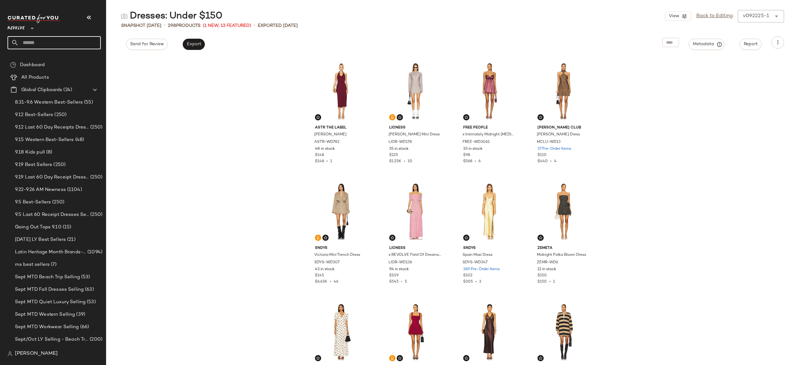
click at [91, 42] on input "text" at bounding box center [60, 42] width 82 height 13
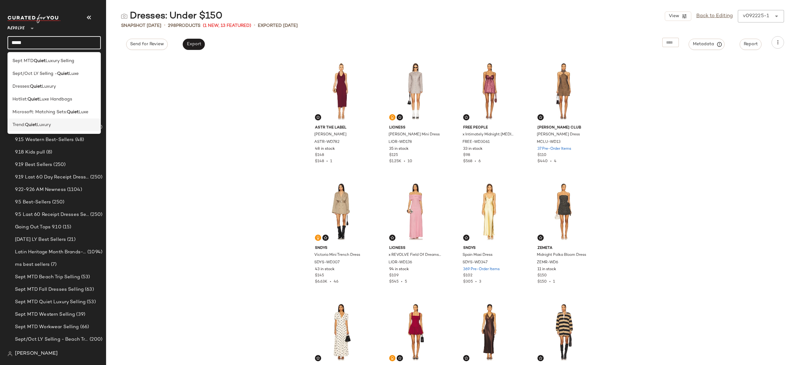
type input "*****"
click at [59, 122] on div "Trend: Quiet Luxury" at bounding box center [53, 125] width 83 height 7
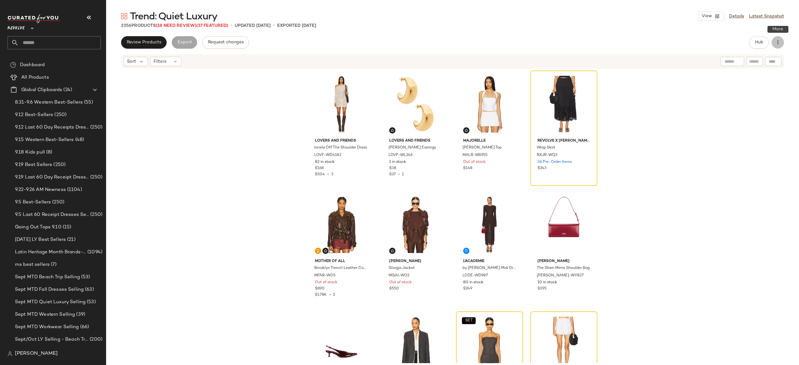
click at [780, 42] on icon "button" at bounding box center [777, 42] width 6 height 6
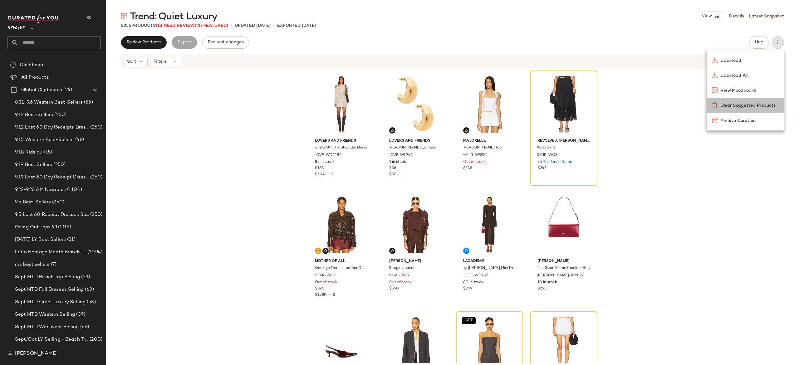
click at [741, 102] on div "Clear Suggested Products" at bounding box center [744, 105] width 67 height 7
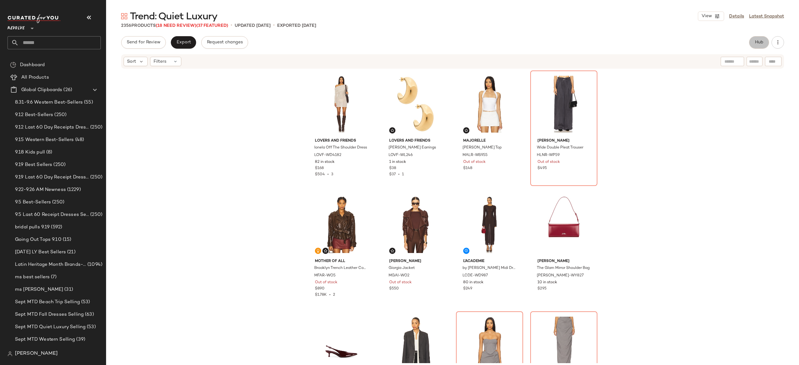
click at [755, 41] on span "Hub" at bounding box center [759, 42] width 9 height 5
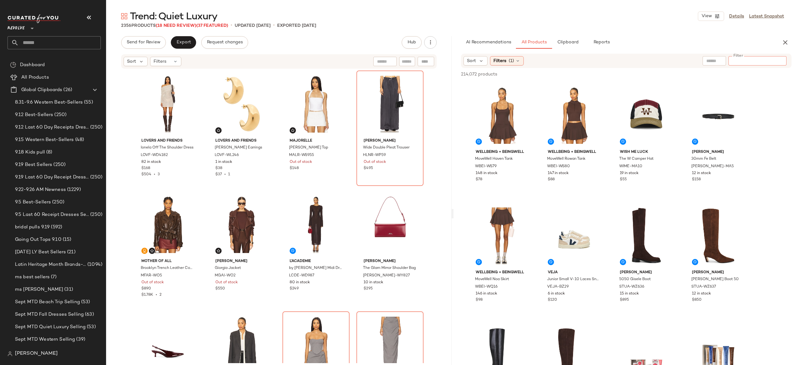
click at [779, 58] on input "Filter" at bounding box center [757, 61] width 53 height 7
paste input "**********"
type input "**********"
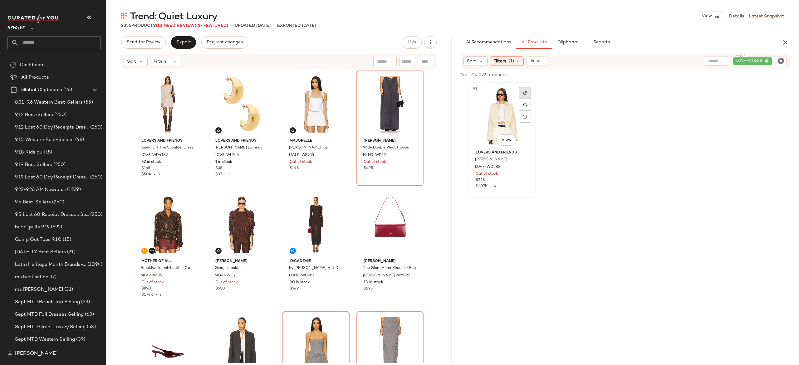
click at [527, 92] on div at bounding box center [525, 93] width 12 height 12
click at [738, 59] on div "LOVF-WO588" at bounding box center [737, 61] width 98 height 10
type input "*"
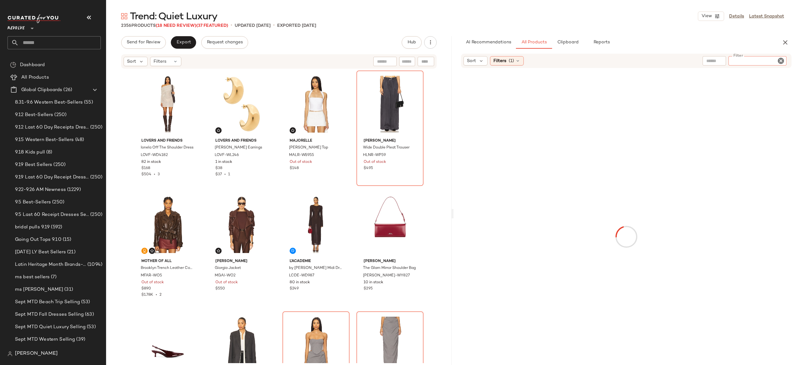
paste input "**********"
type input "**********"
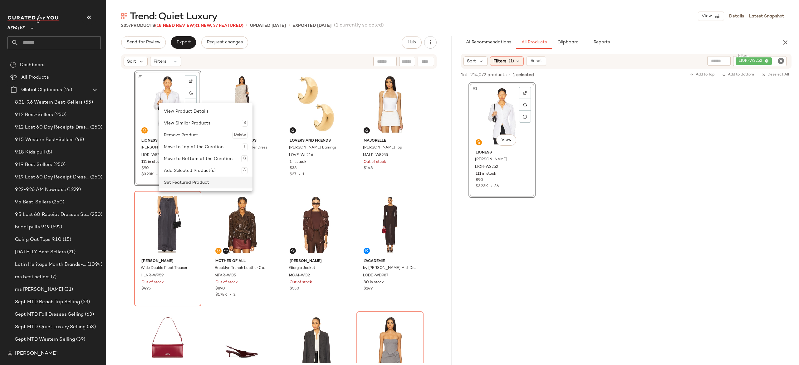
click at [182, 181] on div "Set Featured Product" at bounding box center [206, 183] width 84 height 12
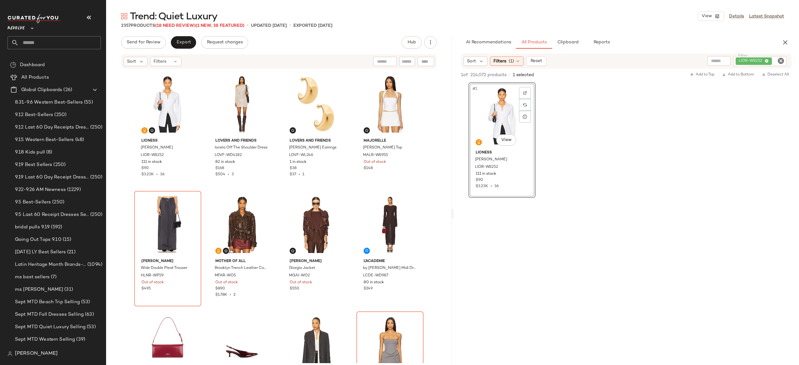
click at [781, 61] on icon "Clear Filter" at bounding box center [780, 60] width 7 height 7
paste input "*********"
type input "*********"
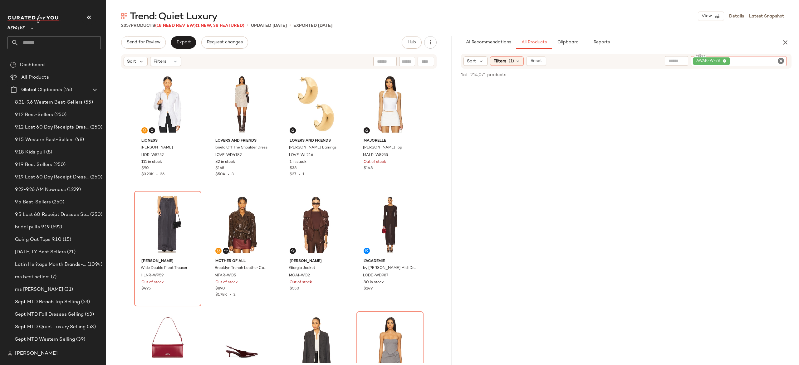
click at [429, 61] on div at bounding box center [426, 61] width 17 height 9
paste input "*********"
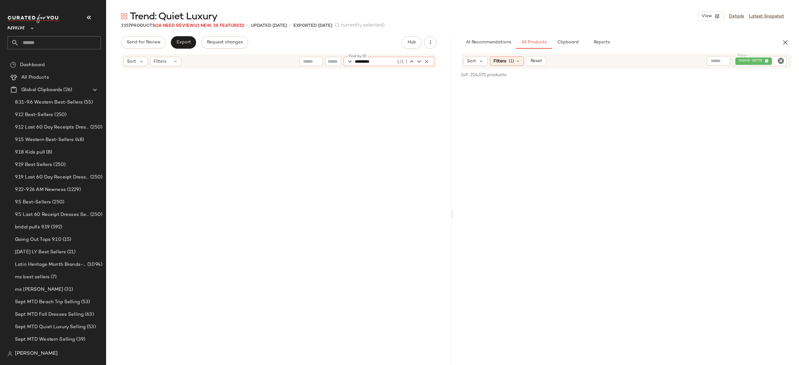
scroll to position [1686, 0]
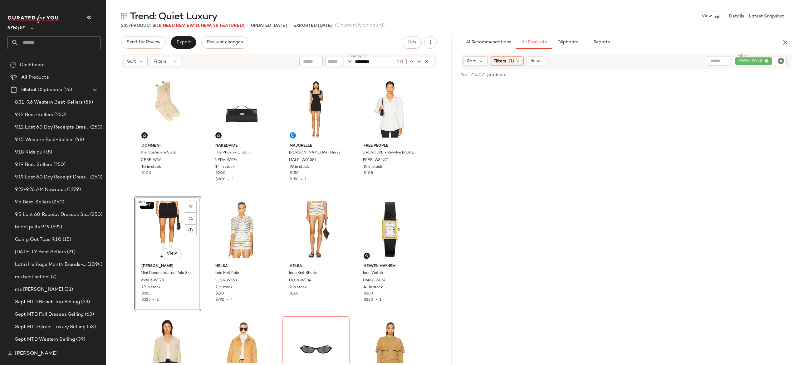
type input "*********"
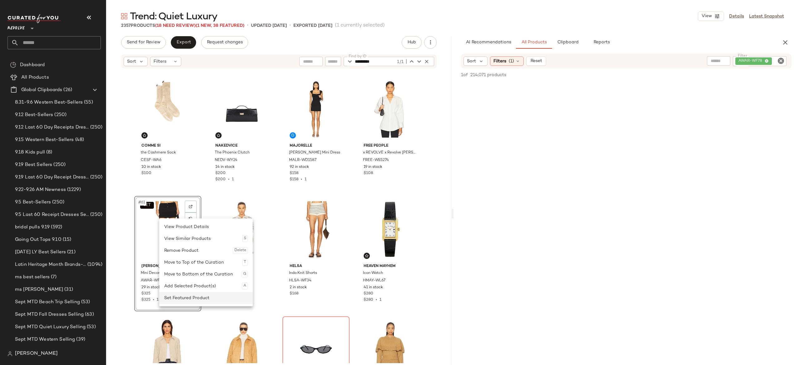
click at [187, 293] on div "Set Featured Product" at bounding box center [206, 298] width 84 height 12
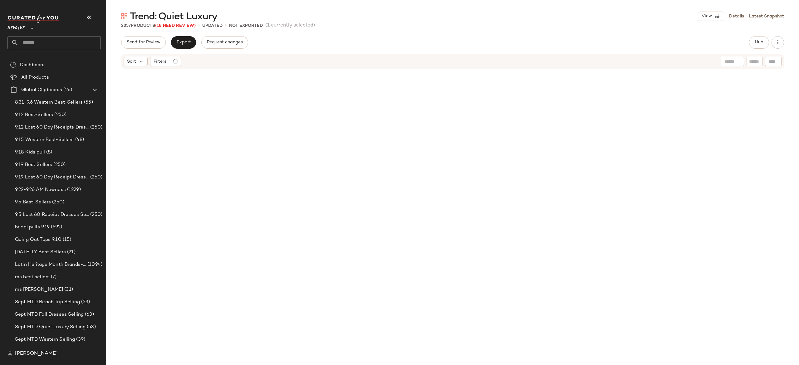
scroll to position [1686, 0]
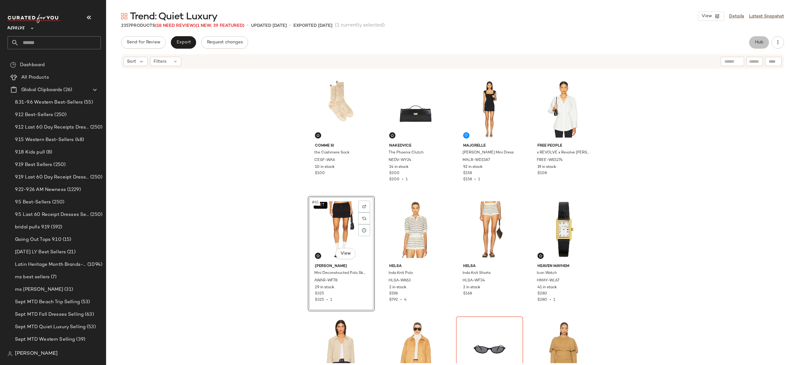
click at [758, 43] on span "Hub" at bounding box center [759, 42] width 9 height 5
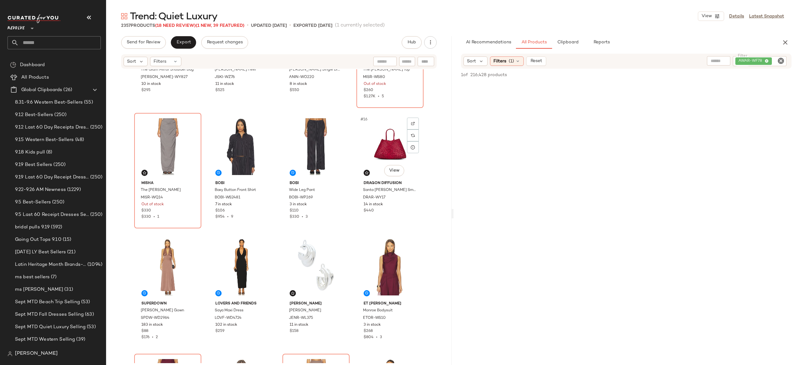
scroll to position [0, 0]
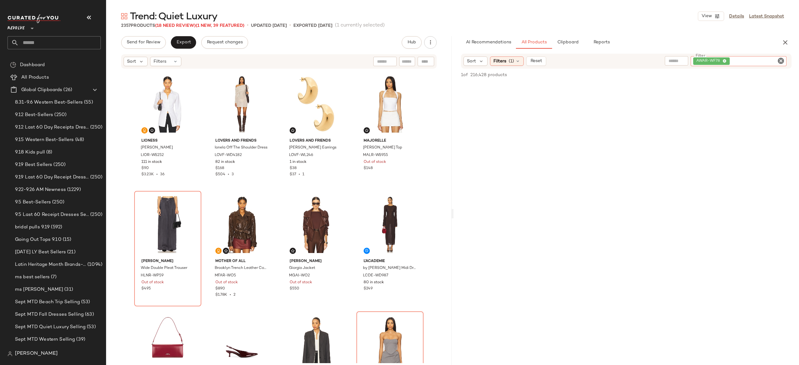
click at [738, 58] on div "AWAR-WF78" at bounding box center [739, 61] width 96 height 10
paste input "**********"
type input "**********"
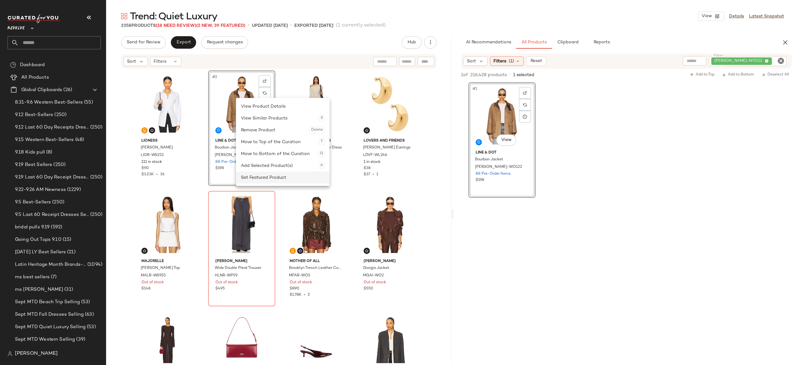
click at [258, 173] on div "Set Featured Product" at bounding box center [283, 178] width 84 height 12
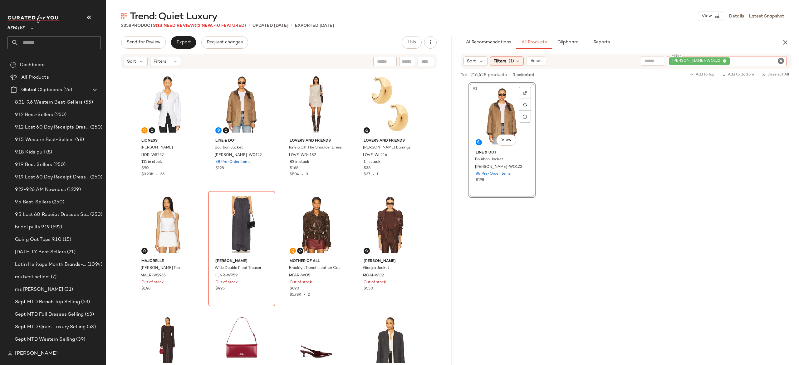
click at [740, 63] on div "[PERSON_NAME]-WO122" at bounding box center [727, 61] width 120 height 10
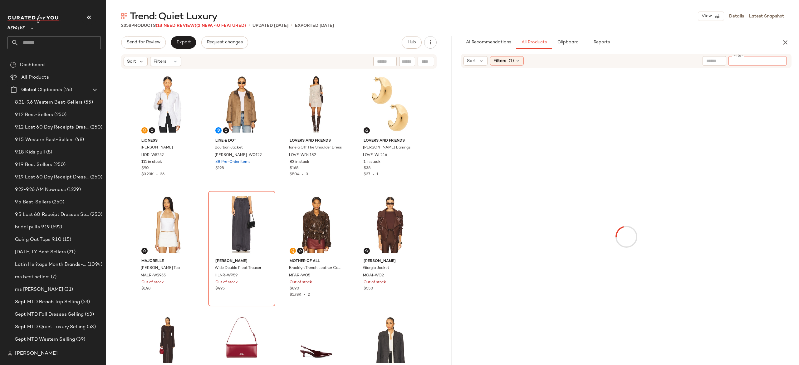
paste input "*********"
type input "*********"
click at [426, 61] on div "Find by ID Find by ID" at bounding box center [389, 61] width 90 height 9
paste input "*********"
type input "*********"
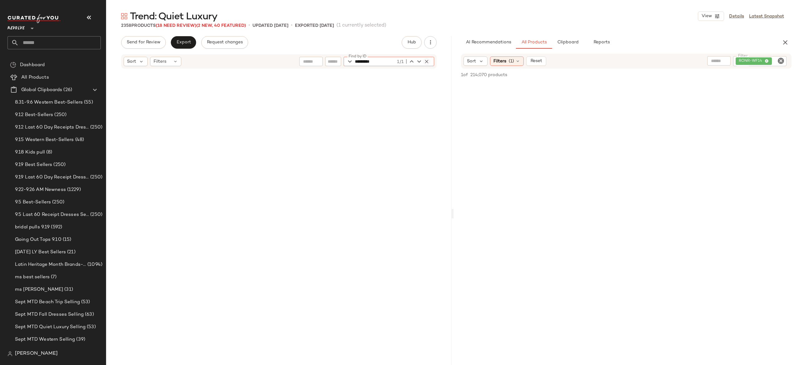
scroll to position [1927, 0]
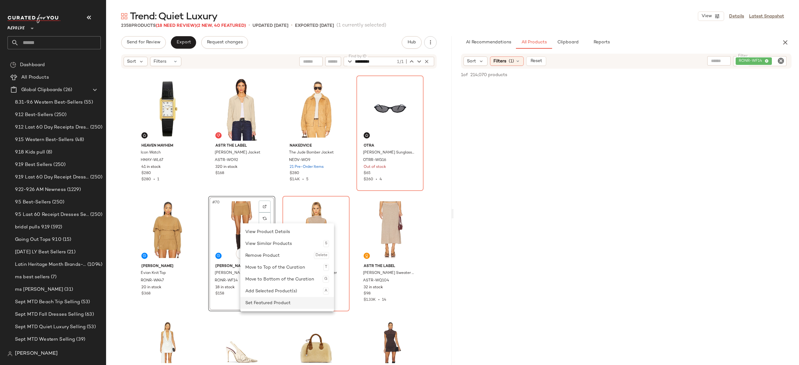
click at [254, 301] on div "Set Featured Product" at bounding box center [287, 303] width 84 height 12
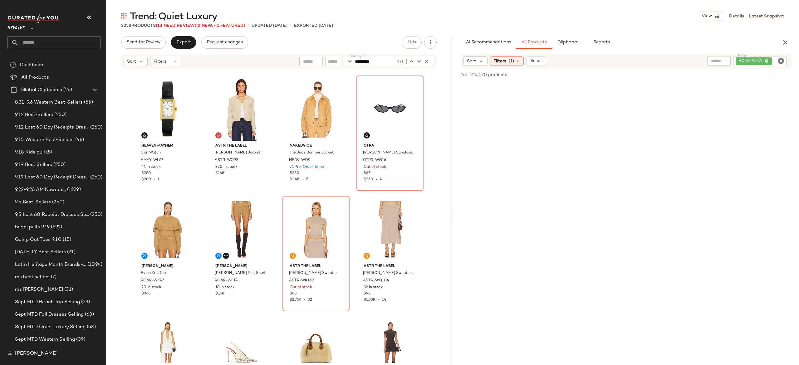
click at [747, 61] on div "RONR-WF14" at bounding box center [759, 61] width 53 height 10
paste input "********"
type input "********"
click at [425, 61] on icon "button" at bounding box center [427, 62] width 6 height 6
paste input "********"
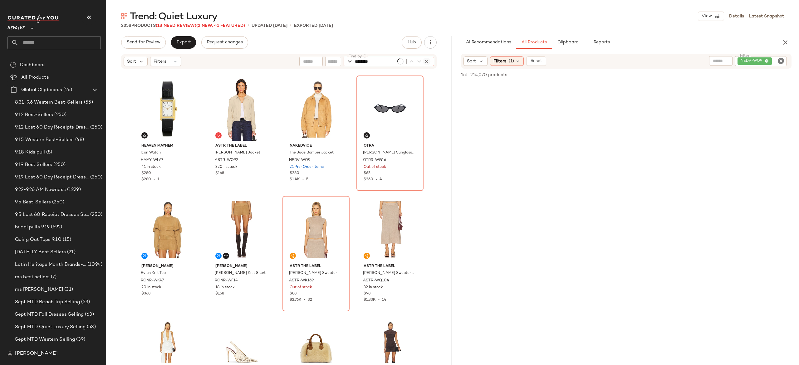
type input "********"
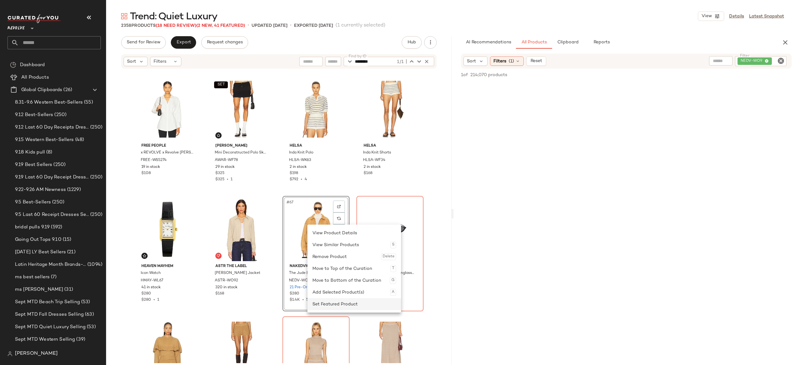
click at [336, 301] on div "Set Featured Product" at bounding box center [354, 304] width 84 height 12
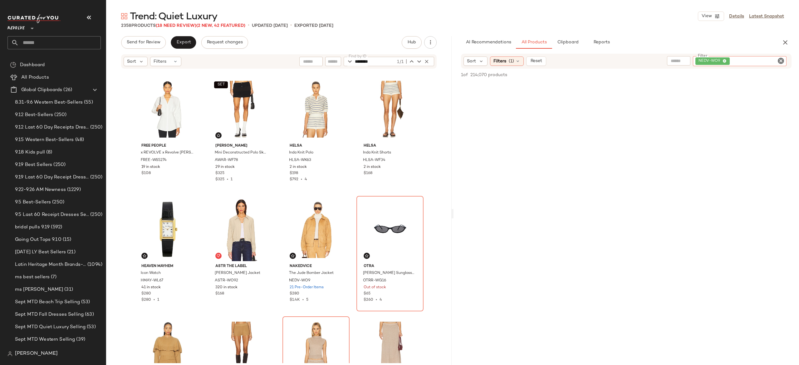
click at [743, 60] on div "NEDV-WO9" at bounding box center [740, 61] width 94 height 10
paste input "*********"
type input "*********"
click at [425, 61] on icon "button" at bounding box center [427, 62] width 6 height 6
paste input "*********"
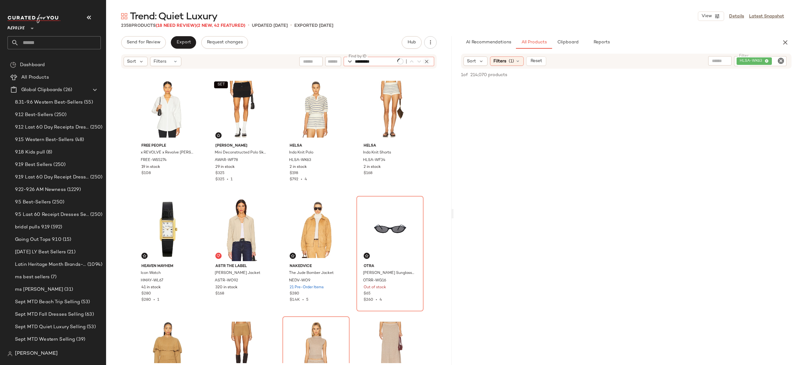
scroll to position [1686, 0]
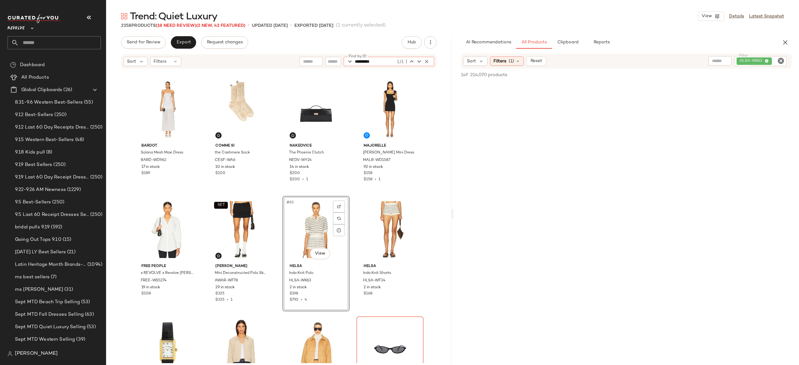
type input "*********"
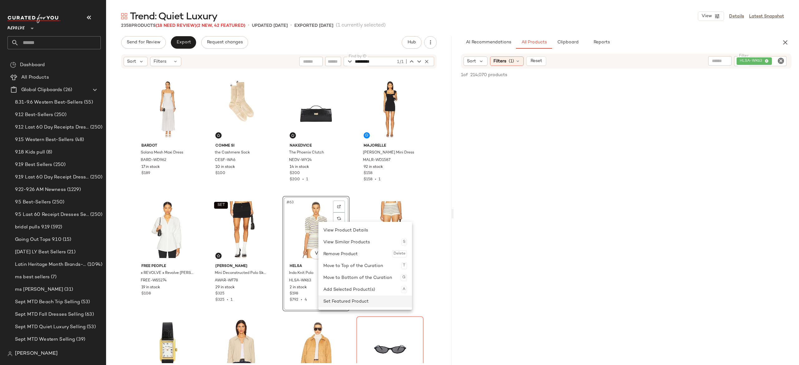
click at [339, 298] on div "Set Featured Product" at bounding box center [365, 302] width 84 height 12
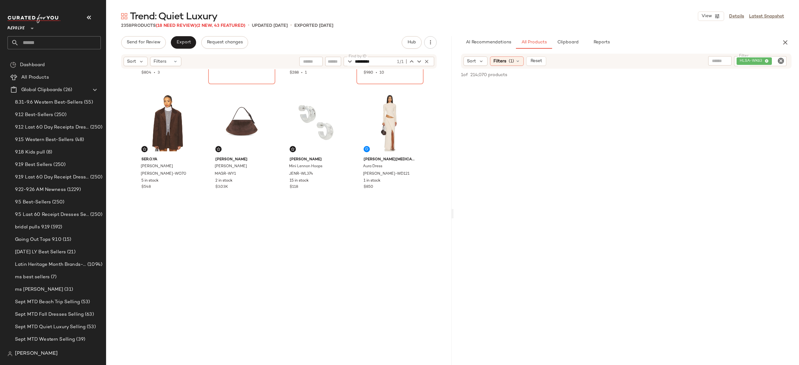
scroll to position [0, 0]
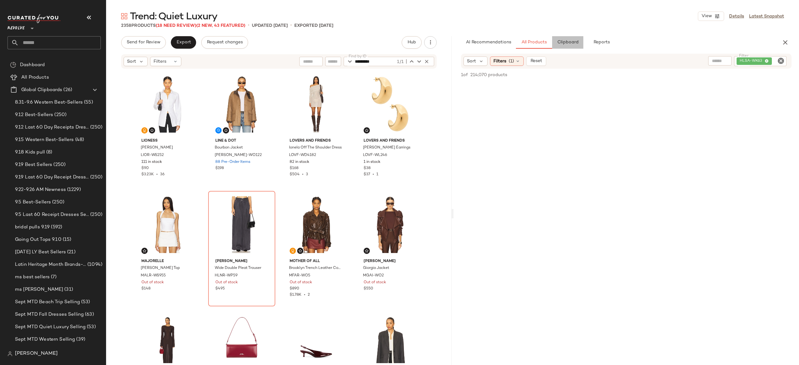
click at [572, 41] on span "Clipboard" at bounding box center [568, 42] width 22 height 5
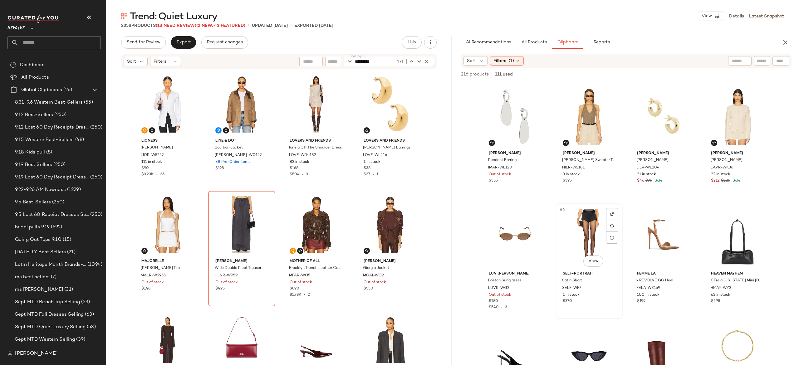
click at [587, 231] on div "#6 View" at bounding box center [589, 237] width 63 height 63
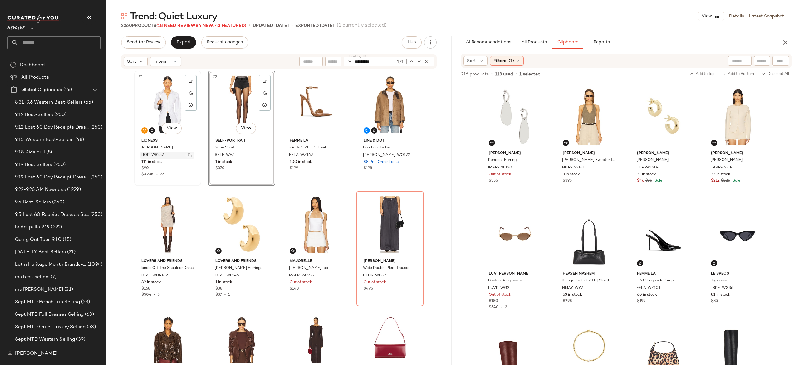
click at [188, 156] on img "button" at bounding box center [190, 156] width 4 height 4
click at [540, 42] on span "All Products" at bounding box center [534, 42] width 26 height 5
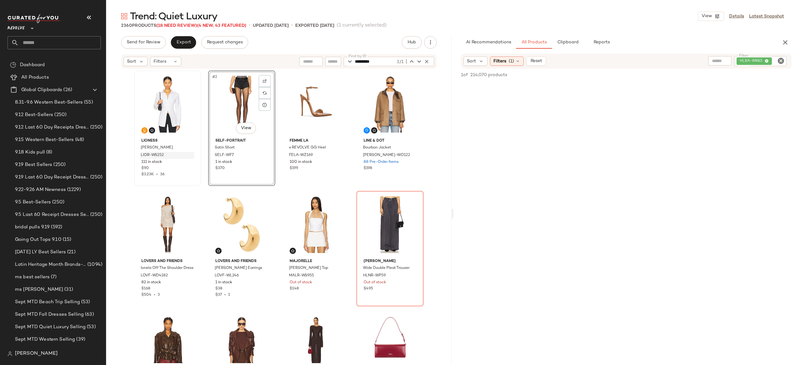
click at [747, 59] on div "HLSA-WK63" at bounding box center [760, 61] width 52 height 10
paste input "**********"
type input "**********"
click at [245, 105] on div "#2 View" at bounding box center [241, 104] width 63 height 63
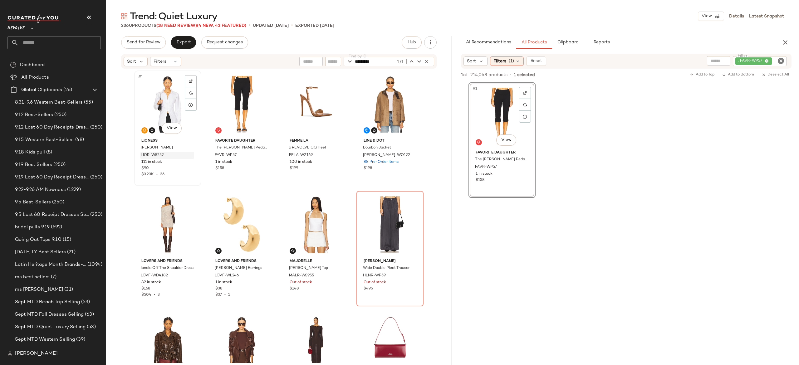
click at [197, 121] on div "#1 View" at bounding box center [167, 104] width 63 height 63
click at [202, 130] on div "#1 View LIONESS Naomi Shirt LIOR-WS252 111 in stock $90 $3.23K • 36 Favorite Da…" at bounding box center [279, 217] width 290 height 293
click at [276, 182] on div "LIONESS Naomi Shirt LIOR-WS252 111 in stock $90 $3.23K • 36 Favorite Daughter T…" at bounding box center [279, 217] width 290 height 293
click at [185, 44] on span "Export" at bounding box center [183, 42] width 15 height 5
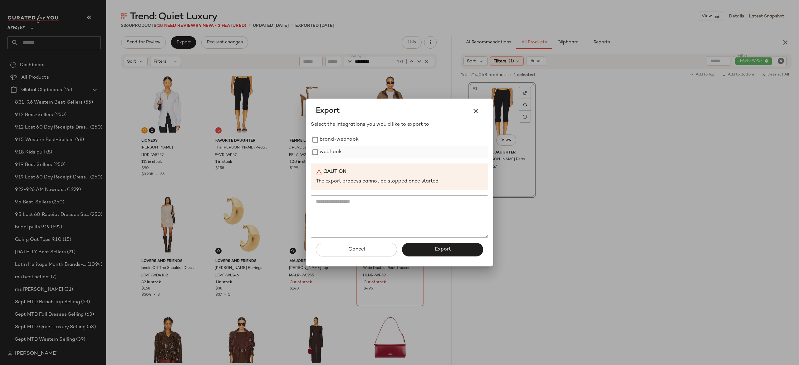
click at [325, 150] on label "webhook" at bounding box center [331, 152] width 22 height 12
click at [415, 252] on button "Export" at bounding box center [442, 250] width 81 height 14
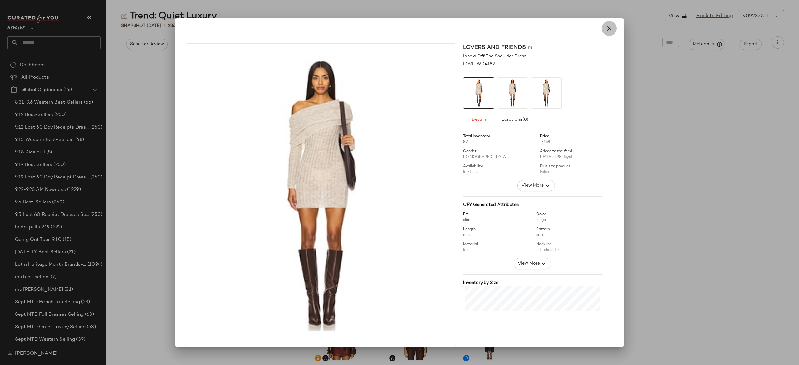
click at [607, 29] on icon "button" at bounding box center [608, 28] width 7 height 7
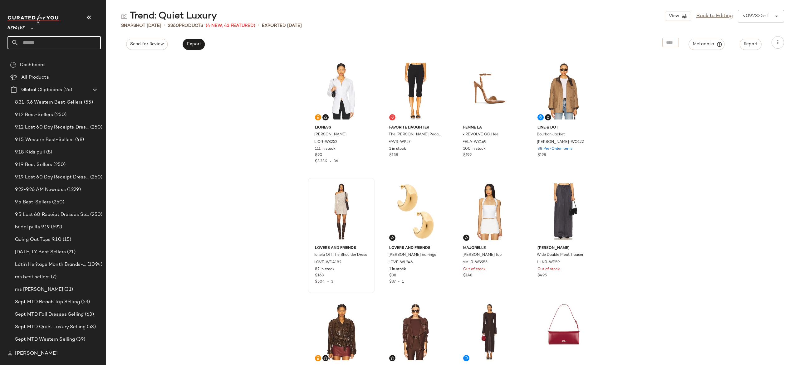
click at [94, 42] on input "text" at bounding box center [60, 42] width 82 height 13
type input "*******"
click at [69, 61] on span "Countryside" at bounding box center [63, 61] width 26 height 7
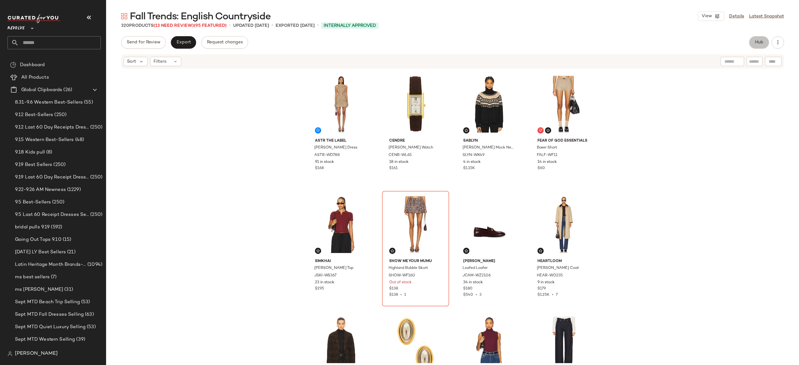
click at [762, 42] on span "Hub" at bounding box center [759, 42] width 9 height 5
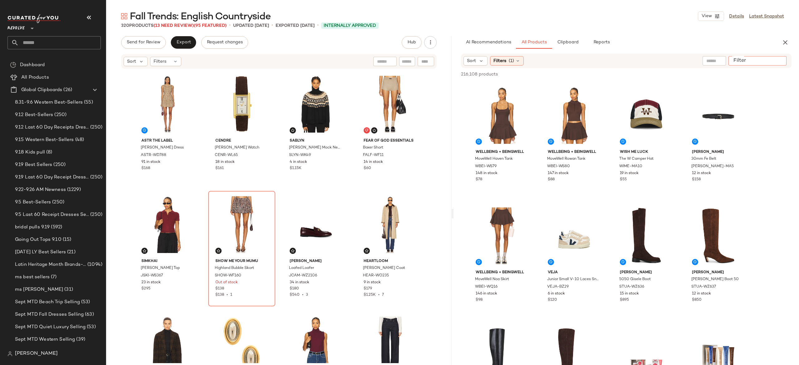
click at [774, 59] on input "Filter" at bounding box center [757, 61] width 53 height 7
paste input "**********"
type input "**********"
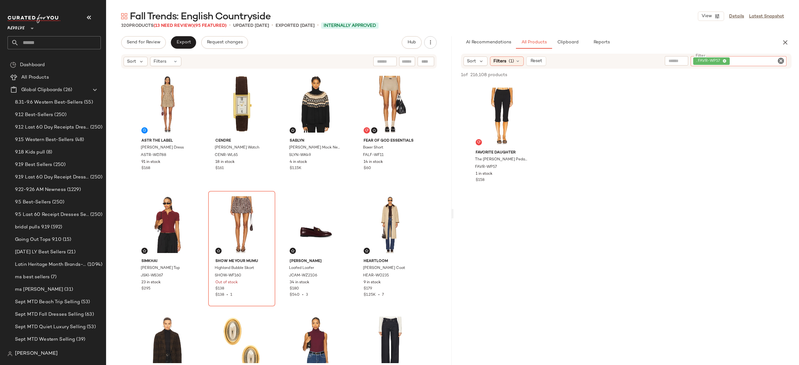
click at [743, 60] on input "Filter" at bounding box center [757, 61] width 53 height 7
paste input "**********"
type input "**********"
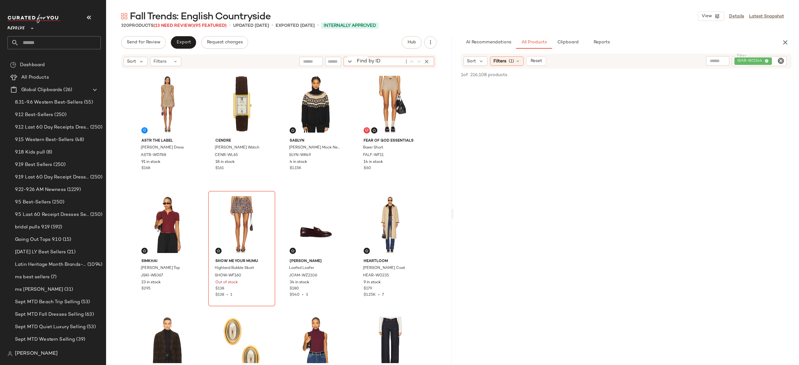
click at [427, 62] on div "Find by ID Find by ID" at bounding box center [389, 61] width 90 height 9
paste input "**********"
type input "**********"
click at [426, 59] on icon "button" at bounding box center [427, 62] width 6 height 6
type input "*********"
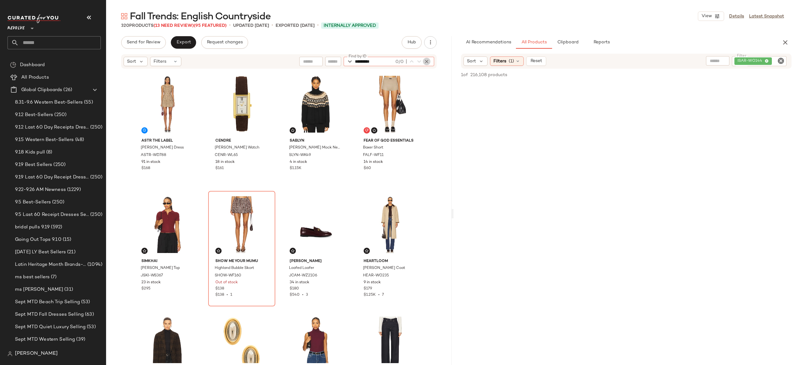
click at [426, 59] on icon "button" at bounding box center [427, 62] width 6 height 6
click at [747, 57] on div "ISAR-WO144" at bounding box center [738, 61] width 97 height 10
paste input "*********"
type input "*********"
click at [526, 92] on img at bounding box center [525, 93] width 4 height 4
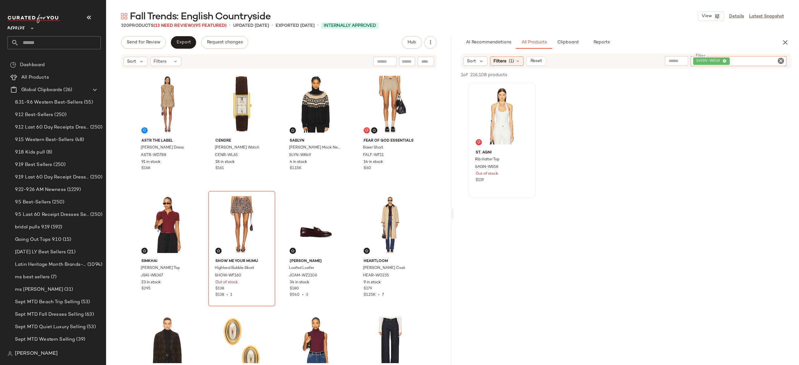
click at [741, 65] on div "SAGN-WS58" at bounding box center [739, 61] width 96 height 10
paste input "*********"
type input "*********"
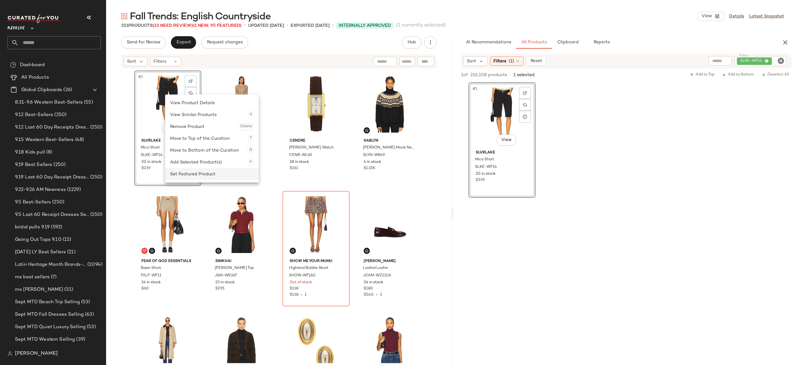
click at [197, 172] on div "Set Featured Product" at bounding box center [212, 174] width 84 height 12
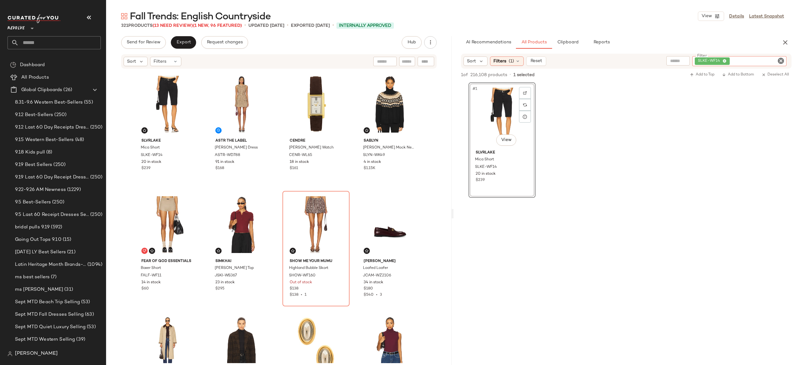
click at [763, 64] on div "SLKE-WF14" at bounding box center [739, 61] width 94 height 10
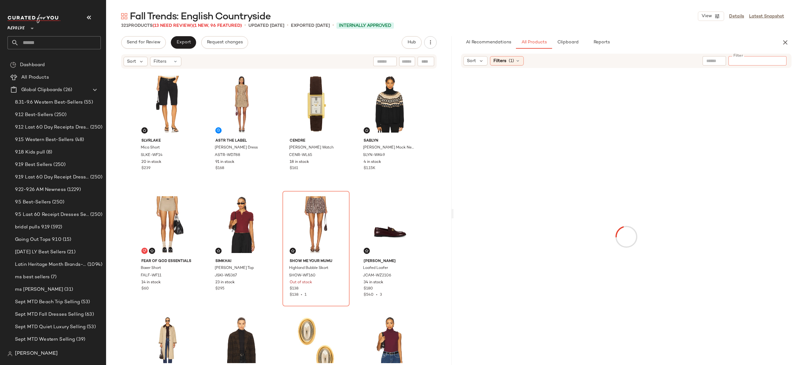
paste input "*********"
type input "*********"
click at [427, 61] on div "Find by ID Find by ID" at bounding box center [389, 61] width 90 height 9
paste input "*********"
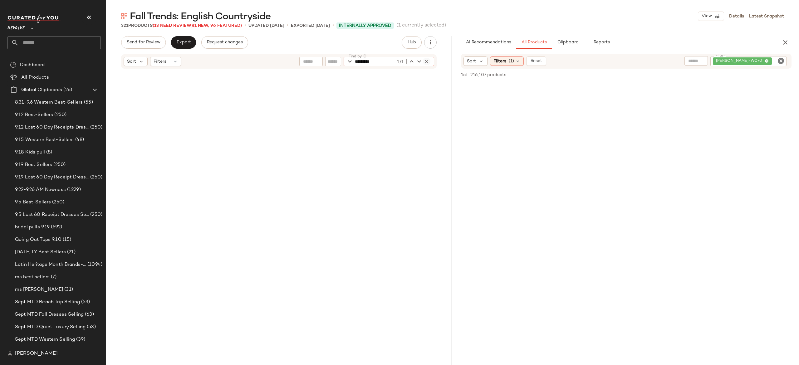
scroll to position [4938, 0]
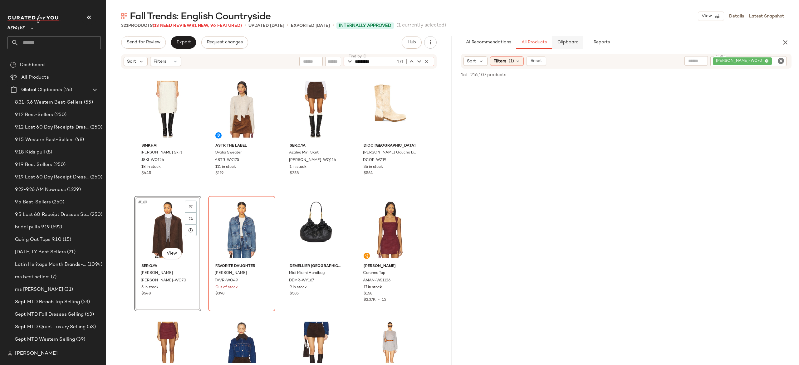
type input "*********"
click at [568, 42] on span "Clipboard" at bounding box center [568, 42] width 22 height 5
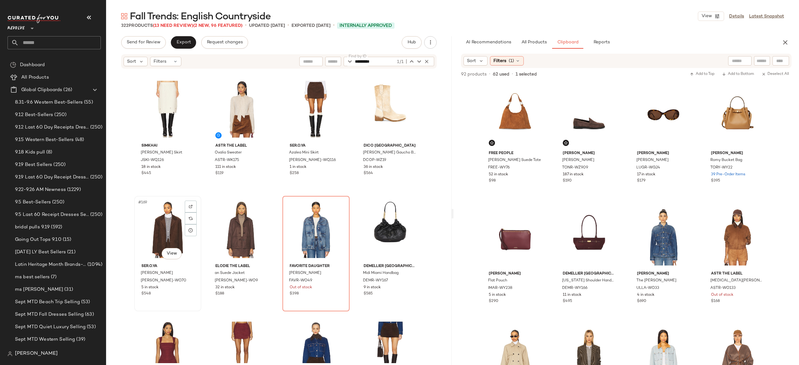
click at [165, 223] on div "#169 View" at bounding box center [167, 229] width 63 height 63
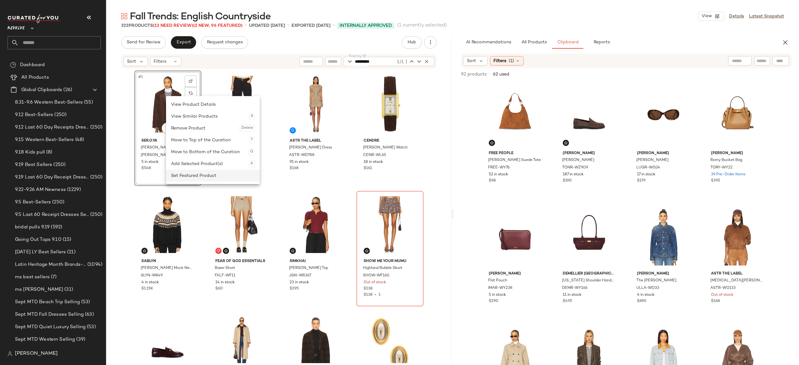
click at [198, 172] on div "Set Featured Product" at bounding box center [213, 176] width 84 height 12
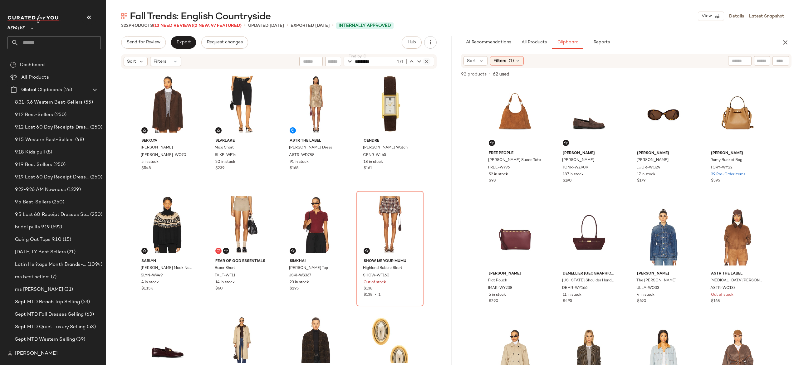
click at [425, 59] on icon "button" at bounding box center [427, 62] width 6 height 6
type input "*********"
click at [425, 59] on icon "button" at bounding box center [427, 62] width 6 height 6
click at [542, 43] on span "All Products" at bounding box center [534, 42] width 26 height 5
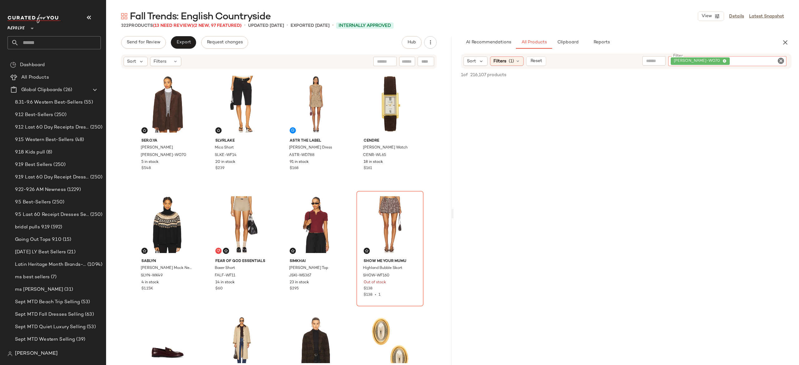
click at [750, 57] on div "SERR-WO70" at bounding box center [727, 61] width 118 height 10
paste input "*********"
type input "*********"
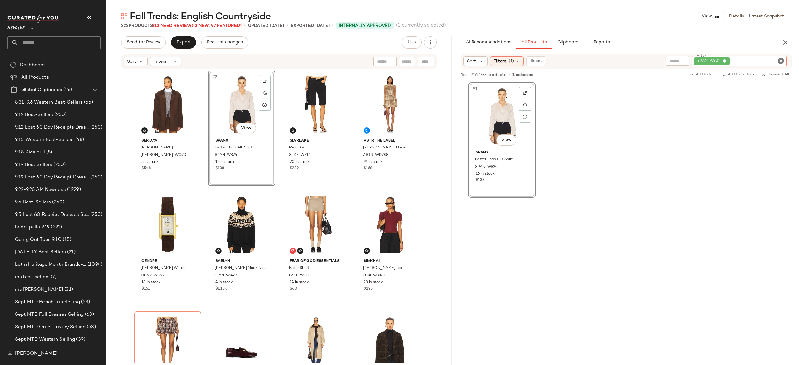
click at [743, 62] on div "SPAN-WS24" at bounding box center [738, 61] width 95 height 10
paste input "********"
type input "********"
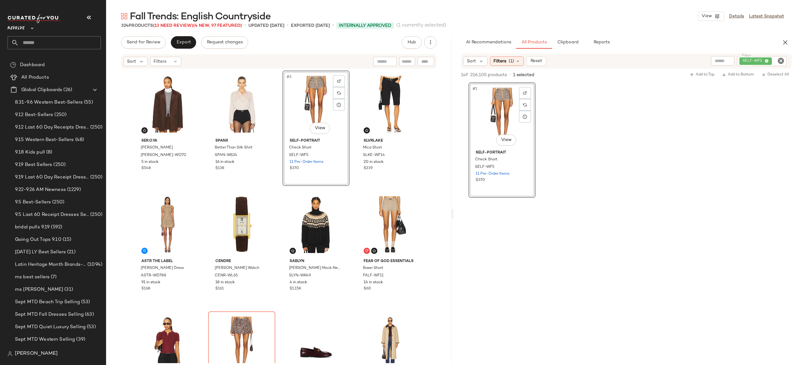
click at [316, 105] on div "#3 View" at bounding box center [316, 104] width 63 height 63
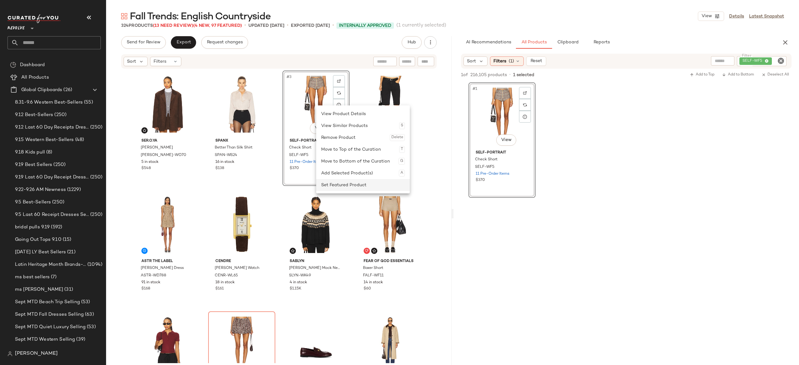
click at [337, 183] on div "Set Featured Product" at bounding box center [363, 185] width 84 height 12
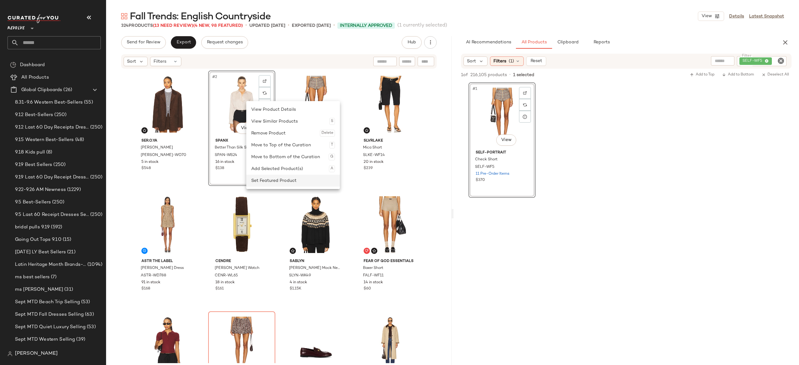
click at [258, 177] on div "Set Featured Product" at bounding box center [293, 181] width 84 height 12
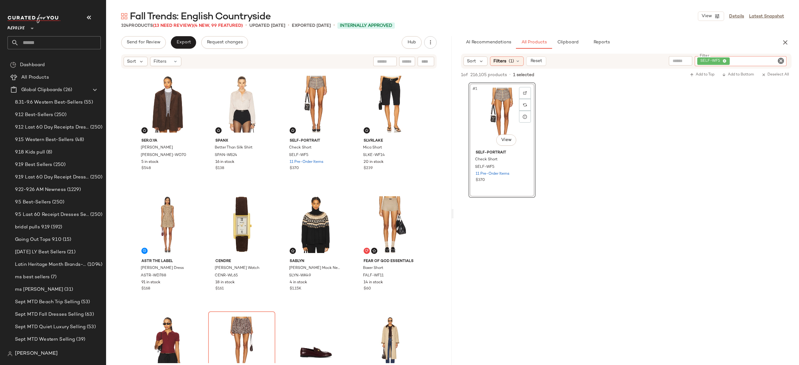
click at [750, 61] on div "SELF-WF5" at bounding box center [741, 61] width 92 height 10
paste input "**********"
type input "**********"
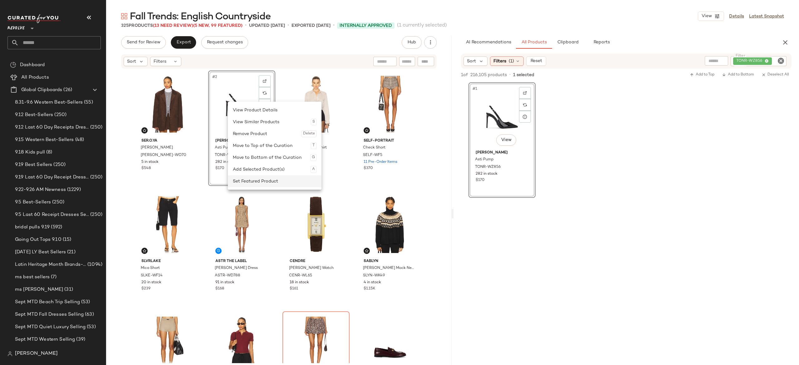
click at [266, 182] on div "Set Featured Product" at bounding box center [275, 181] width 84 height 12
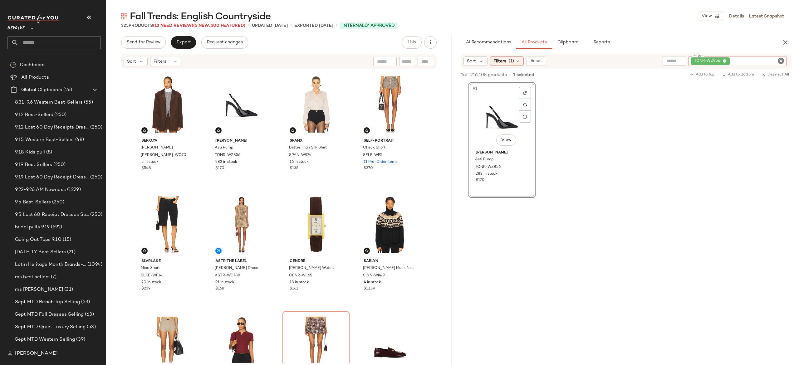
click at [770, 57] on div "TONR-WZ856" at bounding box center [737, 61] width 98 height 10
paste input "*********"
type input "*********"
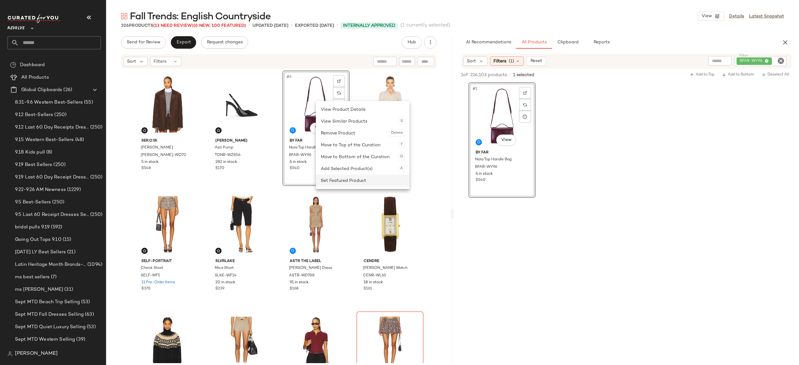
click at [332, 177] on div "Set Featured Product" at bounding box center [363, 181] width 84 height 12
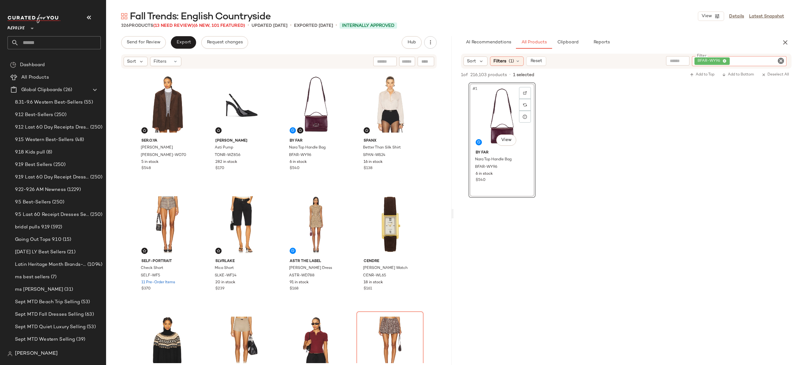
click at [745, 57] on div "BFAR-WY96" at bounding box center [739, 61] width 95 height 10
paste input "**********"
type input "**********"
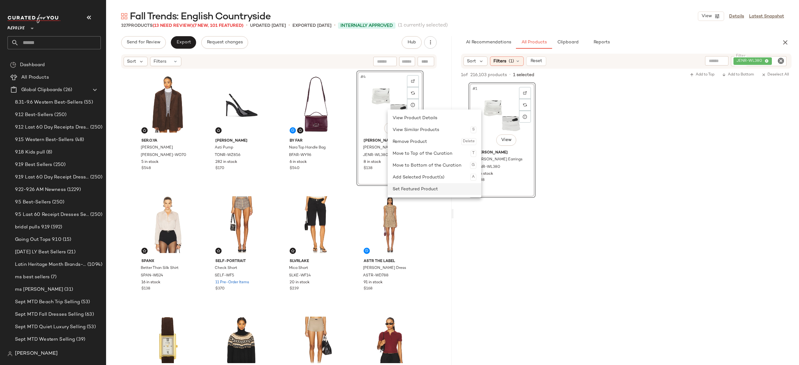
click at [402, 187] on div "Set Featured Product" at bounding box center [435, 189] width 84 height 12
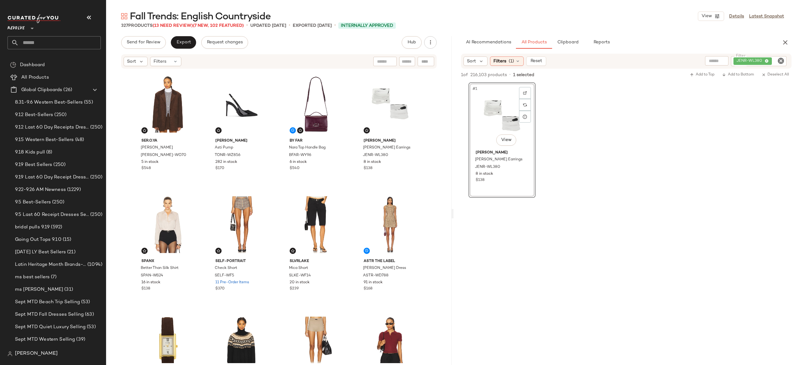
click at [783, 59] on icon "Clear Filter" at bounding box center [780, 60] width 7 height 7
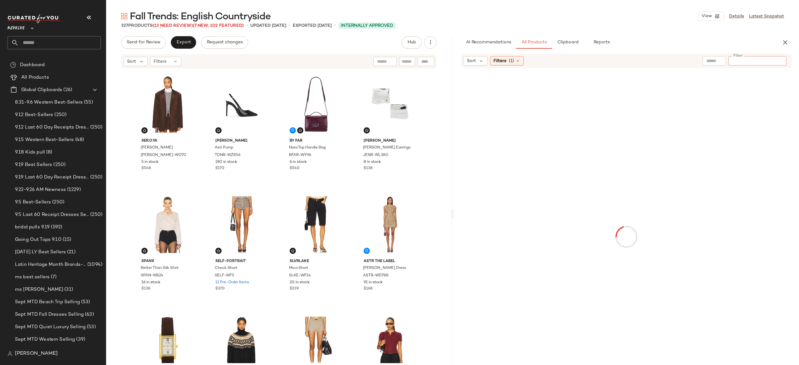
paste input "**********"
type input "**********"
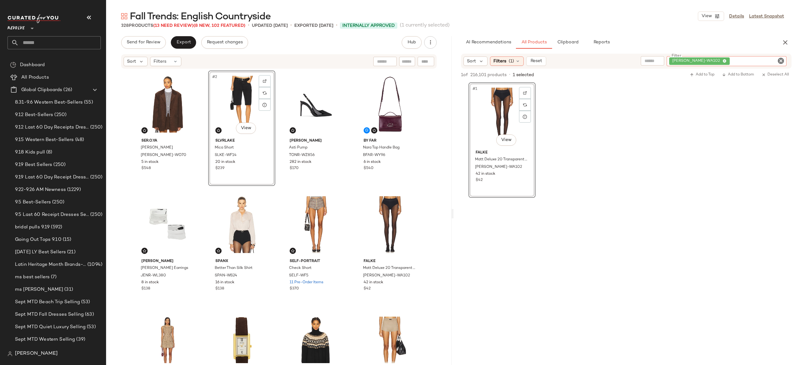
click at [738, 60] on div "FALK-WA102" at bounding box center [727, 61] width 120 height 10
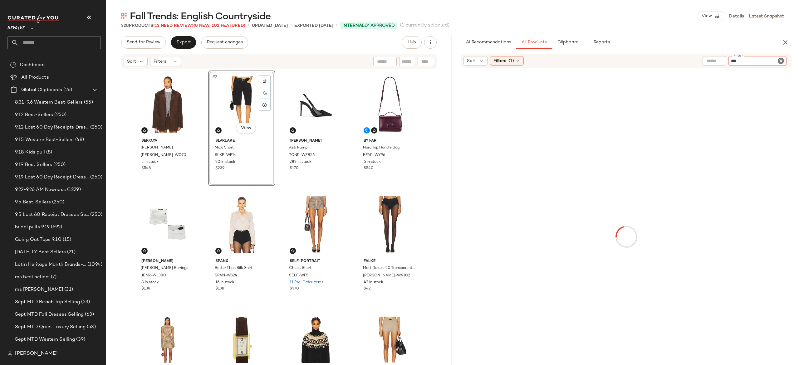
type input "***"
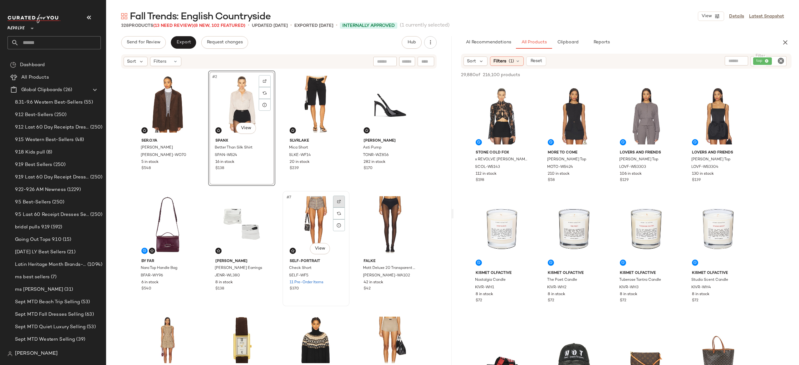
click at [339, 202] on div at bounding box center [339, 202] width 12 height 12
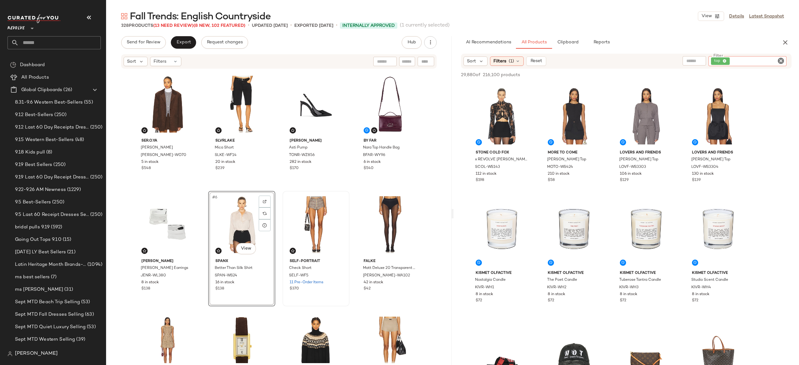
click at [760, 62] on div "top" at bounding box center [747, 61] width 78 height 10
type input "*"
paste input "********"
type input "********"
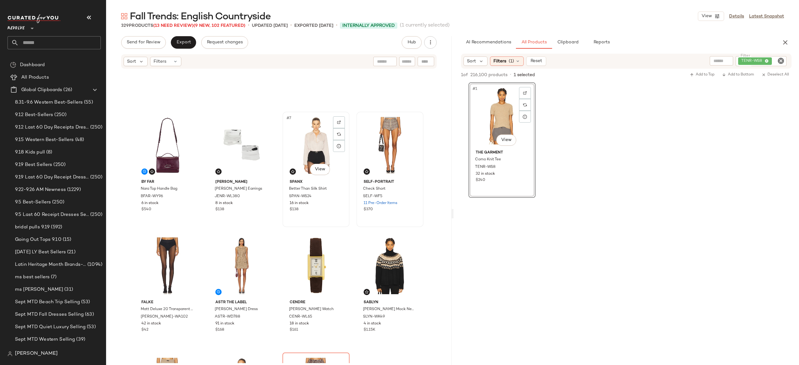
scroll to position [83, 0]
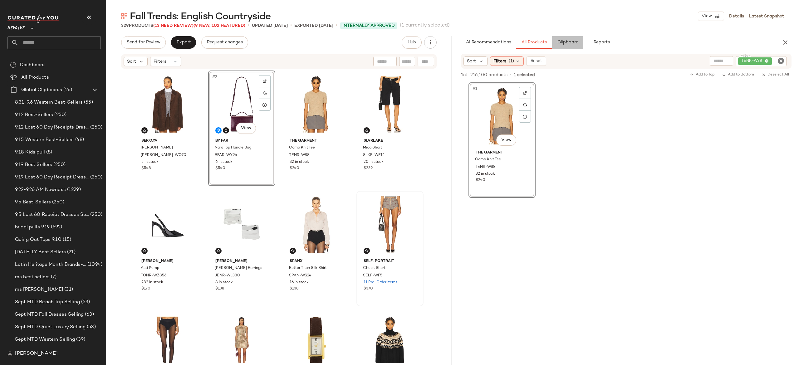
click at [558, 47] on button "Clipboard" at bounding box center [567, 42] width 31 height 12
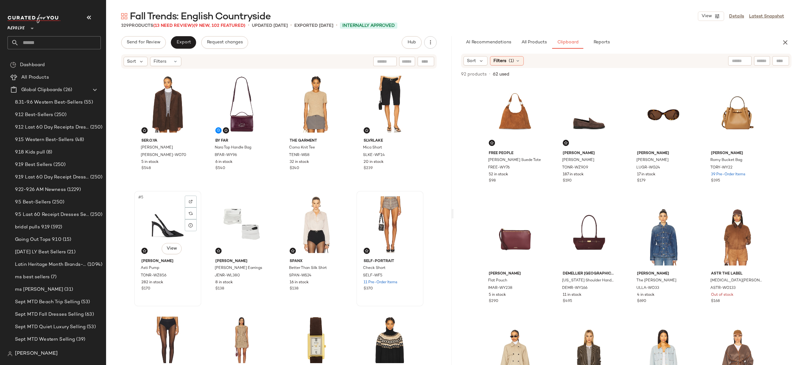
click at [168, 224] on div "#5 View" at bounding box center [167, 224] width 63 height 63
click at [245, 218] on div "#6 View" at bounding box center [241, 224] width 63 height 63
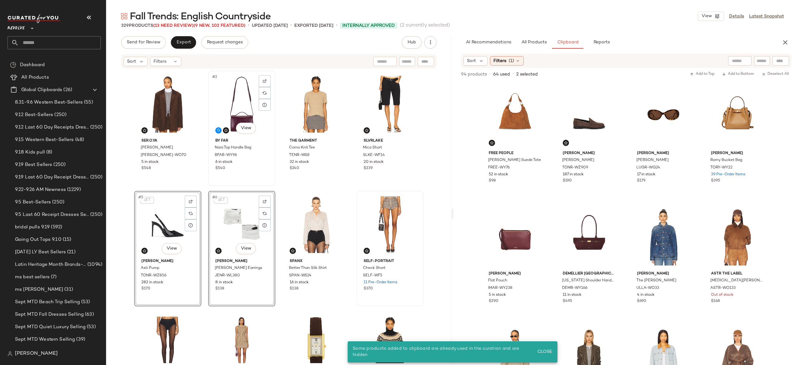
click at [273, 172] on div "#2 View BY FAR Nara Top Handle Bag BFAR-WY96 6 in stock $540" at bounding box center [241, 128] width 67 height 115
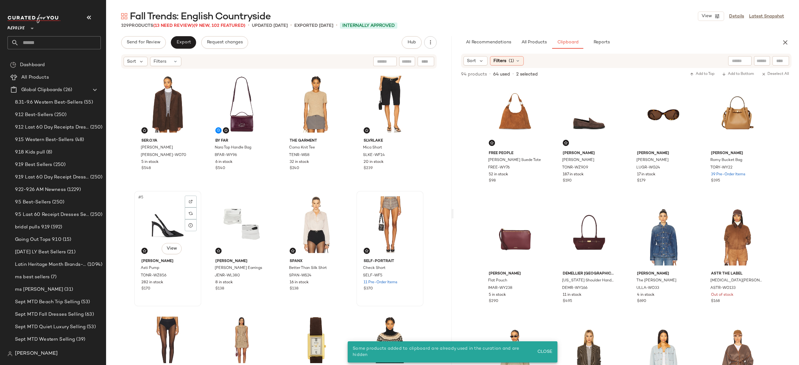
click at [171, 222] on div "#5 View" at bounding box center [167, 224] width 63 height 63
click at [238, 218] on div "#6 View" at bounding box center [241, 224] width 63 height 63
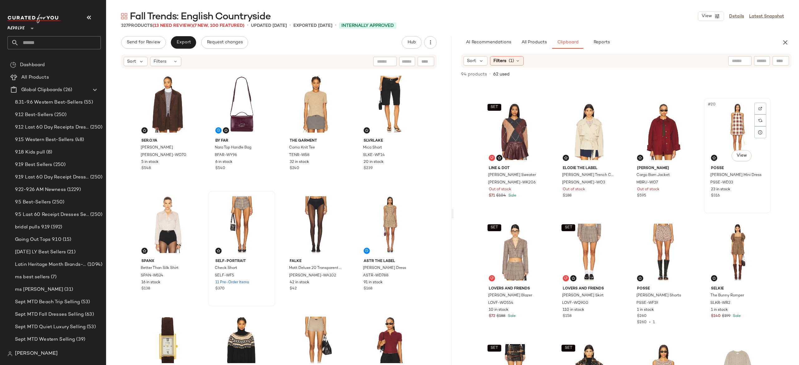
scroll to position [469, 0]
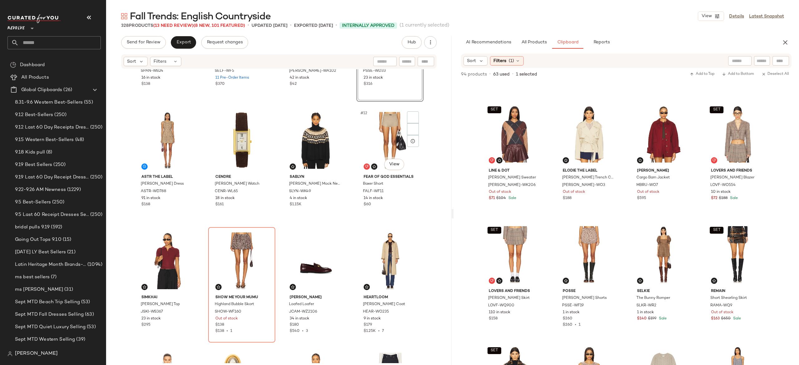
scroll to position [188, 0]
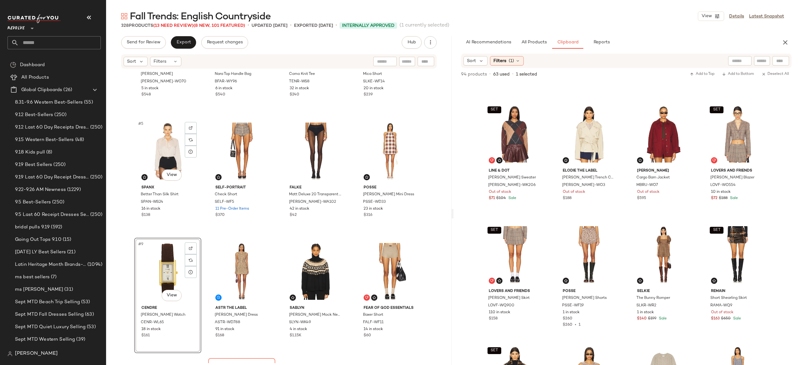
scroll to position [52, 0]
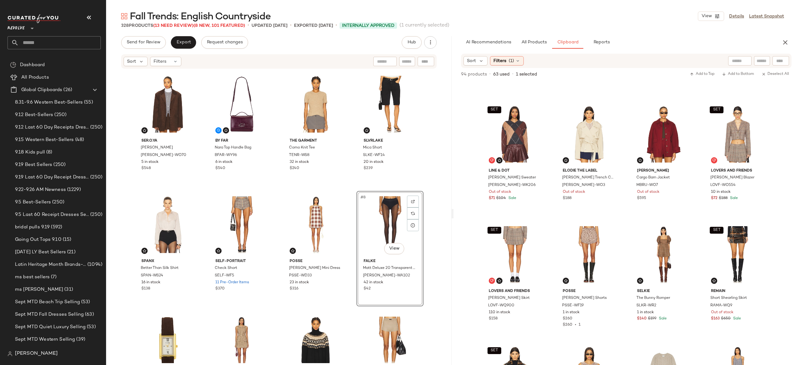
click at [277, 179] on div "SER.O.YA Hera Blazer SERR-WO70 5 in stock $548 BY FAR Nara Top Handle Bag BFAR-…" at bounding box center [279, 217] width 290 height 293
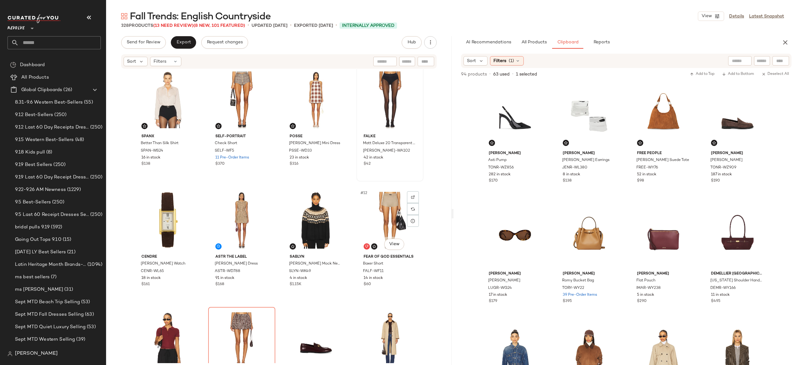
scroll to position [171, 0]
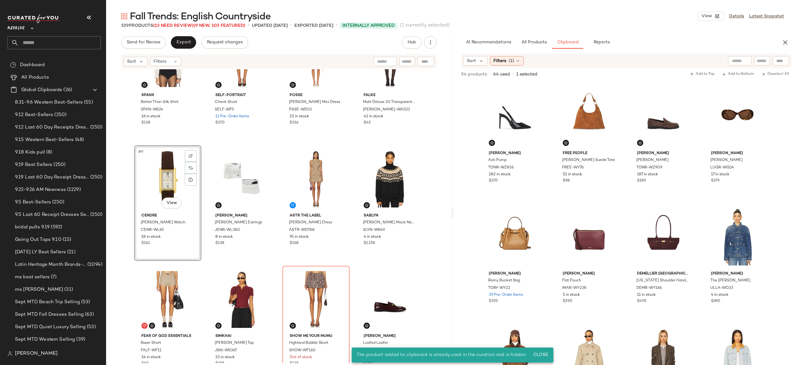
click at [168, 191] on div "#9 View" at bounding box center [167, 179] width 63 height 63
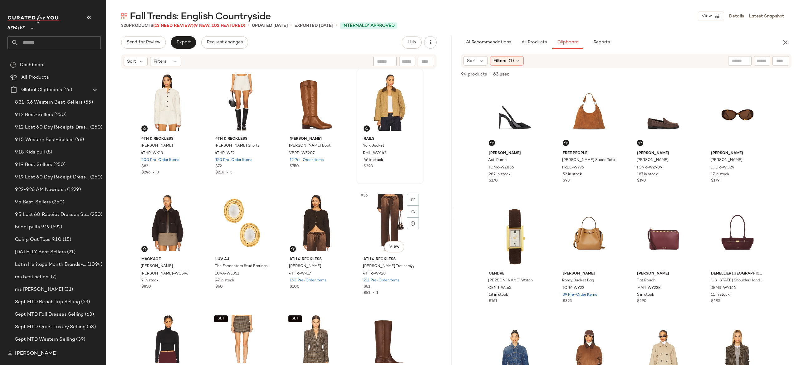
scroll to position [851, 0]
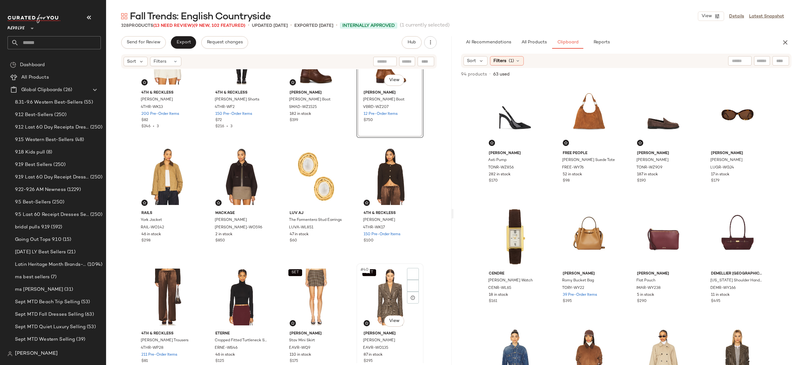
scroll to position [905, 0]
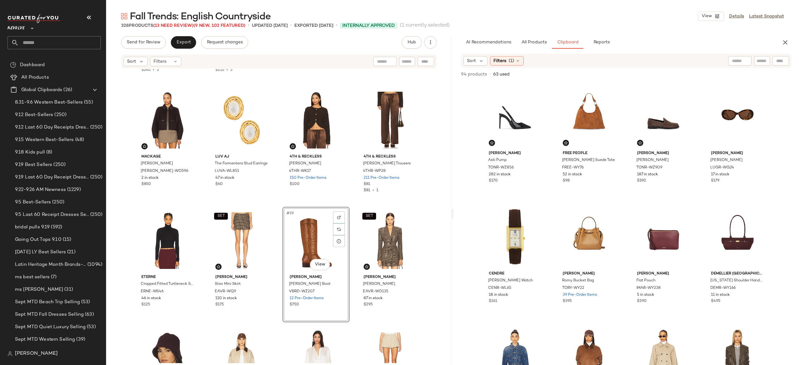
scroll to position [965, 0]
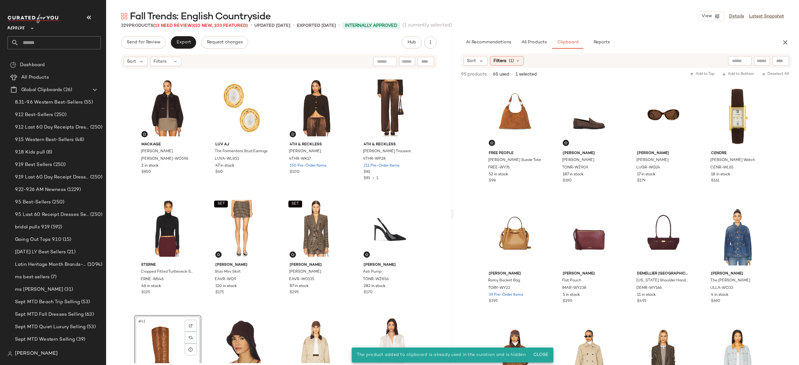
click at [152, 335] on div "#41 View" at bounding box center [167, 348] width 63 height 63
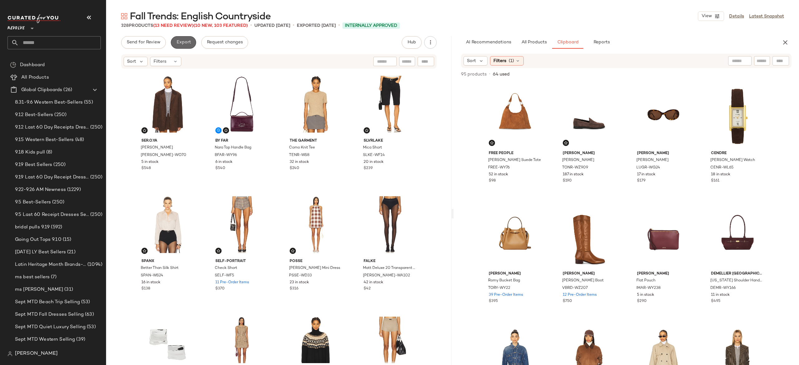
click at [184, 43] on span "Export" at bounding box center [183, 42] width 15 height 5
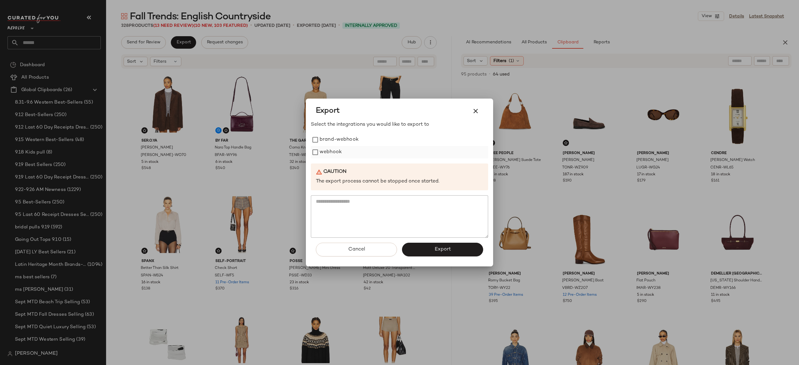
click at [329, 152] on label "webhook" at bounding box center [331, 152] width 22 height 12
click at [419, 246] on button "Export" at bounding box center [442, 250] width 81 height 14
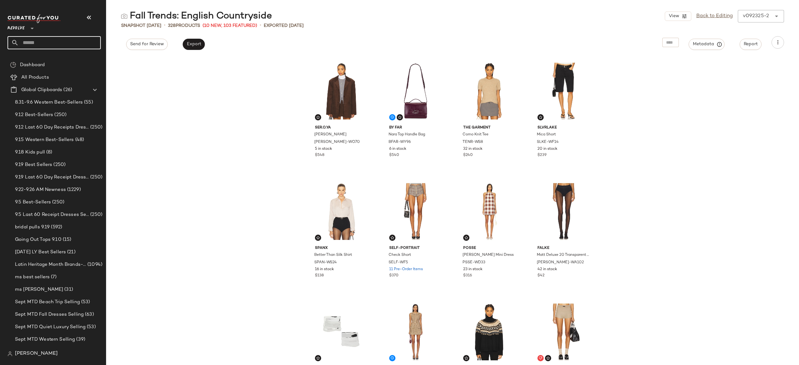
click at [84, 44] on input "text" at bounding box center [60, 42] width 82 height 13
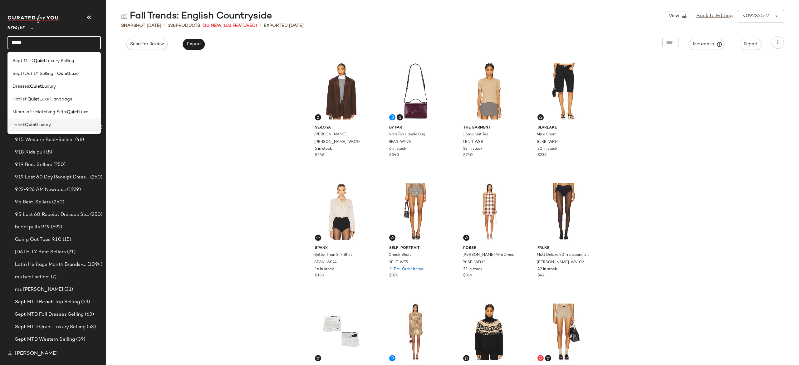
type input "*****"
click at [54, 123] on div "Trend: Quiet Luxury" at bounding box center [53, 125] width 83 height 7
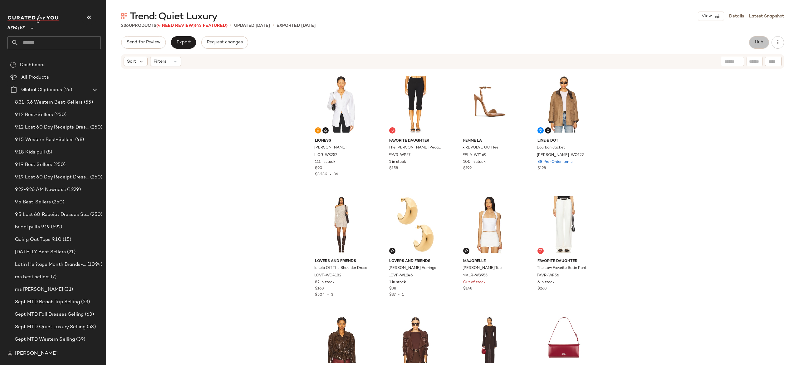
click at [756, 39] on button "Hub" at bounding box center [759, 42] width 20 height 12
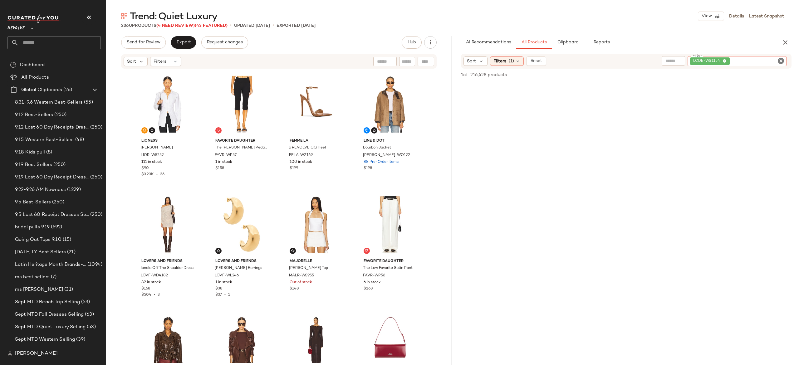
click at [741, 57] on div "LCDE-WS1154" at bounding box center [736, 61] width 99 height 10
paste input "**********"
type input "**********"
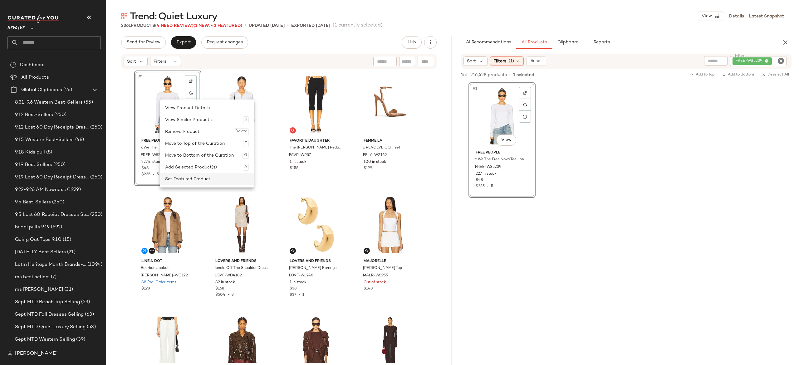
click at [178, 179] on div "Set Featured Product" at bounding box center [207, 179] width 84 height 12
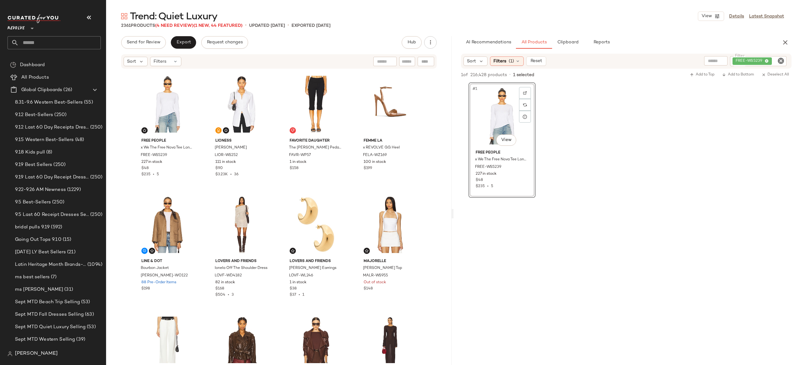
click at [748, 58] on div "FREE-WS5239" at bounding box center [758, 61] width 56 height 10
paste input "**********"
type input "**********"
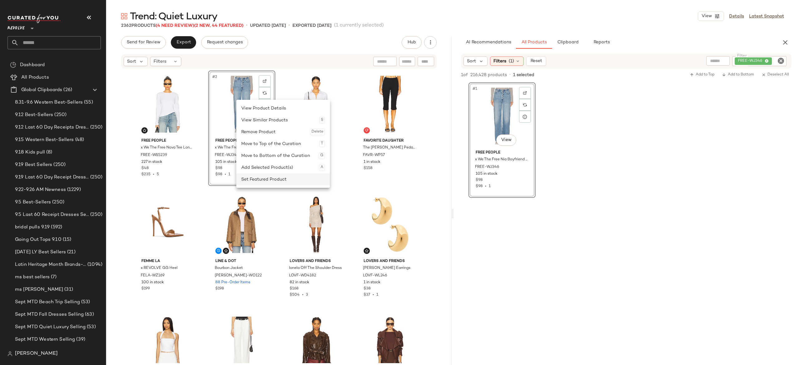
click at [260, 182] on div "Set Featured Product" at bounding box center [283, 179] width 84 height 12
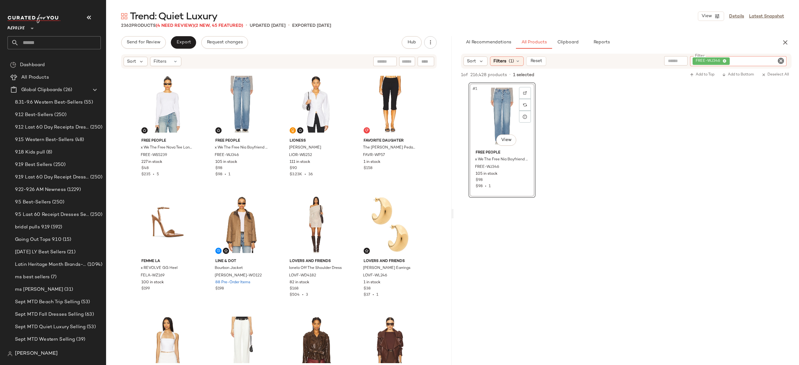
click at [744, 57] on div "FREE-WJ346" at bounding box center [738, 61] width 96 height 10
paste input "********"
type input "********"
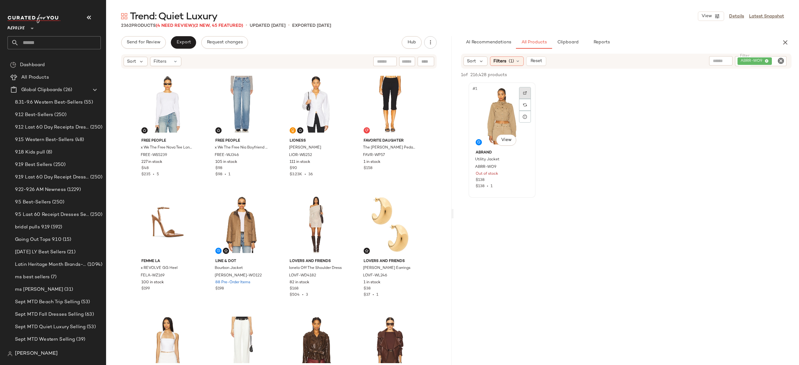
click at [527, 92] on div at bounding box center [525, 93] width 12 height 12
click at [746, 59] on div "ABRR-WO9" at bounding box center [740, 61] width 94 height 10
paste input "*********"
type input "*********"
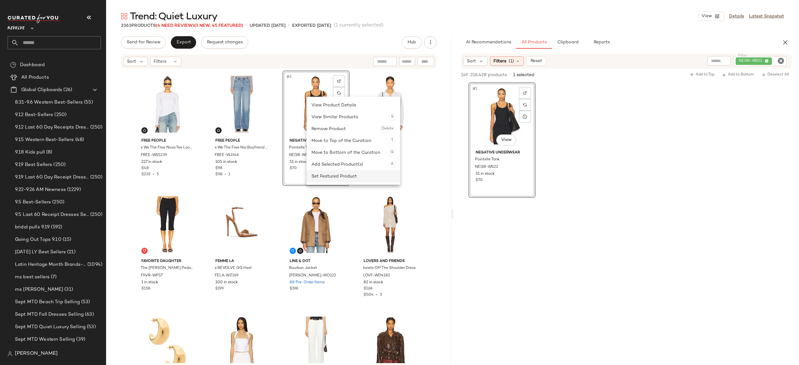
click at [329, 174] on div "Set Featured Product" at bounding box center [353, 176] width 84 height 12
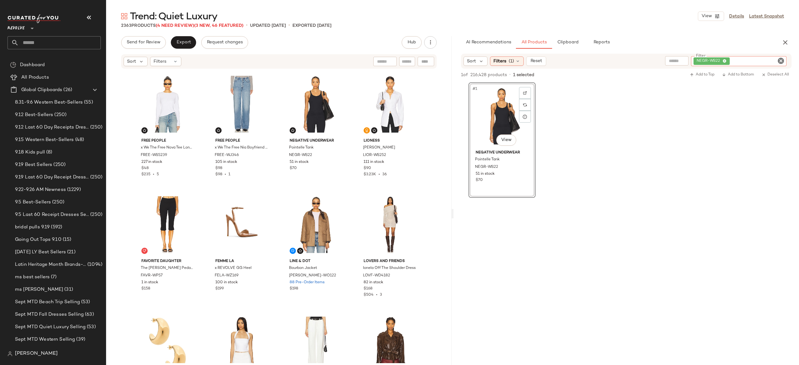
click at [770, 58] on div "NEGR-WS22" at bounding box center [738, 61] width 95 height 10
paste input "**********"
type input "**********"
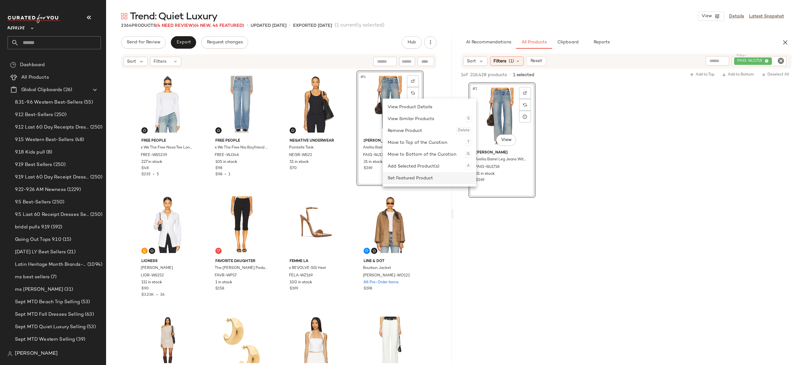
click at [400, 176] on div "Set Featured Product" at bounding box center [430, 178] width 84 height 12
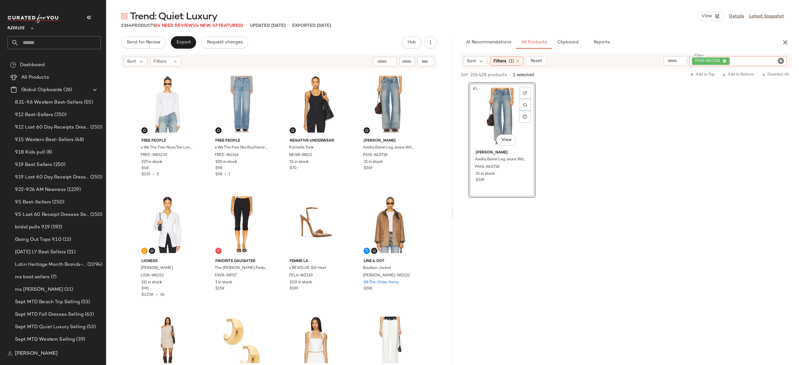
click at [762, 58] on div "PAIG-WJ1718" at bounding box center [737, 61] width 97 height 10
paste input "**********"
type input "**********"
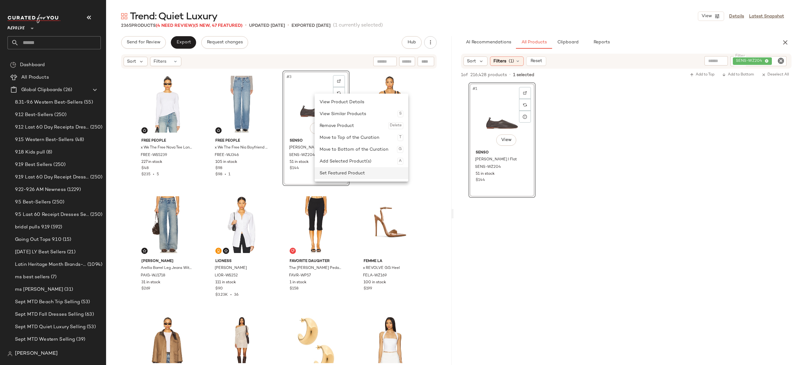
click at [336, 172] on div "Set Featured Product" at bounding box center [362, 173] width 84 height 12
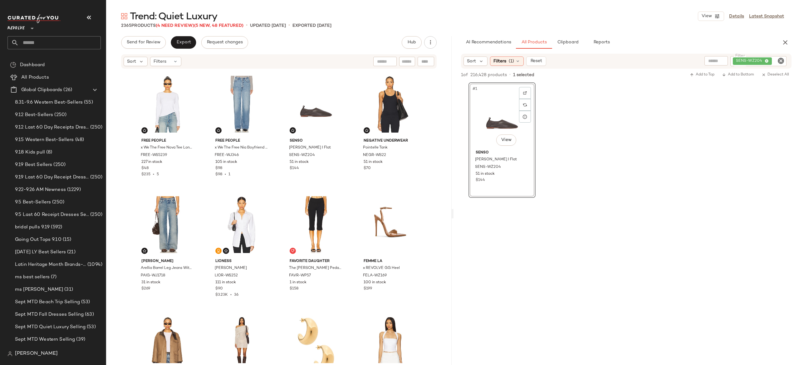
click at [740, 58] on div "SENS-WZ204" at bounding box center [758, 61] width 56 height 10
paste input "**********"
type input "**********"
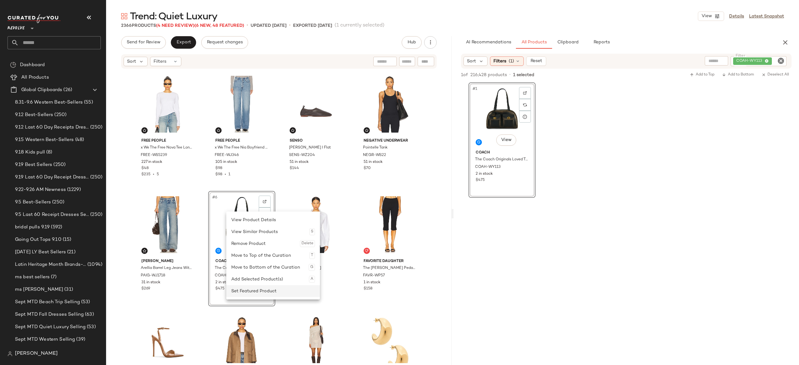
click at [252, 290] on div "Set Featured Product" at bounding box center [273, 291] width 84 height 12
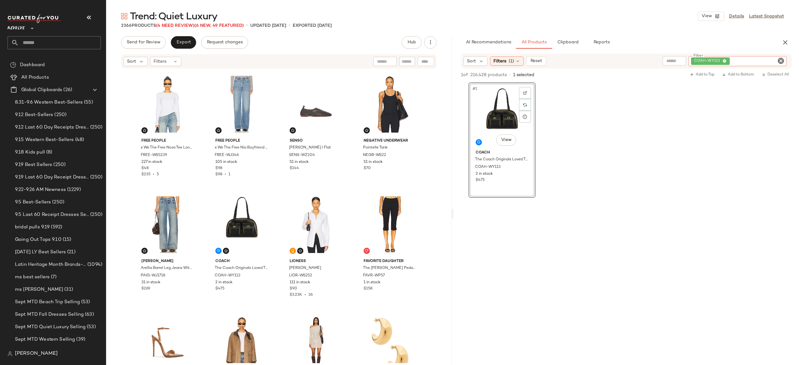
click at [748, 59] on div "COAH-WY113" at bounding box center [737, 61] width 98 height 10
paste input "*********"
type input "*********"
click at [527, 95] on div at bounding box center [525, 93] width 12 height 12
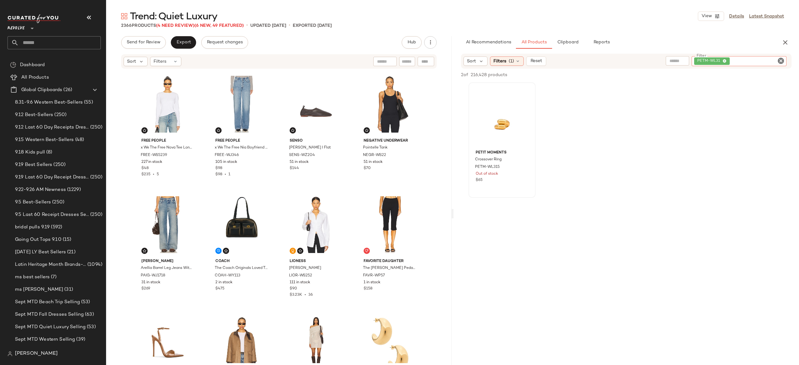
click at [750, 62] on div "PETM-WL31" at bounding box center [738, 61] width 95 height 10
type input "*****"
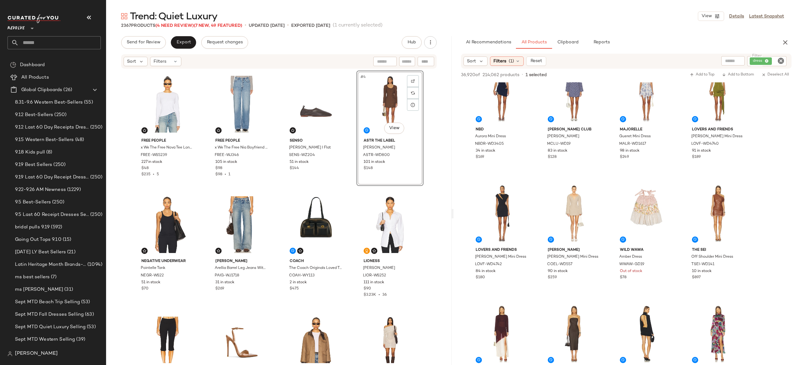
scroll to position [1349, 0]
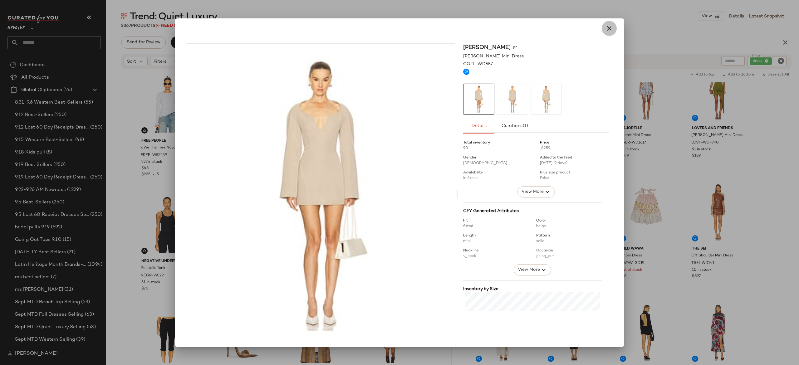
click at [606, 30] on icon "button" at bounding box center [608, 28] width 7 height 7
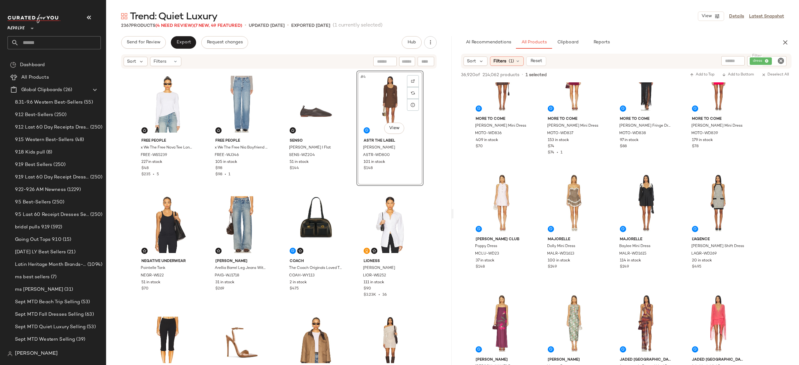
scroll to position [2805, 0]
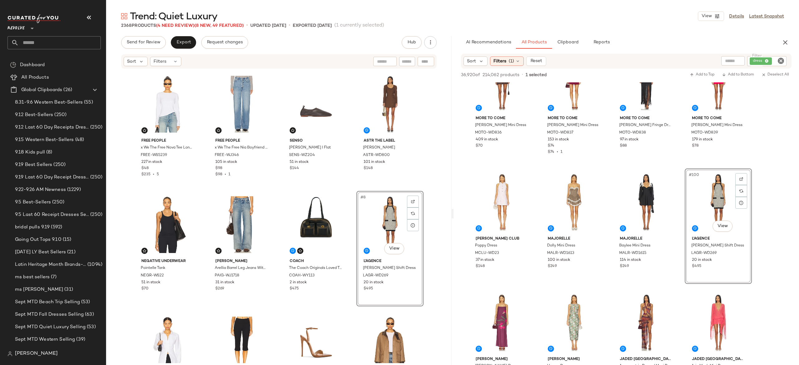
click at [349, 215] on div "Free People x We The Free Nova Tee Long Sleeve FREE-WS5239 227 in stock $48 $23…" at bounding box center [279, 217] width 290 height 293
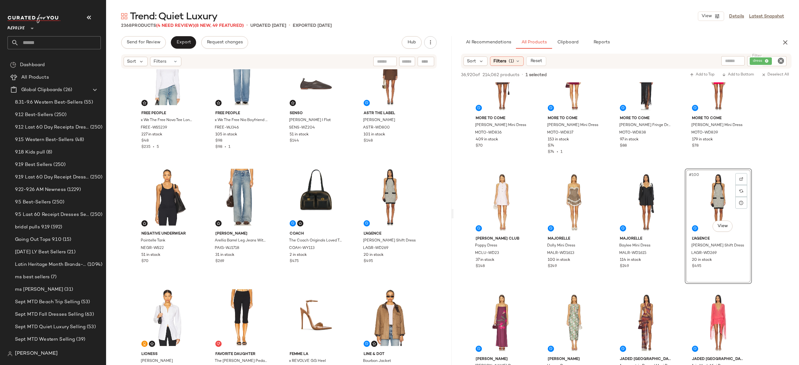
scroll to position [25, 0]
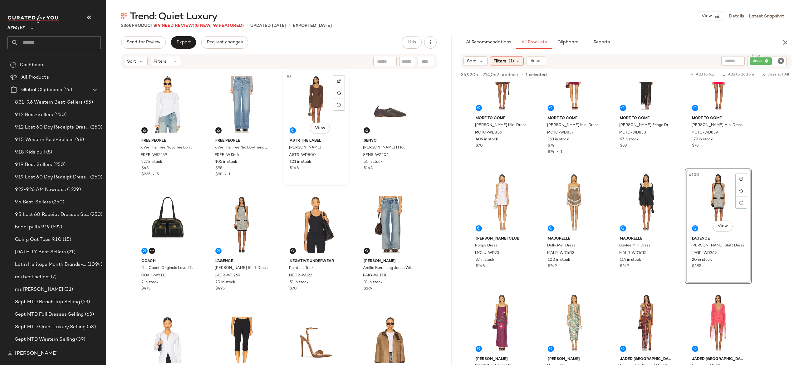
click at [346, 135] on div "#3 View ASTR the Label Kassandre Dress ASTR-WD800 101 in stock $148" at bounding box center [316, 128] width 66 height 114
click at [350, 193] on div "Free People x We The Free Nova Tee Long Sleeve FREE-WS5239 227 in stock $48 $23…" at bounding box center [279, 217] width 290 height 293
click at [187, 42] on span "Export" at bounding box center [183, 42] width 15 height 5
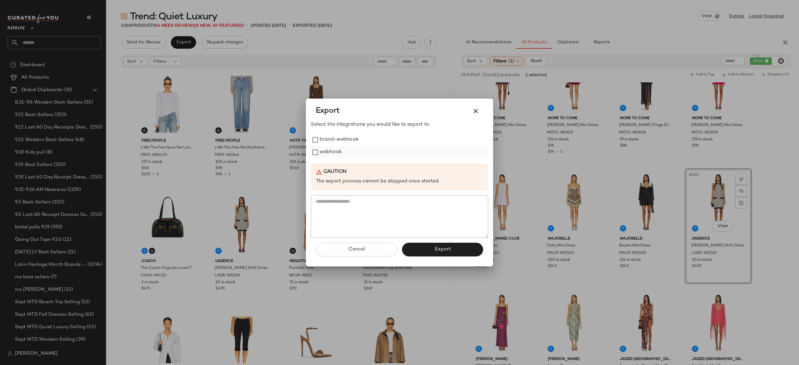
click at [335, 151] on label "webhook" at bounding box center [331, 152] width 22 height 12
click at [417, 247] on button "Export" at bounding box center [442, 250] width 81 height 14
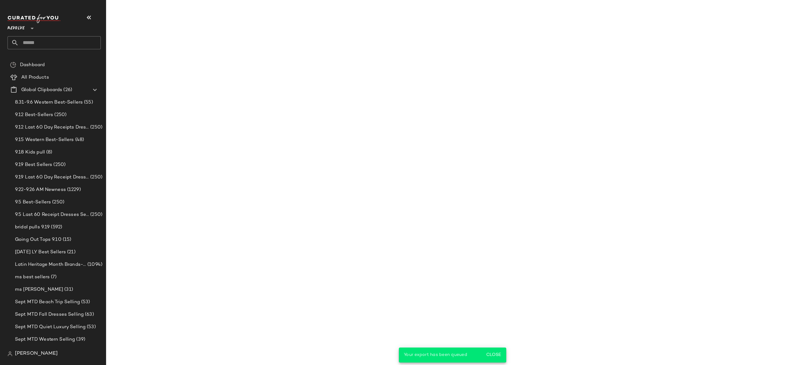
scroll to position [3648, 0]
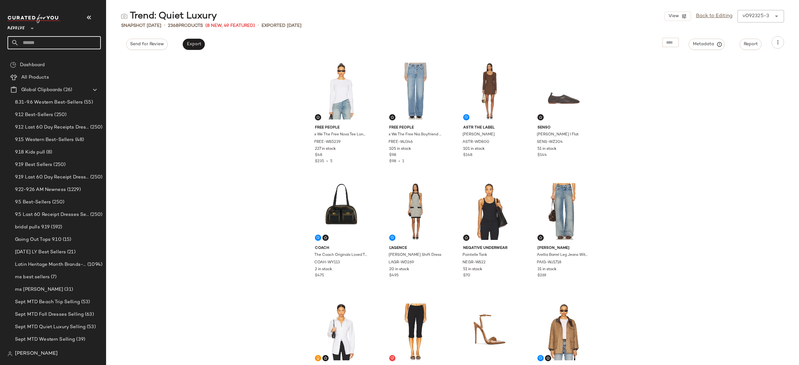
click at [90, 45] on input "text" at bounding box center [60, 42] width 82 height 13
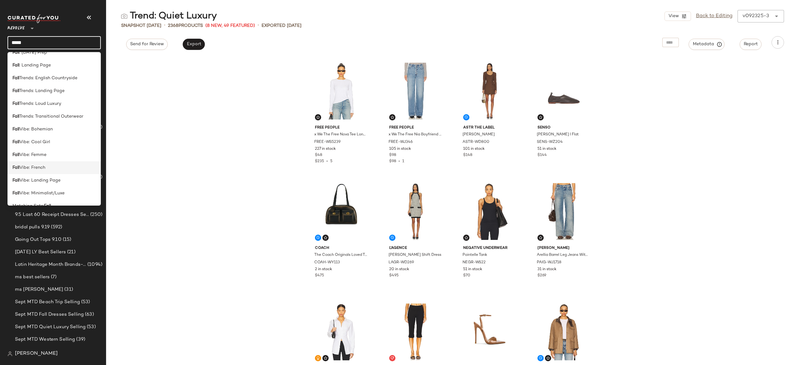
scroll to position [286, 0]
type input "****"
click at [39, 146] on span "Vibe: Landing Page" at bounding box center [39, 145] width 41 height 7
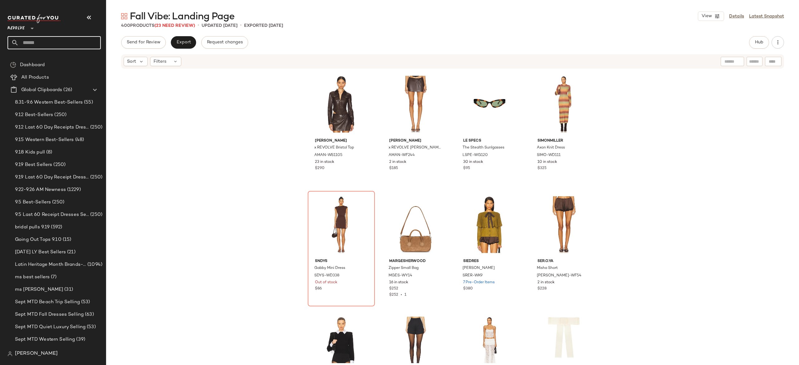
click at [90, 41] on input "text" at bounding box center [60, 42] width 82 height 13
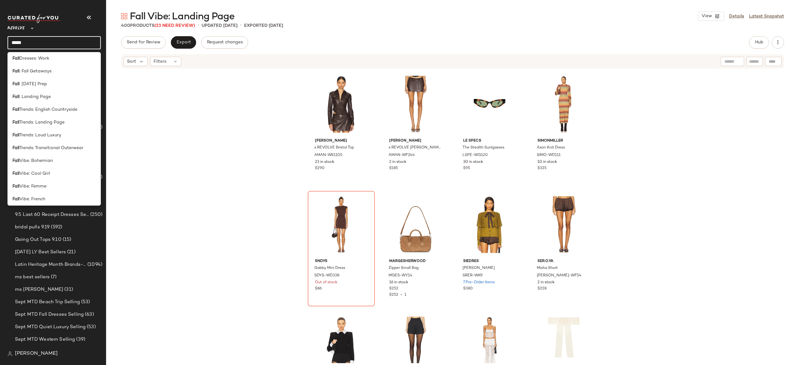
scroll to position [219, 0]
type input "****"
click at [53, 96] on div "Fall : Landing Page" at bounding box center [53, 98] width 83 height 7
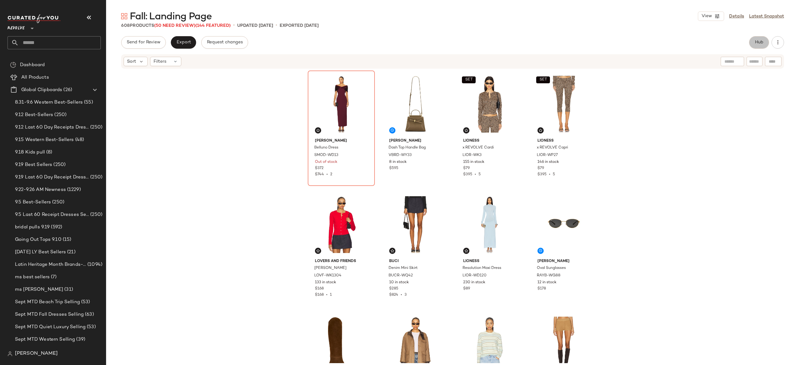
click at [758, 42] on span "Hub" at bounding box center [759, 42] width 9 height 5
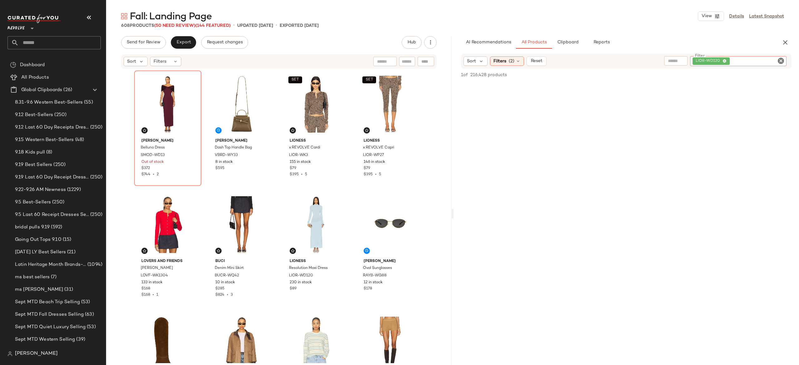
click at [756, 58] on div "LIOR-WD120" at bounding box center [738, 61] width 96 height 10
paste input "********"
type input "********"
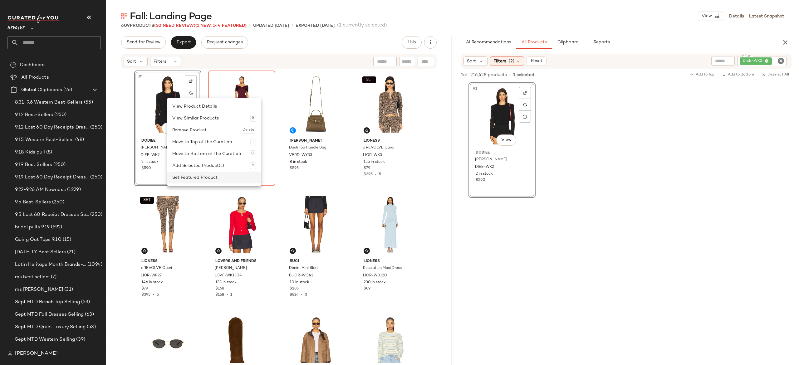
click at [182, 174] on div "Set Featured Product" at bounding box center [214, 178] width 84 height 12
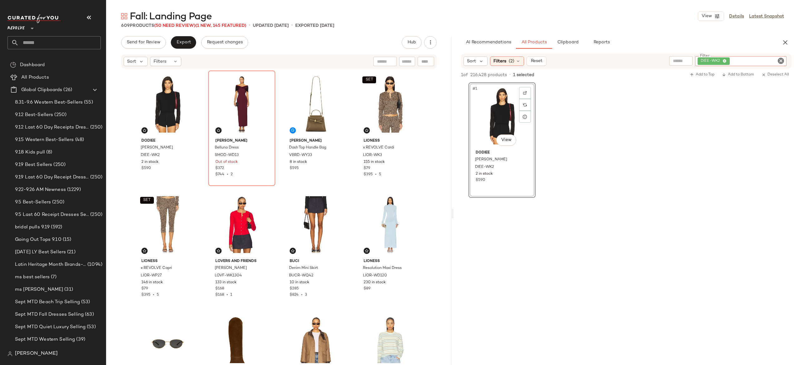
click at [753, 59] on div "DIEE-WK2" at bounding box center [740, 61] width 91 height 10
type input "*"
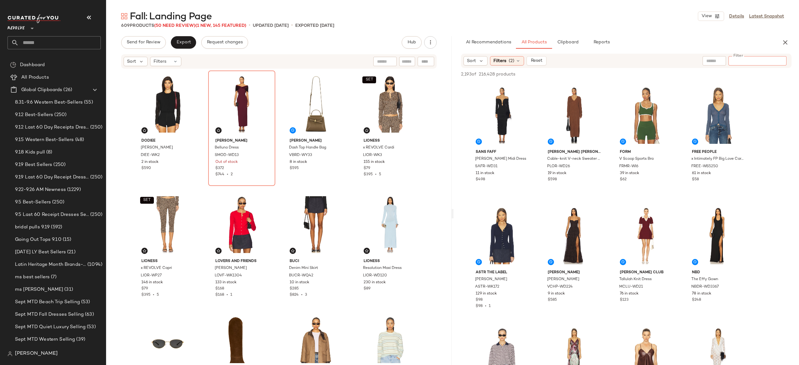
paste input "********"
type input "********"
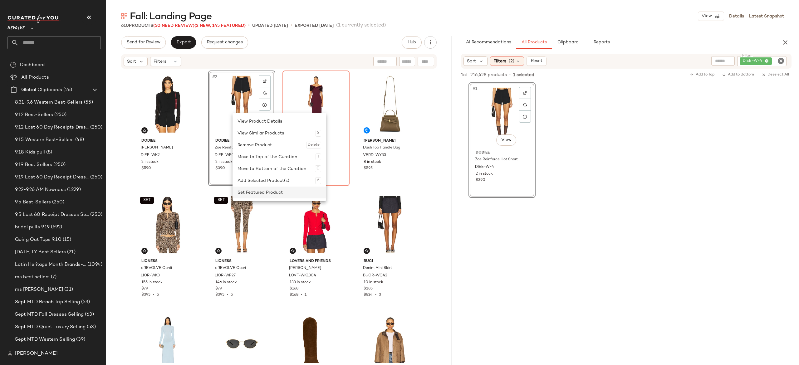
click at [255, 189] on div "Set Featured Product" at bounding box center [279, 193] width 84 height 12
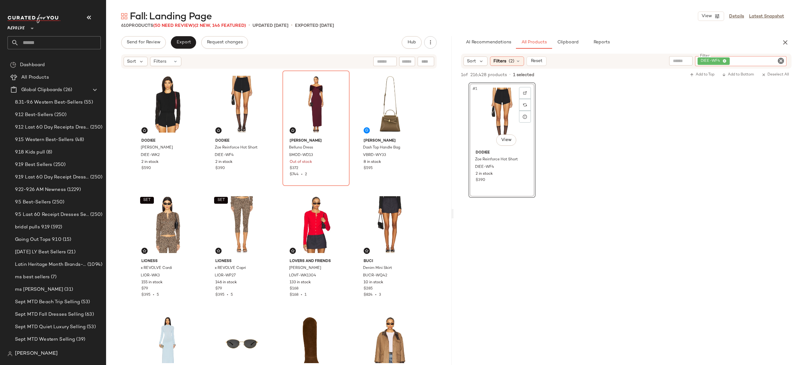
click at [753, 64] on div "DIEE-WF4" at bounding box center [740, 61] width 91 height 10
paste input "**********"
type input "**********"
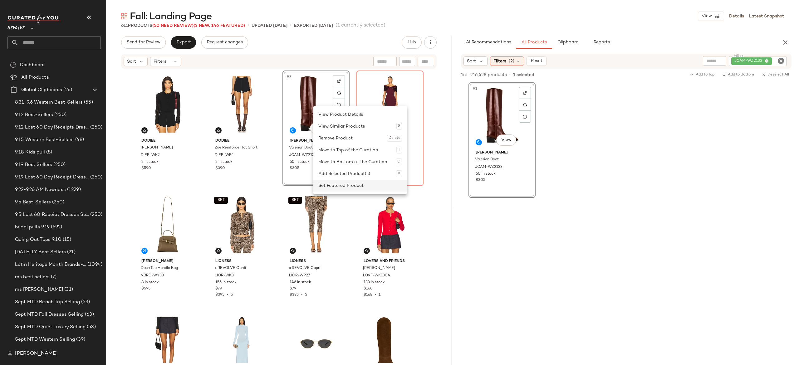
click at [322, 183] on div "Set Featured Product" at bounding box center [360, 186] width 84 height 12
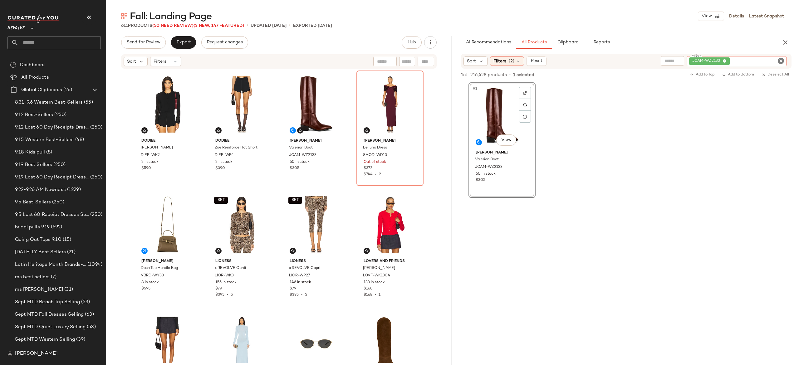
click at [741, 61] on div "JCAM-WZ2133" at bounding box center [736, 61] width 100 height 10
paste input "**********"
type input "**********"
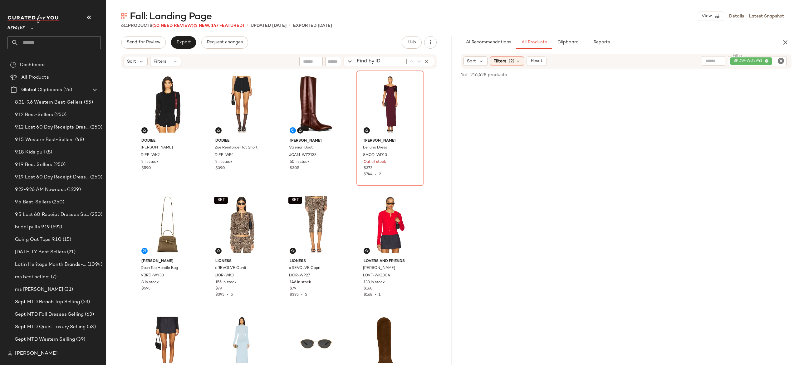
click at [429, 61] on div "Find by ID Find by ID" at bounding box center [389, 61] width 90 height 9
paste input "**********"
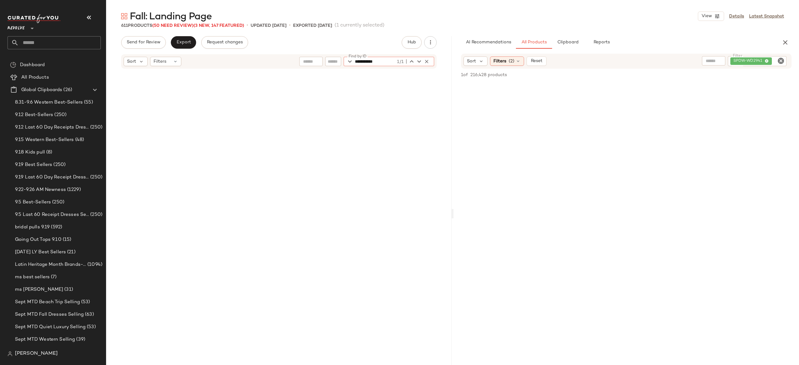
scroll to position [5661, 0]
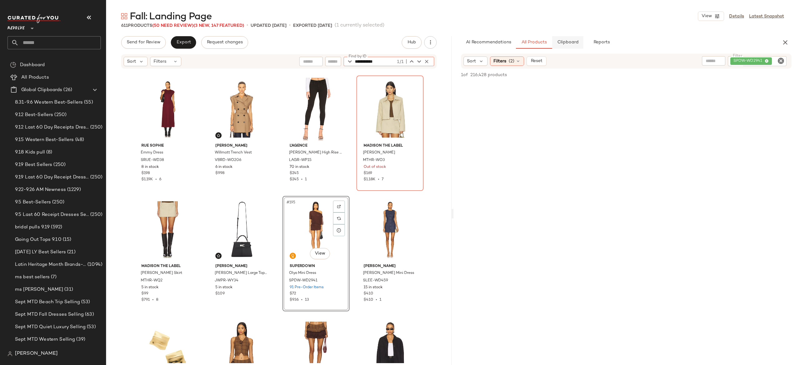
type input "**********"
click at [574, 42] on span "Clipboard" at bounding box center [568, 42] width 22 height 5
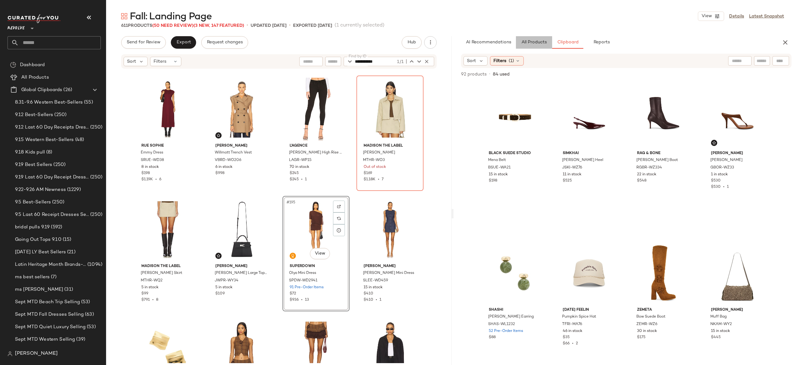
click at [541, 41] on span "All Products" at bounding box center [534, 42] width 26 height 5
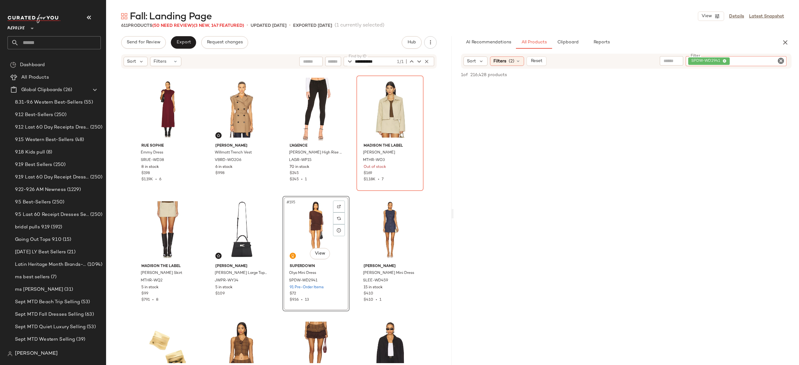
click at [737, 62] on div "SPDW-WD2941" at bounding box center [736, 61] width 101 height 10
type input "*****"
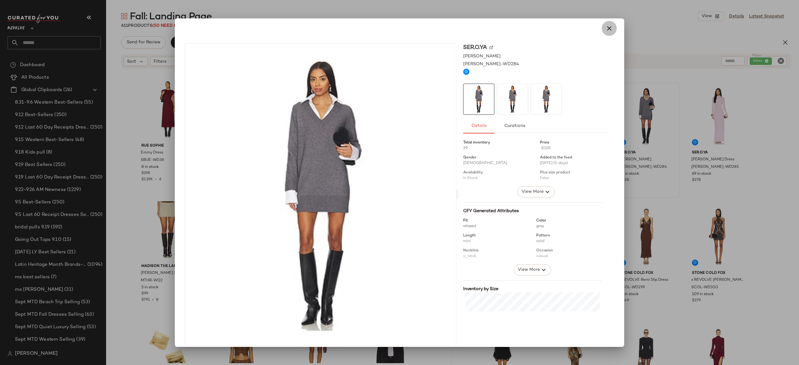
click at [605, 25] on icon "button" at bounding box center [608, 28] width 7 height 7
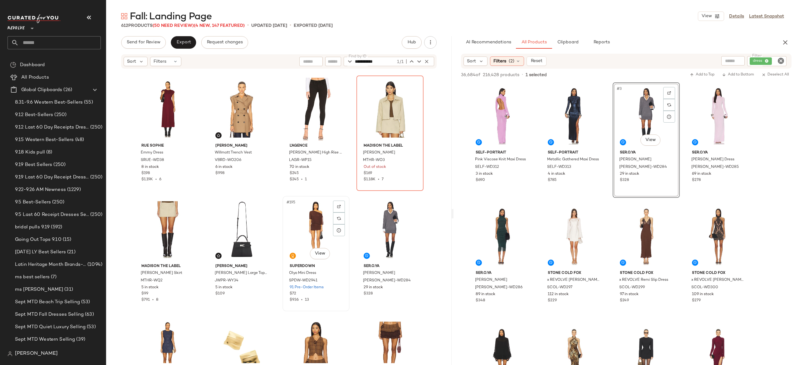
click at [315, 221] on div "#195 View" at bounding box center [316, 229] width 63 height 63
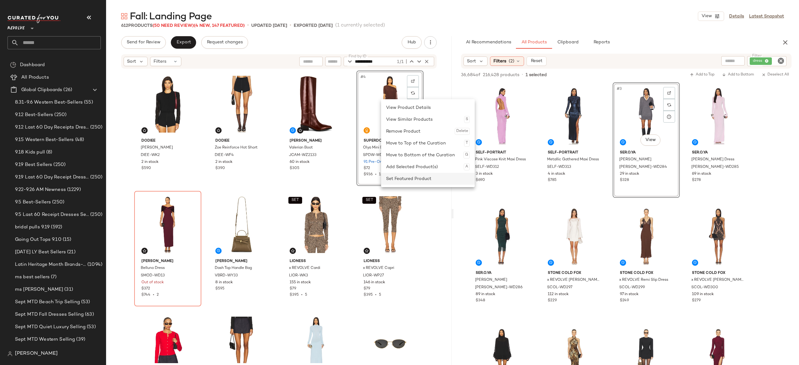
click at [408, 178] on div "Set Featured Product" at bounding box center [428, 179] width 84 height 12
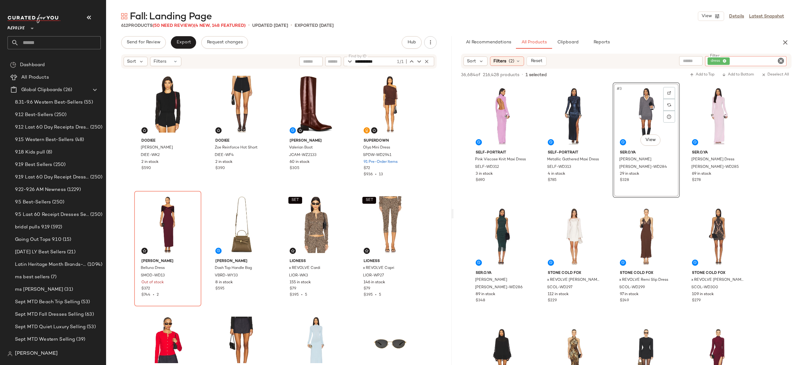
click at [759, 58] on div "dress" at bounding box center [746, 61] width 82 height 10
paste input "*********"
type input "*********"
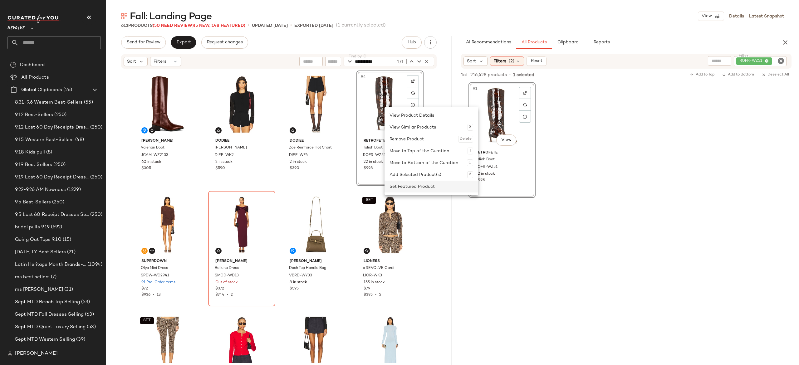
click at [411, 184] on div "Set Featured Product" at bounding box center [431, 187] width 84 height 12
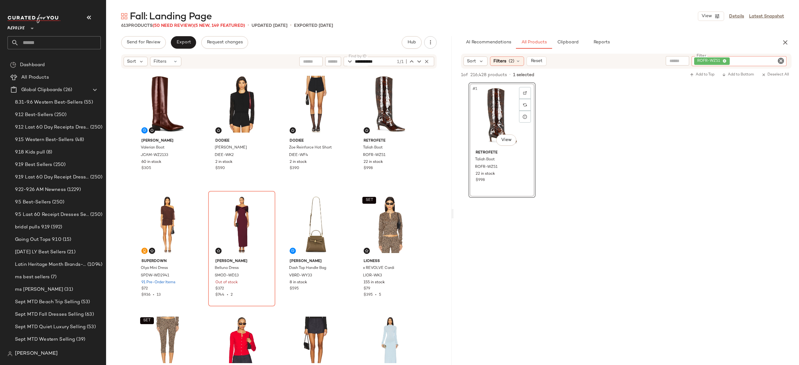
click at [743, 60] on div "ROFR-WZ51" at bounding box center [738, 61] width 95 height 10
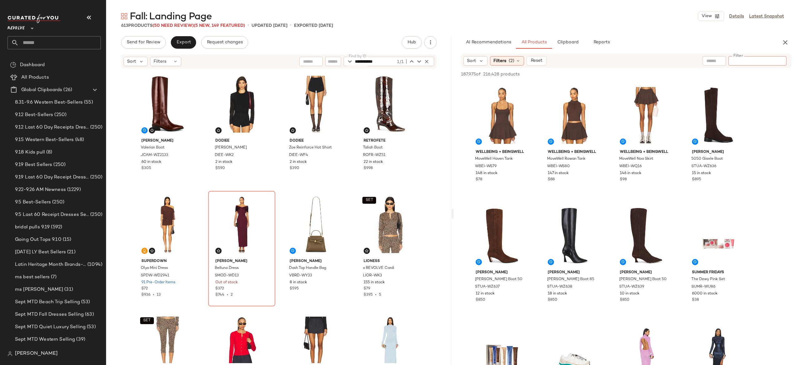
paste input "*********"
type input "*********"
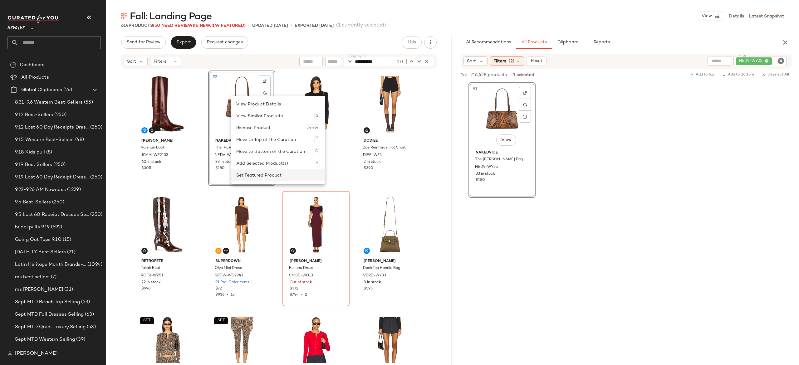
click at [250, 175] on div "Set Featured Product" at bounding box center [278, 175] width 84 height 12
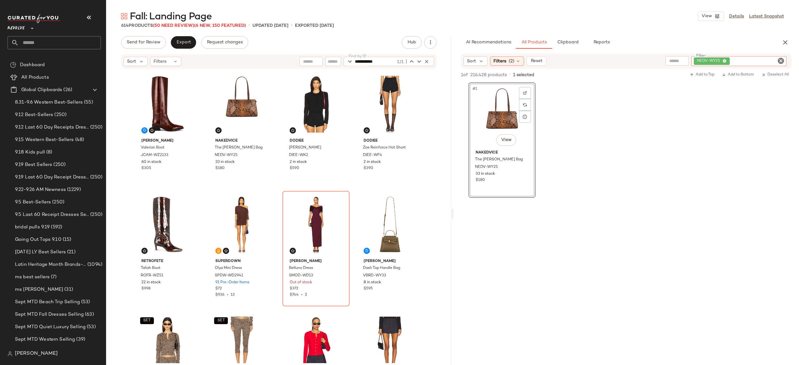
click at [747, 57] on div "NEDV-WY25" at bounding box center [738, 61] width 95 height 10
paste input "*********"
type input "*********"
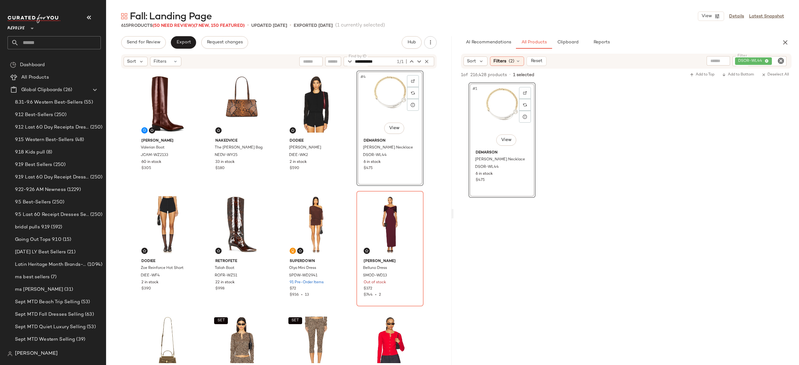
click at [404, 93] on div "#4 View" at bounding box center [390, 104] width 63 height 63
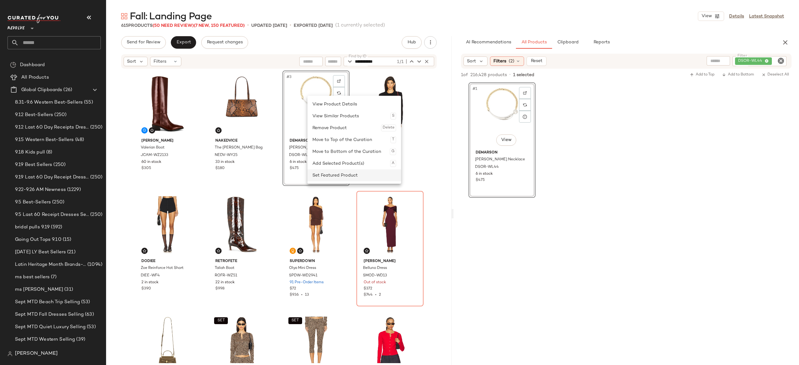
click at [321, 172] on div "Set Featured Product" at bounding box center [354, 175] width 84 height 12
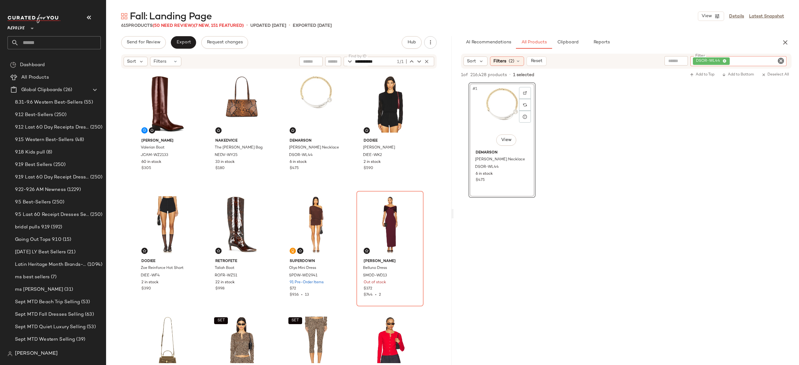
click at [751, 61] on div "DSOR-WL44" at bounding box center [738, 61] width 96 height 10
paste input "**********"
type input "**********"
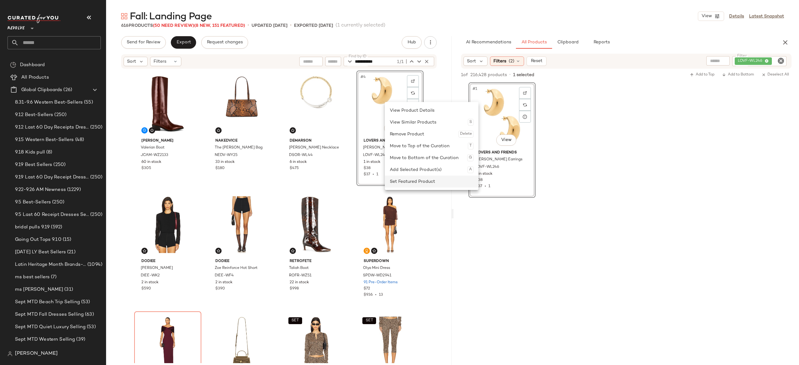
click at [397, 180] on div "Set Featured Product" at bounding box center [432, 182] width 84 height 12
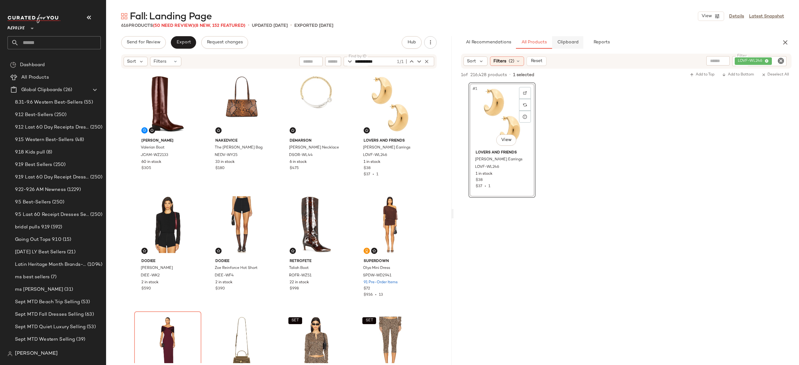
click at [569, 41] on span "Clipboard" at bounding box center [568, 42] width 22 height 5
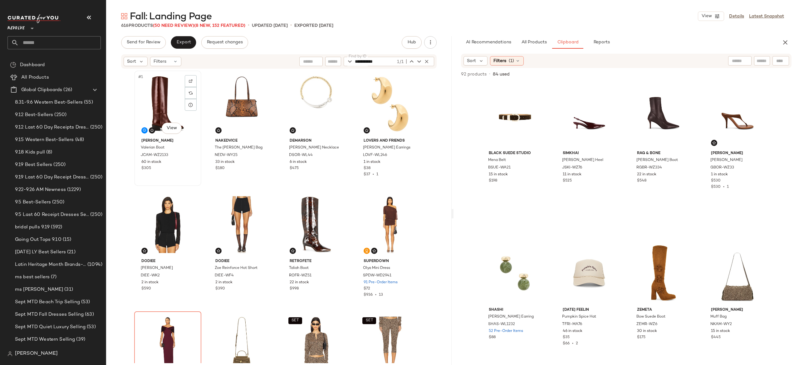
click at [168, 105] on div "#1 View" at bounding box center [167, 104] width 63 height 63
click at [390, 96] on div "#4 View" at bounding box center [390, 104] width 63 height 63
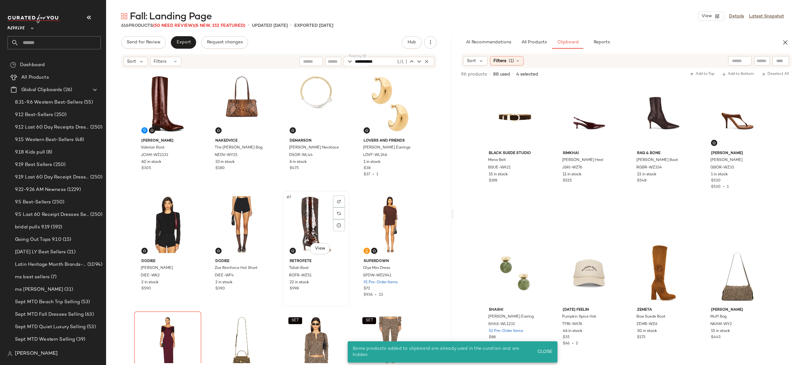
click at [345, 198] on div "#7 View" at bounding box center [316, 224] width 63 height 63
click at [349, 190] on div "Jeffrey Campbell Valerian Boot JCAM-WZ2133 60 in stock $305 Nakedvice The Dayna…" at bounding box center [279, 217] width 290 height 293
click at [165, 106] on div "#1 View" at bounding box center [167, 104] width 63 height 63
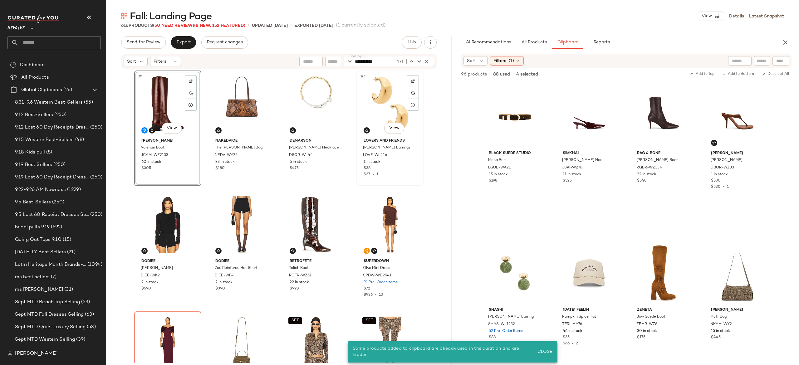
click at [374, 101] on div "#4 View" at bounding box center [390, 104] width 63 height 63
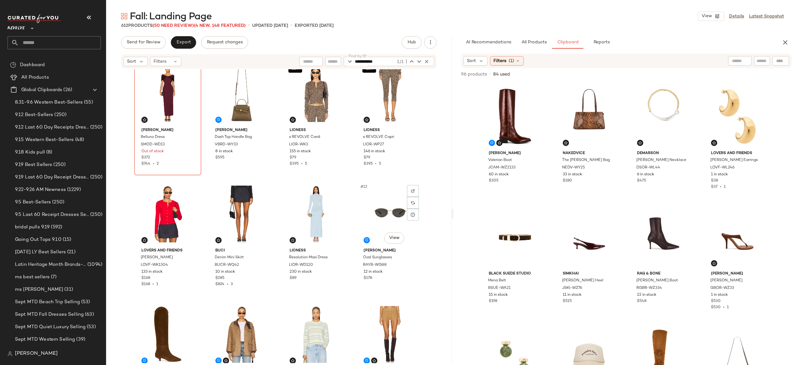
scroll to position [135, 0]
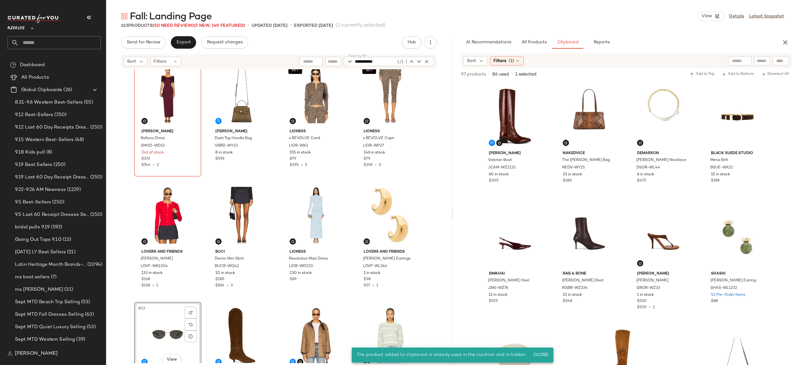
click at [166, 332] on div "#13 View" at bounding box center [167, 335] width 63 height 63
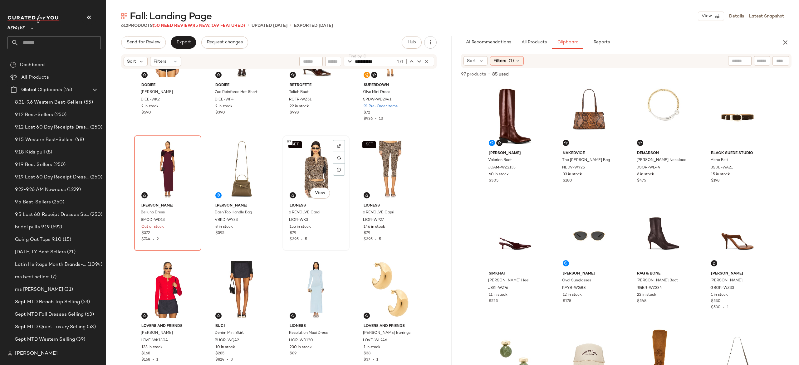
scroll to position [52, 0]
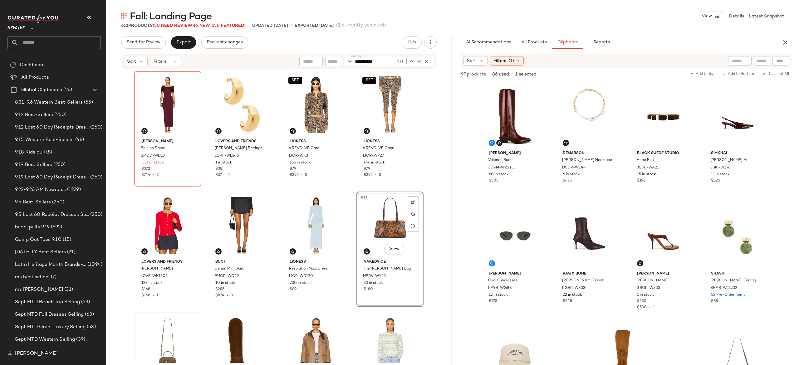
scroll to position [183, 0]
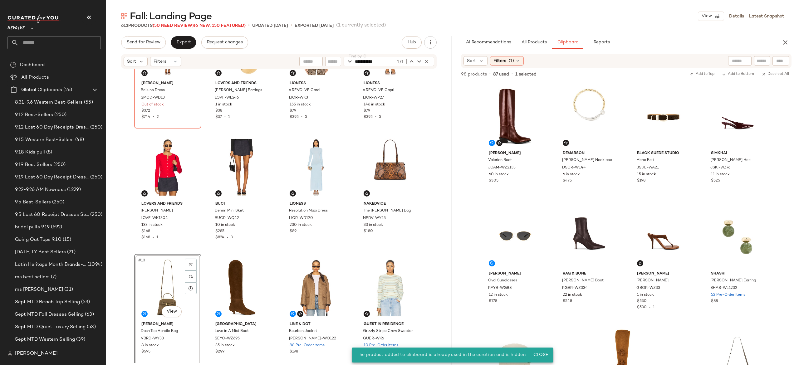
click at [164, 292] on div "#13 View" at bounding box center [167, 287] width 63 height 63
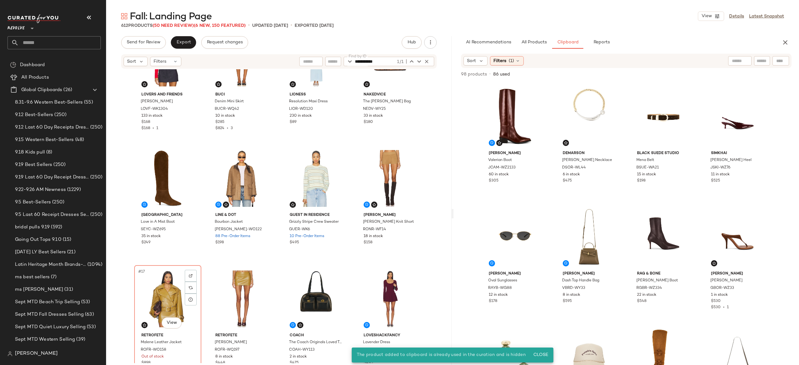
scroll to position [293, 0]
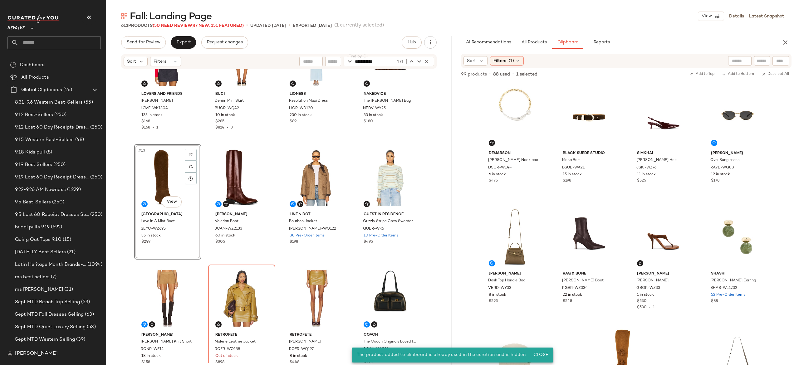
click at [157, 186] on div "#13 View" at bounding box center [167, 177] width 63 height 63
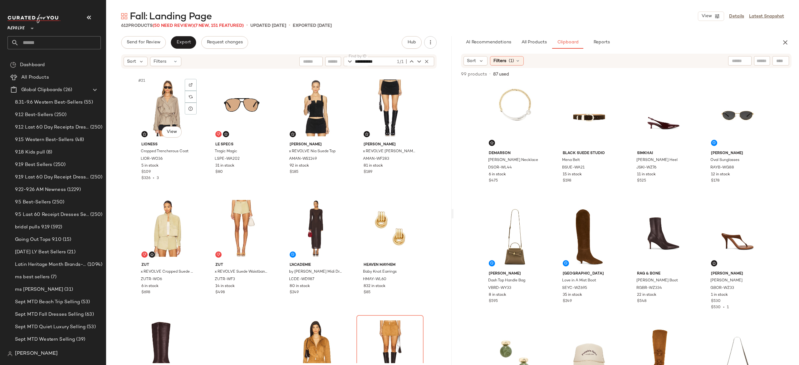
scroll to position [607, 0]
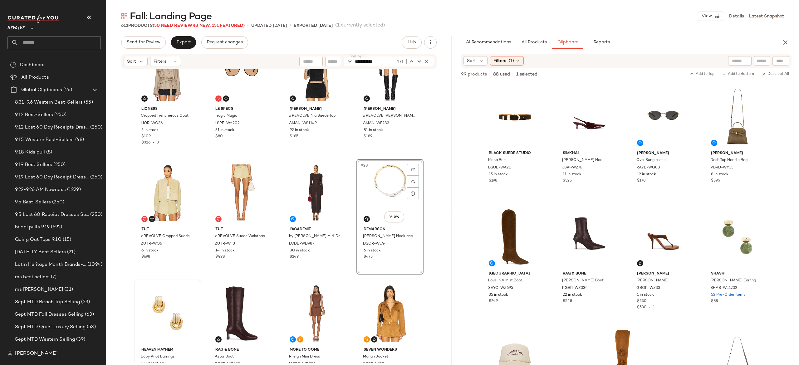
scroll to position [663, 0]
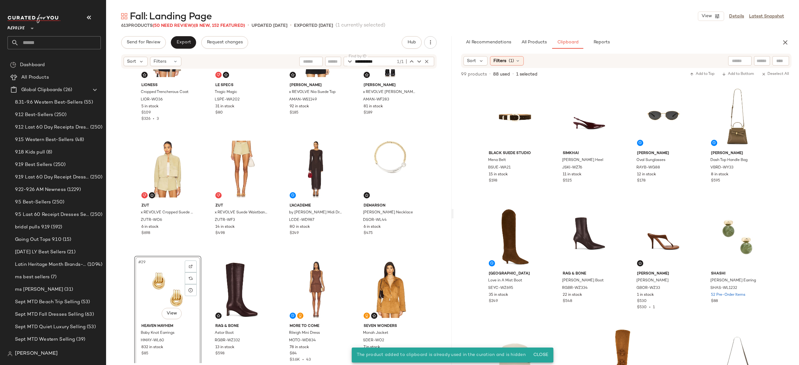
click at [153, 286] on div "#29 View" at bounding box center [167, 289] width 63 height 63
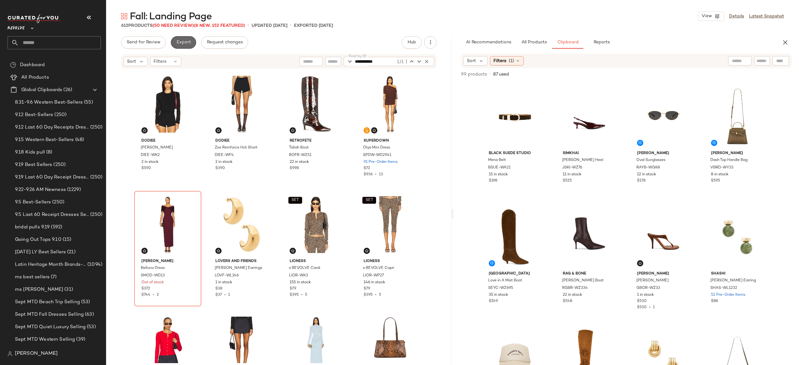
click at [187, 42] on span "Export" at bounding box center [183, 42] width 15 height 5
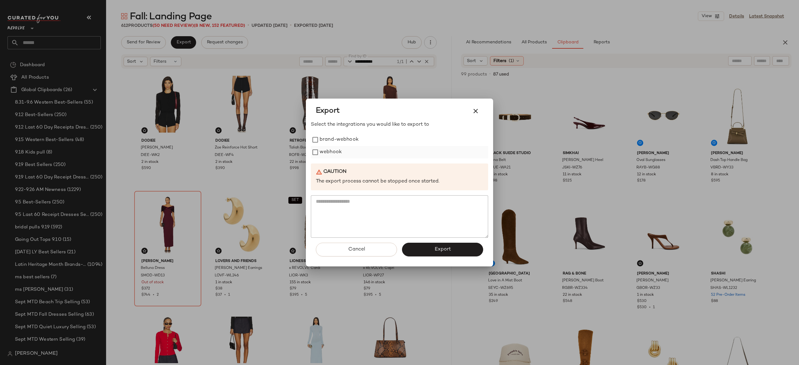
click at [329, 156] on label "webhook" at bounding box center [331, 152] width 22 height 12
click at [442, 253] on button "Export" at bounding box center [442, 250] width 81 height 14
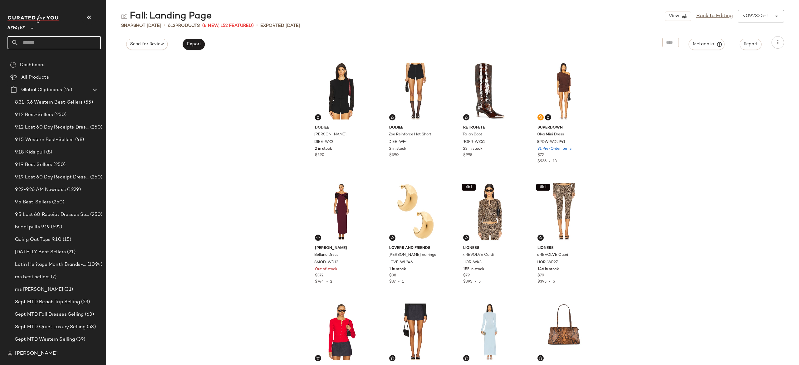
click at [79, 46] on input "text" at bounding box center [60, 42] width 82 height 13
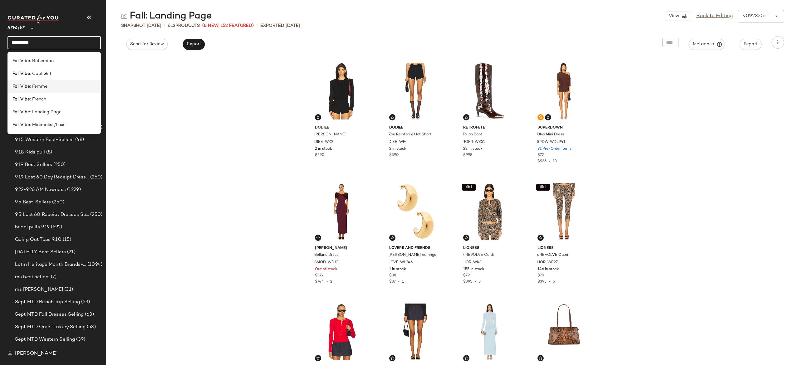
type input "*********"
click at [57, 83] on div "Fall Vibe : Femme" at bounding box center [53, 86] width 83 height 7
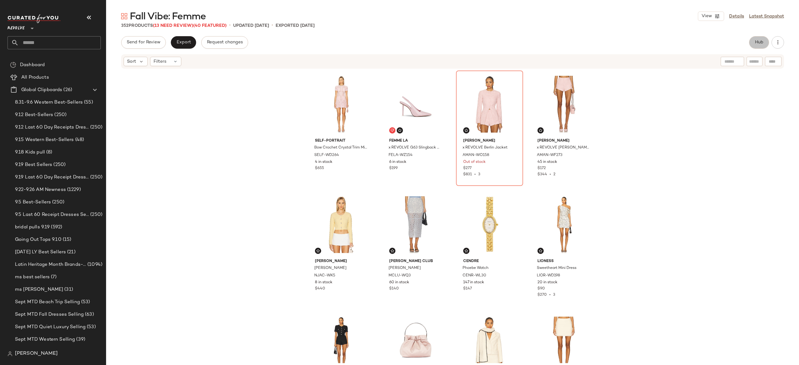
click at [760, 46] on button "Hub" at bounding box center [759, 42] width 20 height 12
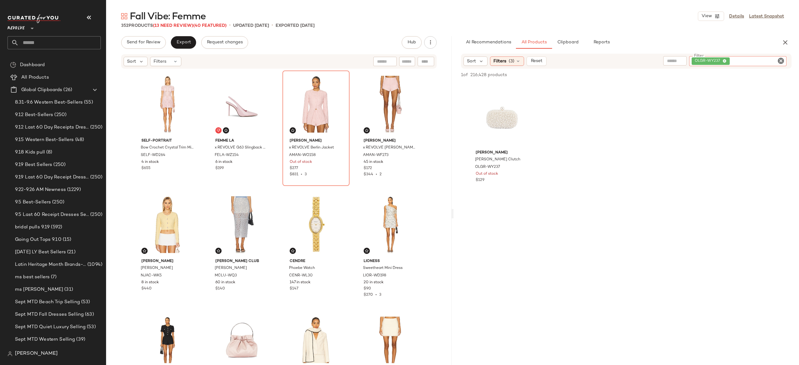
click at [740, 58] on div "OLGR-WY237" at bounding box center [737, 61] width 97 height 10
paste input "**********"
type input "**********"
click at [428, 63] on div at bounding box center [426, 61] width 17 height 9
paste input "**********"
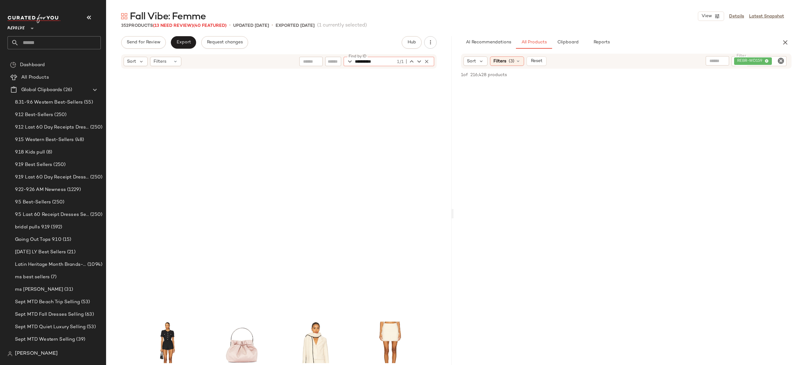
scroll to position [246, 0]
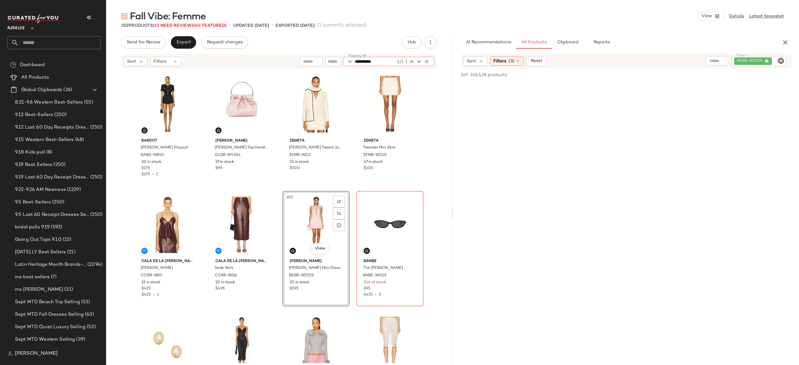
type input "**********"
click at [426, 62] on icon "button" at bounding box center [427, 62] width 6 height 6
click at [743, 59] on div "REBR-WD159" at bounding box center [737, 61] width 97 height 10
paste input "*********"
type input "*********"
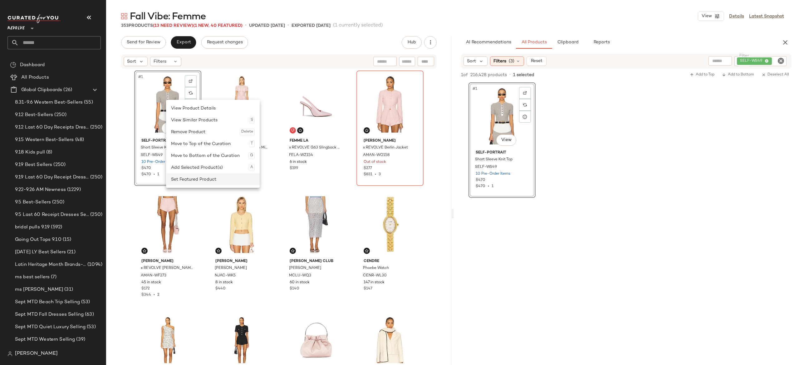
click at [185, 177] on div "Set Featured Product" at bounding box center [213, 179] width 84 height 12
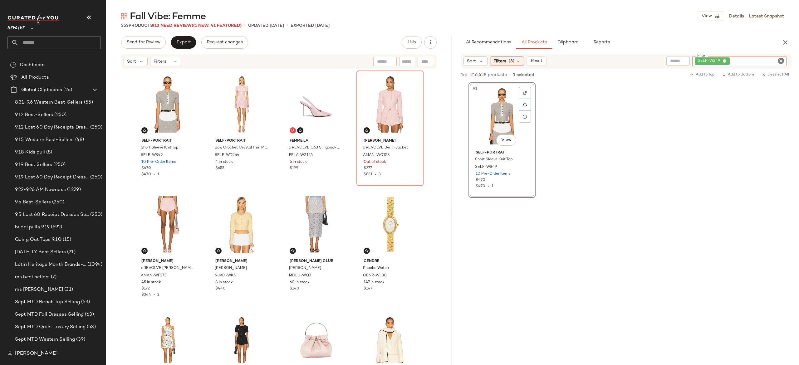
click at [756, 61] on div "SELF-WS49" at bounding box center [739, 61] width 94 height 10
type input "*"
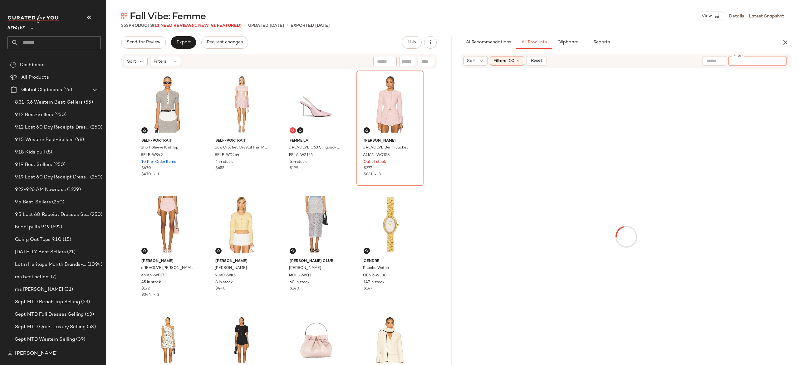
type input "*"
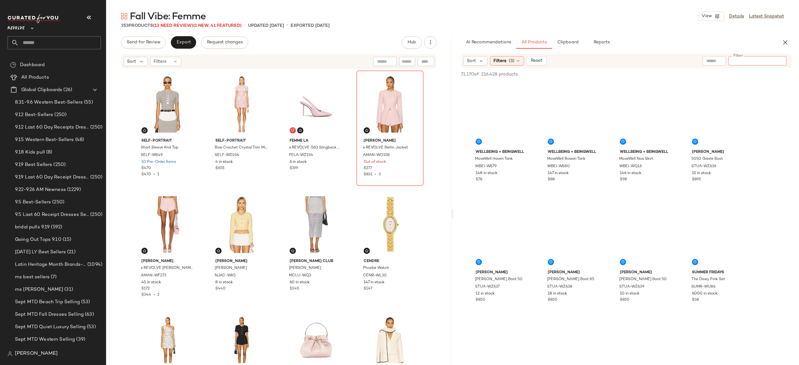
paste input "*********"
type input "*********"
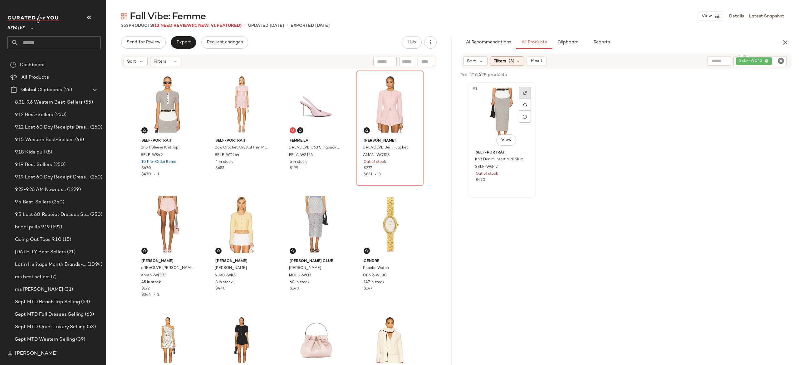
click at [527, 90] on div at bounding box center [525, 93] width 12 height 12
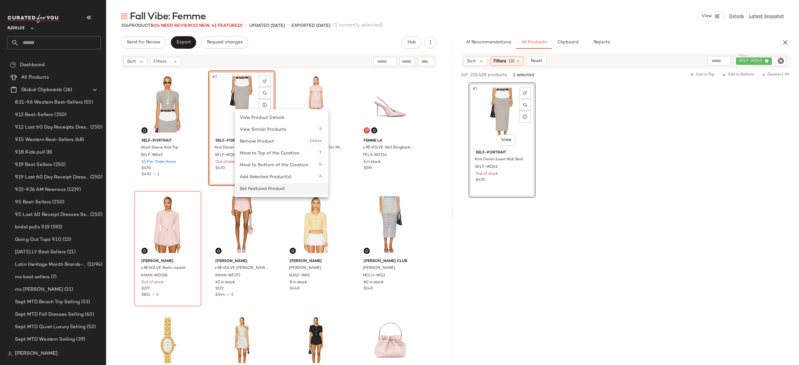
click at [246, 187] on div "Set Featured Product" at bounding box center [282, 189] width 84 height 12
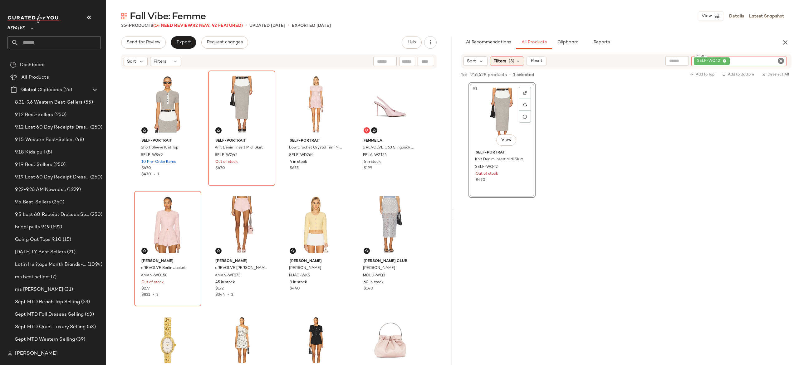
click at [745, 59] on div "SELF-WQ42" at bounding box center [738, 61] width 95 height 10
paste input "*********"
type input "*********"
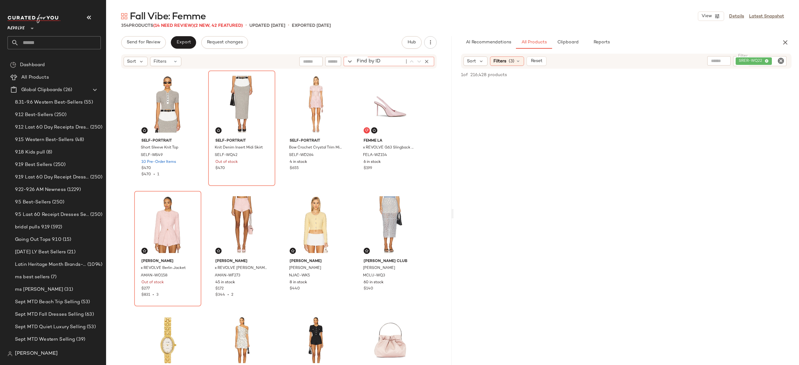
click at [427, 61] on div "Find by ID Find by ID" at bounding box center [389, 61] width 90 height 9
paste input "*********"
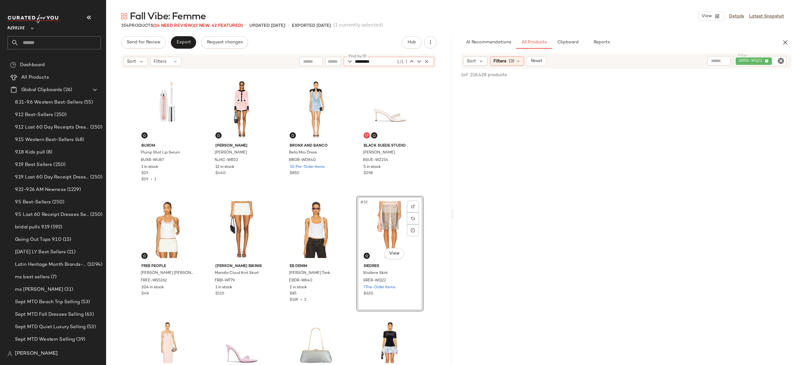
type input "*********"
click at [569, 42] on span "Clipboard" at bounding box center [568, 42] width 22 height 5
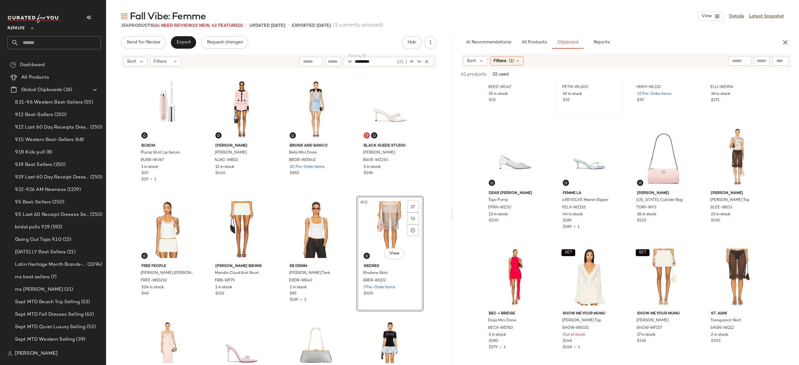
scroll to position [81, 0]
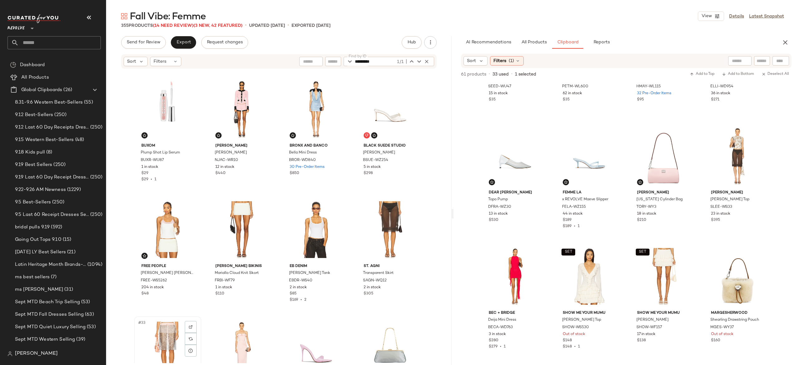
click at [172, 326] on div "#33 View" at bounding box center [167, 350] width 63 height 63
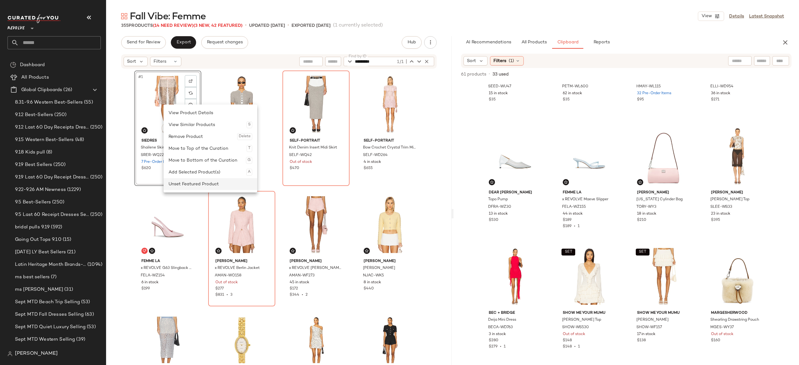
click at [175, 181] on div "Unset Featured Product" at bounding box center [211, 184] width 84 height 12
click at [185, 167] on div "Set Featured Product" at bounding box center [213, 171] width 84 height 12
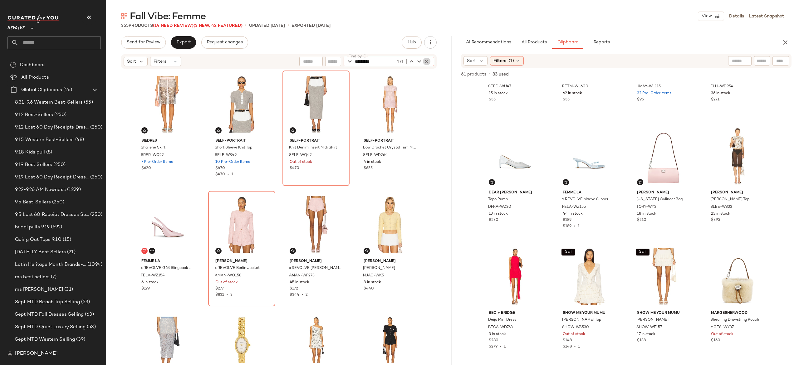
click at [426, 61] on icon "button" at bounding box center [427, 62] width 6 height 6
type input "********"
click at [426, 61] on icon "button" at bounding box center [427, 62] width 6 height 6
click at [542, 45] on span "All Products" at bounding box center [534, 42] width 26 height 5
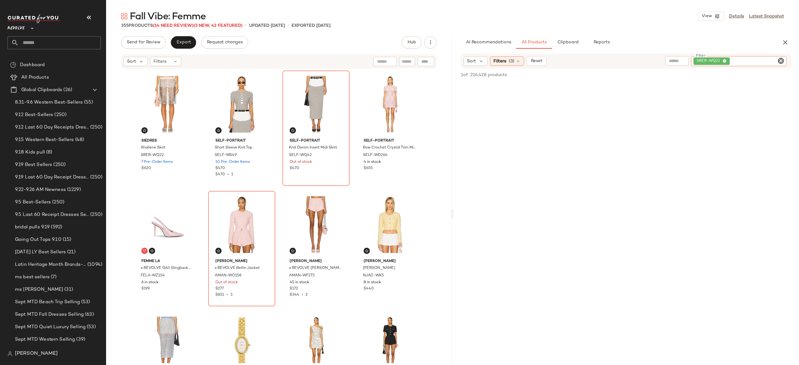
click at [752, 59] on div "SRER-WQ22" at bounding box center [738, 61] width 95 height 10
paste input "********"
type input "********"
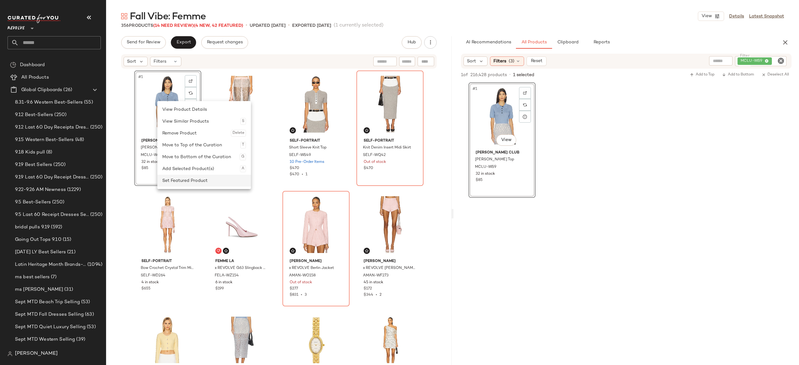
click at [189, 178] on div "Set Featured Product" at bounding box center [204, 181] width 84 height 12
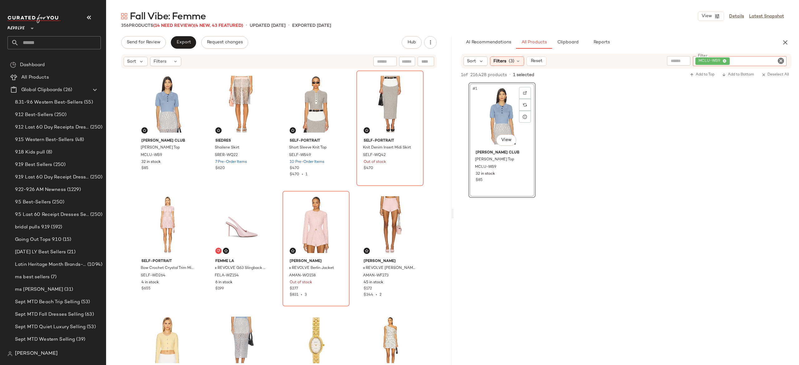
click at [760, 65] on div "MCLU-WS9" at bounding box center [740, 61] width 94 height 10
paste input "*********"
type input "*********"
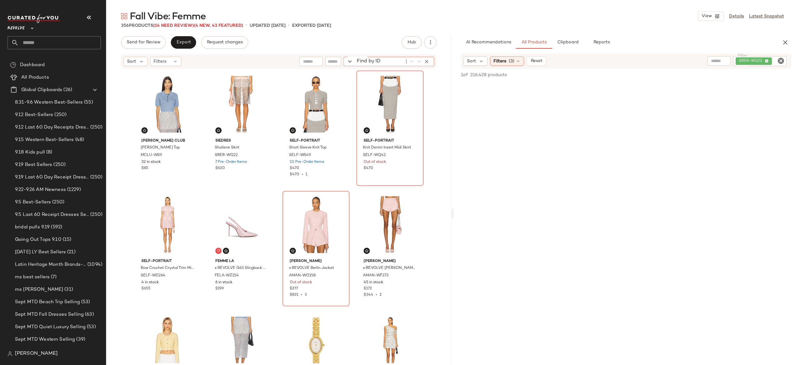
click at [426, 63] on div "Find by ID Find by ID" at bounding box center [389, 61] width 90 height 9
paste input "*********"
type input "*********"
click at [427, 61] on icon "button" at bounding box center [427, 62] width 6 height 6
type input "**********"
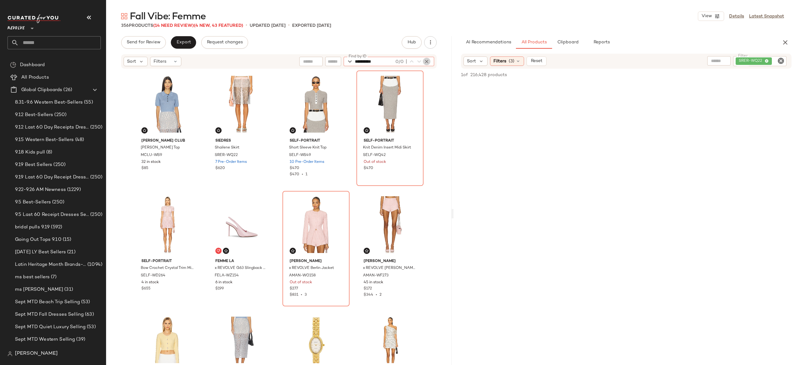
click at [427, 61] on icon "button" at bounding box center [427, 62] width 6 height 6
click at [754, 60] on div "SRER-WQ22" at bounding box center [738, 61] width 95 height 10
paste input "**********"
type input "**********"
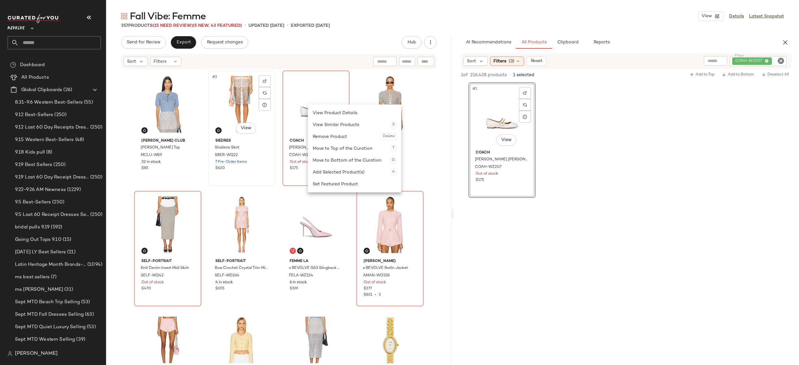
click at [268, 159] on div "SIEDRES Shailene Skirt SRER-WQ22 7 Pre-Order Items $620" at bounding box center [241, 154] width 63 height 36
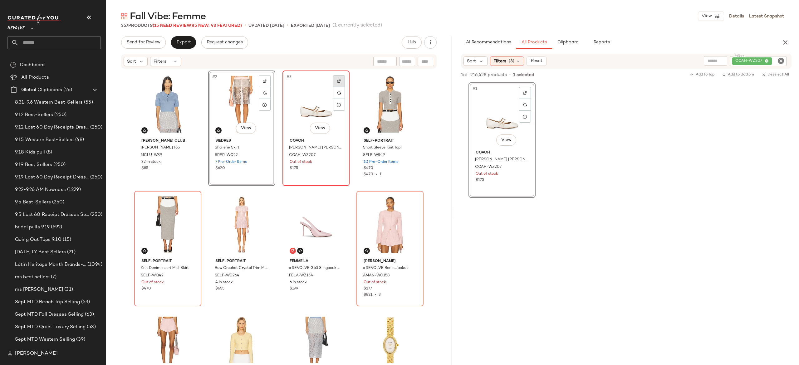
click at [335, 81] on div at bounding box center [339, 81] width 12 height 12
click at [323, 107] on div "#3 View" at bounding box center [316, 104] width 63 height 63
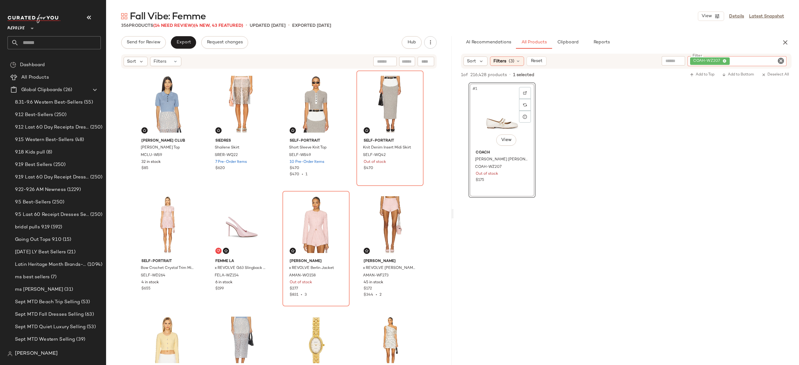
click at [768, 58] on div "COAH-WZ207" at bounding box center [736, 61] width 99 height 10
paste input "**********"
type input "**********"
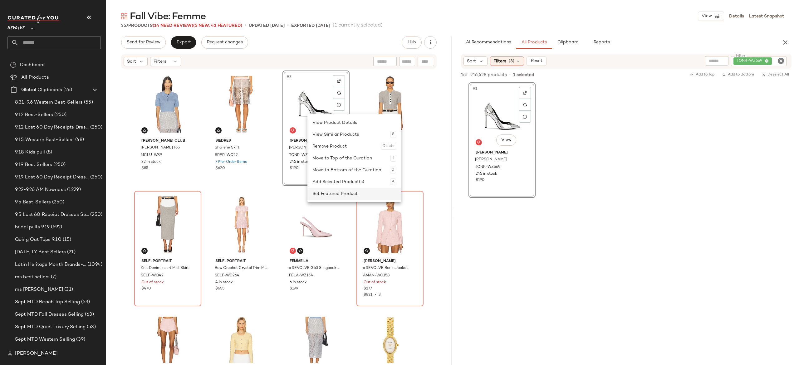
click at [325, 189] on div "Set Featured Product" at bounding box center [354, 194] width 84 height 12
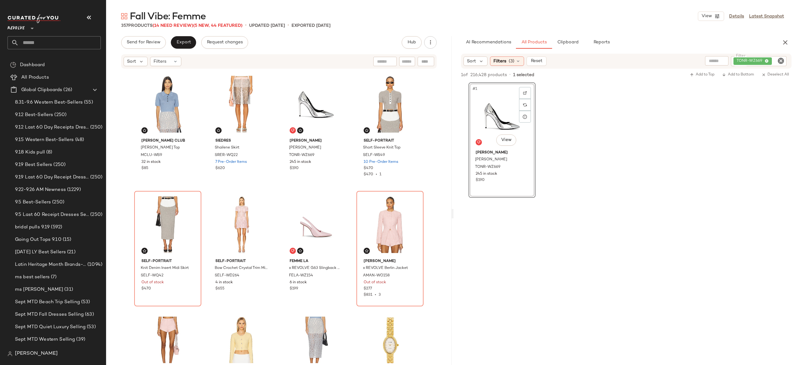
click at [754, 67] on div "Sort Filters (3) Reset Filter TONR-WZ669 Filter" at bounding box center [626, 61] width 330 height 15
click at [760, 62] on div "TONR-WZ669" at bounding box center [738, 61] width 98 height 10
paste input "*********"
type input "*********"
click at [527, 92] on img at bounding box center [525, 93] width 4 height 4
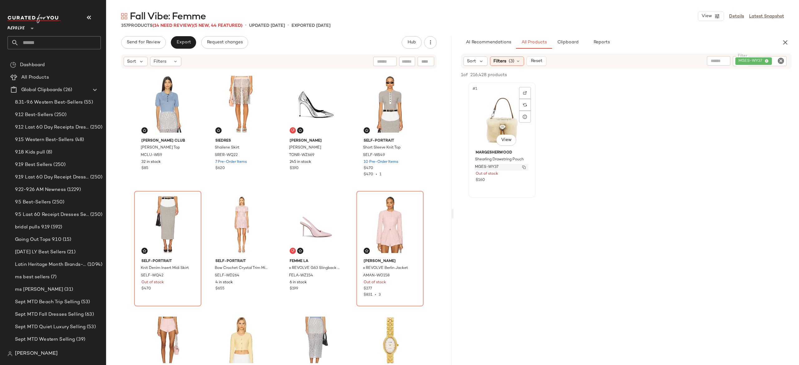
click at [524, 166] on img "button" at bounding box center [524, 167] width 4 height 4
click at [524, 91] on img at bounding box center [525, 93] width 4 height 4
click at [525, 168] on img "button" at bounding box center [524, 167] width 4 height 4
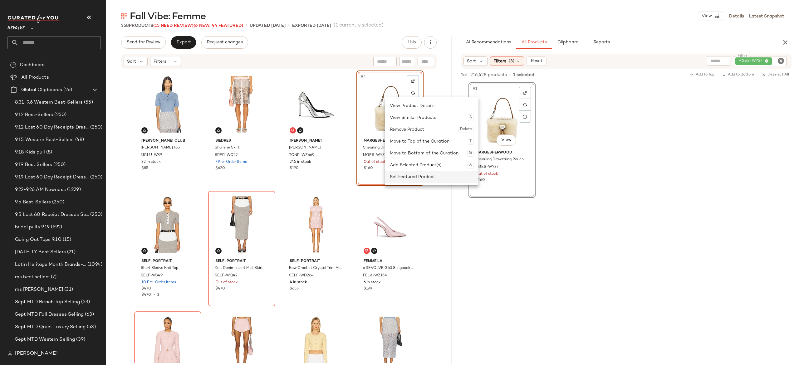
click at [403, 175] on div "Set Featured Product" at bounding box center [432, 177] width 84 height 12
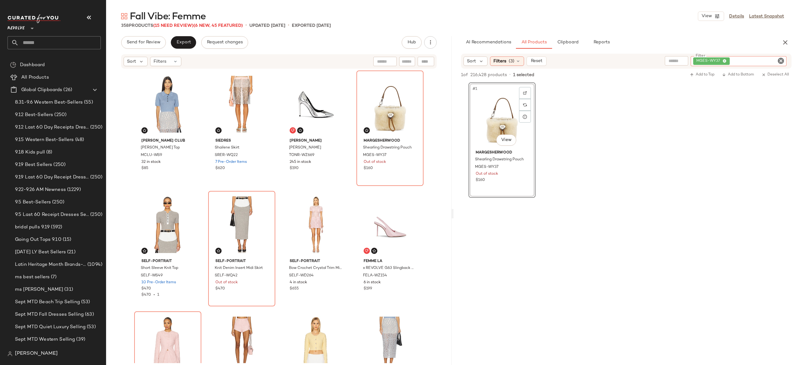
click at [773, 62] on input "Filter" at bounding box center [757, 61] width 53 height 7
paste input "*********"
type input "*********"
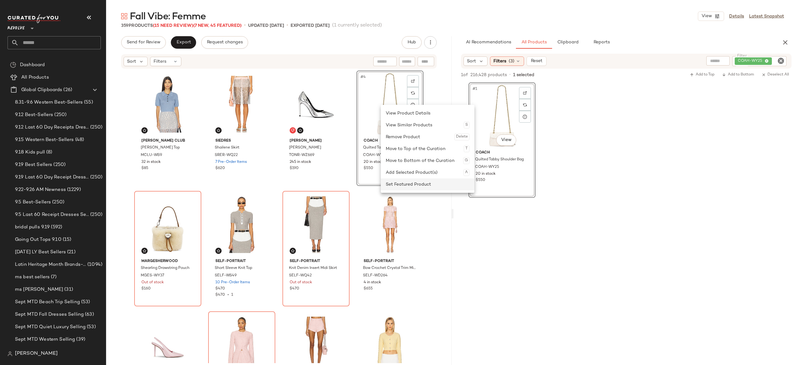
click at [393, 180] on div "Set Featured Product" at bounding box center [428, 184] width 84 height 12
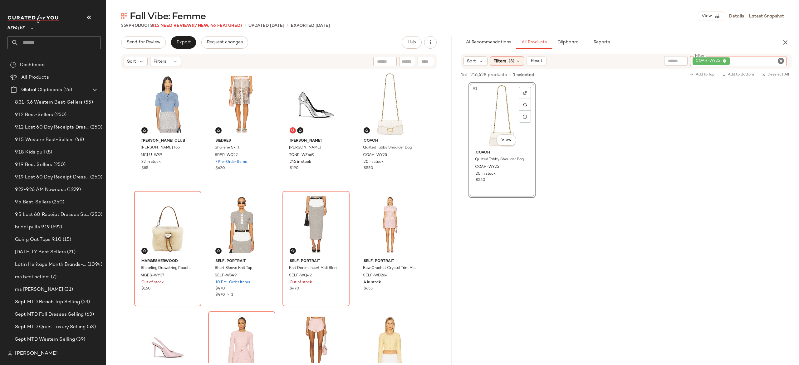
click at [755, 61] on div "COAH-WY25" at bounding box center [738, 61] width 96 height 10
paste input "**********"
type input "**********"
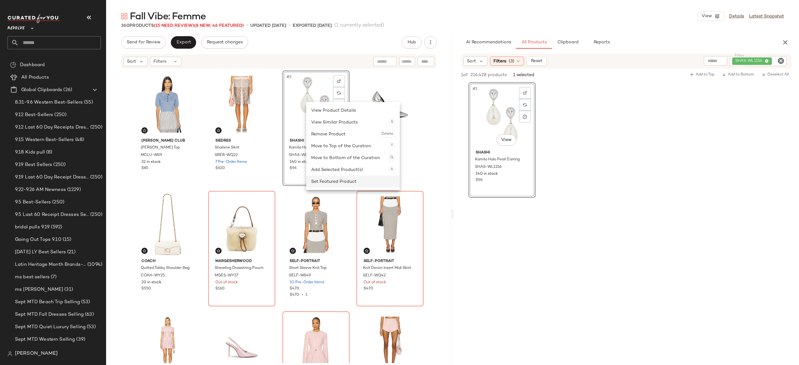
click at [329, 177] on div "Set Featured Product" at bounding box center [353, 182] width 84 height 12
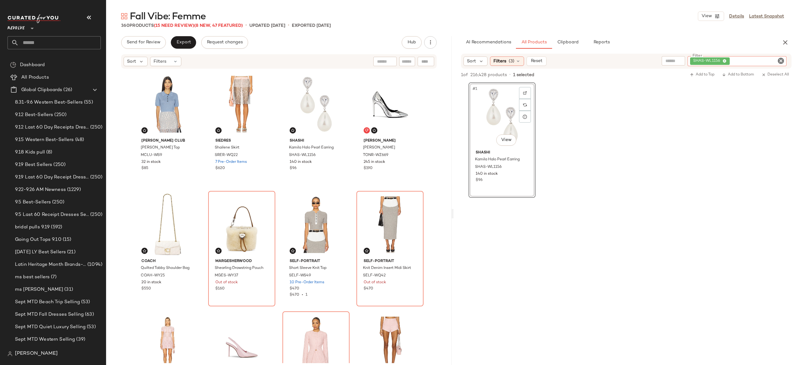
click at [745, 58] on div "SHAS-WL1156" at bounding box center [736, 61] width 99 height 10
paste input "*********"
type input "*********"
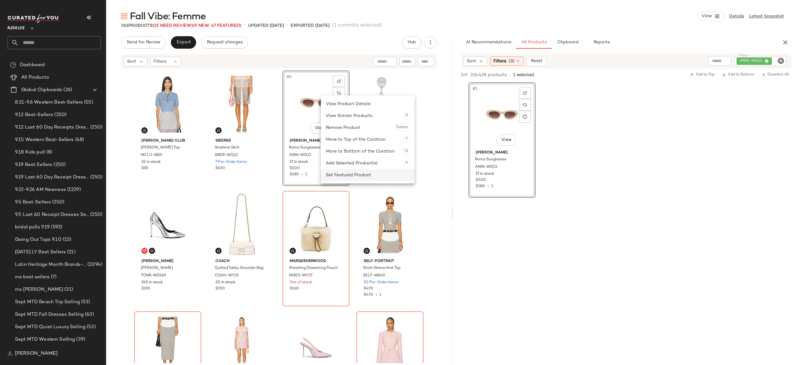
click at [338, 174] on div "Set Featured Product" at bounding box center [368, 175] width 84 height 12
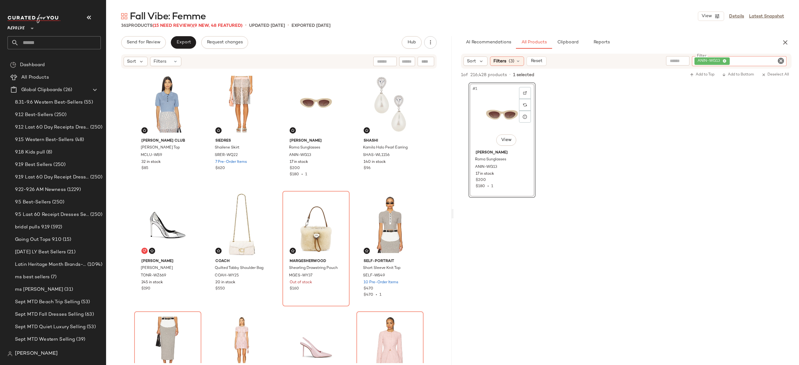
click at [747, 61] on div "ANIN-WG13" at bounding box center [739, 61] width 95 height 10
paste input "********"
type input "********"
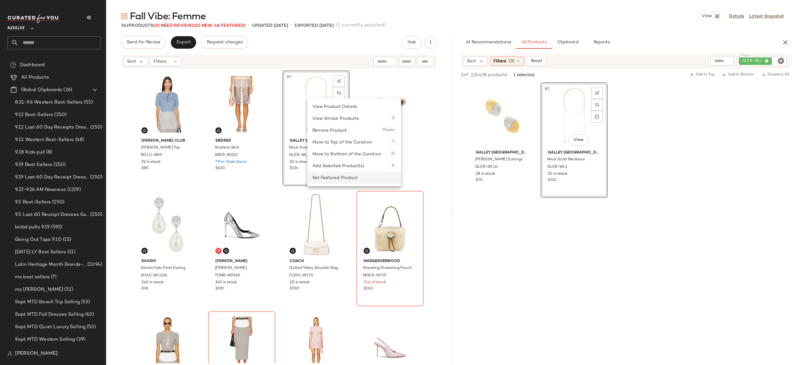
click at [336, 174] on div "Set Featured Product" at bounding box center [354, 178] width 84 height 12
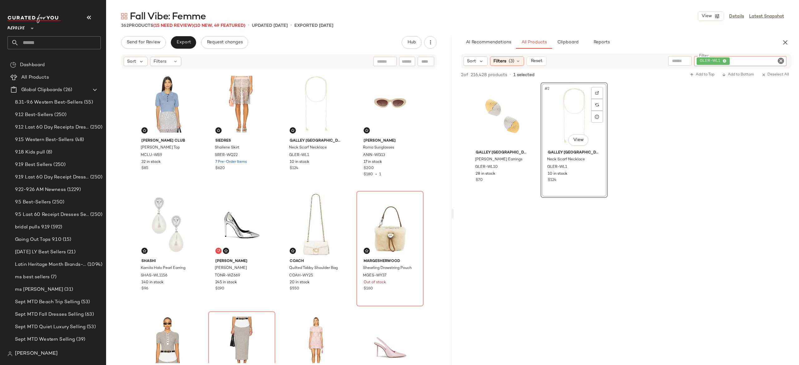
click at [747, 57] on div "GLER-WL1" at bounding box center [740, 61] width 92 height 10
paste input "**********"
type input "**********"
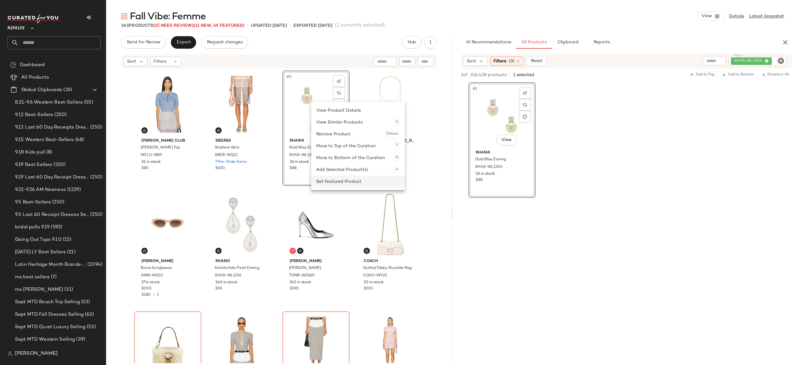
click at [325, 181] on div "Set Featured Product" at bounding box center [358, 182] width 84 height 12
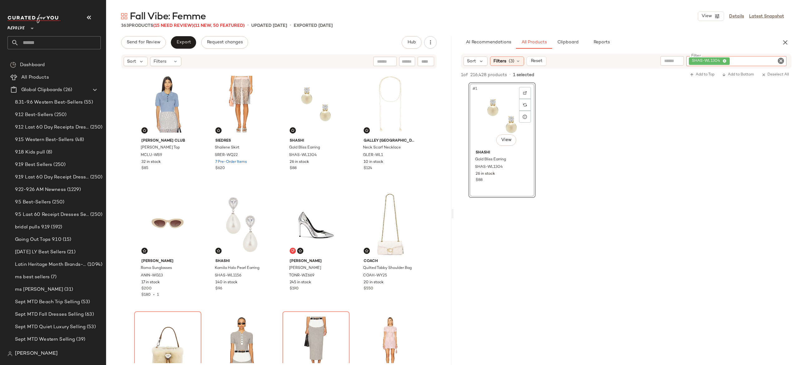
click at [753, 60] on div "SHAS-WL1304" at bounding box center [736, 61] width 100 height 10
paste input "*********"
type input "*********"
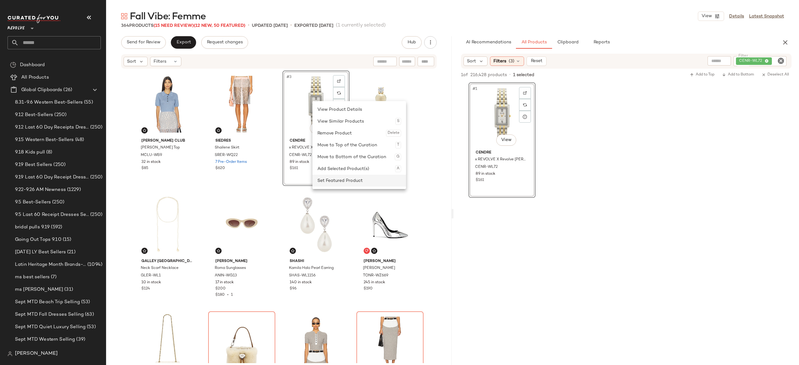
click at [330, 180] on div "Set Featured Product" at bounding box center [359, 181] width 84 height 12
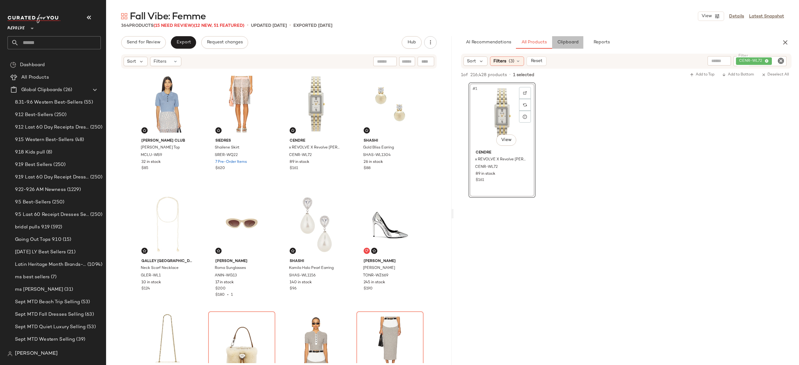
click at [567, 44] on span "Clipboard" at bounding box center [568, 42] width 22 height 5
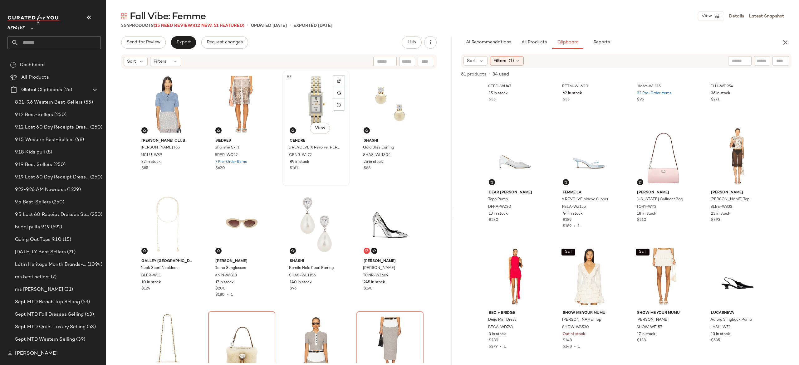
click at [311, 98] on div "#3 View" at bounding box center [316, 104] width 63 height 63
click at [171, 326] on div "#9 View" at bounding box center [167, 345] width 63 height 63
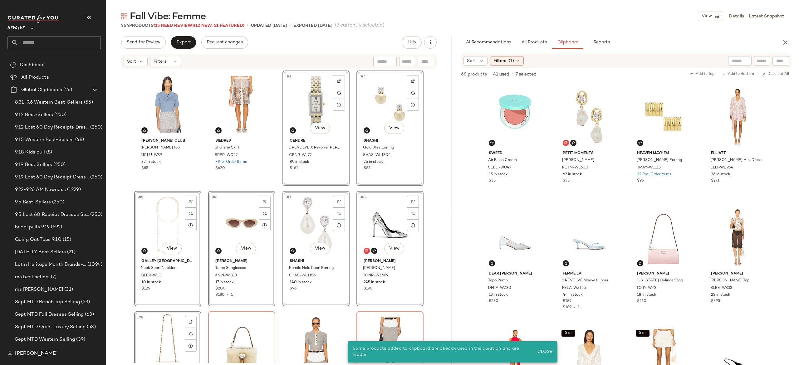
click at [276, 157] on div "Maude Club Darcy Polo Top MCLU-WS9 32 in stock $85 SIEDRES Shailene Skirt SRER-…" at bounding box center [279, 217] width 290 height 293
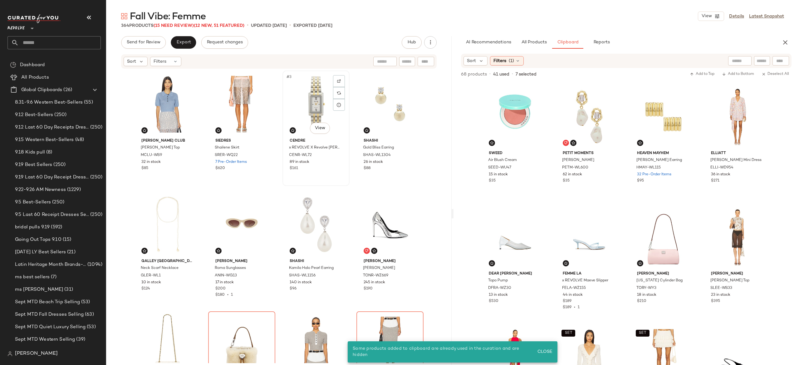
click at [307, 104] on div "#3 View" at bounding box center [316, 104] width 63 height 63
click at [374, 216] on div "#8 View" at bounding box center [390, 224] width 63 height 63
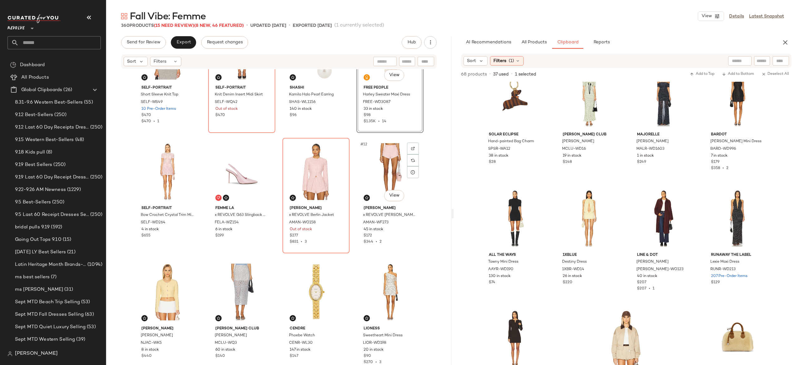
scroll to position [178, 0]
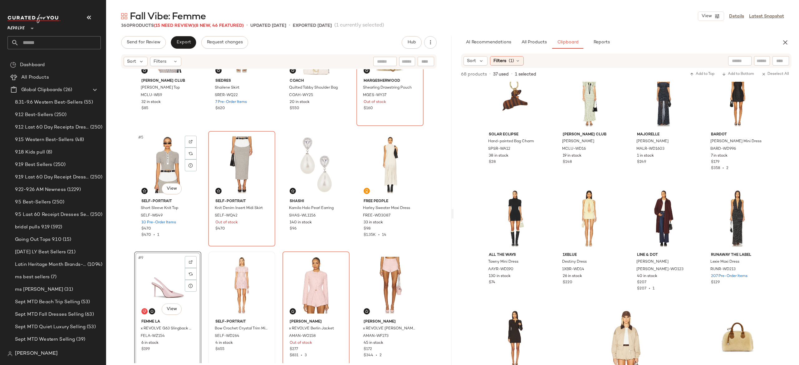
scroll to position [57, 0]
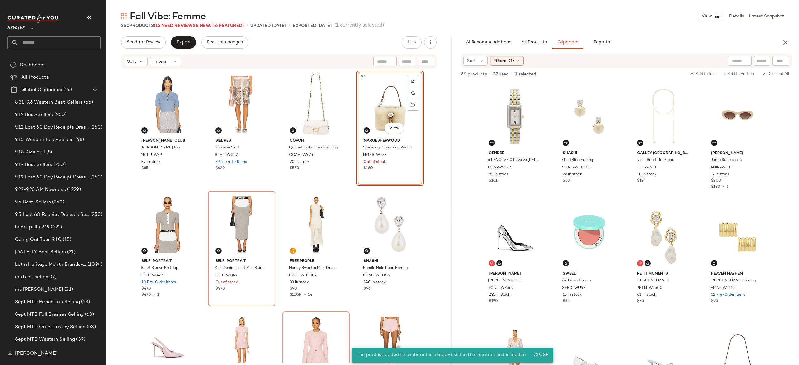
click at [377, 103] on div "#4 View" at bounding box center [390, 104] width 63 height 63
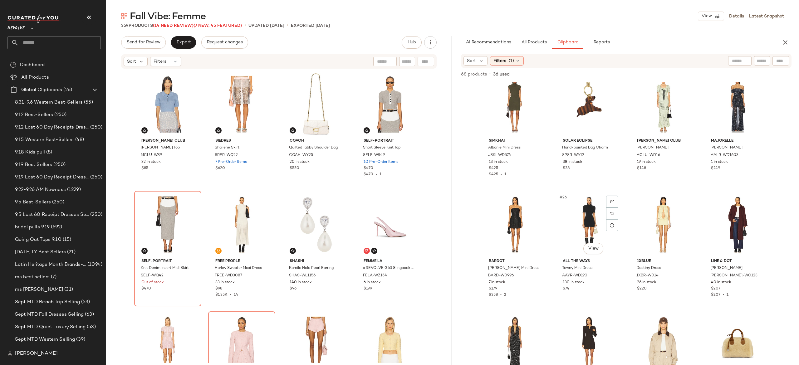
scroll to position [655, 0]
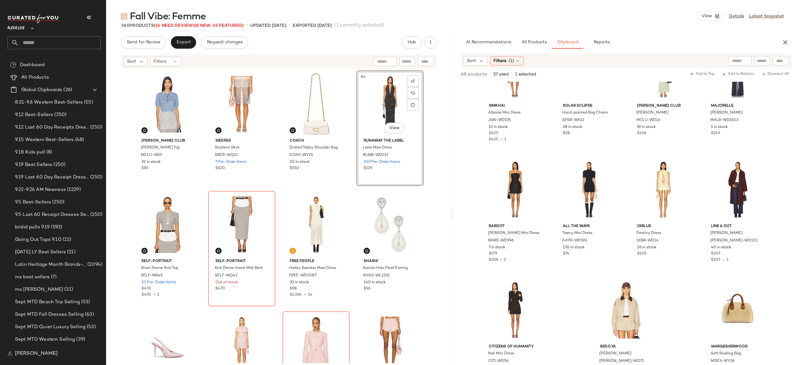
click at [348, 172] on div "Maude Club Darcy Polo Top MCLU-WS9 32 in stock $85 SIEDRES Shailene Skirt SRER-…" at bounding box center [279, 217] width 290 height 293
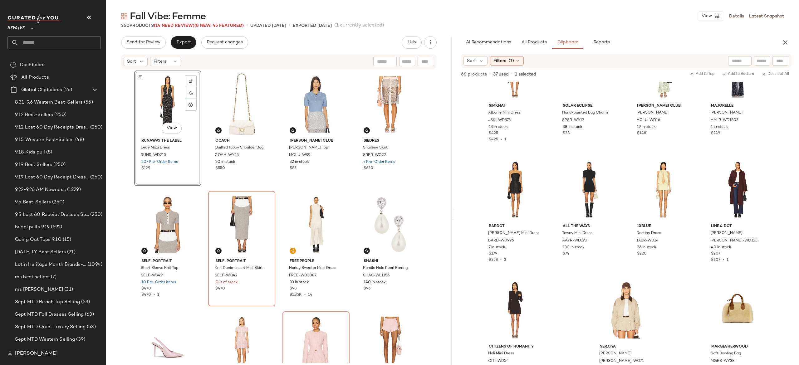
click at [202, 127] on div "#1 View Runaway The Label Lexie Maxi Dress RUNR-WD213 207 Pre-Order Items $129 …" at bounding box center [279, 217] width 290 height 293
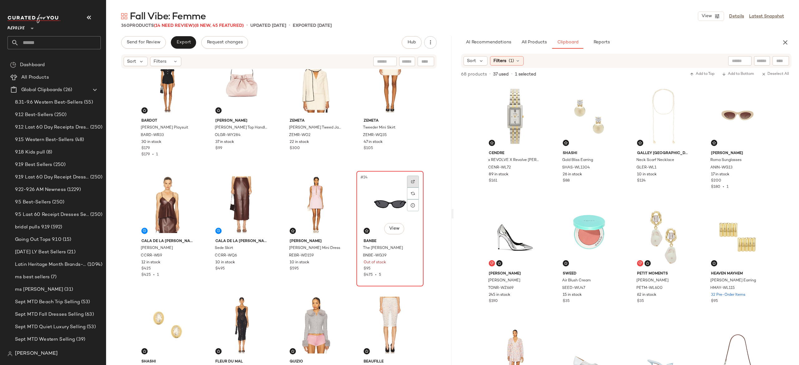
click at [413, 180] on div at bounding box center [413, 182] width 12 height 12
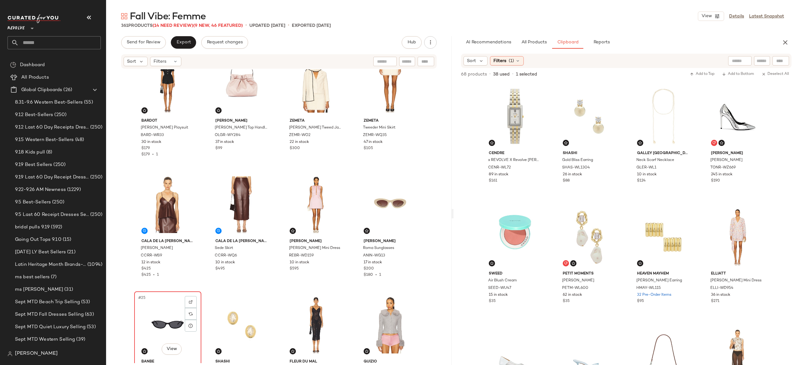
click at [174, 316] on div "#25 View" at bounding box center [167, 325] width 63 height 63
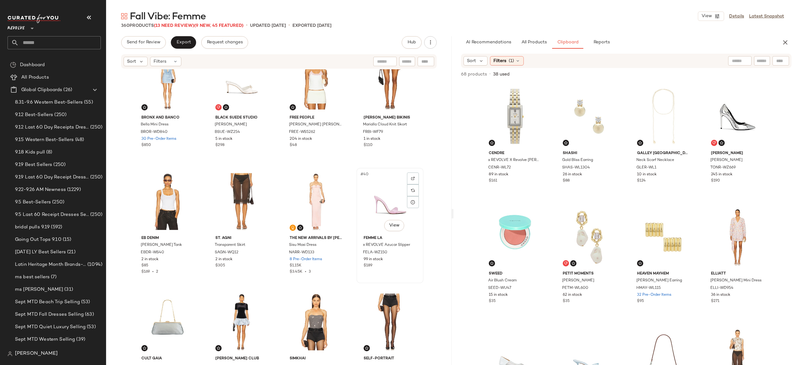
scroll to position [994, 0]
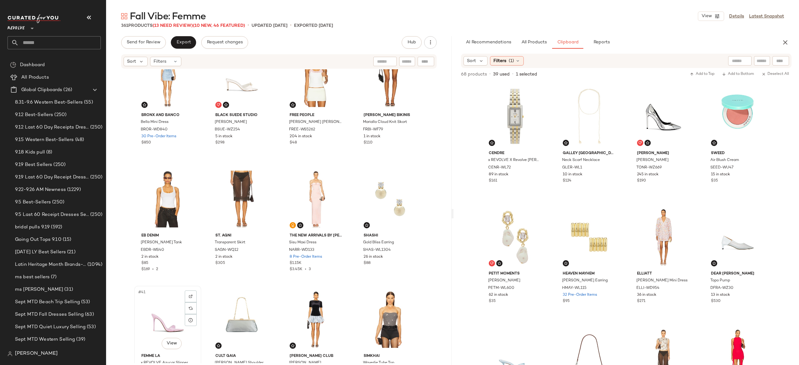
click at [168, 313] on div "#41 View" at bounding box center [167, 319] width 63 height 63
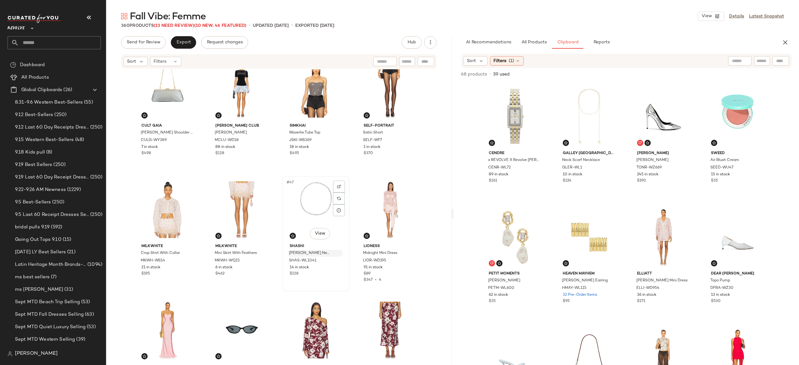
scroll to position [1225, 0]
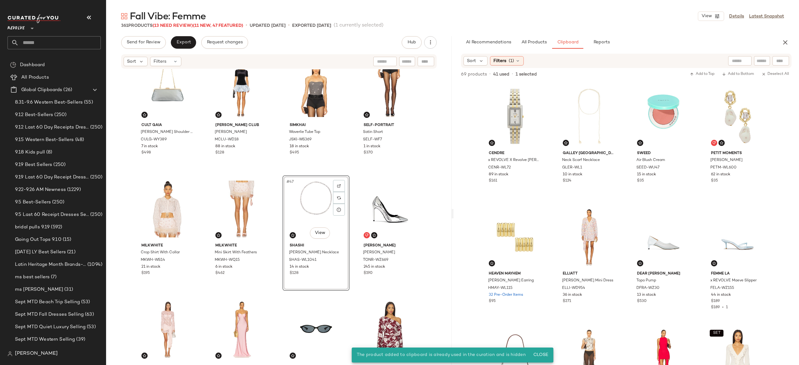
click at [313, 210] on div "#47 View" at bounding box center [316, 209] width 63 height 63
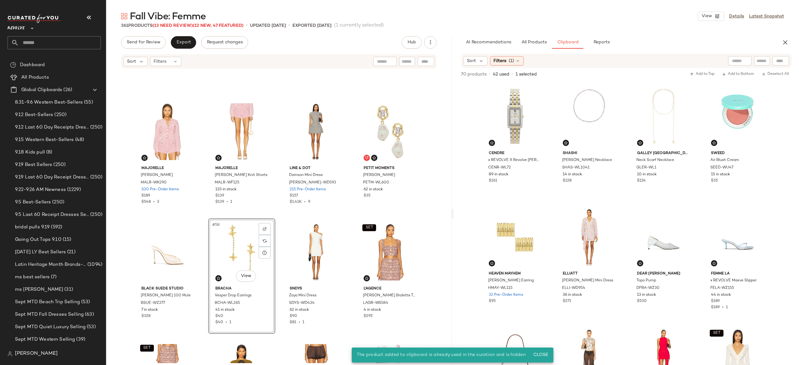
click at [244, 252] on div "#58 View" at bounding box center [241, 252] width 63 height 63
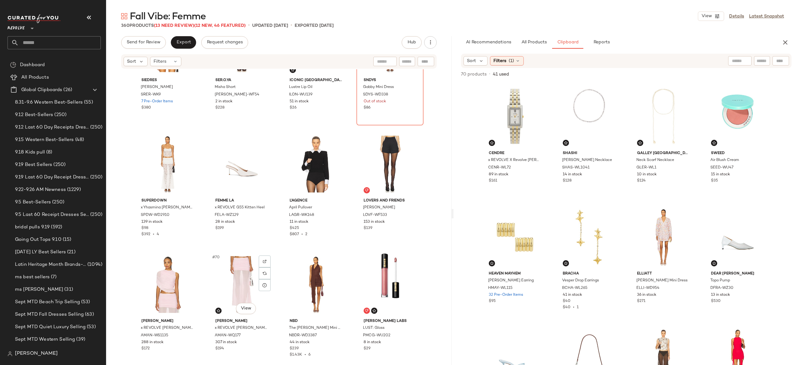
scroll to position [1873, 0]
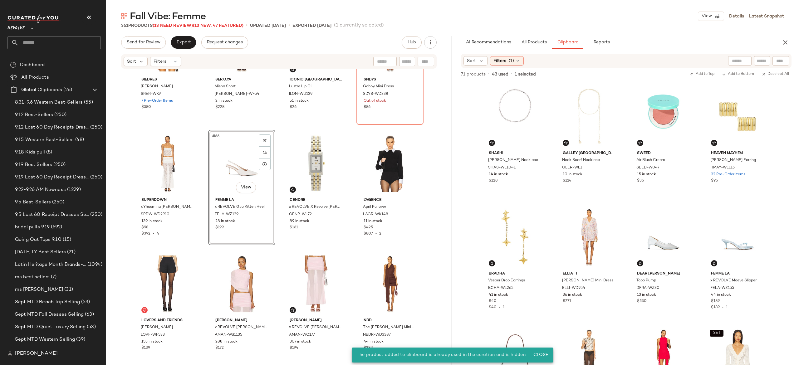
click at [240, 167] on div "#66 View" at bounding box center [241, 163] width 63 height 63
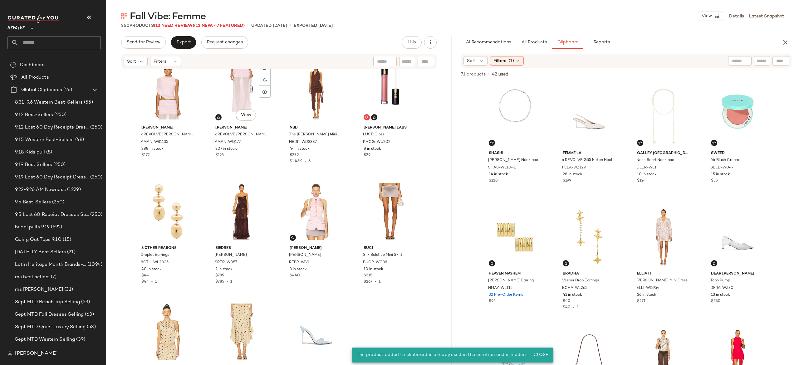
scroll to position [2069, 0]
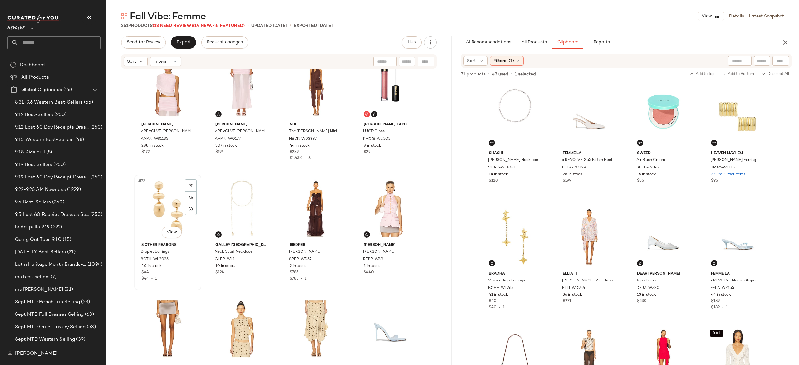
click at [166, 205] on div "#73 View" at bounding box center [167, 208] width 63 height 63
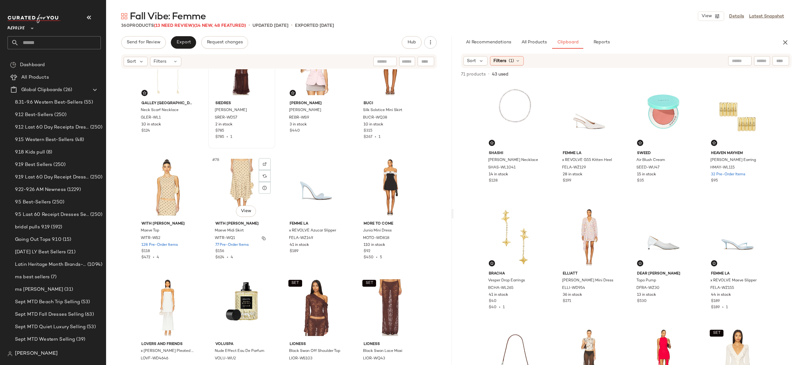
scroll to position [2211, 0]
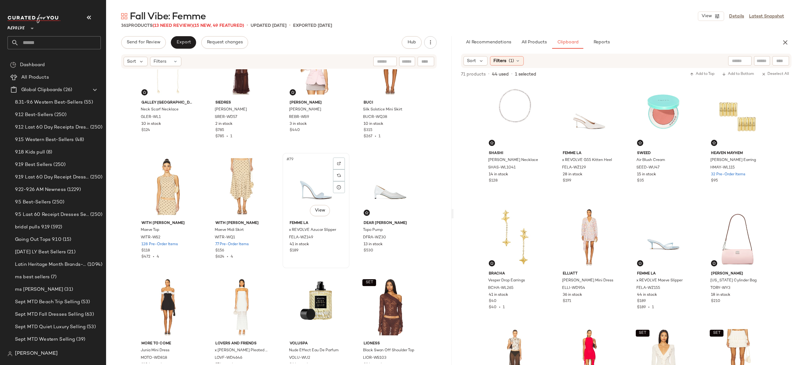
click at [311, 193] on div "#79 View" at bounding box center [316, 186] width 63 height 63
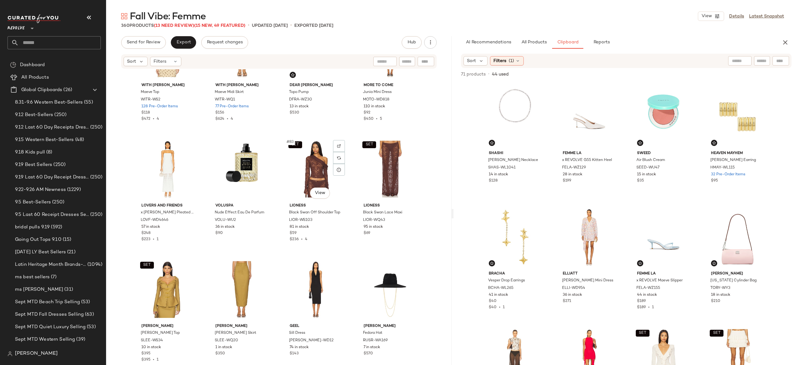
scroll to position [2350, 0]
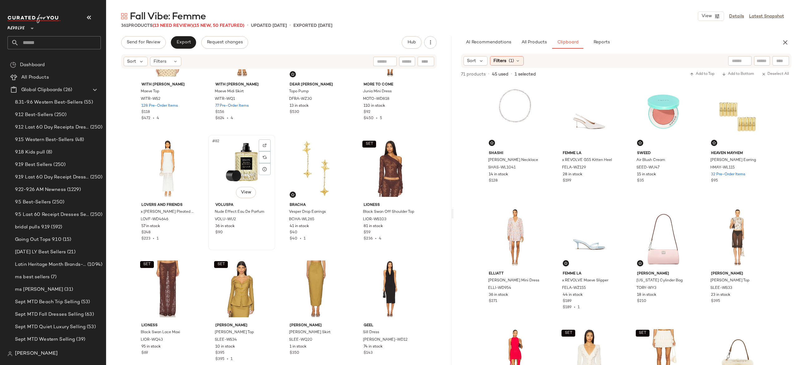
click at [242, 169] on div "#82 View" at bounding box center [241, 168] width 63 height 63
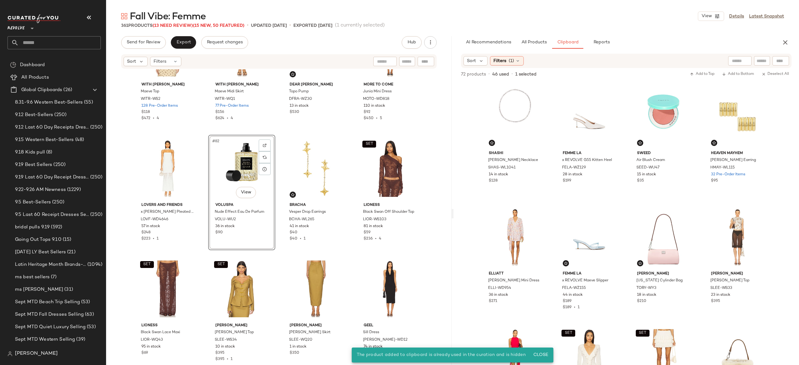
click at [251, 173] on div "#82 View" at bounding box center [241, 168] width 63 height 63
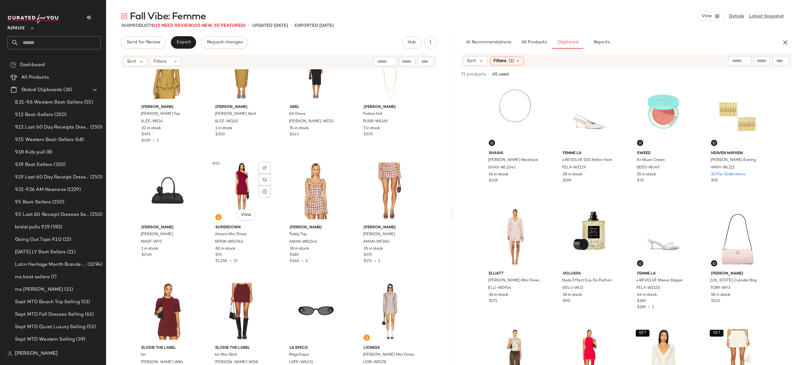
scroll to position [2569, 0]
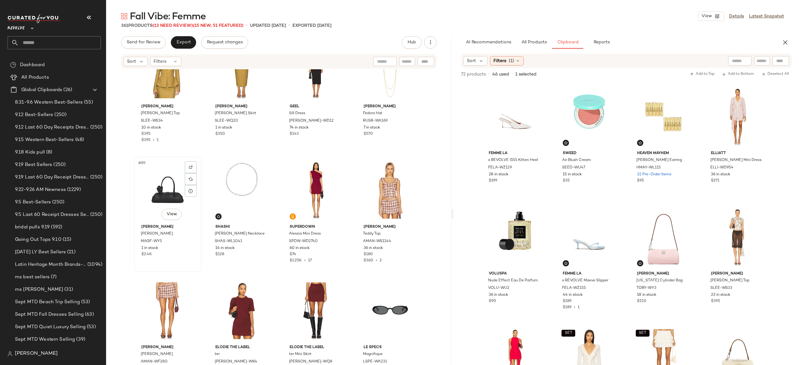
click at [168, 195] on div "#89 View" at bounding box center [167, 190] width 63 height 63
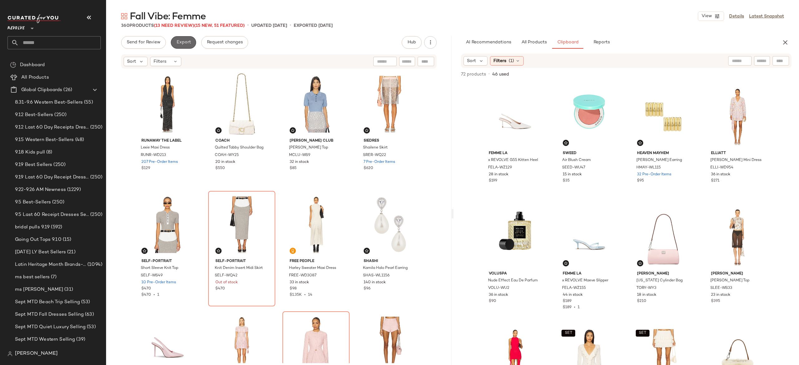
click at [187, 43] on span "Export" at bounding box center [183, 42] width 15 height 5
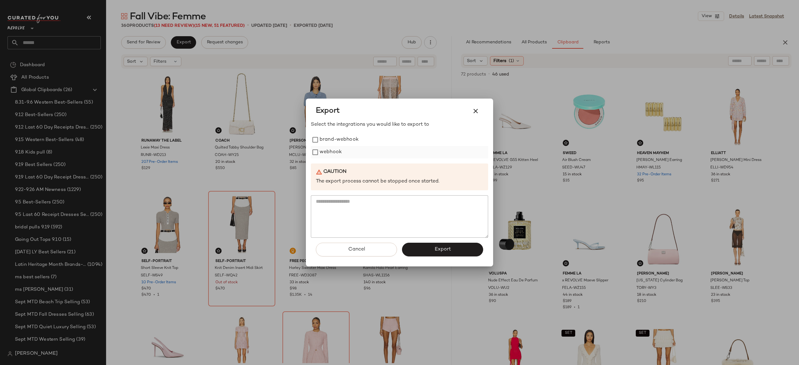
click at [326, 152] on label "webhook" at bounding box center [331, 152] width 22 height 12
click at [416, 247] on button "Export" at bounding box center [442, 250] width 81 height 14
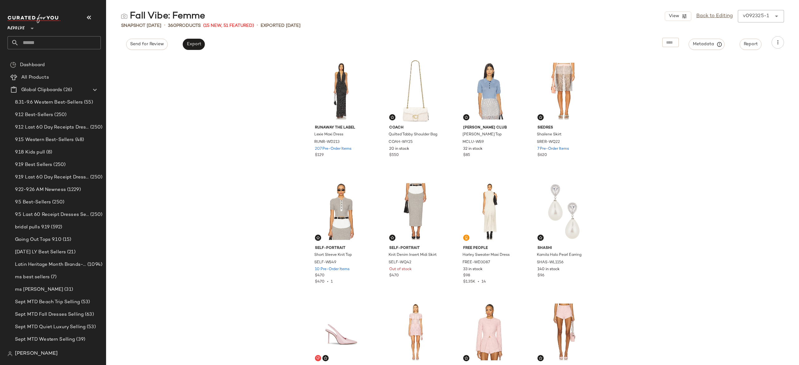
click at [92, 43] on input "text" at bounding box center [60, 42] width 82 height 13
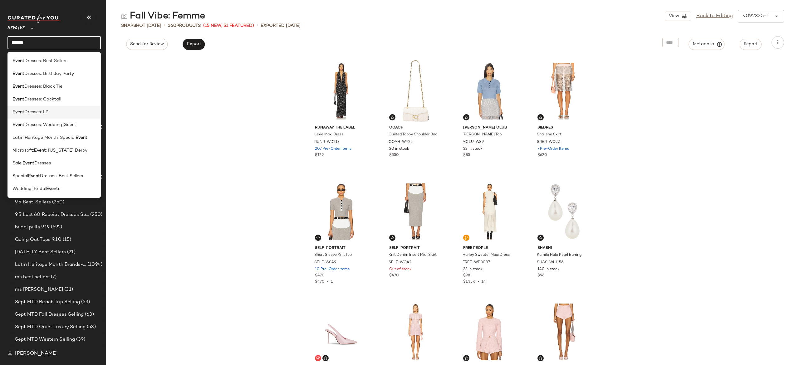
type input "*****"
click at [43, 111] on span "Dresses: LP" at bounding box center [36, 112] width 24 height 7
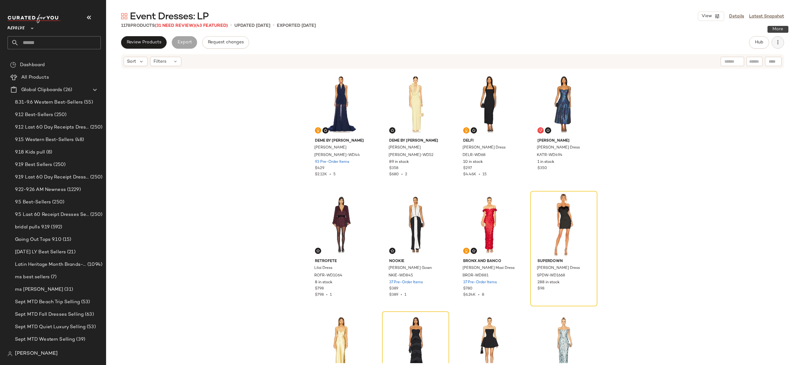
click at [773, 42] on button "button" at bounding box center [777, 42] width 12 height 12
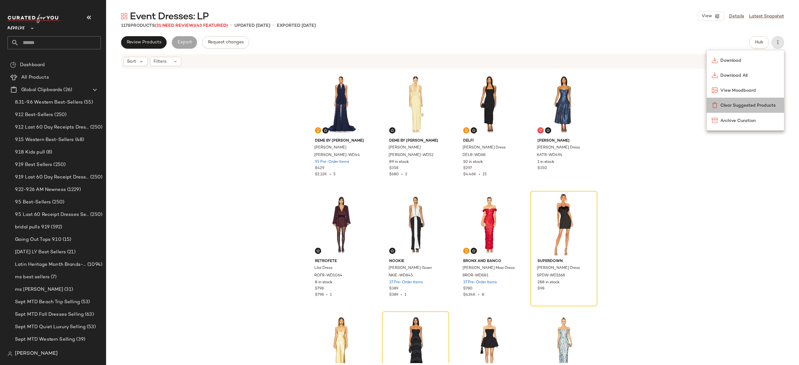
click at [750, 105] on span "Clear Suggested Products" at bounding box center [749, 105] width 59 height 7
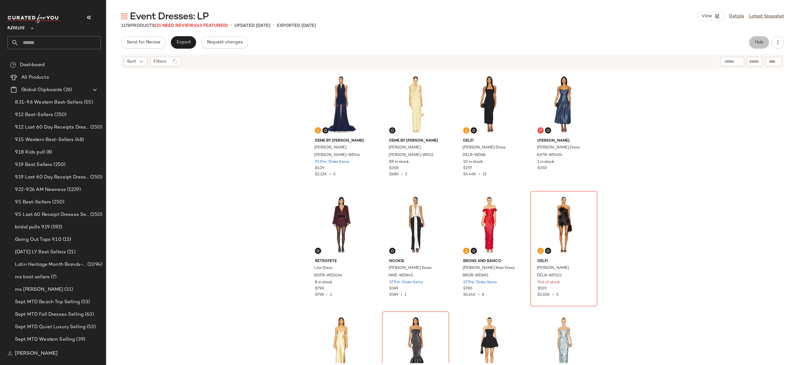
click at [755, 43] on span "Hub" at bounding box center [759, 42] width 9 height 5
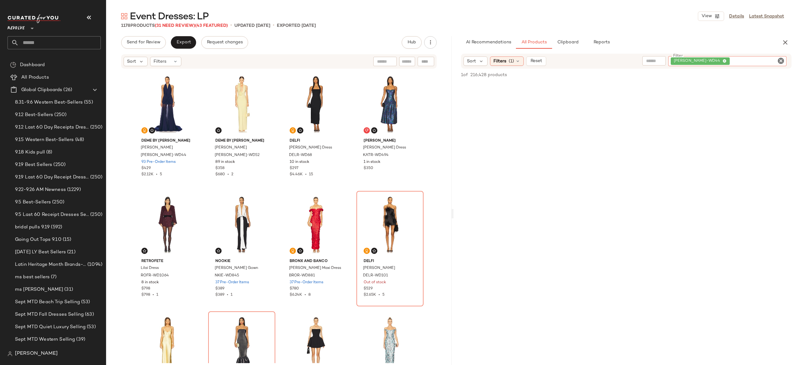
click at [748, 59] on div "[PERSON_NAME]-WD44" at bounding box center [727, 61] width 118 height 10
type input "*"
paste input "*********"
type input "**********"
paste input "*********"
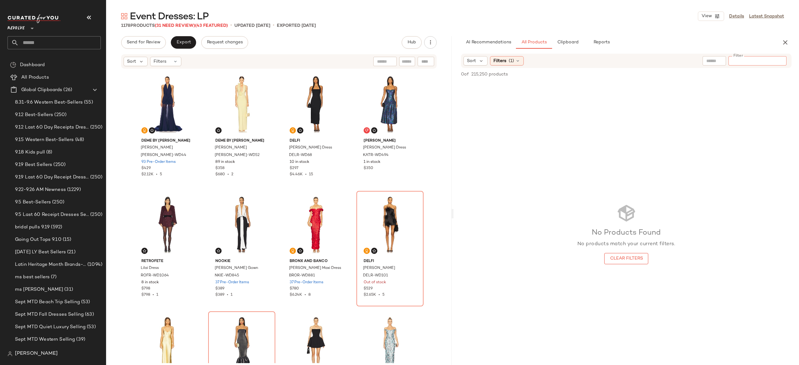
type input "*********"
click at [427, 60] on div "Find by ID Find by ID" at bounding box center [389, 61] width 90 height 9
paste input "*********"
type input "*********"
click at [427, 62] on icon "button" at bounding box center [427, 62] width 6 height 6
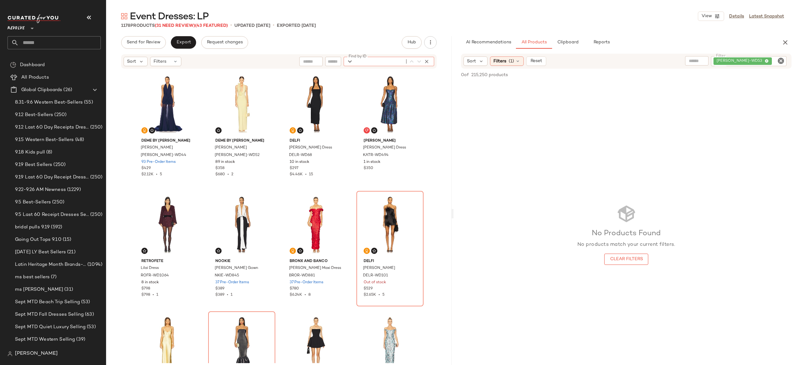
paste input "*********"
type input "*********"
click at [426, 62] on icon "button" at bounding box center [427, 62] width 6 height 6
click at [537, 61] on span "Reset" at bounding box center [536, 61] width 12 height 5
click at [777, 59] on input "text" at bounding box center [778, 61] width 11 height 7
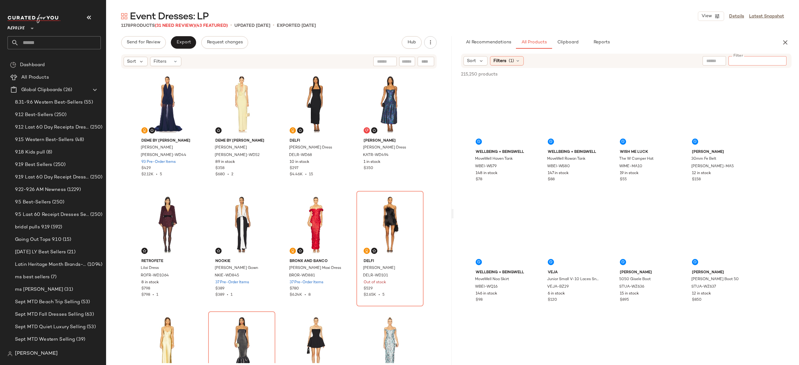
paste input "*********"
type input "*********"
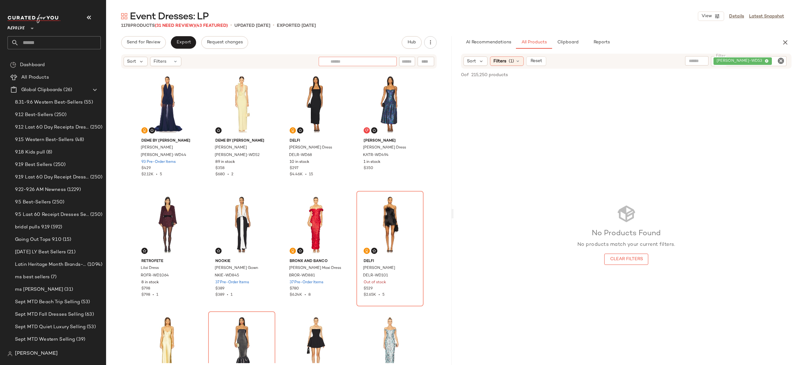
click at [388, 61] on div at bounding box center [358, 61] width 78 height 9
paste input "*********"
type input "*********"
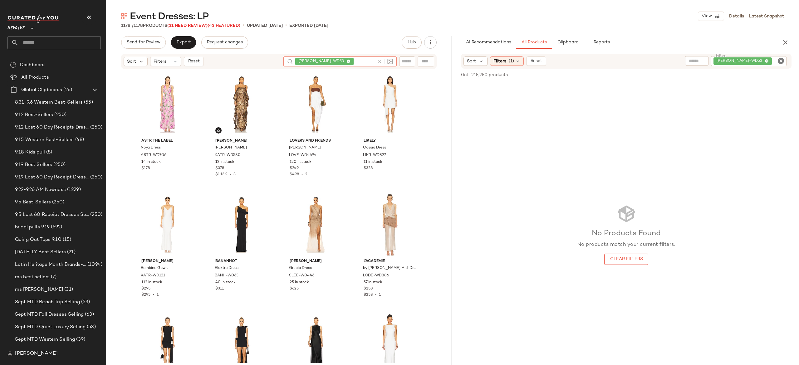
click at [379, 60] on icon at bounding box center [379, 61] width 5 height 5
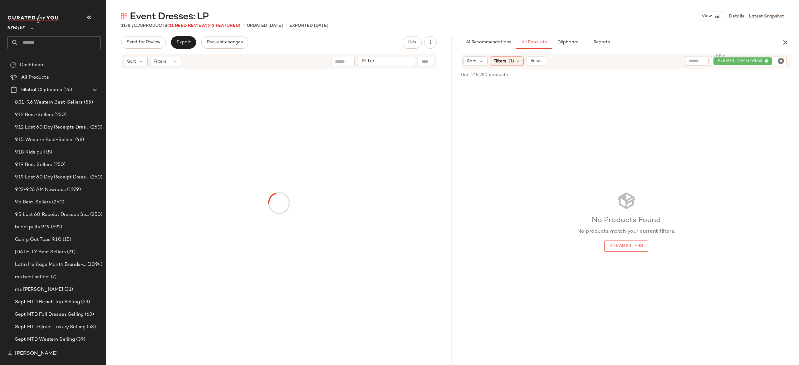
click at [403, 60] on input "Filter" at bounding box center [385, 61] width 53 height 7
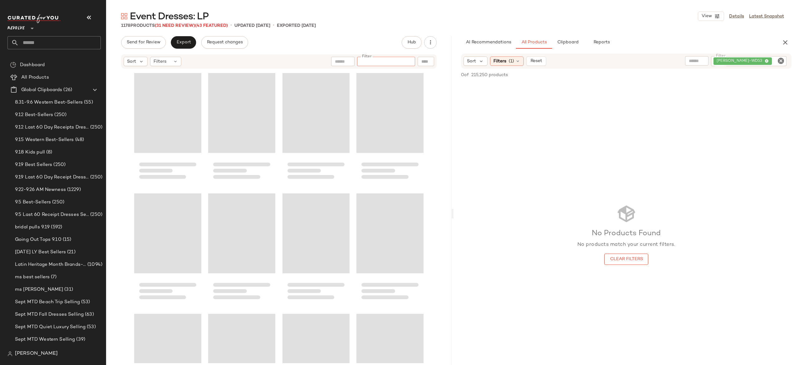
paste input "*********"
type input "*********"
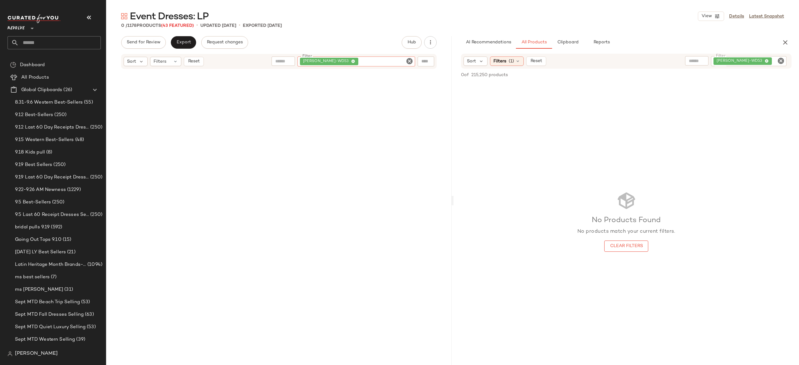
click at [408, 58] on icon "Clear Filter" at bounding box center [409, 60] width 7 height 7
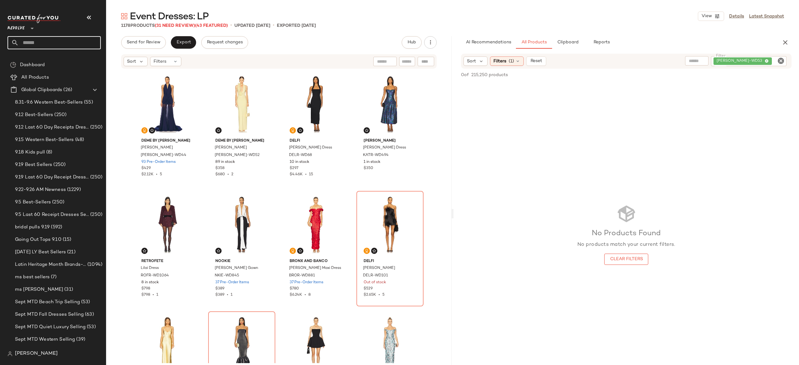
click at [87, 44] on input "text" at bounding box center [60, 42] width 82 height 13
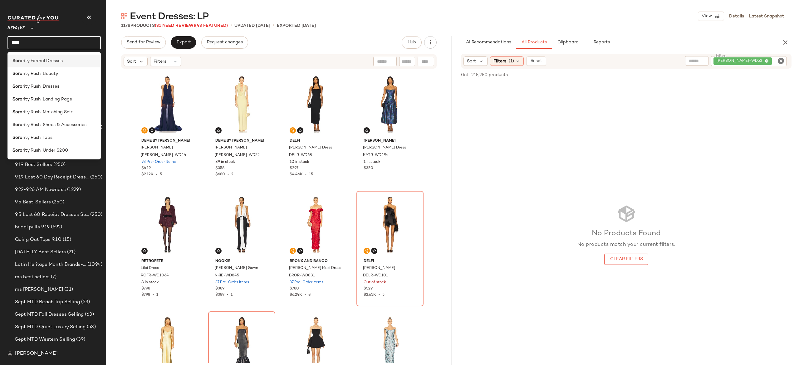
type input "****"
click at [59, 61] on span "rity Formal Dresses" at bounding box center [42, 61] width 40 height 7
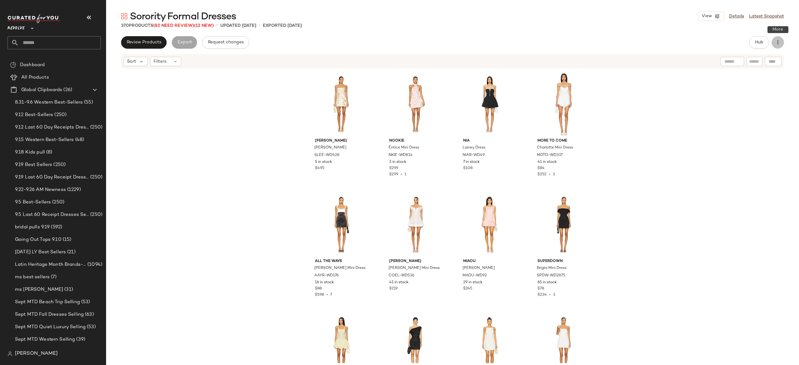
click at [780, 40] on icon "button" at bounding box center [777, 42] width 6 height 6
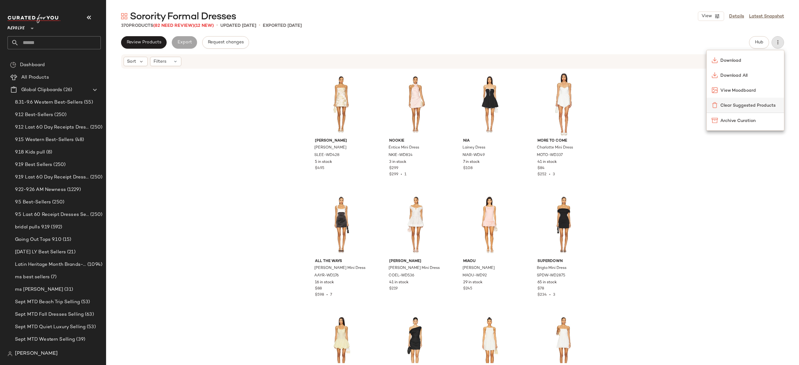
click at [749, 102] on span "Clear Suggested Products" at bounding box center [749, 105] width 59 height 7
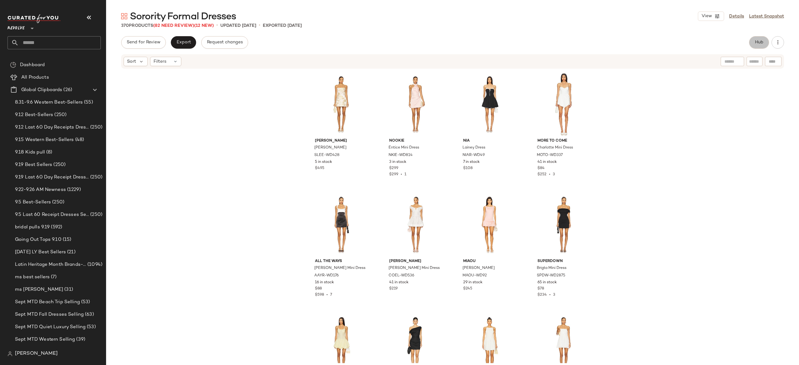
click at [755, 45] on span "Hub" at bounding box center [759, 42] width 9 height 5
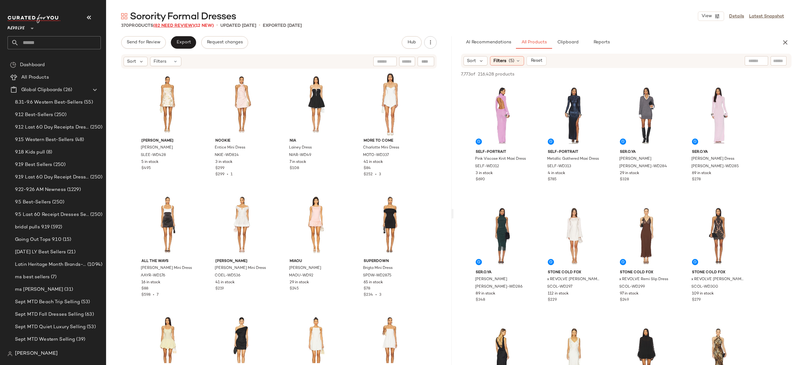
click at [189, 26] on span "(82 Need Review)" at bounding box center [173, 25] width 41 height 5
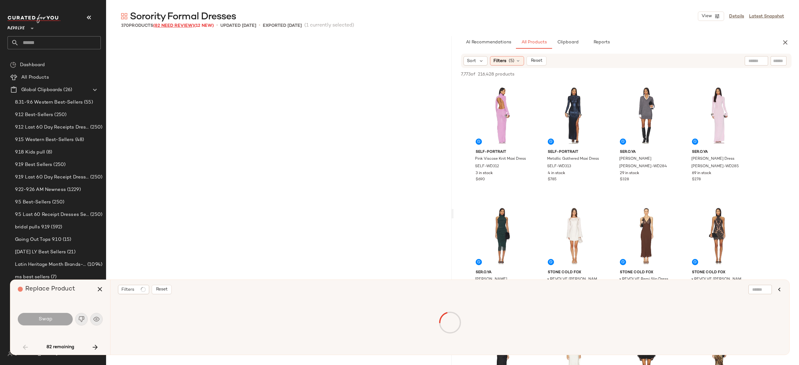
scroll to position [1445, 0]
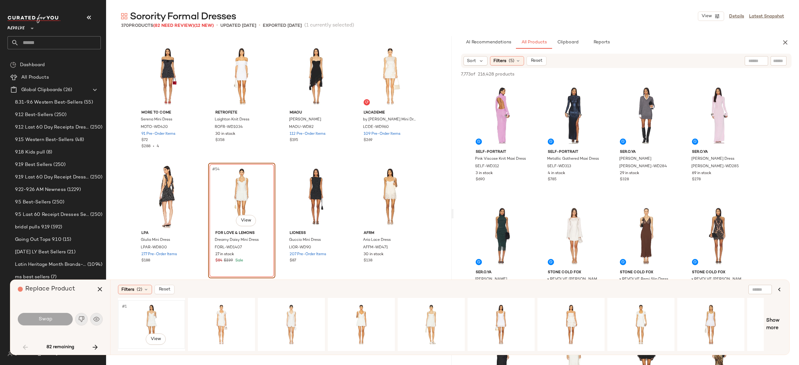
click at [148, 305] on div "#1 View" at bounding box center [151, 324] width 63 height 44
click at [64, 320] on button "Swap" at bounding box center [45, 319] width 55 height 12
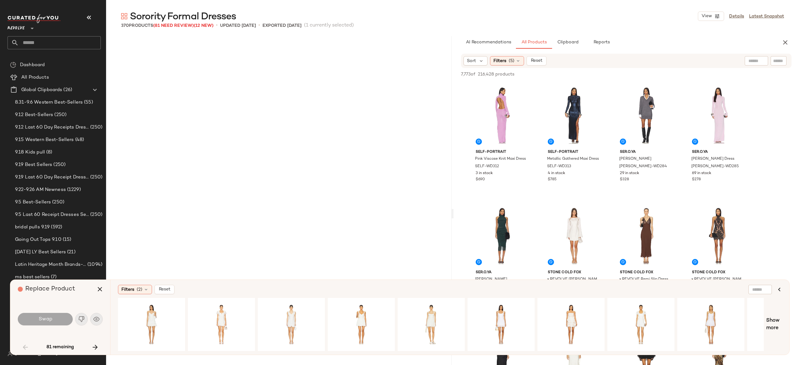
scroll to position [1686, 0]
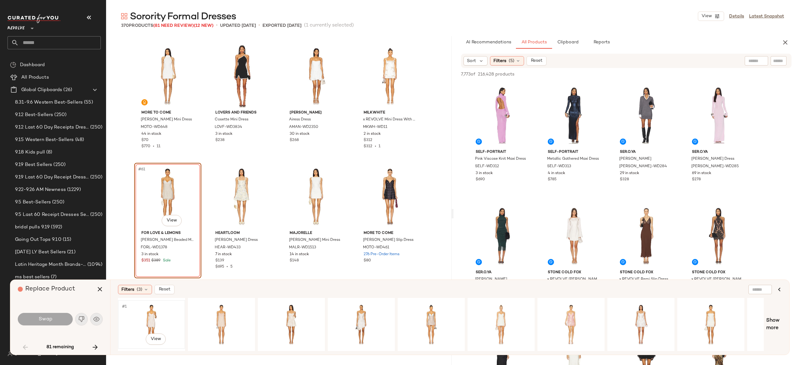
click at [148, 309] on div "#1 View" at bounding box center [151, 324] width 63 height 44
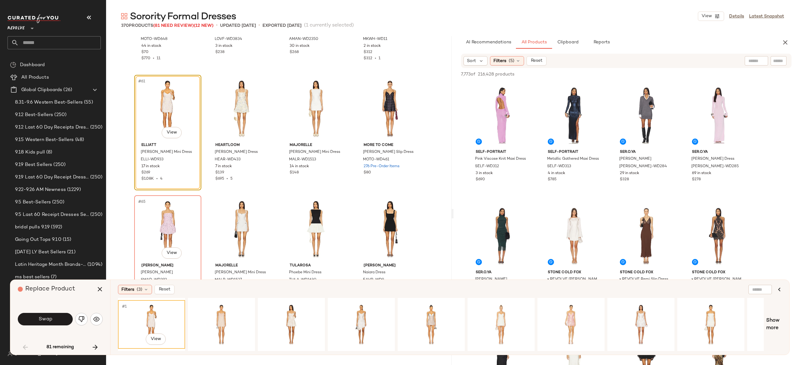
scroll to position [1774, 0]
click at [67, 315] on button "Swap" at bounding box center [45, 319] width 55 height 12
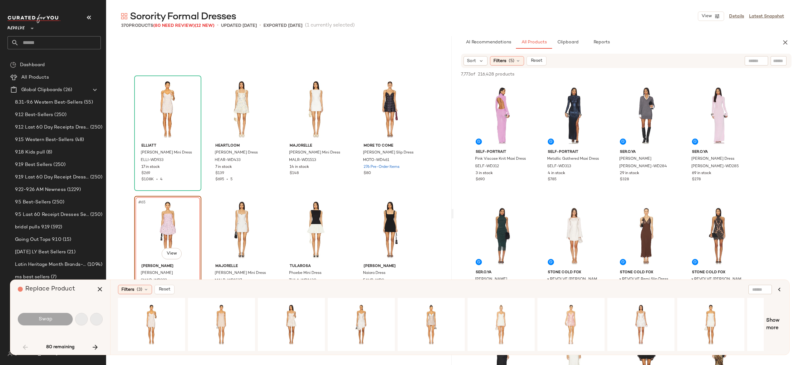
scroll to position [1807, 0]
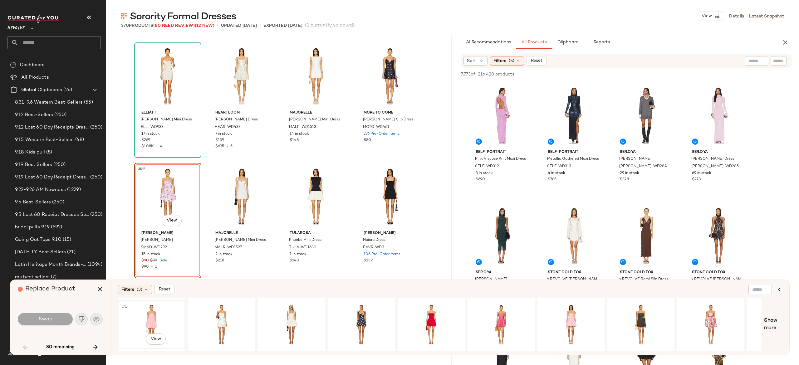
click at [149, 314] on div "#1 View" at bounding box center [151, 324] width 63 height 44
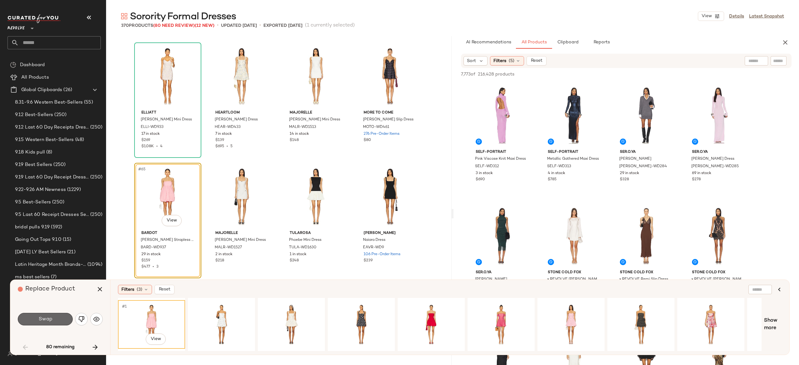
click at [65, 319] on button "Swap" at bounding box center [45, 319] width 55 height 12
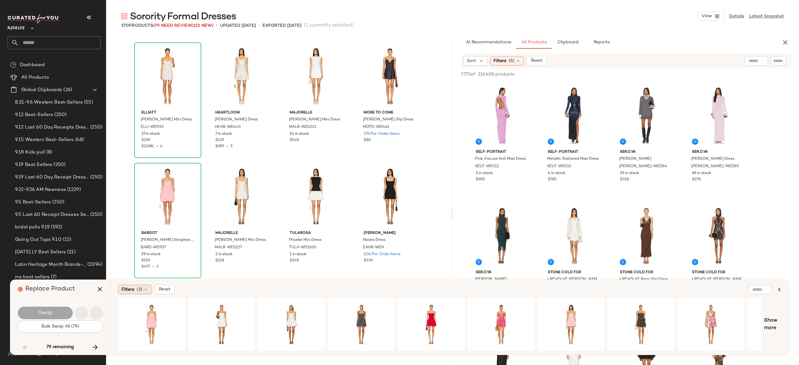
scroll to position [2168, 0]
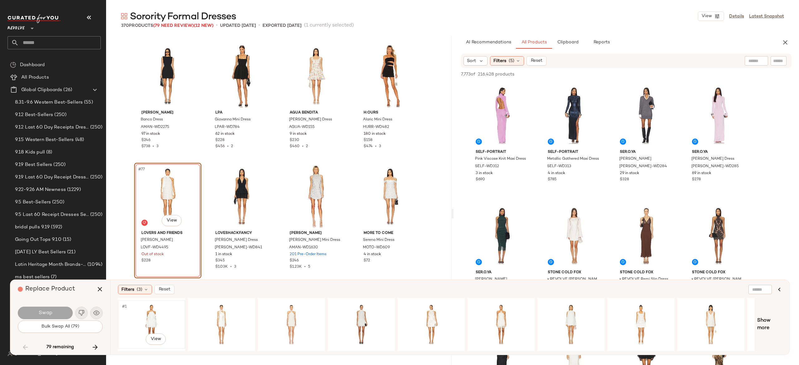
click at [149, 319] on div "#1 View" at bounding box center [151, 324] width 63 height 44
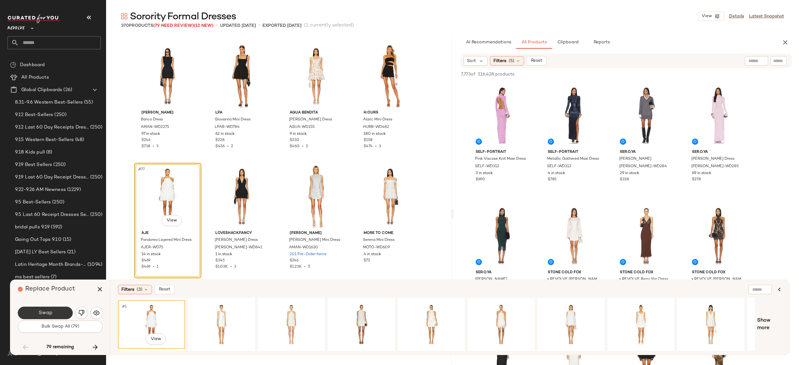
click at [61, 313] on button "Swap" at bounding box center [45, 313] width 55 height 12
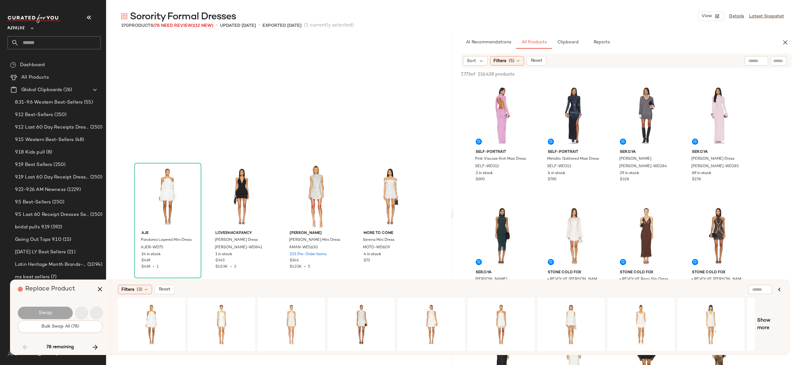
scroll to position [2288, 0]
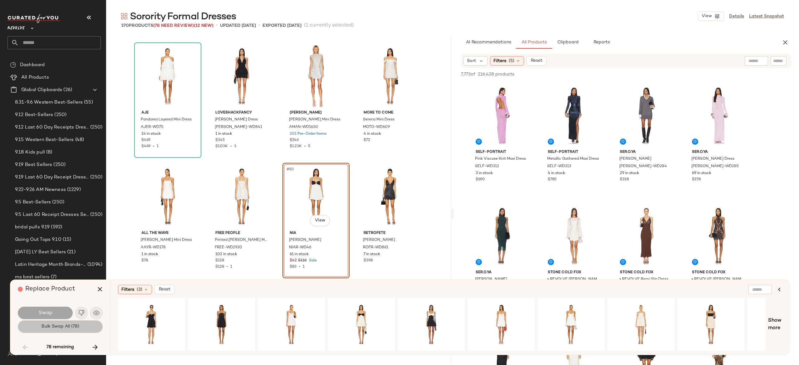
click at [90, 326] on button "Bulk Swap All (78)" at bounding box center [60, 326] width 85 height 12
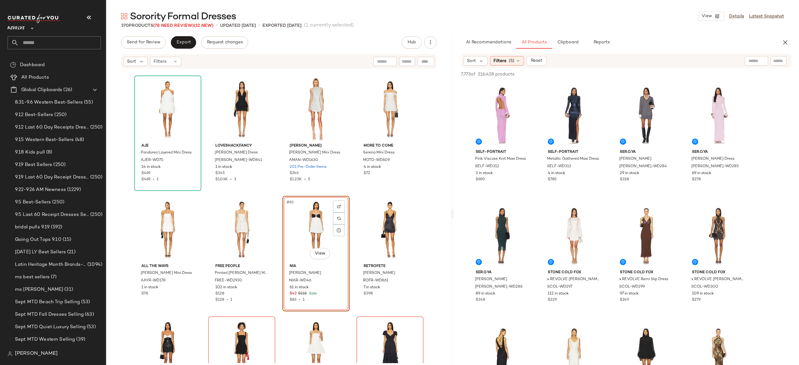
click at [312, 227] on div "#83 View" at bounding box center [316, 229] width 63 height 63
click at [186, 25] on span "(78 Need Review)" at bounding box center [173, 25] width 41 height 5
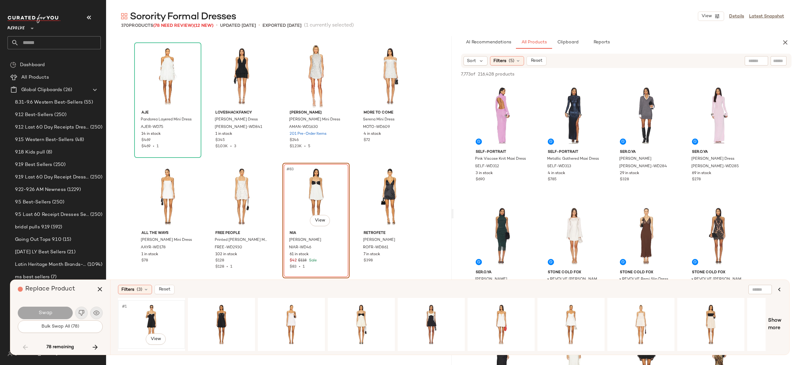
click at [150, 310] on div "#1 View" at bounding box center [151, 324] width 63 height 44
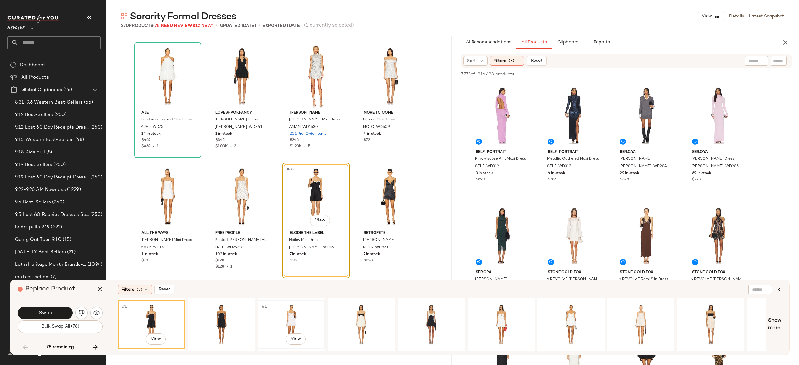
click at [285, 315] on div "#1 View" at bounding box center [291, 324] width 63 height 44
click at [364, 315] on div "#1 View" at bounding box center [361, 324] width 63 height 44
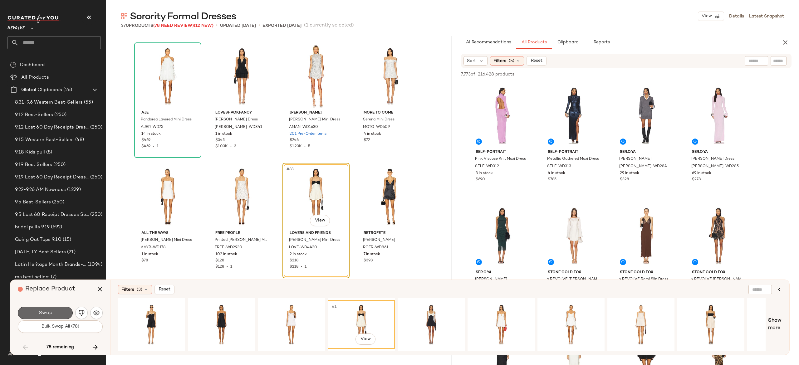
click at [62, 310] on button "Swap" at bounding box center [45, 313] width 55 height 12
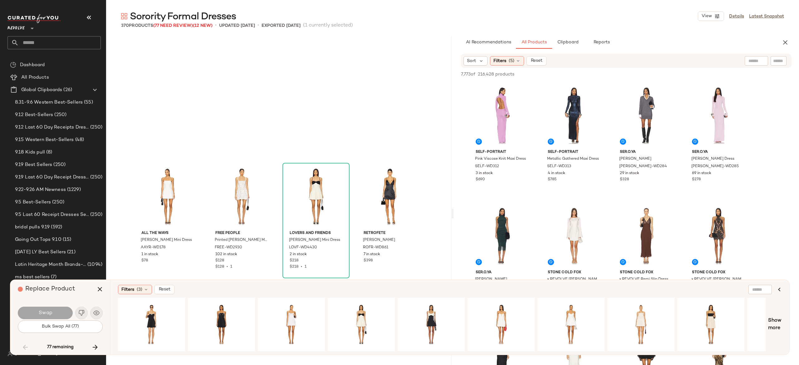
scroll to position [2409, 0]
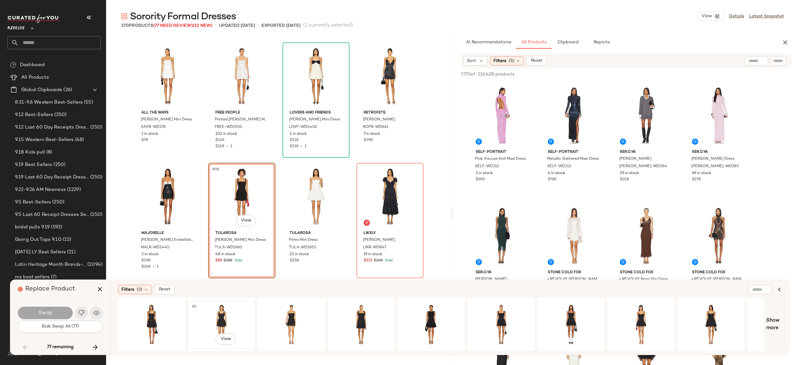
click at [218, 308] on div "#1 View" at bounding box center [221, 324] width 63 height 44
click at [60, 311] on button "Swap" at bounding box center [45, 313] width 55 height 12
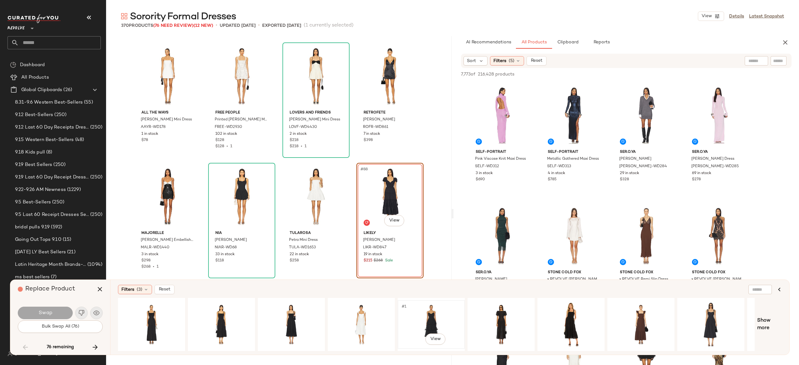
click at [431, 321] on div "#1 View" at bounding box center [431, 324] width 63 height 44
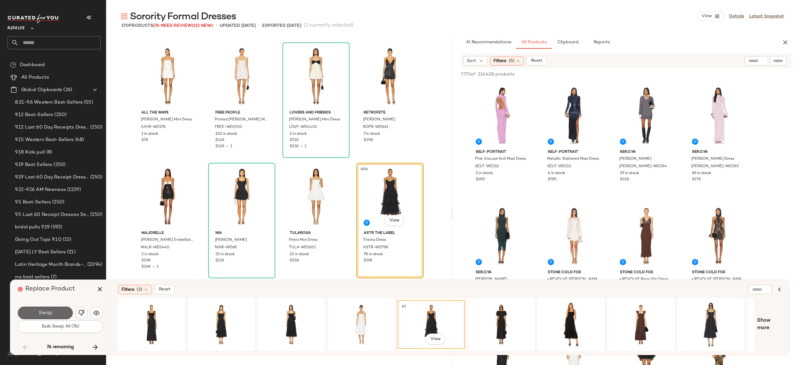
click at [63, 313] on button "Swap" at bounding box center [45, 313] width 55 height 12
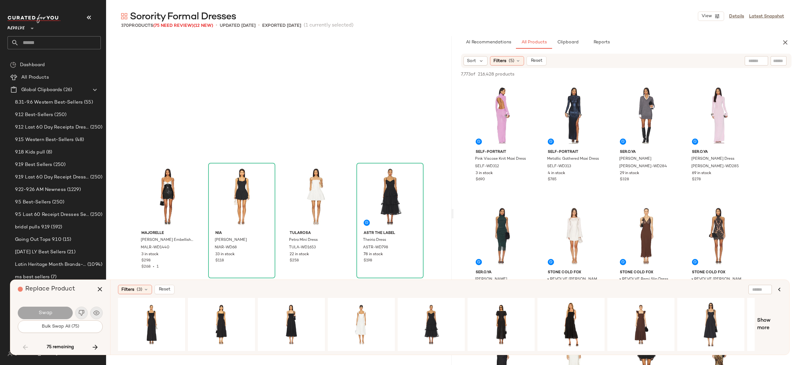
scroll to position [2529, 0]
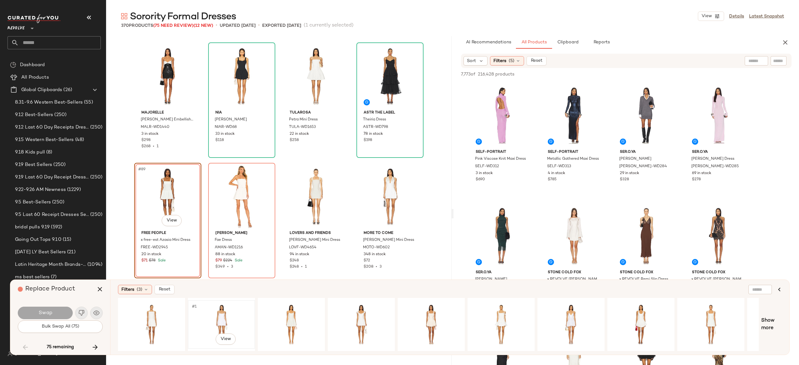
click at [221, 315] on div "#1 View" at bounding box center [221, 324] width 63 height 44
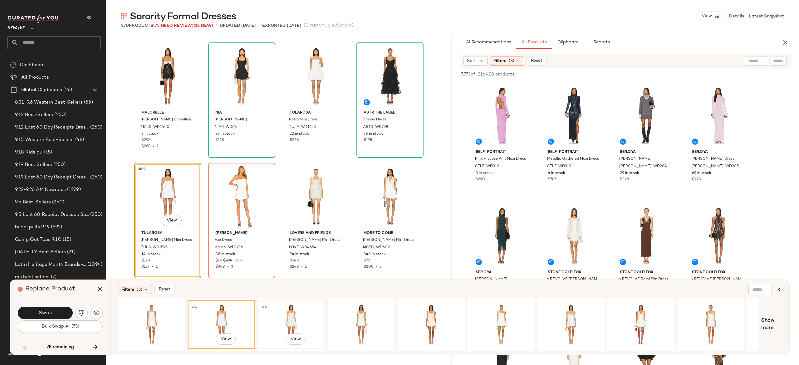
click at [280, 313] on div "#1 View" at bounding box center [291, 324] width 63 height 44
click at [61, 310] on button "Swap" at bounding box center [45, 313] width 55 height 12
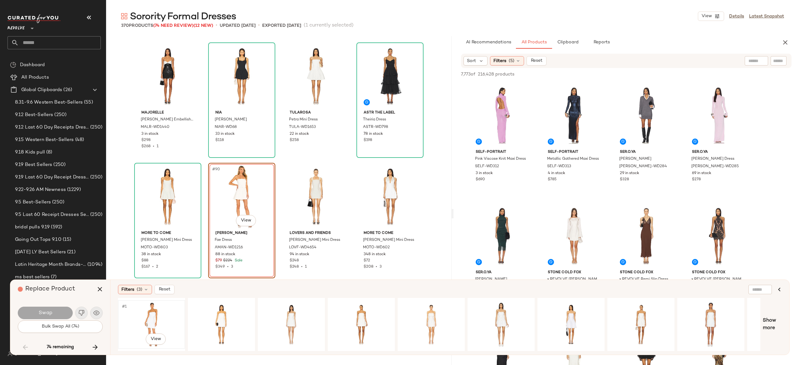
click at [153, 309] on div "#1 View" at bounding box center [151, 324] width 63 height 44
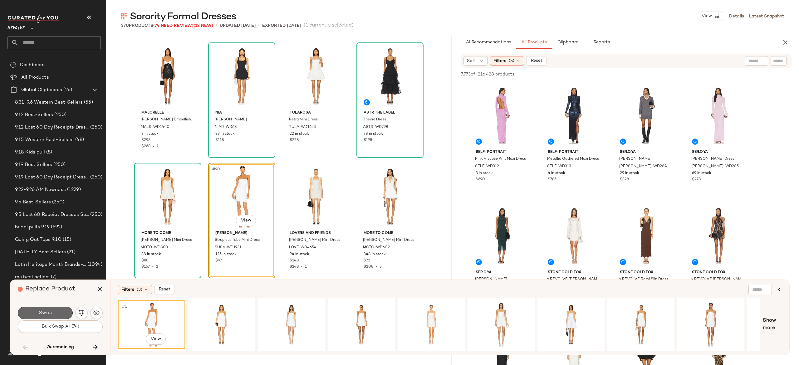
click at [63, 310] on button "Swap" at bounding box center [45, 313] width 55 height 12
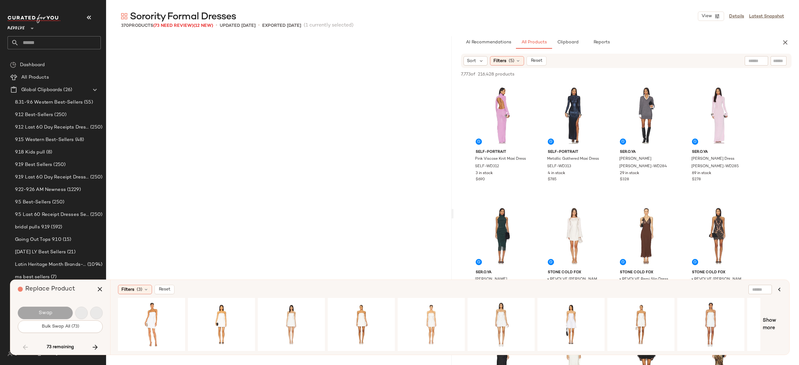
scroll to position [2770, 0]
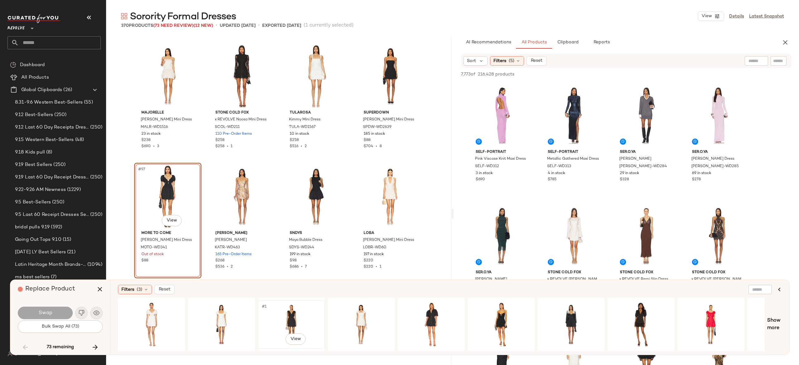
click at [294, 318] on div "#1 View" at bounding box center [291, 324] width 63 height 44
click at [47, 308] on button "Swap" at bounding box center [45, 313] width 55 height 12
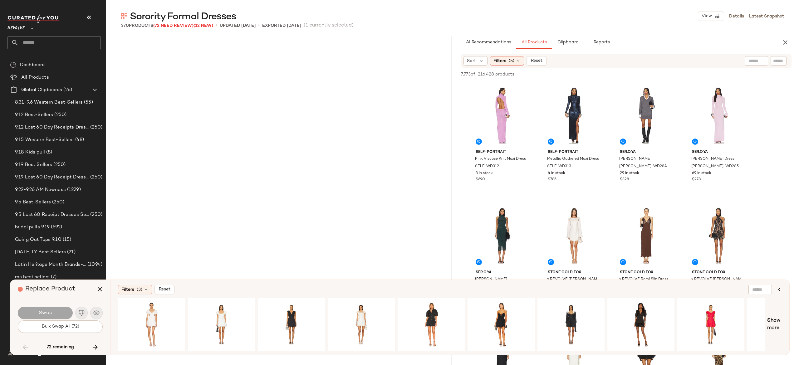
scroll to position [3011, 0]
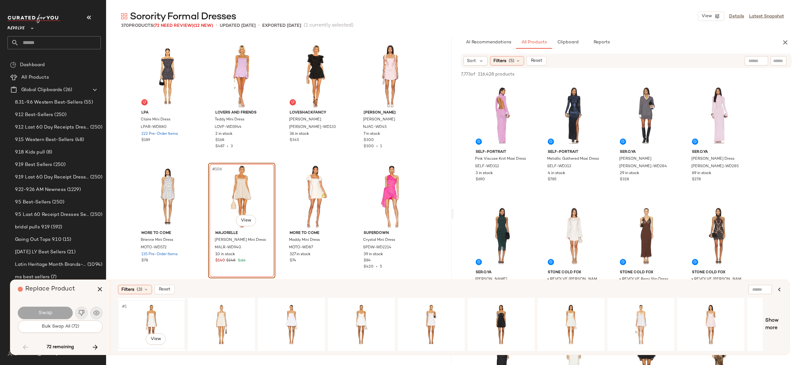
click at [154, 317] on div "#1 View" at bounding box center [151, 324] width 63 height 44
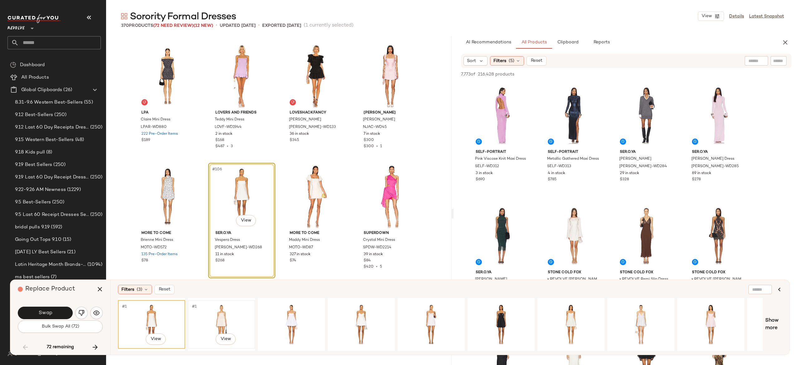
click at [221, 316] on div "#1 View" at bounding box center [221, 324] width 63 height 44
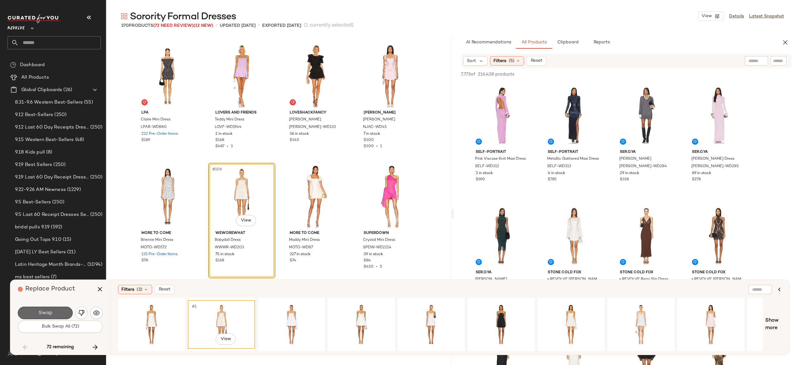
click at [60, 313] on button "Swap" at bounding box center [45, 313] width 55 height 12
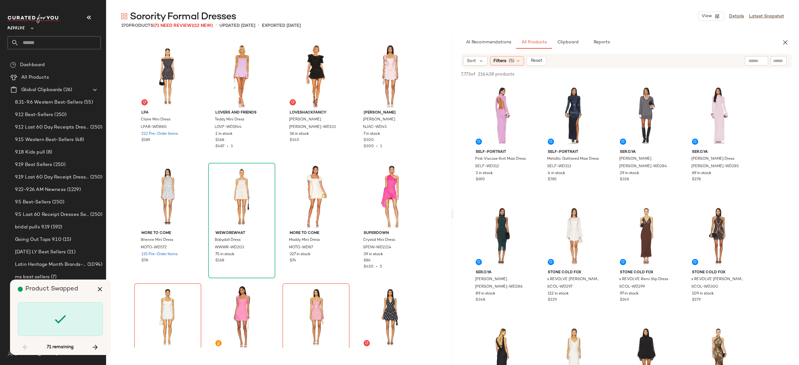
scroll to position [3132, 0]
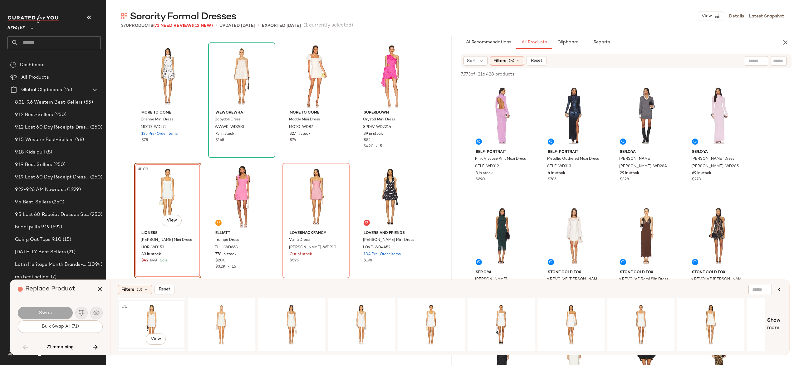
click at [153, 313] on div "#1 View" at bounding box center [151, 324] width 63 height 44
click at [220, 310] on div "#1 View" at bounding box center [221, 324] width 63 height 44
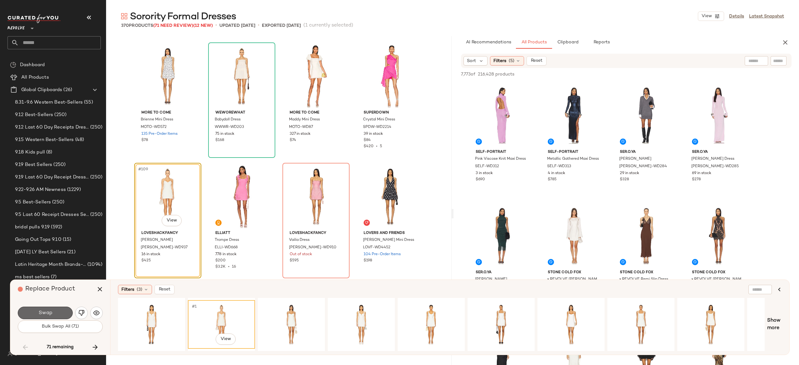
click at [61, 310] on button "Swap" at bounding box center [45, 313] width 55 height 12
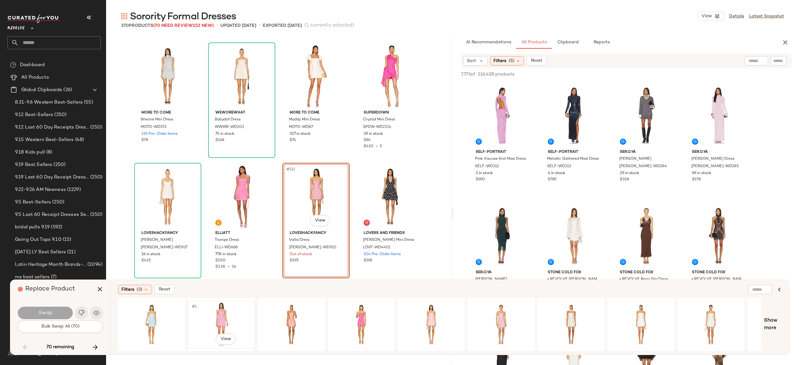
click at [216, 307] on div "#1 View" at bounding box center [221, 324] width 63 height 44
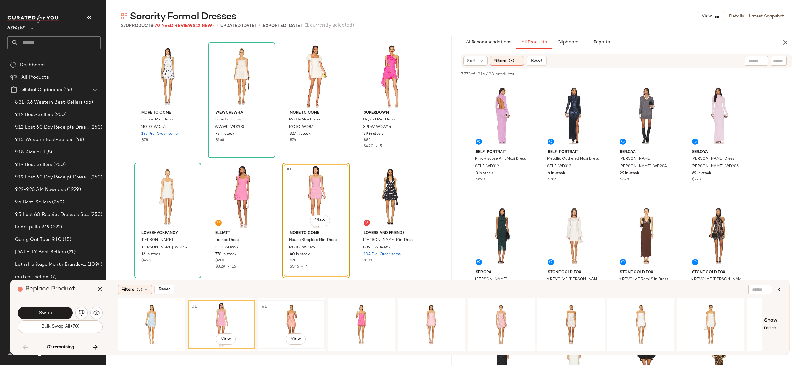
click at [293, 313] on div "#1 View" at bounding box center [291, 324] width 63 height 44
click at [359, 314] on div "#1 View" at bounding box center [361, 324] width 63 height 44
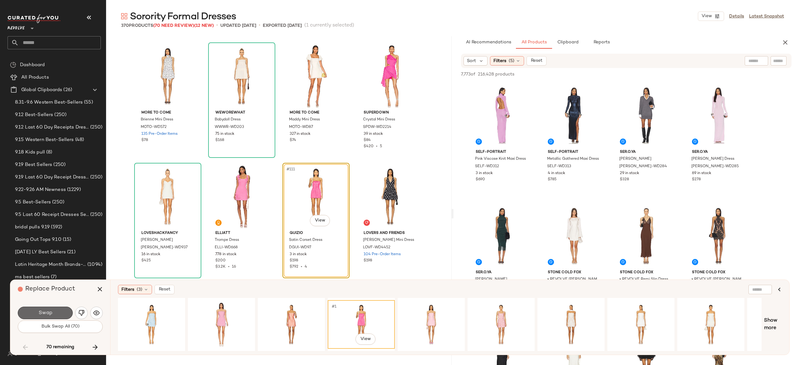
click at [64, 311] on button "Swap" at bounding box center [45, 313] width 55 height 12
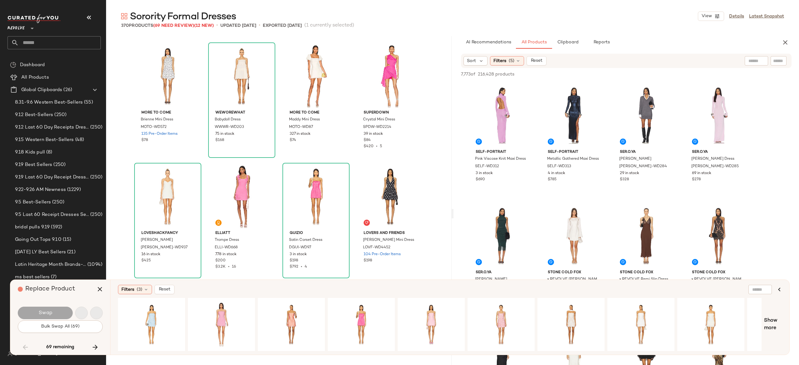
scroll to position [3493, 0]
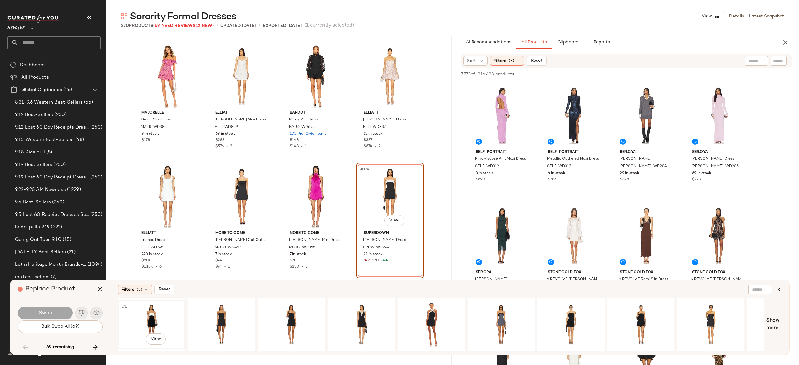
click at [149, 311] on div "#1 View" at bounding box center [151, 324] width 63 height 44
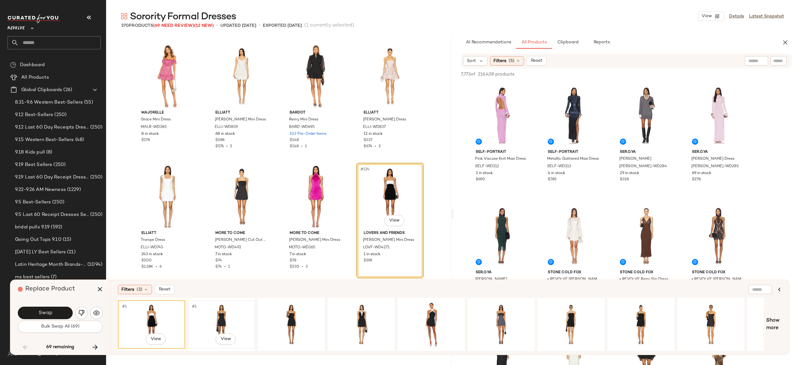
click at [221, 312] on div "#1 View" at bounding box center [221, 324] width 63 height 44
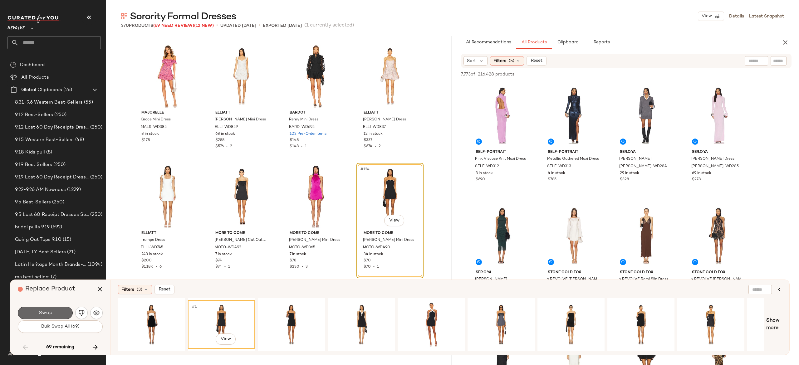
click at [62, 309] on button "Swap" at bounding box center [45, 313] width 55 height 12
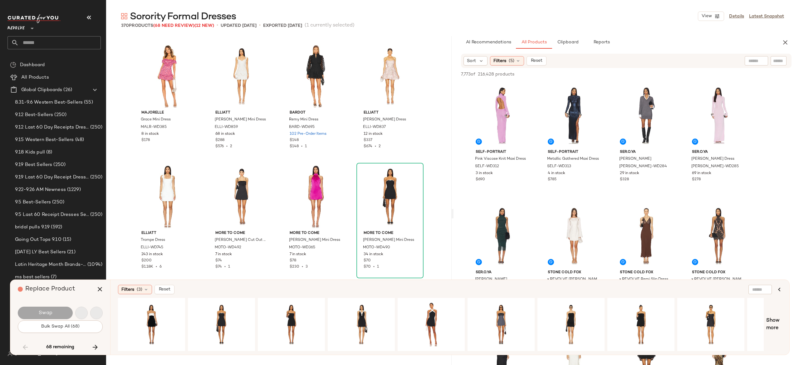
scroll to position [3613, 0]
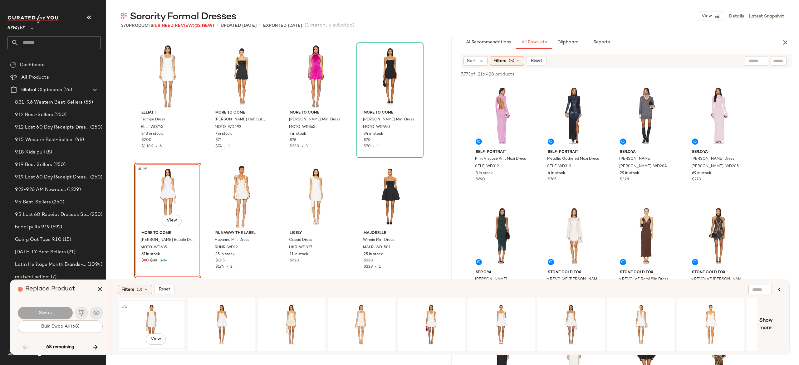
click at [154, 310] on div "#1 View" at bounding box center [151, 324] width 63 height 44
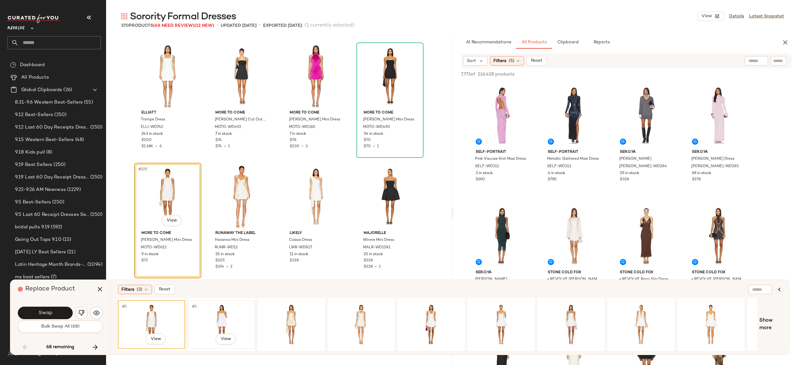
click at [218, 313] on div "#1 View" at bounding box center [221, 324] width 63 height 44
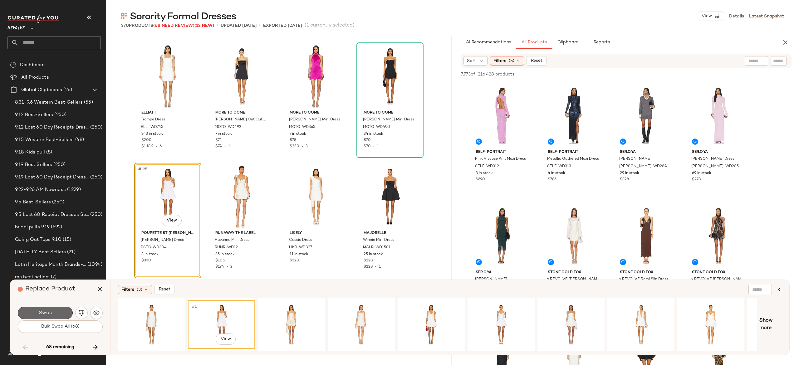
click at [62, 308] on button "Swap" at bounding box center [45, 313] width 55 height 12
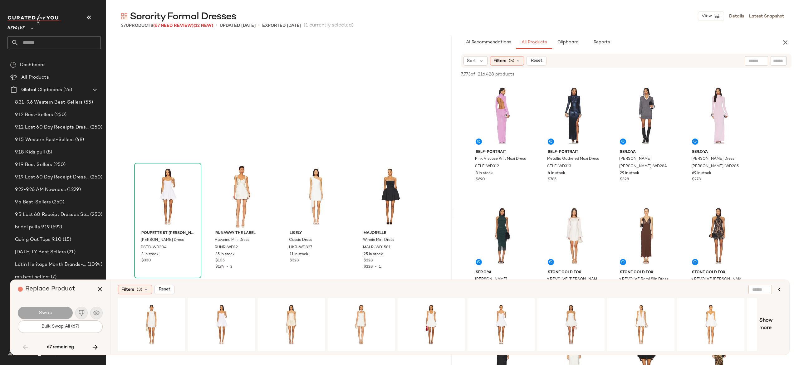
scroll to position [3734, 0]
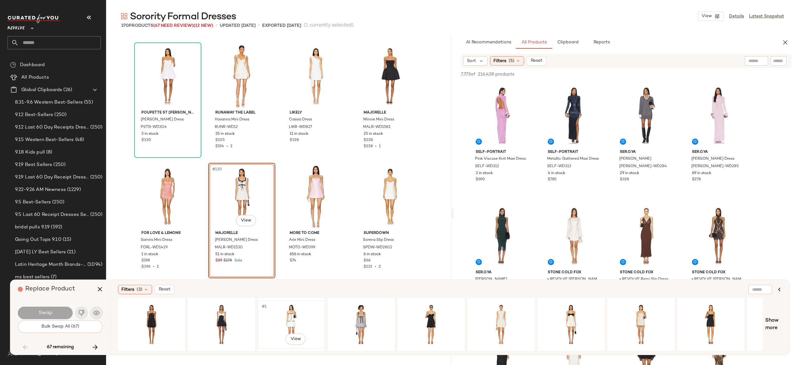
click at [286, 310] on div "#1 View" at bounding box center [291, 324] width 63 height 44
click at [64, 307] on button "Swap" at bounding box center [45, 313] width 55 height 12
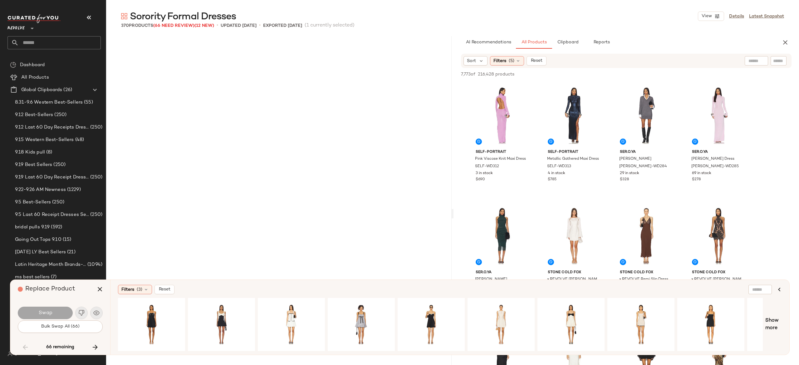
scroll to position [3975, 0]
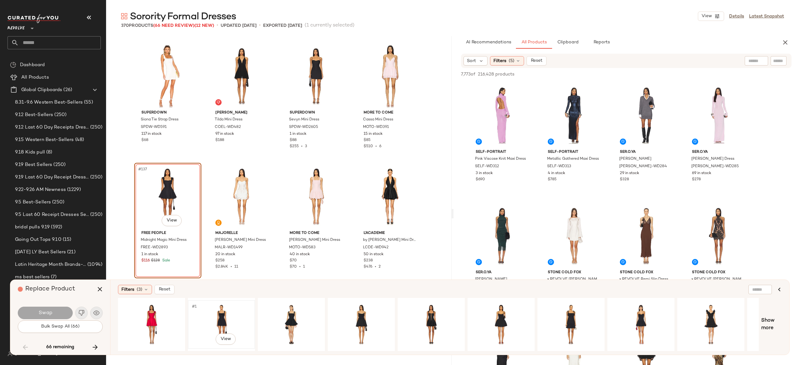
click at [220, 313] on div "#1 View" at bounding box center [221, 324] width 63 height 44
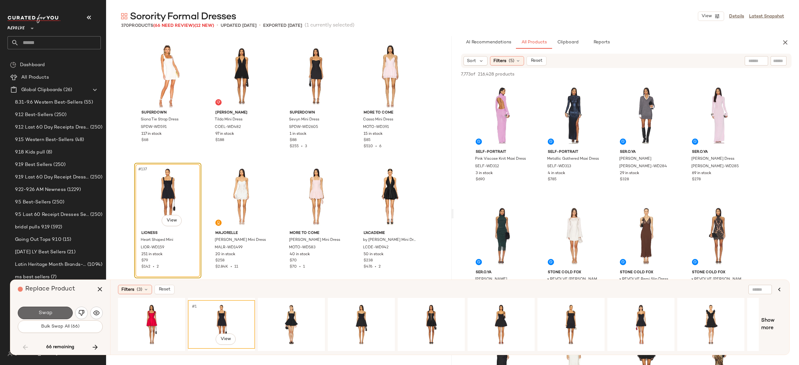
click at [62, 310] on button "Swap" at bounding box center [45, 313] width 55 height 12
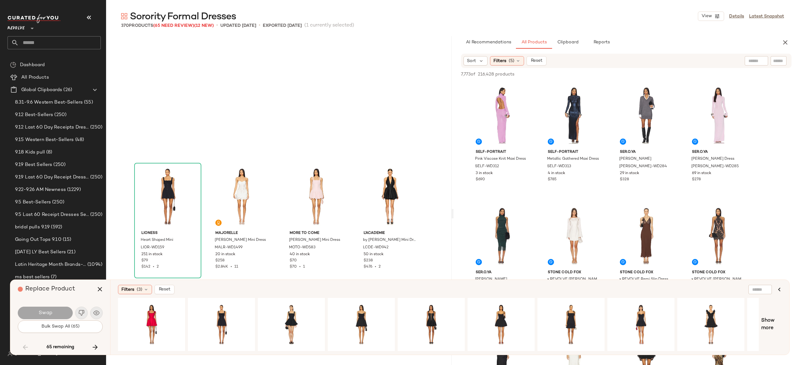
scroll to position [4095, 0]
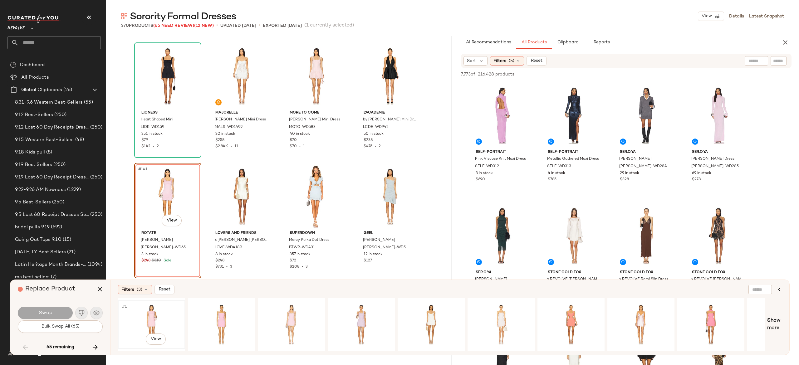
click at [150, 313] on div "#1 View" at bounding box center [151, 324] width 63 height 44
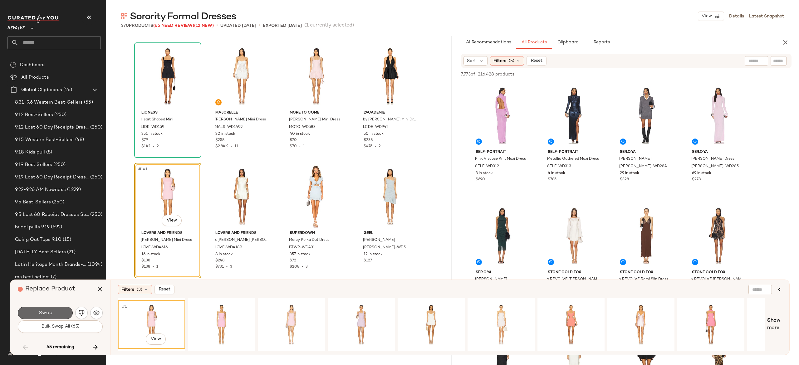
click at [64, 313] on button "Swap" at bounding box center [45, 313] width 55 height 12
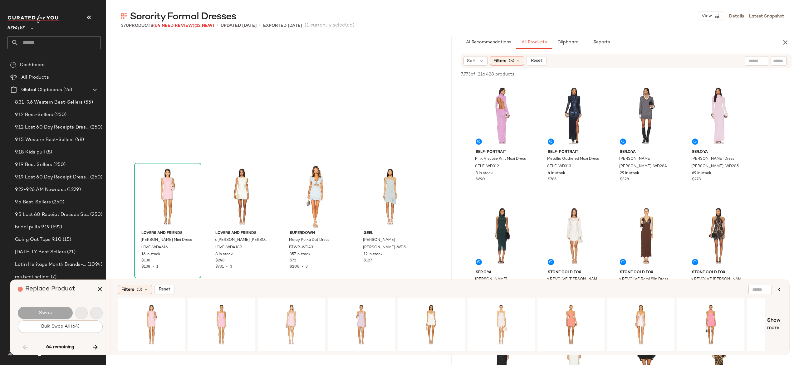
scroll to position [4216, 0]
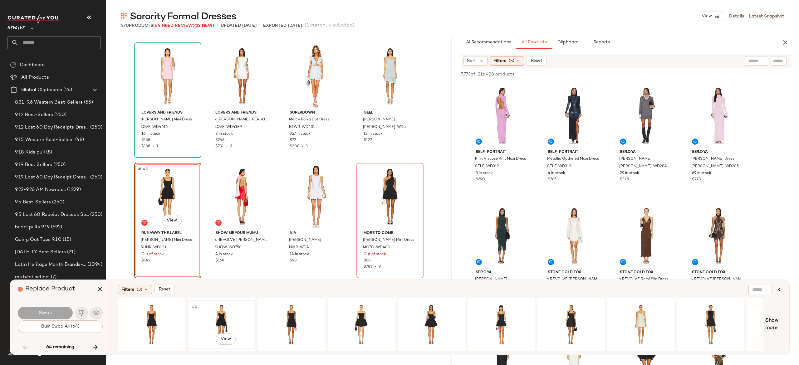
click at [219, 315] on div "#1 View" at bounding box center [221, 324] width 63 height 44
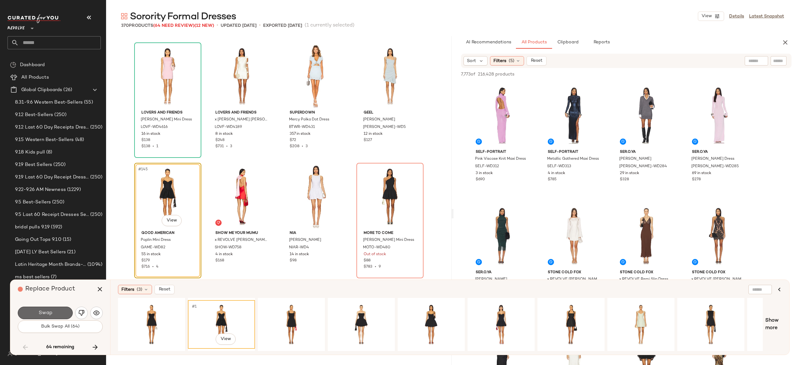
click at [60, 311] on button "Swap" at bounding box center [45, 313] width 55 height 12
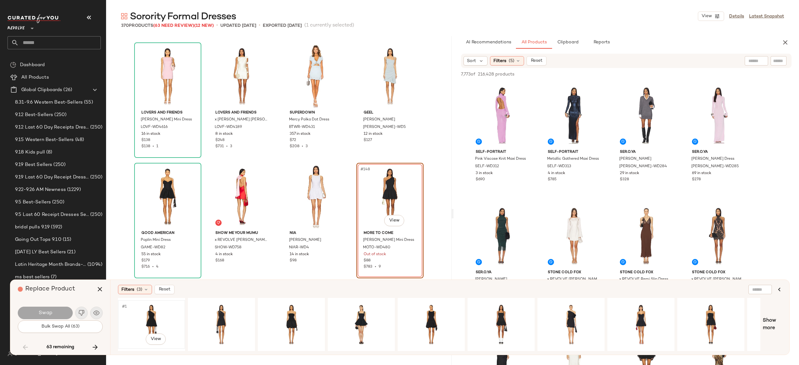
click at [158, 307] on div "#1 View" at bounding box center [151, 324] width 63 height 44
click at [223, 315] on div "#1 View" at bounding box center [221, 324] width 63 height 44
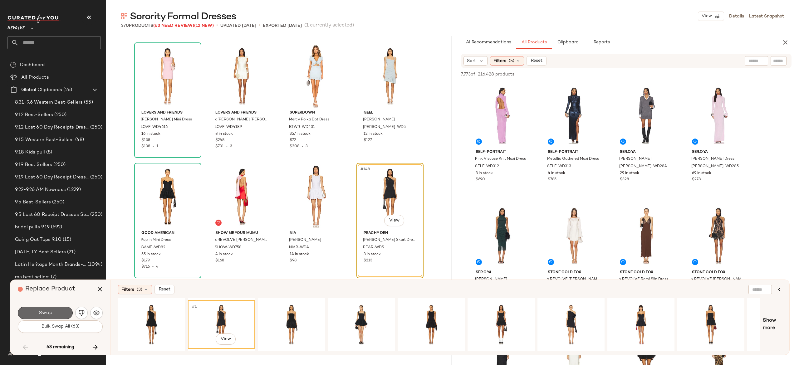
click at [57, 312] on button "Swap" at bounding box center [45, 313] width 55 height 12
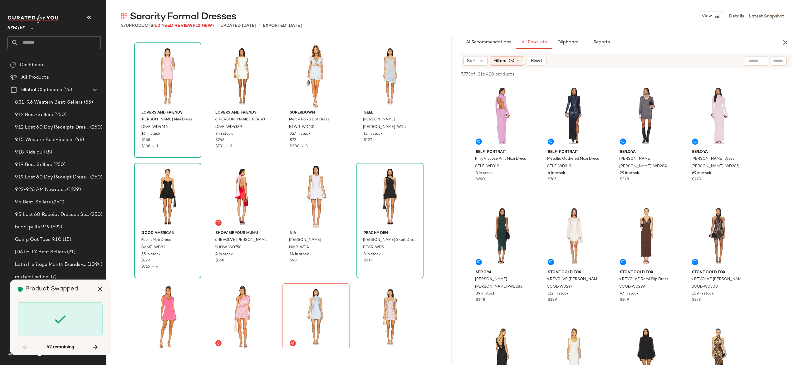
scroll to position [4336, 0]
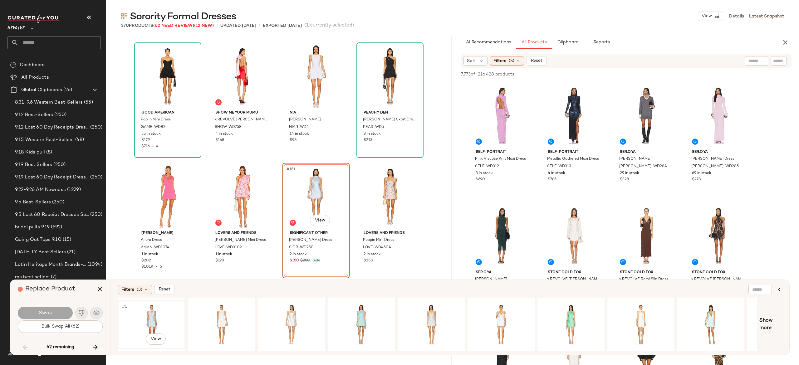
click at [152, 307] on div "#1 View" at bounding box center [151, 324] width 63 height 44
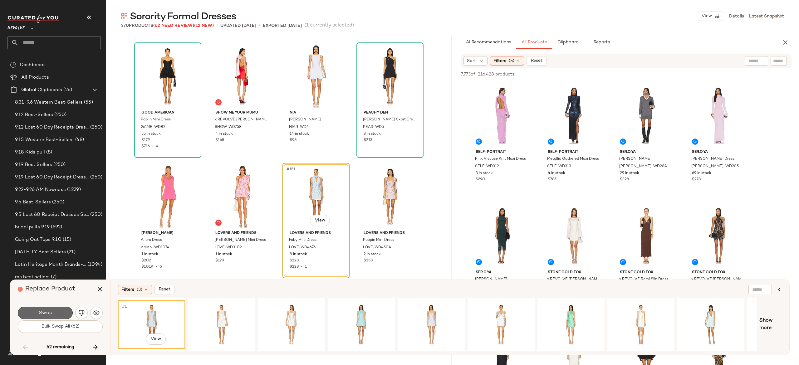
click at [66, 308] on button "Swap" at bounding box center [45, 313] width 55 height 12
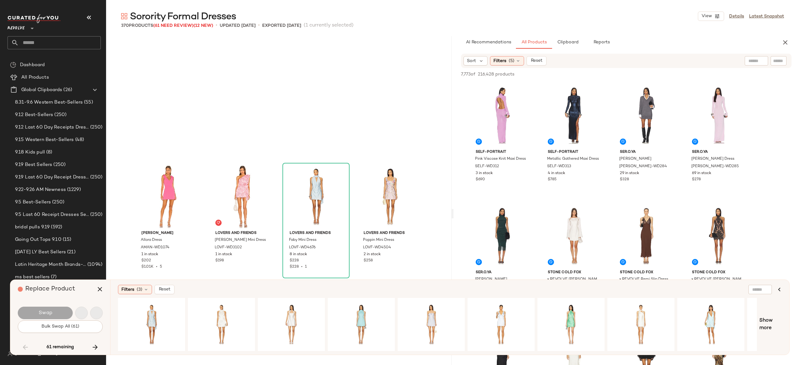
scroll to position [4457, 0]
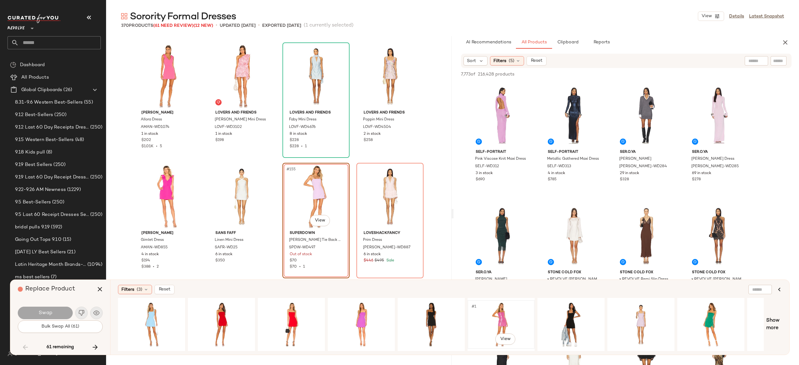
click at [497, 313] on div "#1 View" at bounding box center [501, 324] width 63 height 44
click at [67, 312] on button "Swap" at bounding box center [45, 313] width 55 height 12
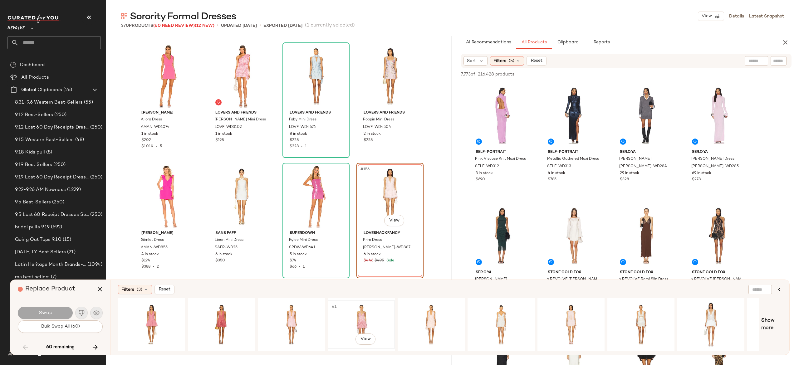
click at [358, 310] on div "#1 View" at bounding box center [361, 324] width 63 height 44
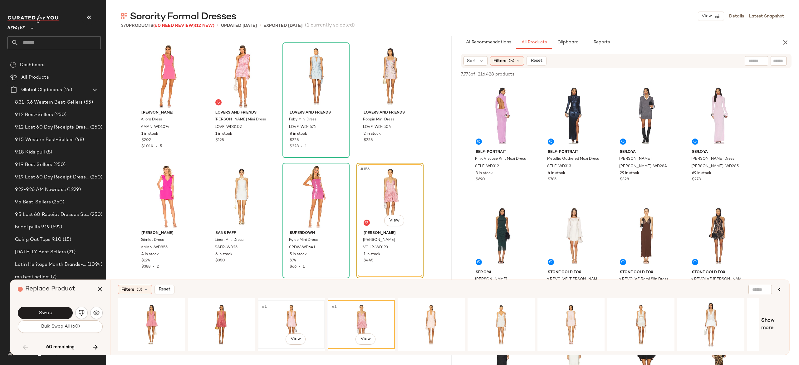
click at [293, 315] on div "#1 View" at bounding box center [291, 324] width 63 height 44
click at [49, 312] on span "Swap" at bounding box center [45, 313] width 14 height 6
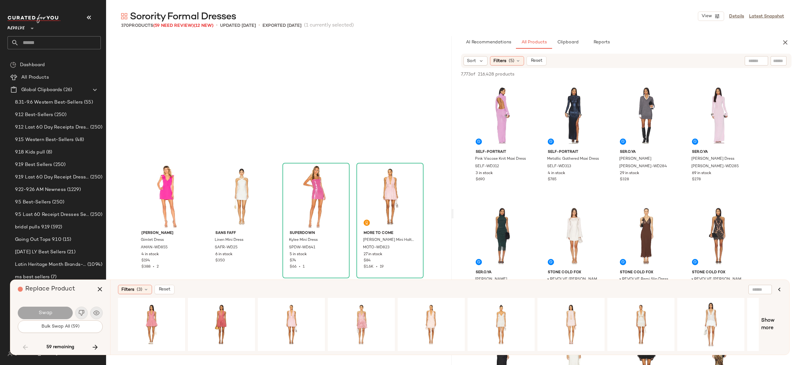
scroll to position [4577, 0]
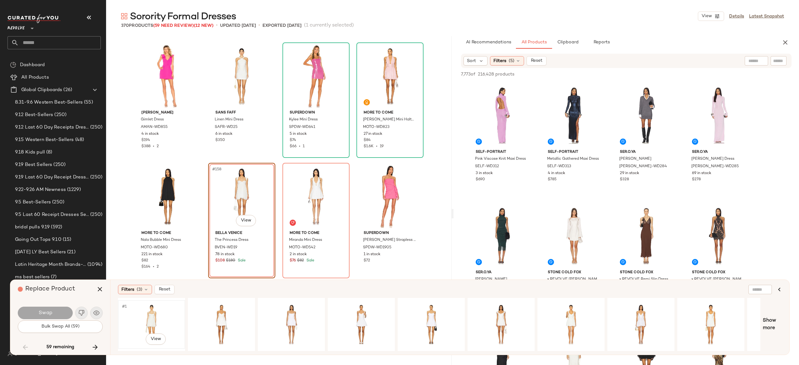
click at [154, 314] on div "#1 View" at bounding box center [151, 324] width 63 height 44
click at [218, 311] on div "#1 View" at bounding box center [221, 324] width 63 height 44
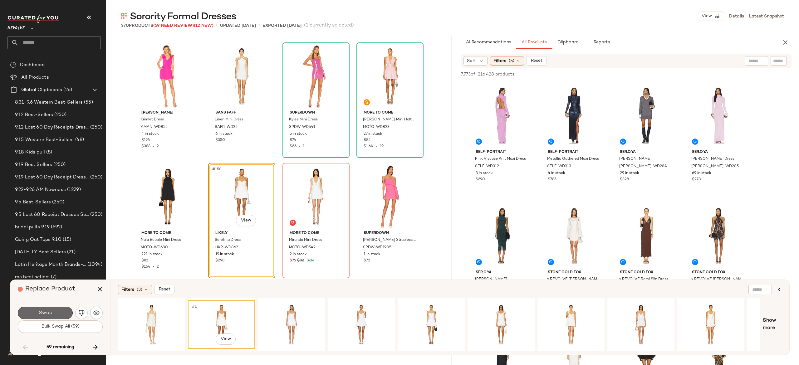
click at [66, 312] on button "Swap" at bounding box center [45, 313] width 55 height 12
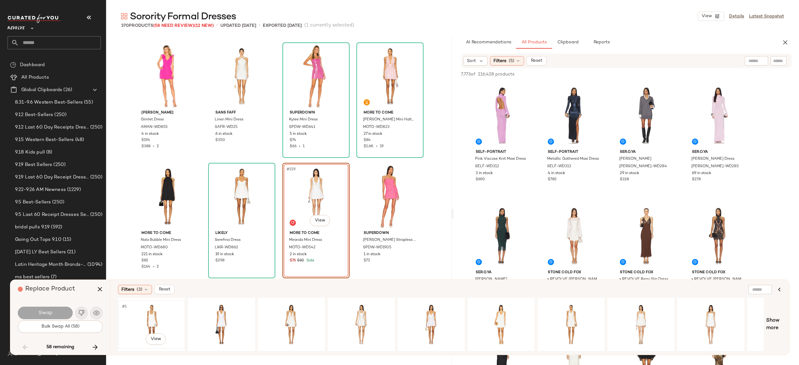
click at [152, 315] on div "#1 View" at bounding box center [151, 324] width 63 height 44
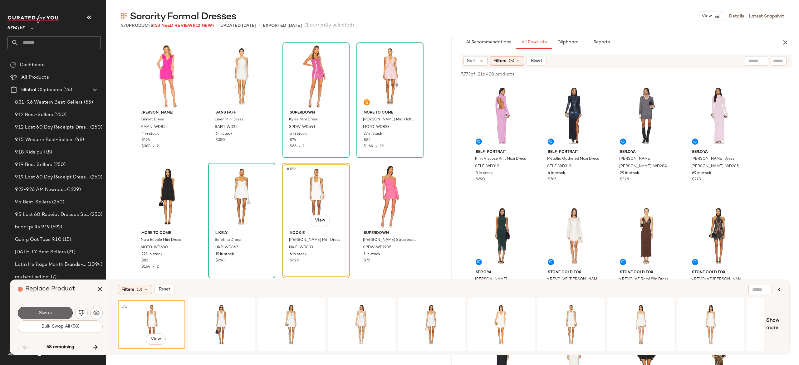
click at [56, 311] on button "Swap" at bounding box center [45, 313] width 55 height 12
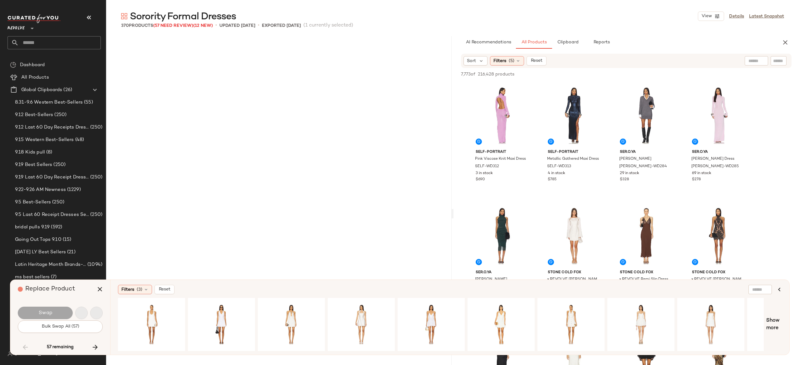
scroll to position [4818, 0]
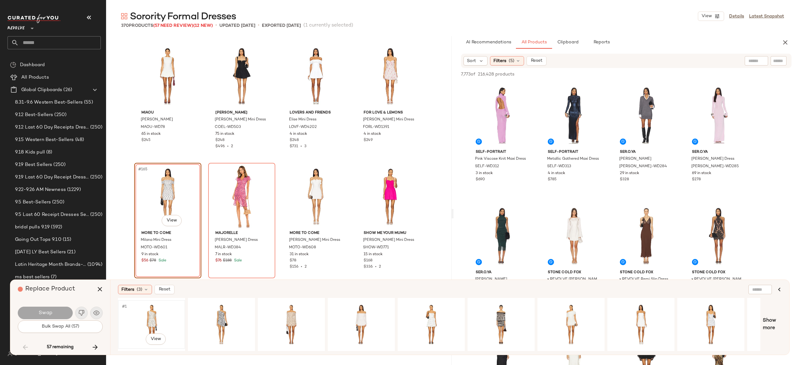
click at [154, 318] on div "#1 View" at bounding box center [151, 324] width 63 height 44
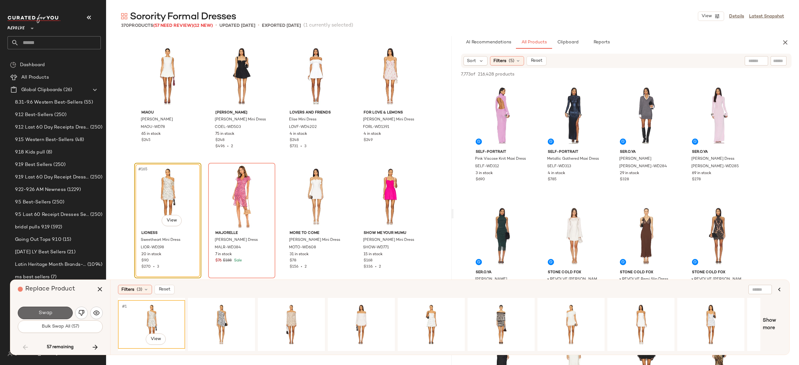
click at [66, 309] on button "Swap" at bounding box center [45, 313] width 55 height 12
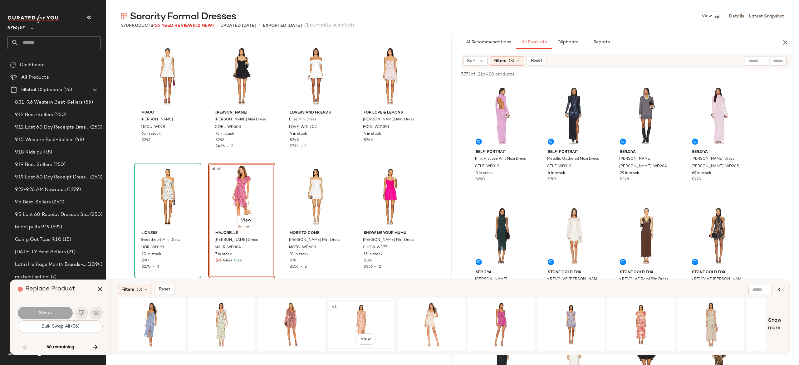
click at [361, 308] on div "#1 View" at bounding box center [361, 324] width 63 height 44
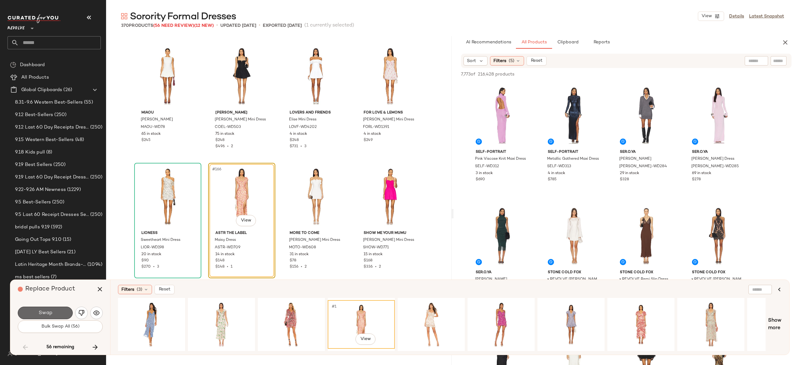
click at [66, 310] on button "Swap" at bounding box center [45, 313] width 55 height 12
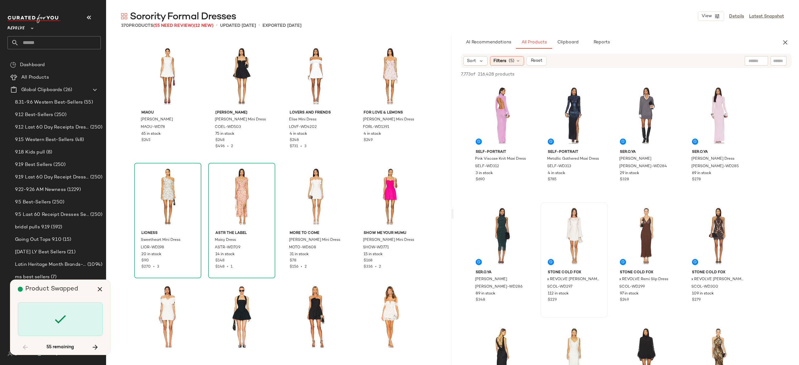
scroll to position [5059, 0]
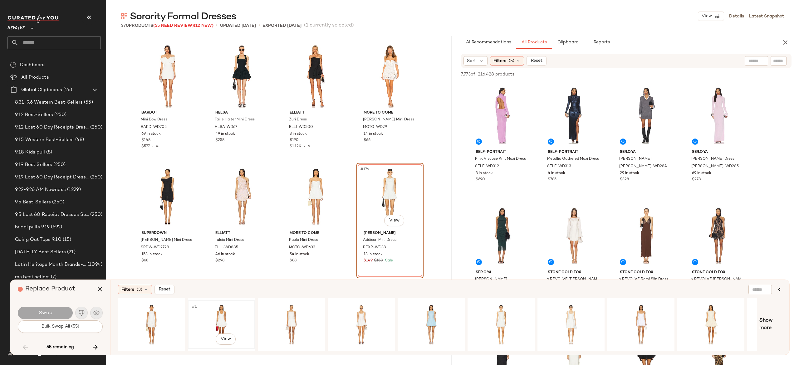
click at [218, 310] on div "#1 View" at bounding box center [221, 324] width 63 height 44
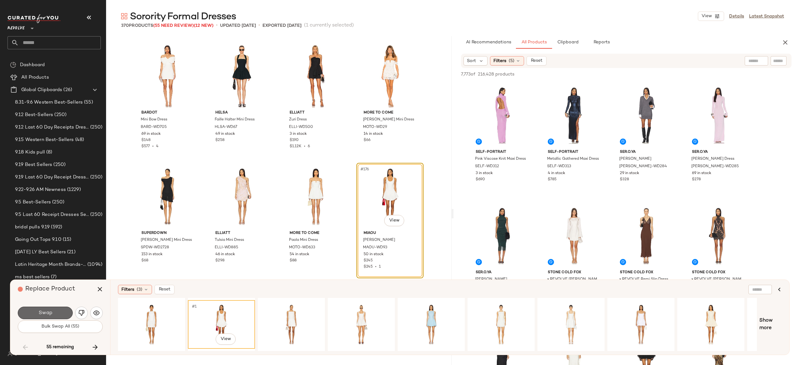
click at [62, 313] on button "Swap" at bounding box center [45, 313] width 55 height 12
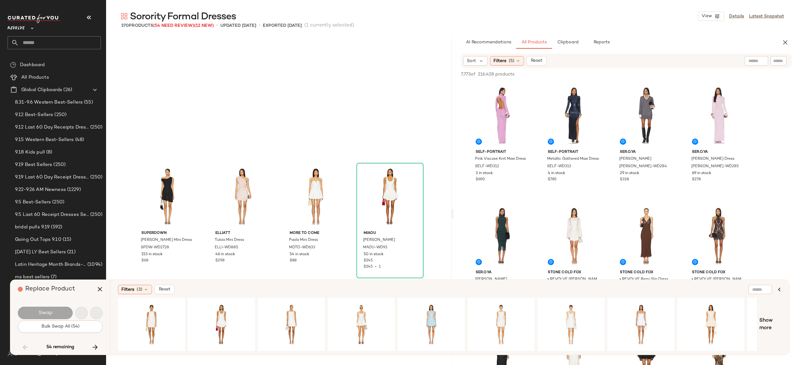
scroll to position [5179, 0]
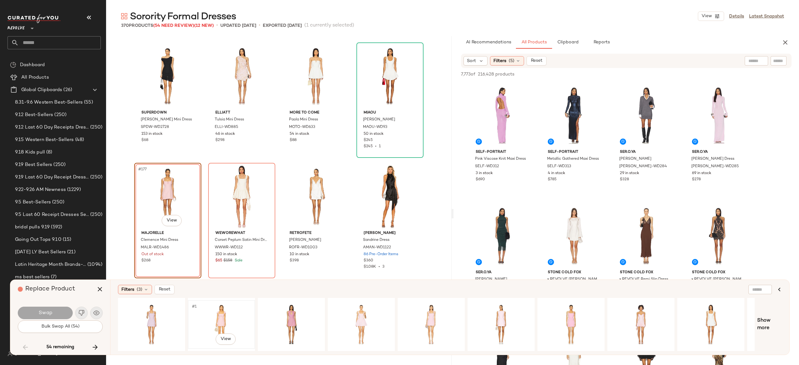
click at [219, 311] on div "#1 View" at bounding box center [221, 324] width 63 height 44
click at [280, 312] on div "#1 View" at bounding box center [291, 324] width 63 height 44
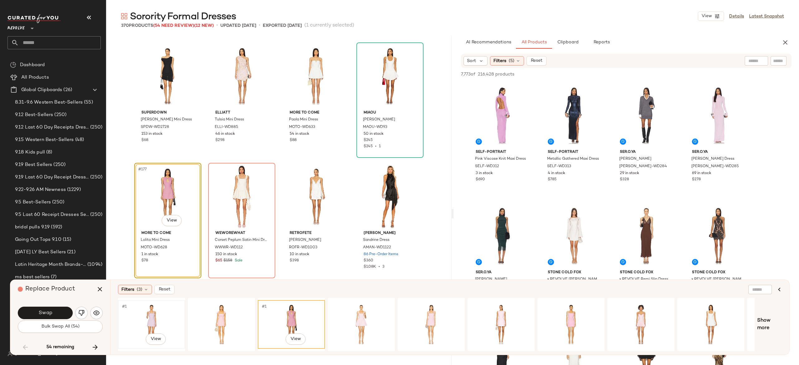
click at [153, 314] on div "#1 View" at bounding box center [151, 324] width 63 height 44
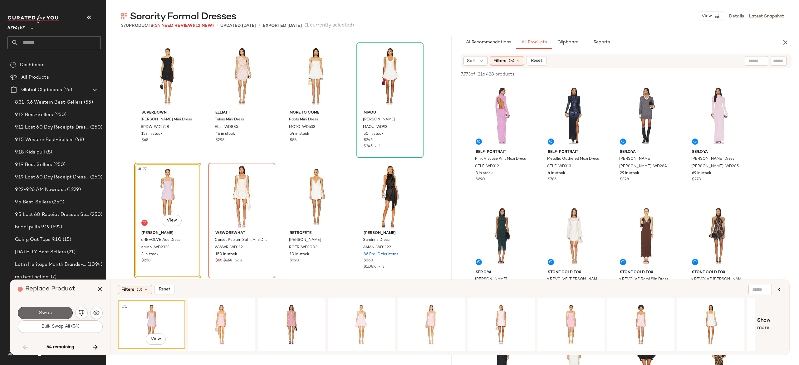
click at [63, 309] on button "Swap" at bounding box center [45, 313] width 55 height 12
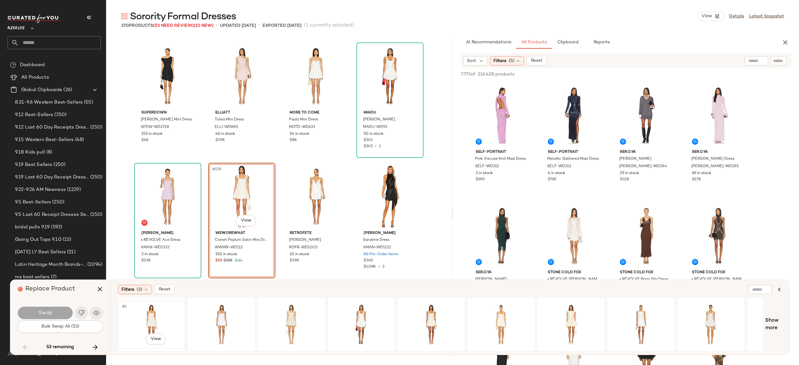
click at [149, 315] on div "#1 View" at bounding box center [151, 324] width 63 height 44
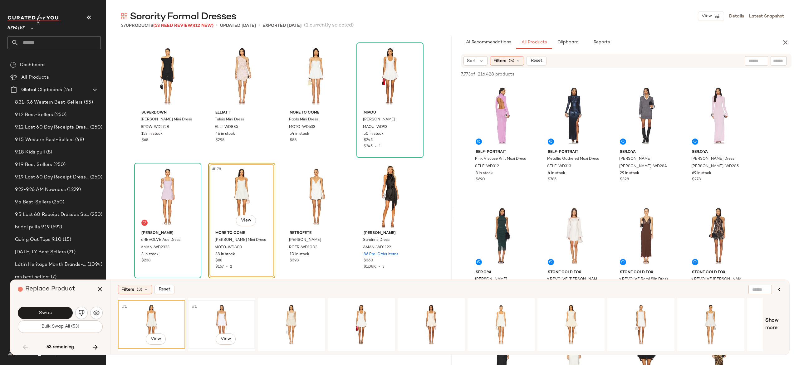
click at [216, 315] on div "#1 View" at bounding box center [221, 324] width 63 height 44
click at [62, 309] on button "Swap" at bounding box center [45, 313] width 55 height 12
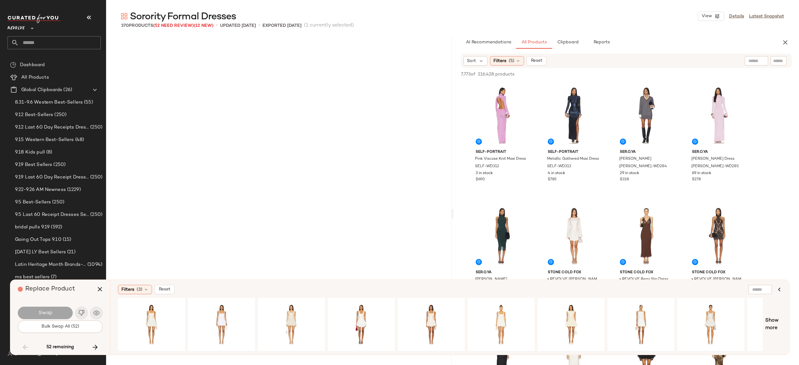
scroll to position [5420, 0]
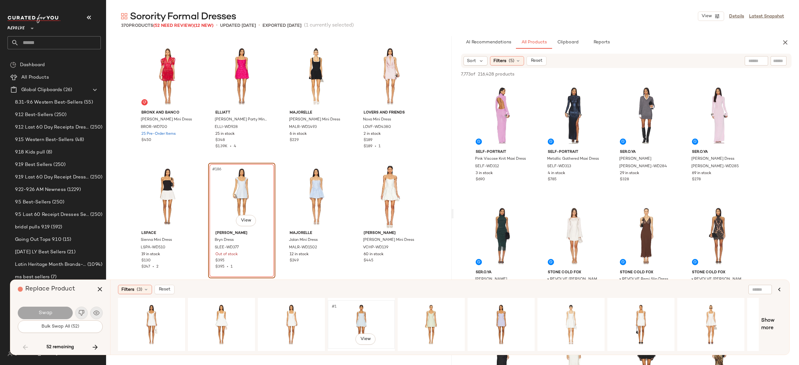
click at [362, 310] on div "#1 View" at bounding box center [361, 324] width 63 height 44
click at [289, 316] on div "#1 View" at bounding box center [291, 324] width 63 height 44
click at [66, 308] on button "Swap" at bounding box center [45, 313] width 55 height 12
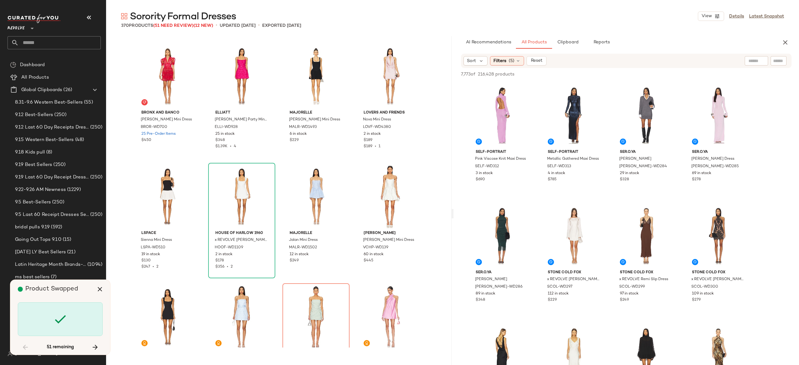
scroll to position [5541, 0]
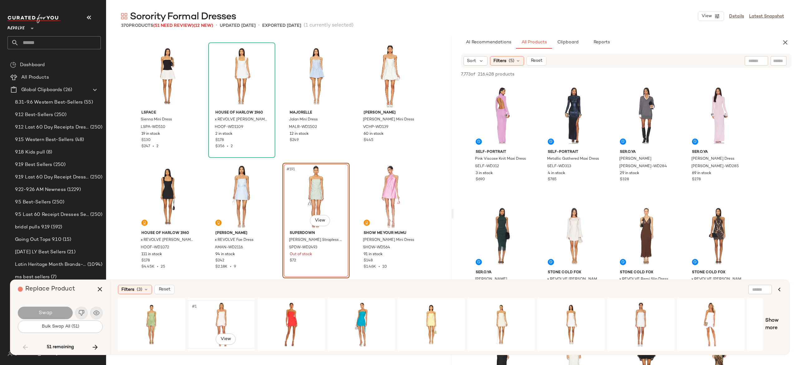
click at [212, 315] on div "#1 View" at bounding box center [221, 324] width 63 height 44
click at [65, 311] on button "Swap" at bounding box center [45, 313] width 55 height 12
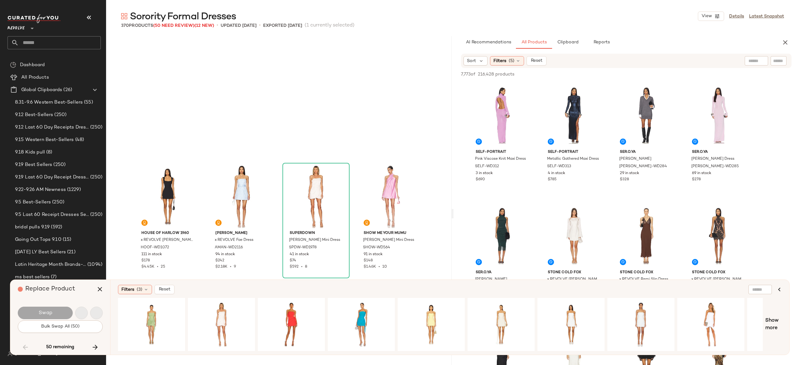
scroll to position [5661, 0]
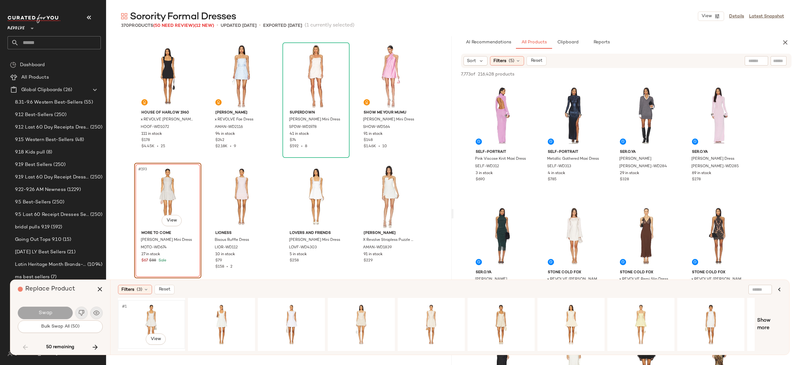
click at [154, 314] on div "#1 View" at bounding box center [151, 324] width 63 height 44
click at [65, 313] on button "Swap" at bounding box center [45, 313] width 55 height 12
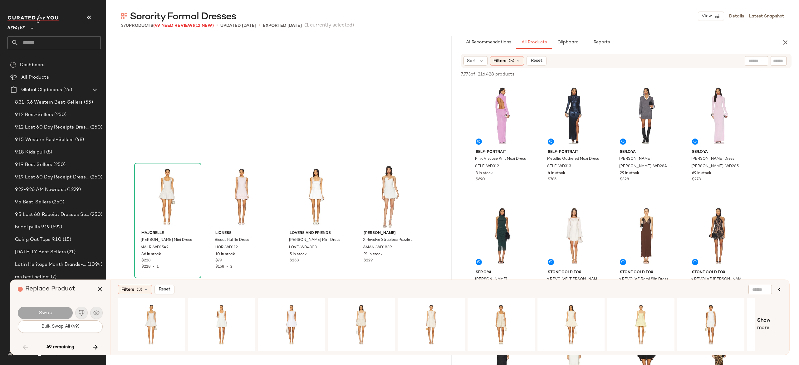
scroll to position [5781, 0]
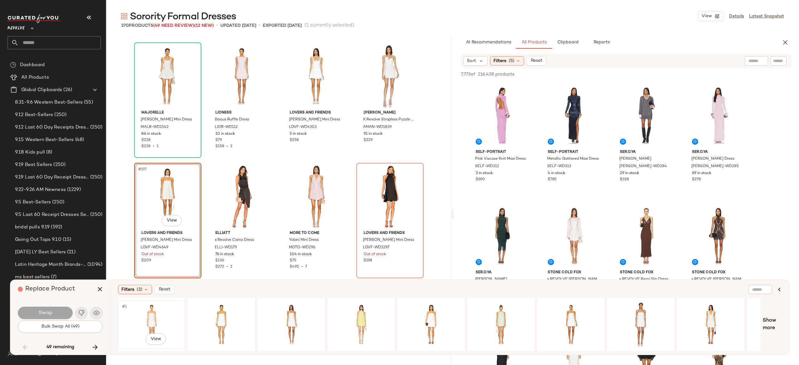
click at [149, 311] on div "#1 View" at bounding box center [151, 324] width 63 height 44
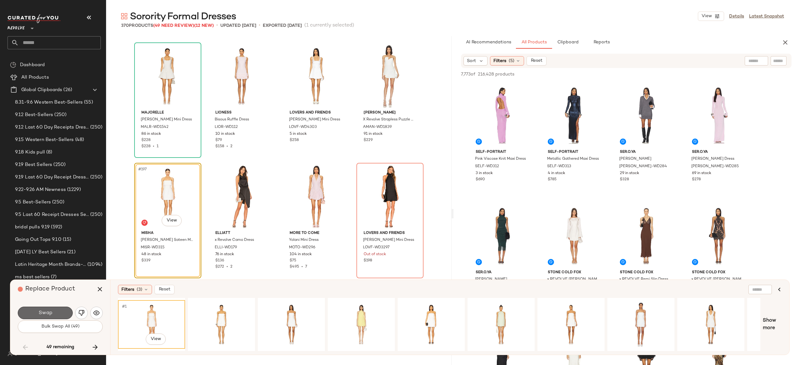
click at [64, 309] on button "Swap" at bounding box center [45, 313] width 55 height 12
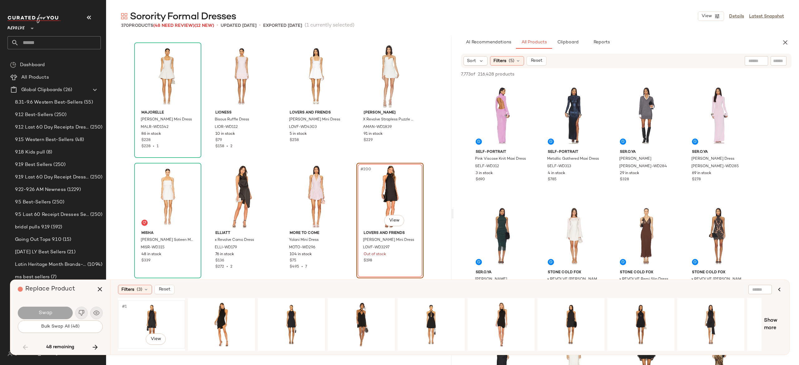
click at [150, 313] on div "#1 View" at bounding box center [151, 324] width 63 height 44
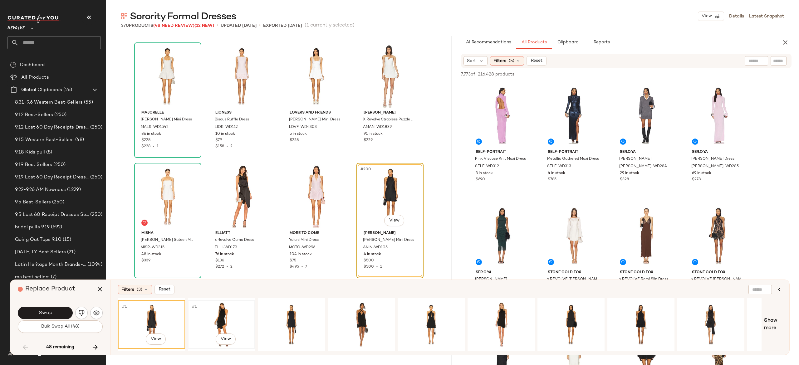
click at [224, 311] on div "#1 View" at bounding box center [221, 324] width 63 height 44
click at [154, 316] on div "#1 View" at bounding box center [151, 324] width 63 height 44
click at [61, 314] on button "Swap" at bounding box center [45, 313] width 55 height 12
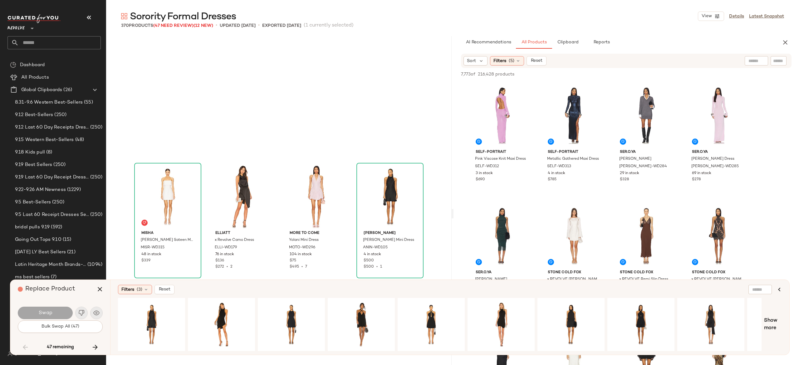
scroll to position [5902, 0]
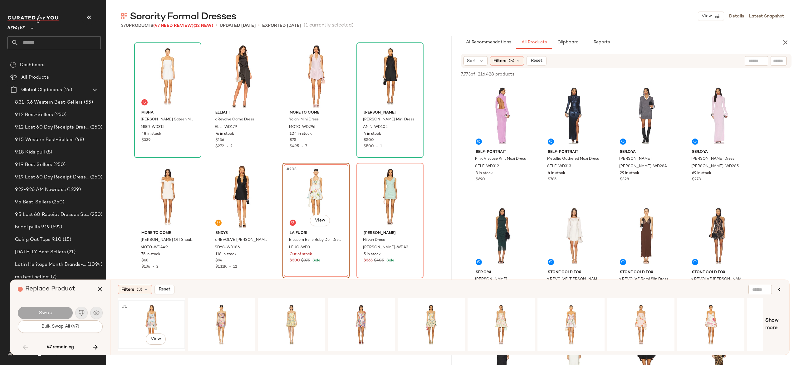
click at [153, 312] on div "#1 View" at bounding box center [151, 324] width 63 height 44
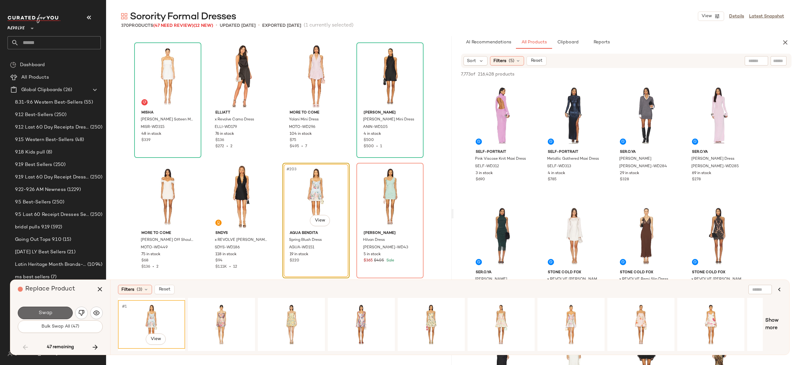
click at [66, 310] on button "Swap" at bounding box center [45, 313] width 55 height 12
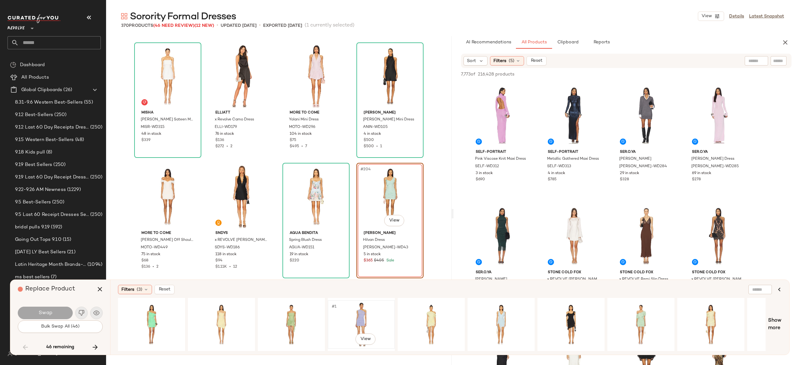
click at [353, 313] on div "#1 View" at bounding box center [361, 324] width 63 height 44
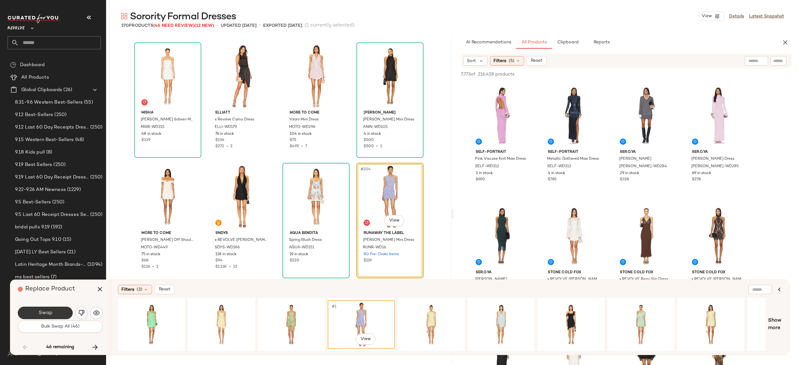
click at [64, 307] on button "Swap" at bounding box center [45, 313] width 55 height 12
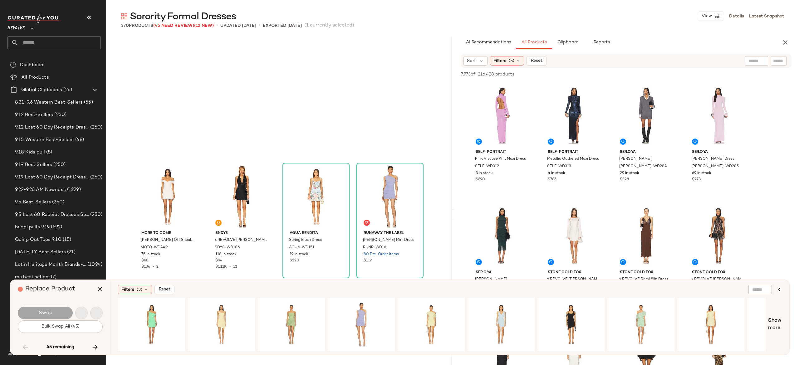
scroll to position [6022, 0]
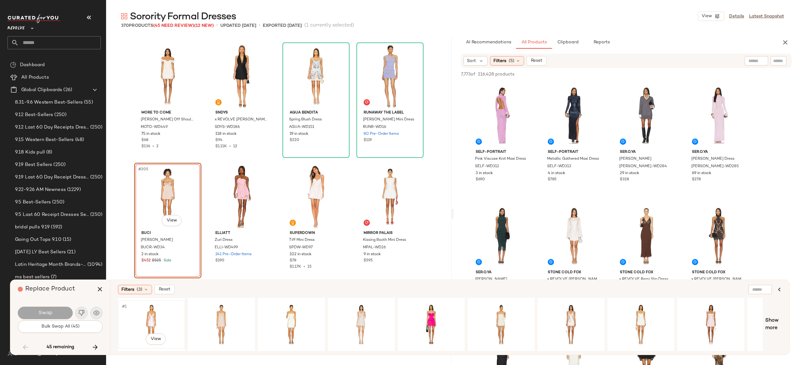
click at [154, 313] on div "#1 View" at bounding box center [151, 324] width 63 height 44
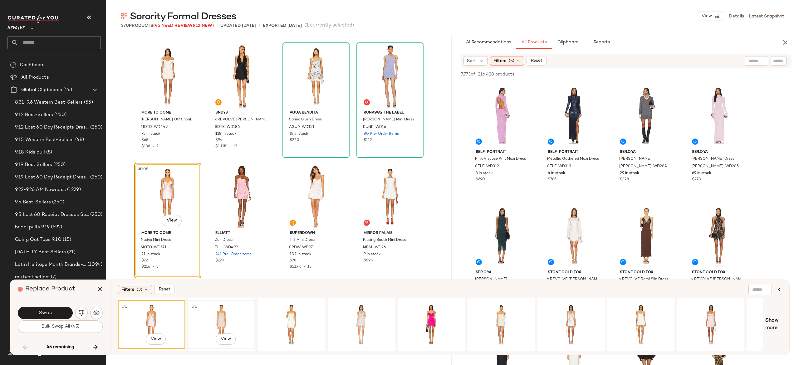
click at [222, 310] on div "#1 View" at bounding box center [221, 324] width 63 height 44
click at [61, 310] on button "Swap" at bounding box center [45, 313] width 55 height 12
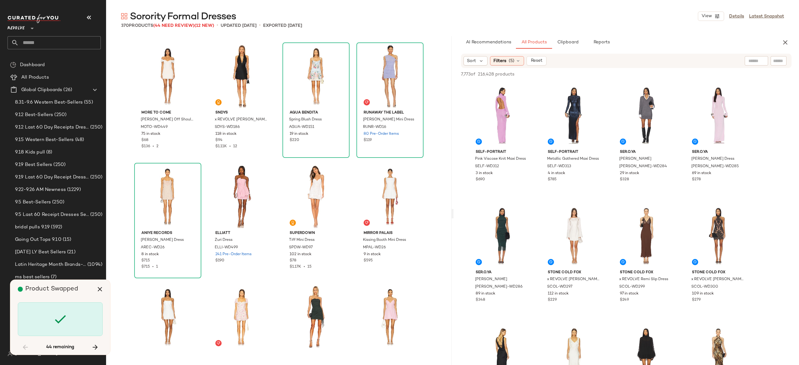
scroll to position [6384, 0]
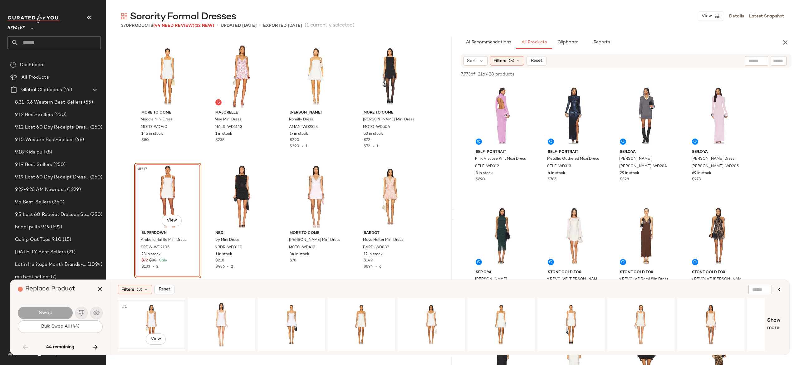
click at [151, 315] on div "#1 View" at bounding box center [151, 324] width 63 height 44
click at [64, 309] on button "Swap" at bounding box center [45, 313] width 55 height 12
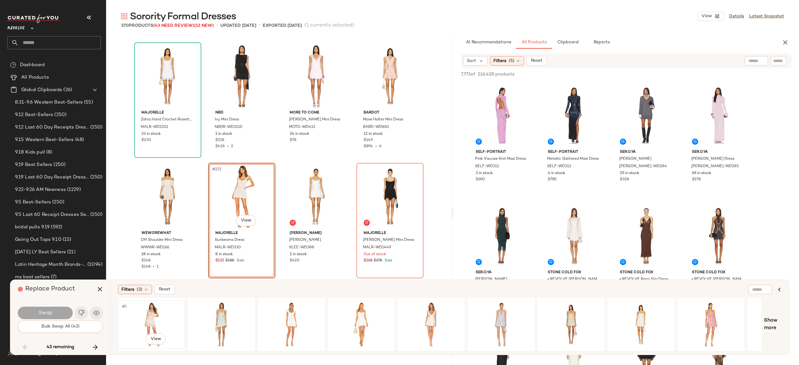
click at [152, 311] on div "#1 View" at bounding box center [151, 324] width 63 height 44
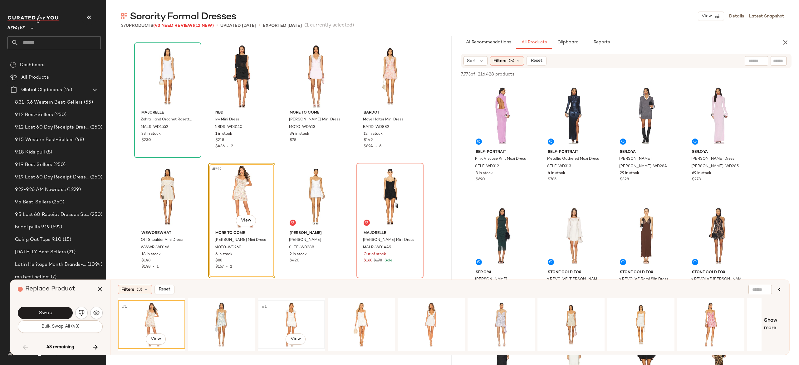
click at [284, 313] on div "#1 View" at bounding box center [291, 324] width 63 height 44
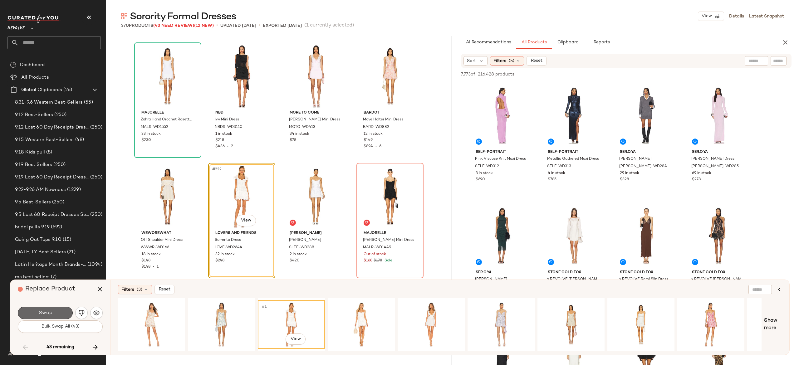
click at [63, 312] on button "Swap" at bounding box center [45, 313] width 55 height 12
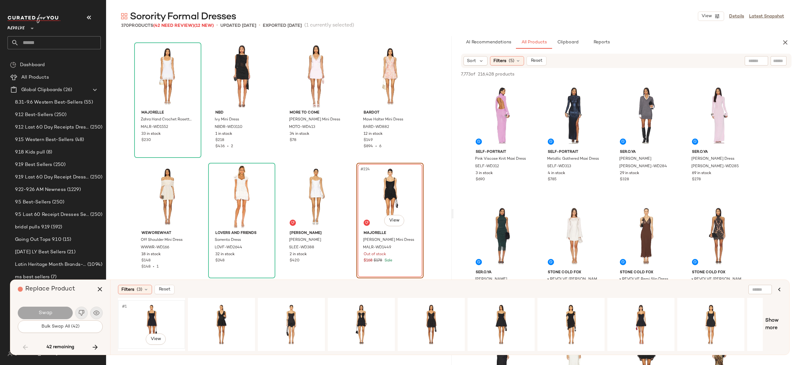
click at [153, 314] on div "#1 View" at bounding box center [151, 324] width 63 height 44
click at [60, 309] on button "Swap" at bounding box center [45, 313] width 55 height 12
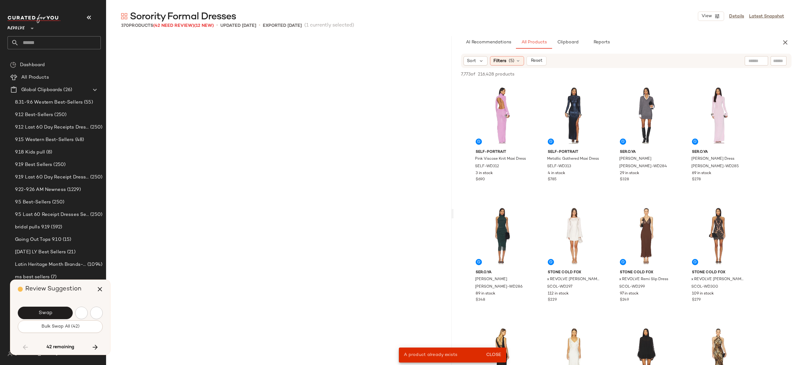
scroll to position [3975, 0]
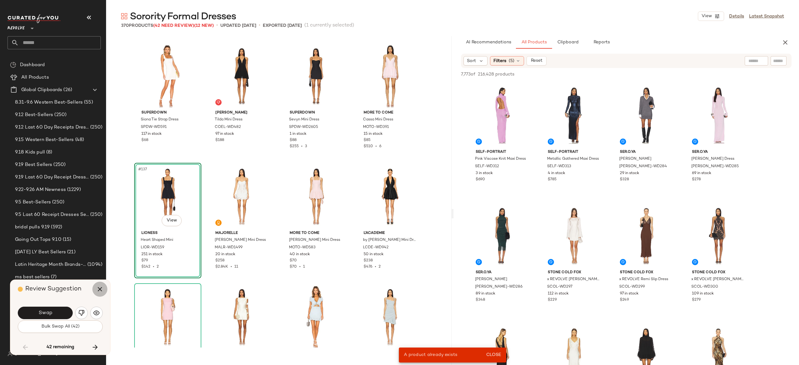
click at [102, 287] on icon "button" at bounding box center [99, 289] width 7 height 7
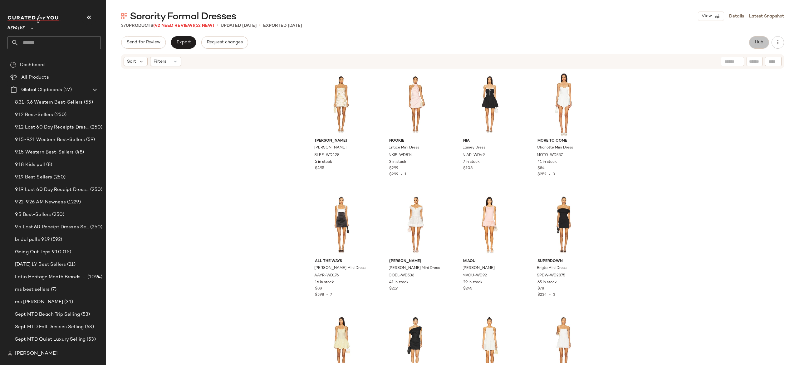
click at [753, 40] on button "Hub" at bounding box center [759, 42] width 20 height 12
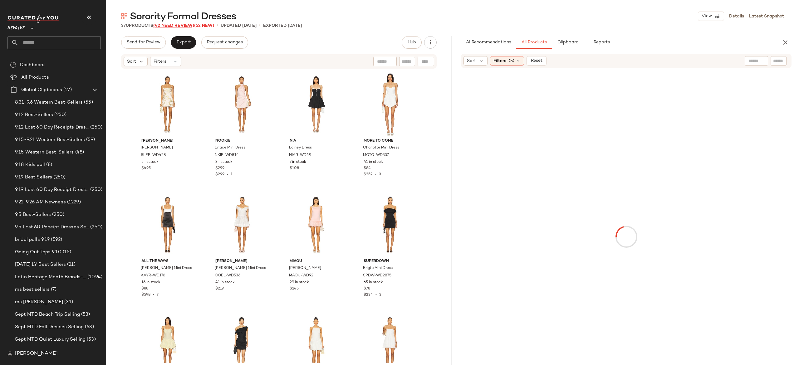
click at [190, 26] on span "(42 Need Review)" at bounding box center [173, 25] width 41 height 5
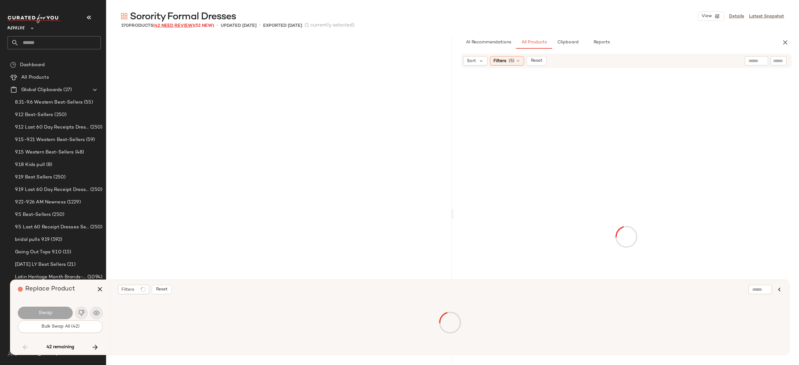
scroll to position [6504, 0]
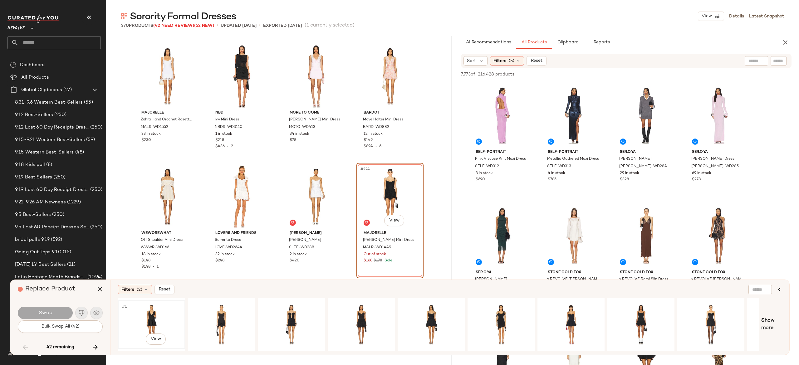
click at [154, 313] on div "#1 View" at bounding box center [151, 324] width 63 height 44
click at [62, 310] on button "Swap" at bounding box center [45, 313] width 55 height 12
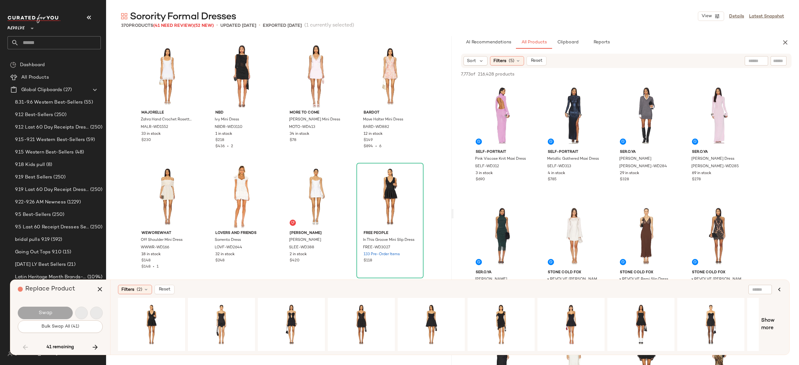
scroll to position [6625, 0]
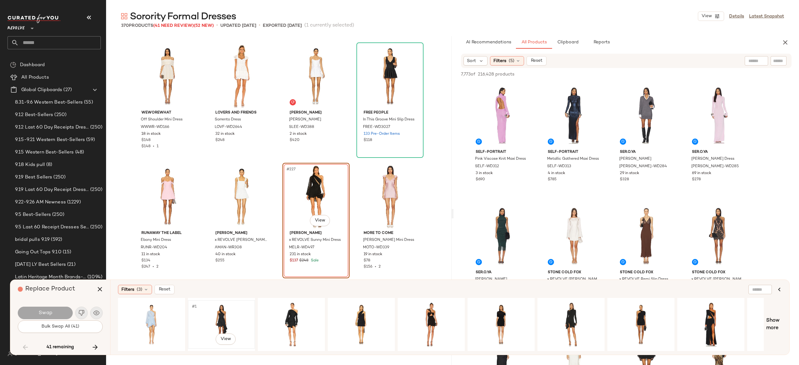
click at [218, 315] on div "#1 View" at bounding box center [221, 324] width 63 height 44
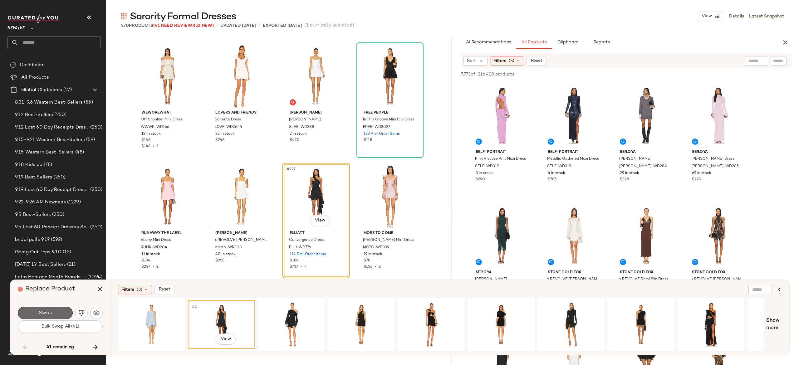
click at [64, 310] on button "Swap" at bounding box center [45, 313] width 55 height 12
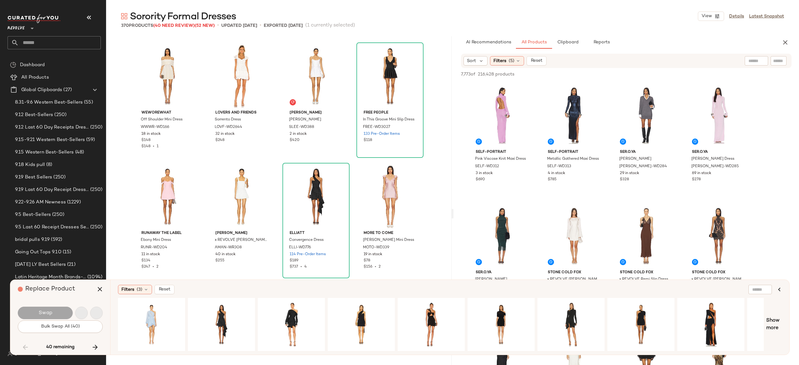
scroll to position [6745, 0]
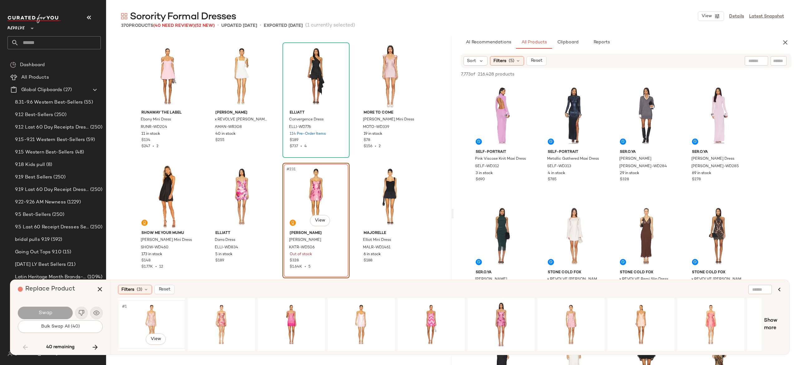
click at [154, 315] on div "#1 View" at bounding box center [151, 324] width 63 height 44
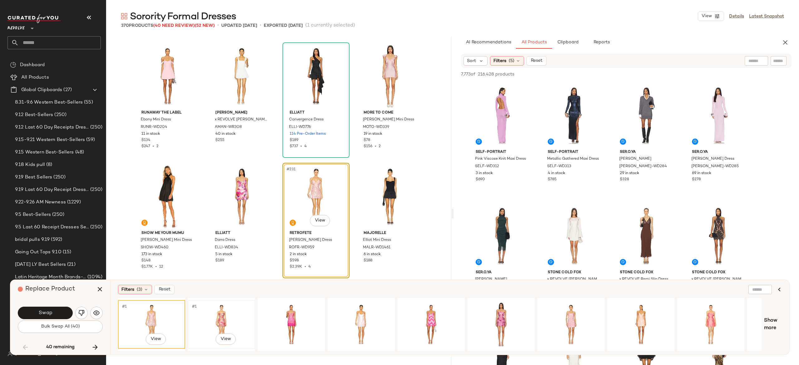
click at [225, 310] on div "#1 View" at bounding box center [221, 324] width 63 height 44
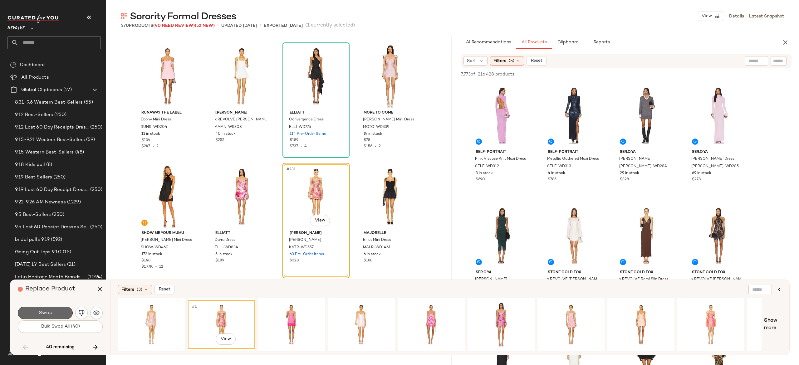
click at [64, 310] on button "Swap" at bounding box center [45, 313] width 55 height 12
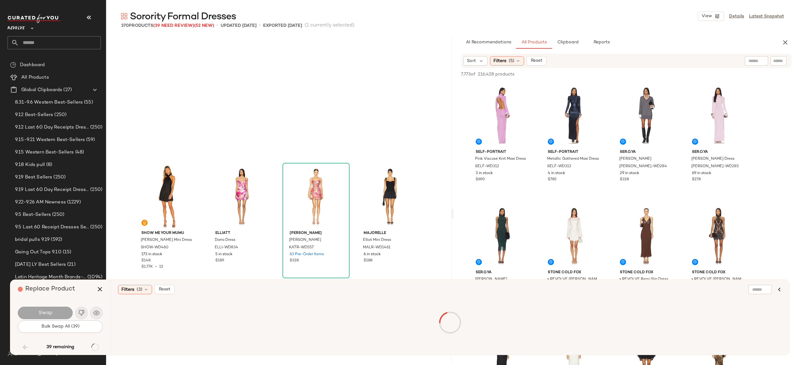
scroll to position [6865, 0]
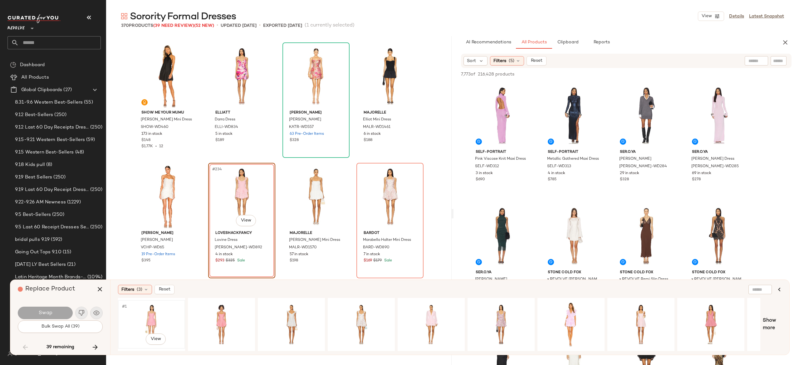
click at [151, 316] on div "#1 View" at bounding box center [151, 324] width 63 height 44
click at [64, 310] on button "Swap" at bounding box center [45, 313] width 55 height 12
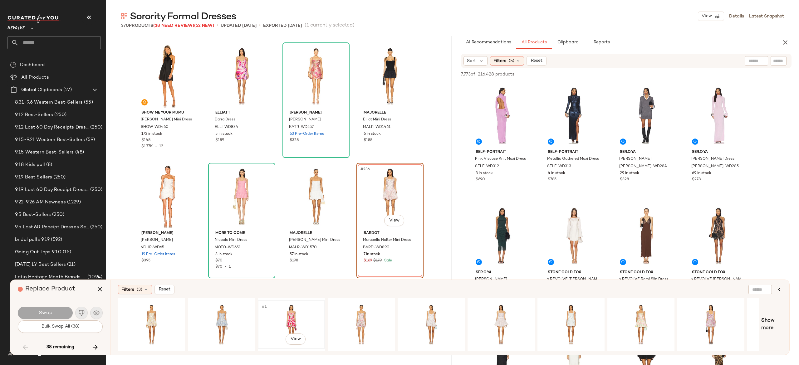
click at [292, 313] on div "#1 View" at bounding box center [291, 324] width 63 height 44
click at [359, 315] on div "#1 View" at bounding box center [361, 324] width 63 height 44
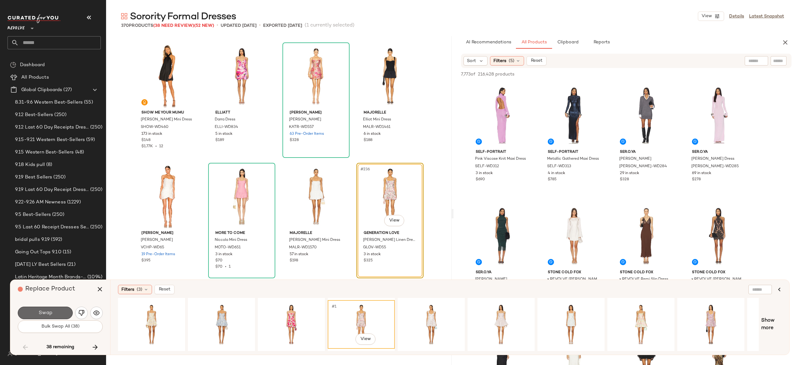
click at [67, 310] on button "Swap" at bounding box center [45, 313] width 55 height 12
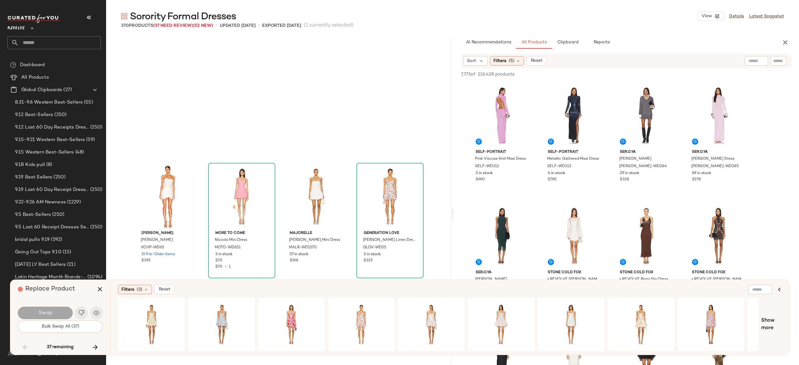
scroll to position [6986, 0]
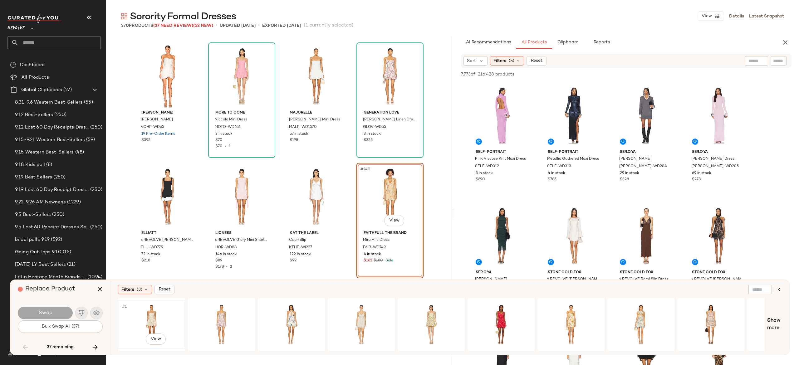
click at [153, 312] on div "#1 View" at bounding box center [151, 324] width 63 height 44
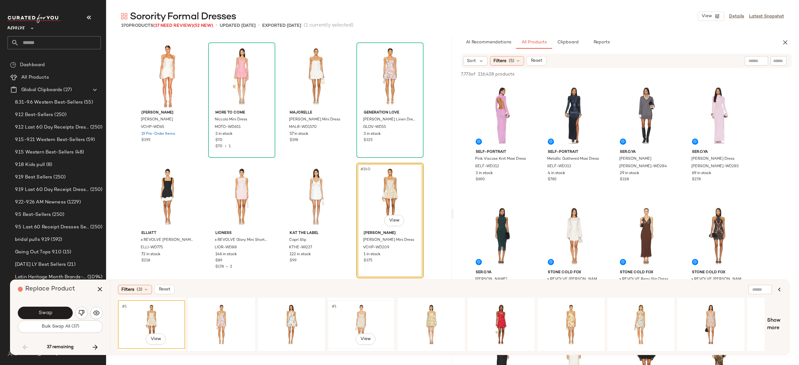
click at [362, 314] on div "#1 View" at bounding box center [361, 324] width 63 height 44
click at [220, 313] on div "#1 View" at bounding box center [221, 324] width 63 height 44
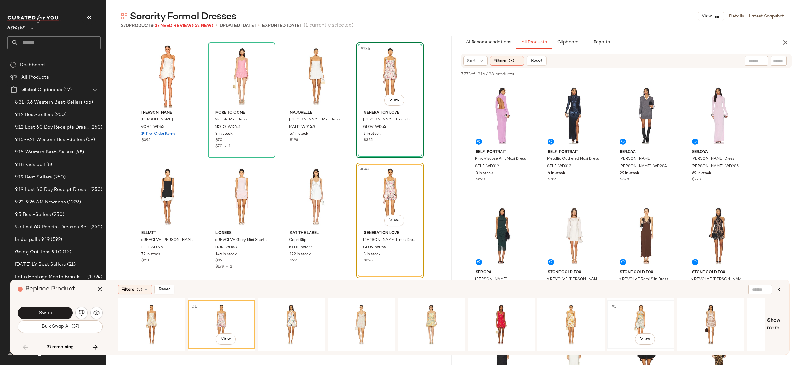
click at [633, 313] on div "#1 View" at bounding box center [640, 324] width 63 height 44
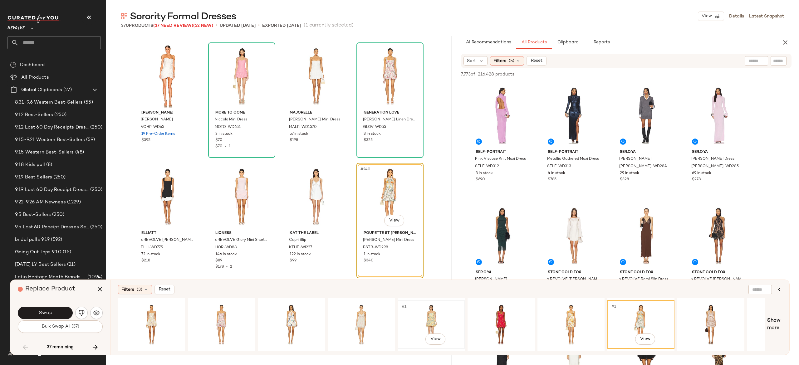
click at [435, 320] on div "#1 View" at bounding box center [431, 324] width 63 height 44
click at [225, 311] on div "#1 View" at bounding box center [221, 324] width 63 height 44
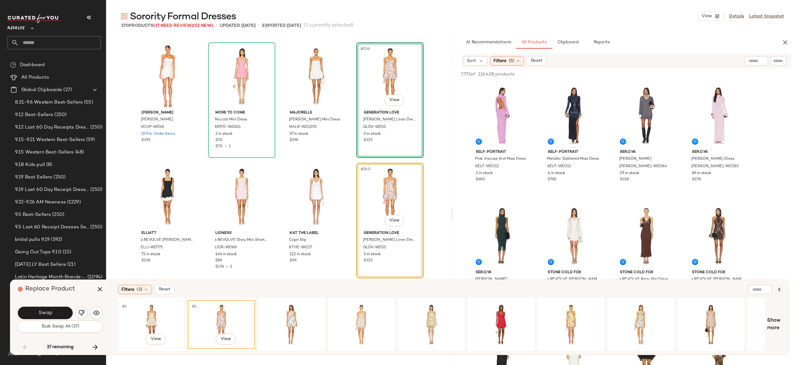
click at [151, 315] on div "#1 View" at bounding box center [151, 324] width 63 height 44
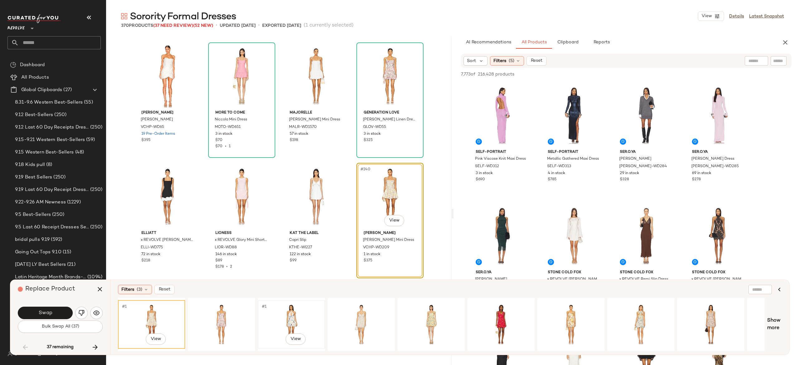
click at [290, 316] on div "#1 View" at bounding box center [291, 324] width 63 height 44
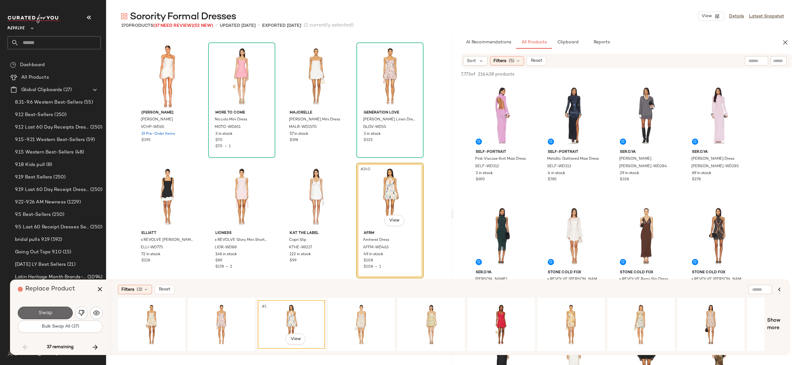
click at [65, 310] on button "Swap" at bounding box center [45, 313] width 55 height 12
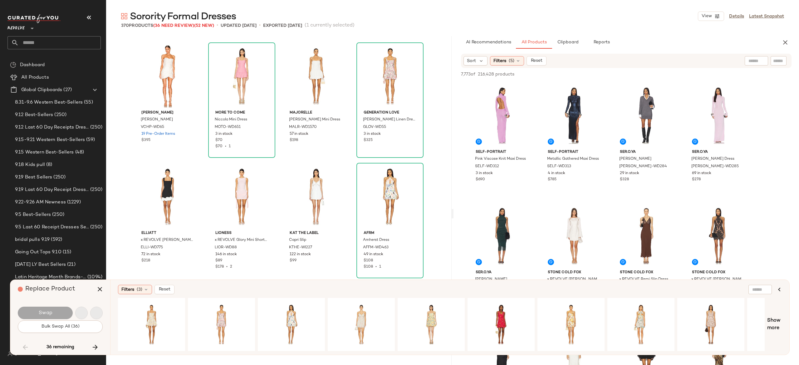
scroll to position [7106, 0]
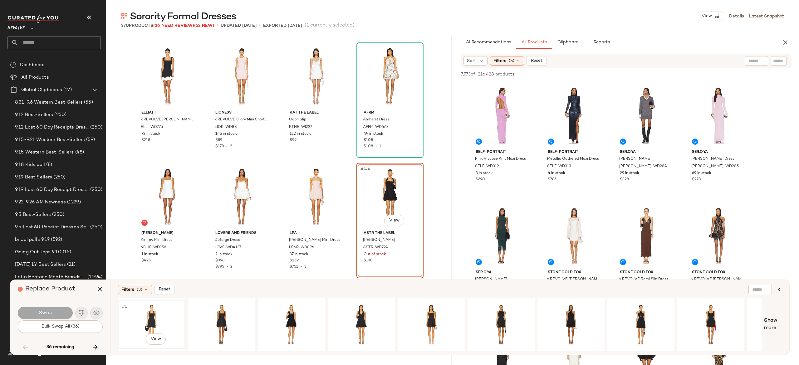
click at [154, 313] on div "#1 View" at bounding box center [151, 324] width 63 height 44
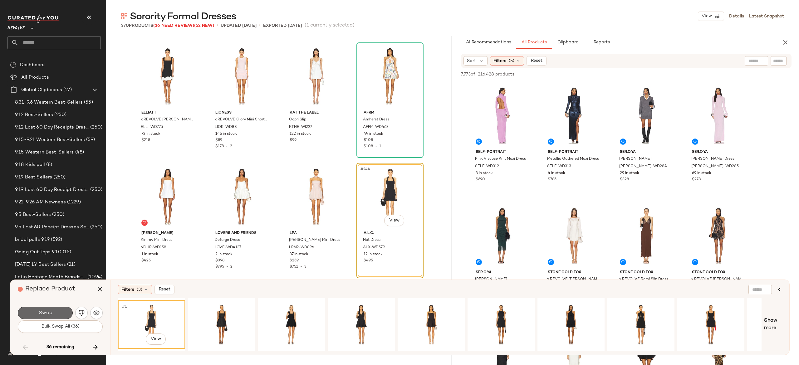
click at [63, 313] on button "Swap" at bounding box center [45, 313] width 55 height 12
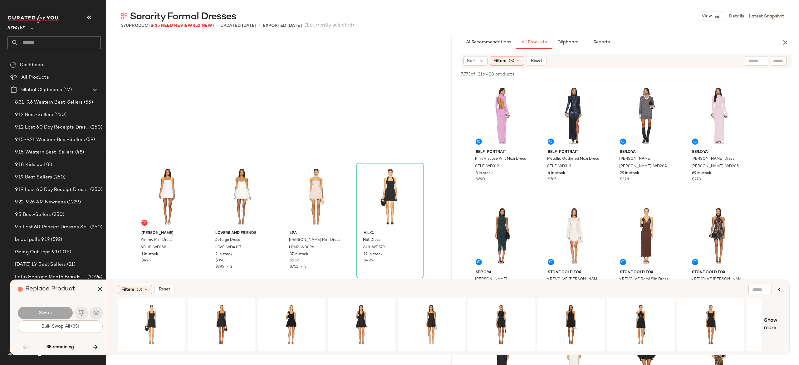
scroll to position [7227, 0]
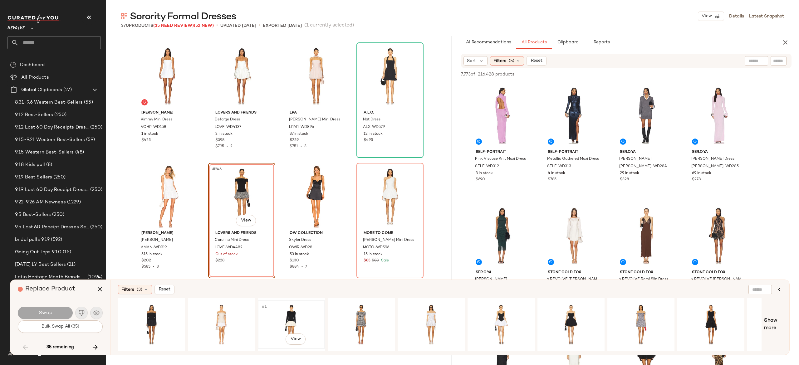
click at [291, 313] on div "#1 View" at bounding box center [291, 324] width 63 height 44
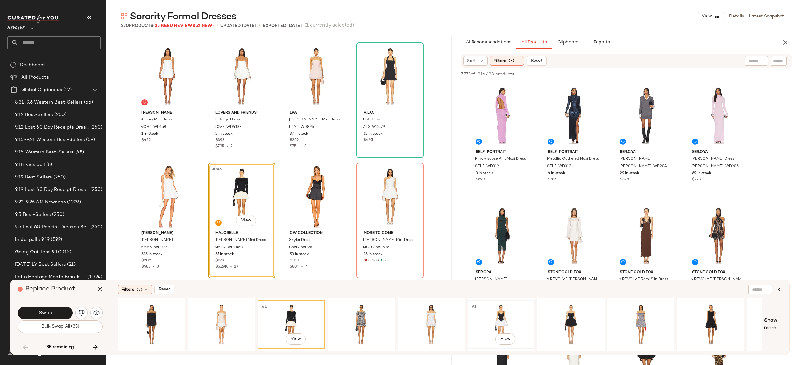
click at [503, 317] on div "#1 View" at bounding box center [501, 324] width 63 height 44
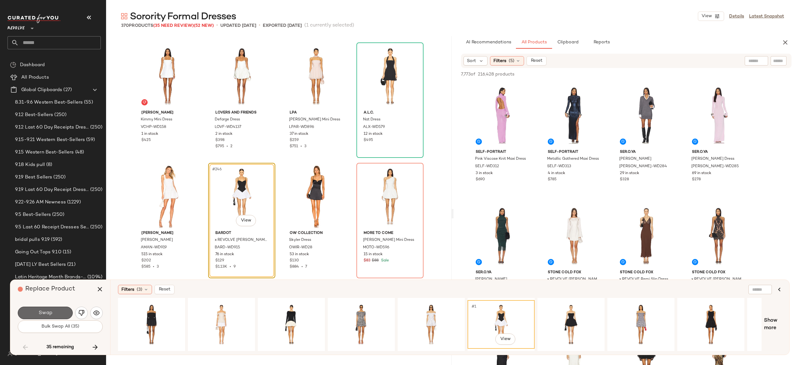
click at [61, 312] on button "Swap" at bounding box center [45, 313] width 55 height 12
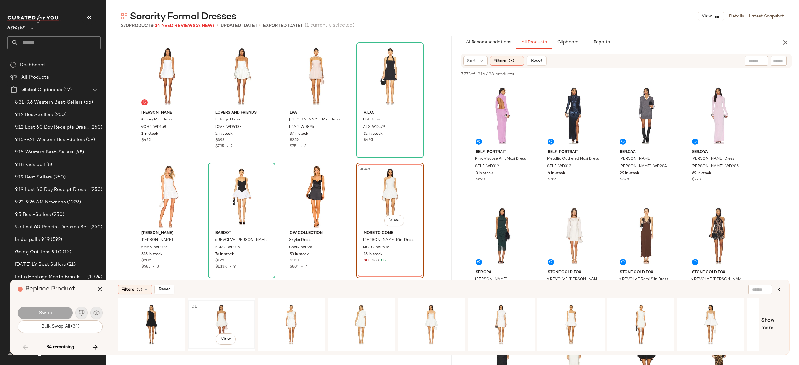
click at [215, 308] on div "#1 View" at bounding box center [221, 324] width 63 height 44
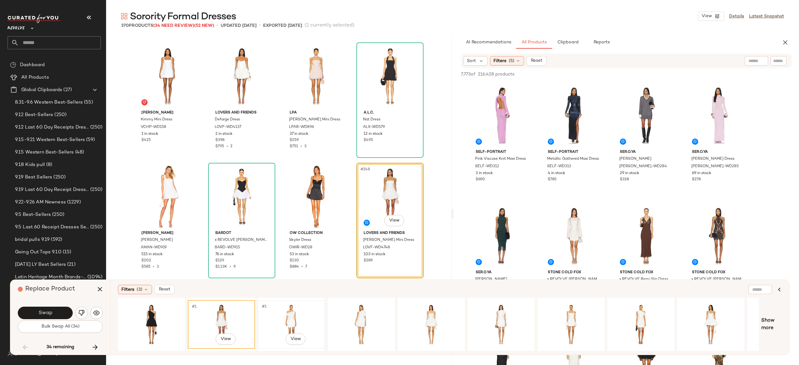
click at [290, 313] on div "#1 View" at bounding box center [291, 324] width 63 height 44
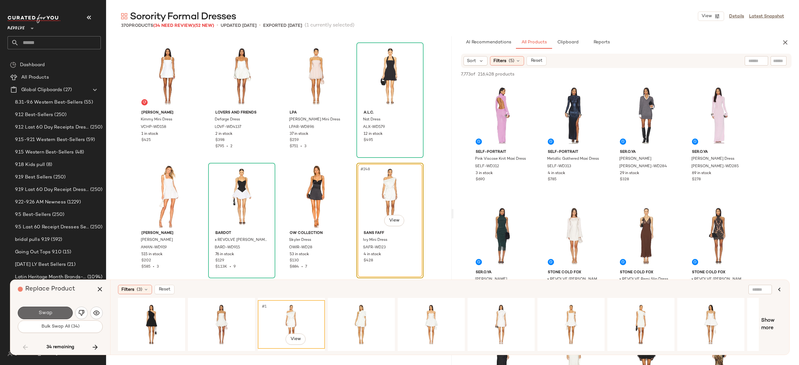
click at [67, 314] on button "Swap" at bounding box center [45, 313] width 55 height 12
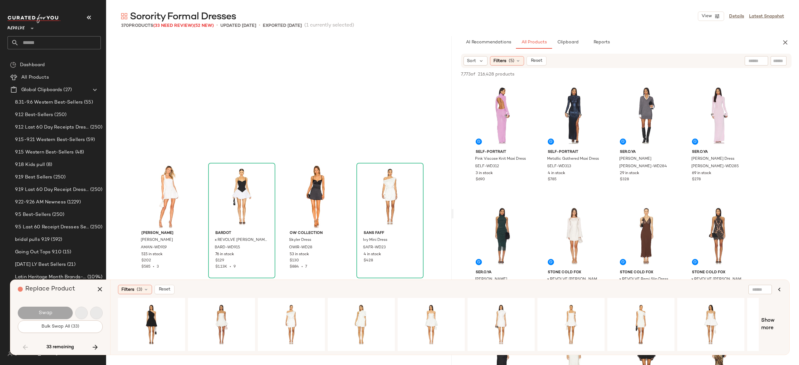
scroll to position [7347, 0]
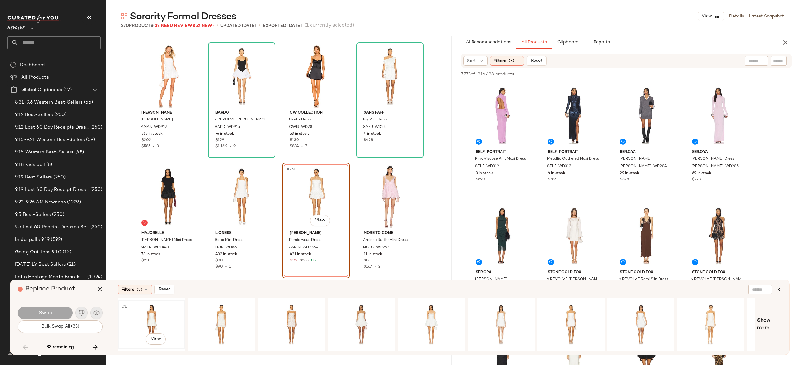
click at [150, 310] on div "#1 View" at bounding box center [151, 324] width 63 height 44
click at [64, 310] on button "Swap" at bounding box center [45, 313] width 55 height 12
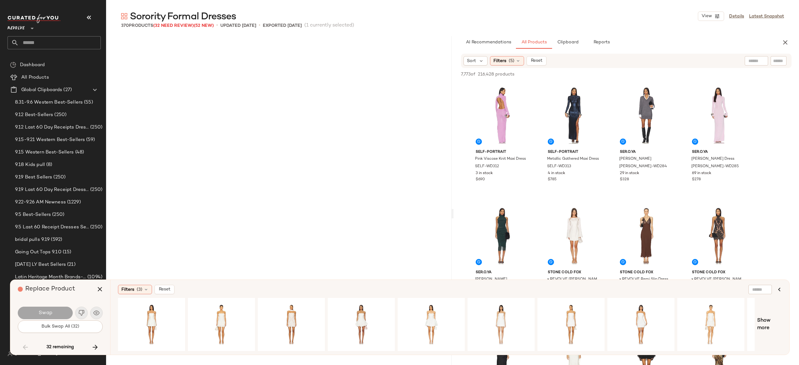
scroll to position [7588, 0]
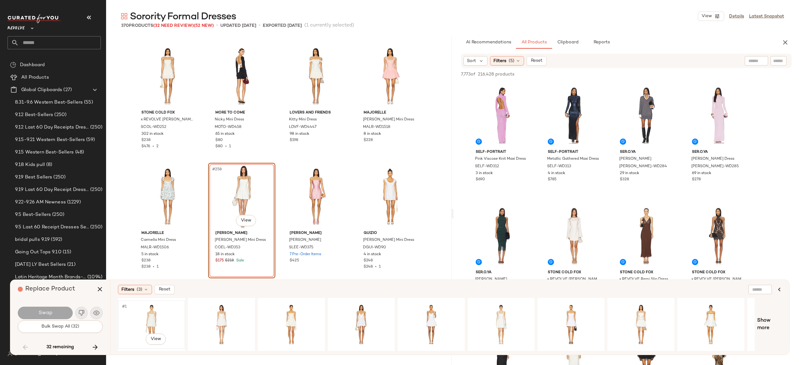
click at [157, 315] on div "#1 View" at bounding box center [151, 324] width 63 height 44
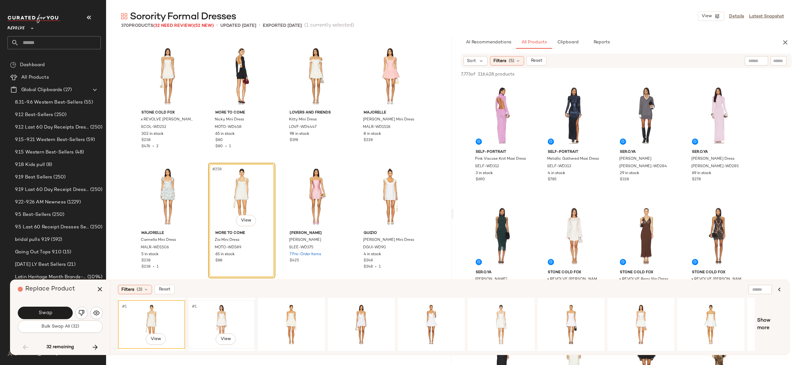
click at [213, 313] on div "#1 View" at bounding box center [221, 324] width 63 height 44
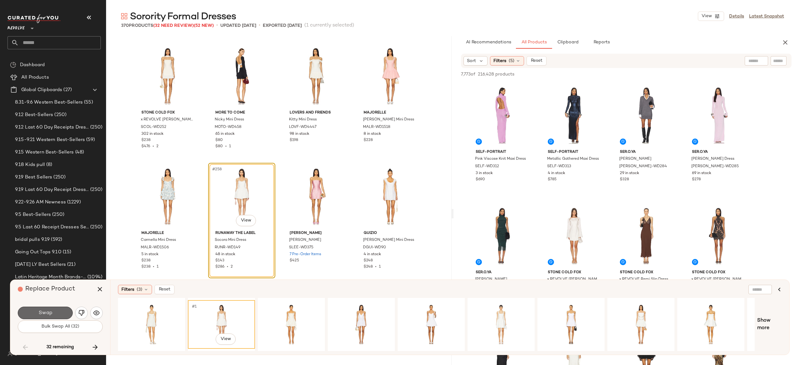
click at [67, 309] on button "Swap" at bounding box center [45, 313] width 55 height 12
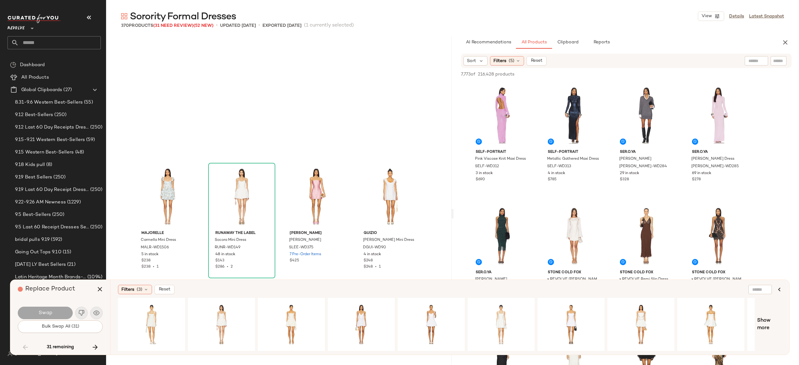
scroll to position [7709, 0]
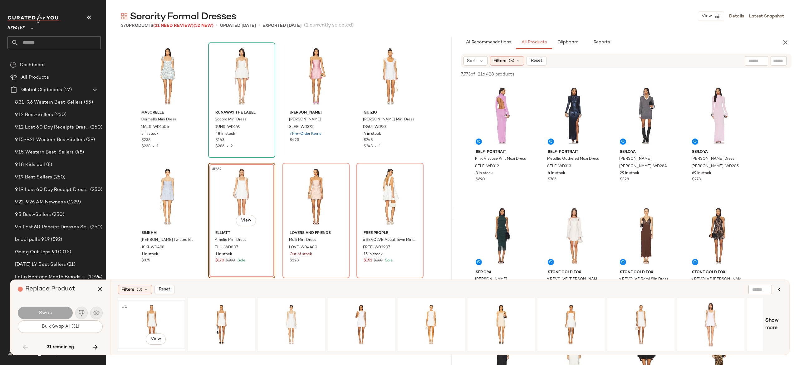
click at [150, 313] on div "#1 View" at bounding box center [151, 324] width 63 height 44
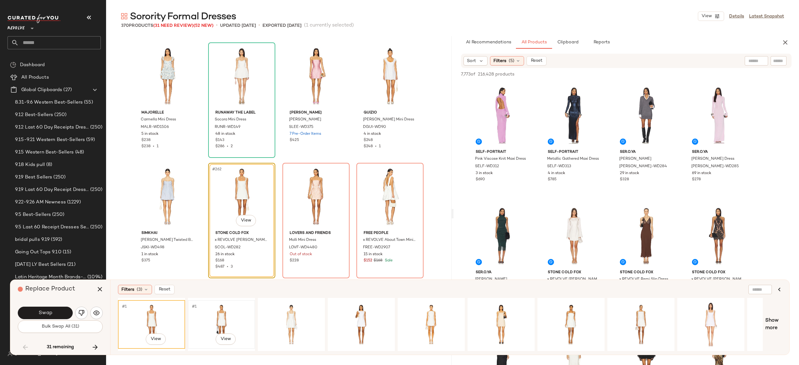
click at [216, 310] on div "#1 View" at bounding box center [221, 324] width 63 height 44
click at [294, 312] on div "#1 View" at bounding box center [291, 324] width 63 height 44
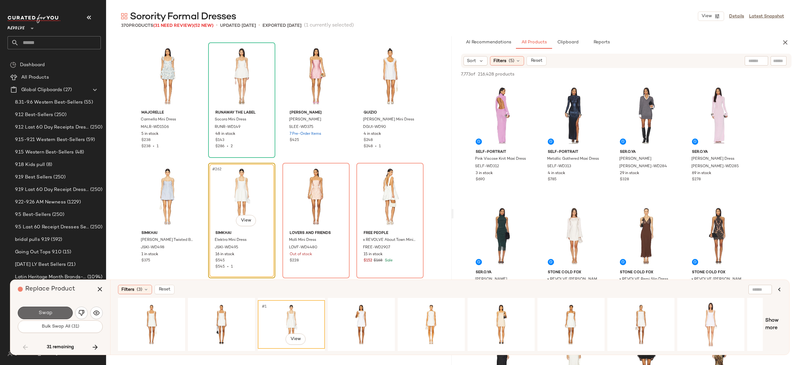
click at [61, 309] on button "Swap" at bounding box center [45, 313] width 55 height 12
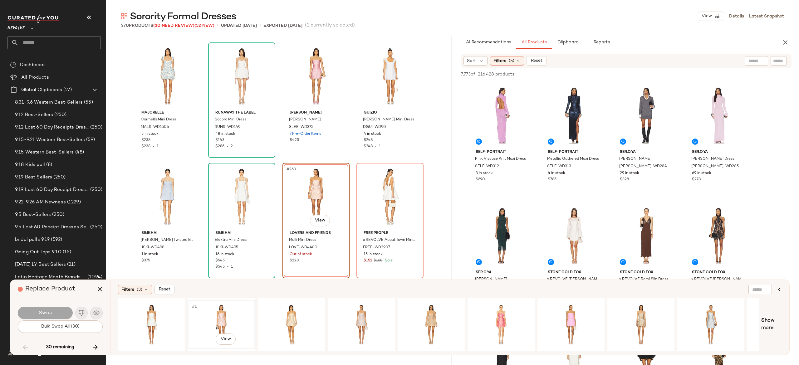
click at [223, 315] on div "#1 View" at bounding box center [221, 324] width 63 height 44
click at [63, 311] on button "Swap" at bounding box center [45, 313] width 55 height 12
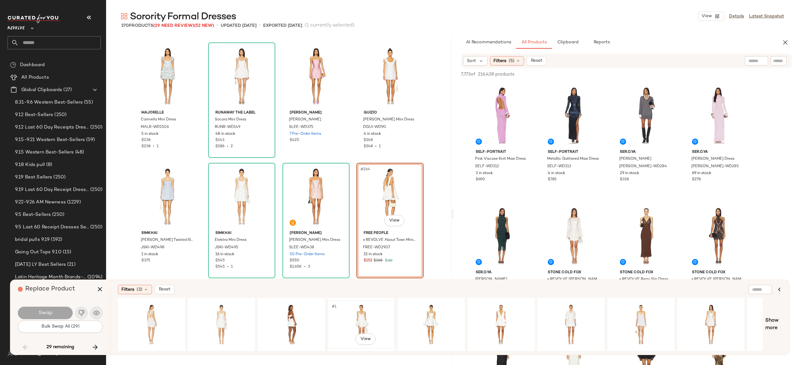
click at [356, 314] on div "#1 View" at bounding box center [361, 324] width 63 height 44
click at [66, 308] on button "Swap" at bounding box center [45, 313] width 55 height 12
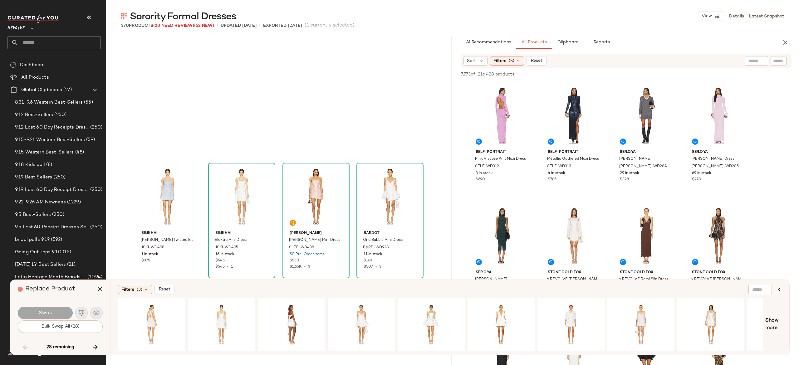
scroll to position [7829, 0]
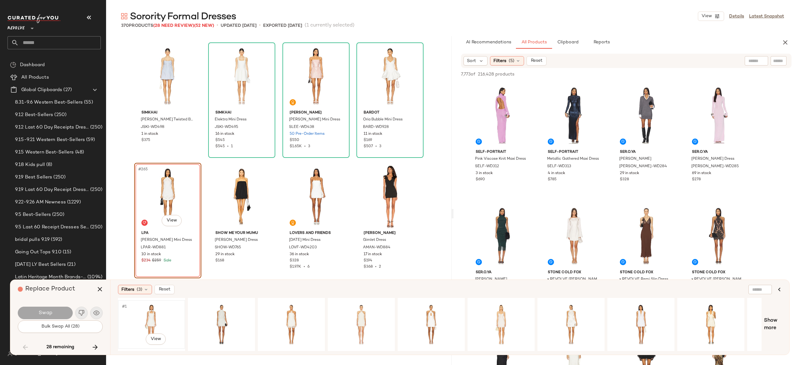
click at [150, 313] on div "#1 View" at bounding box center [151, 324] width 63 height 44
click at [60, 309] on button "Swap" at bounding box center [45, 313] width 55 height 12
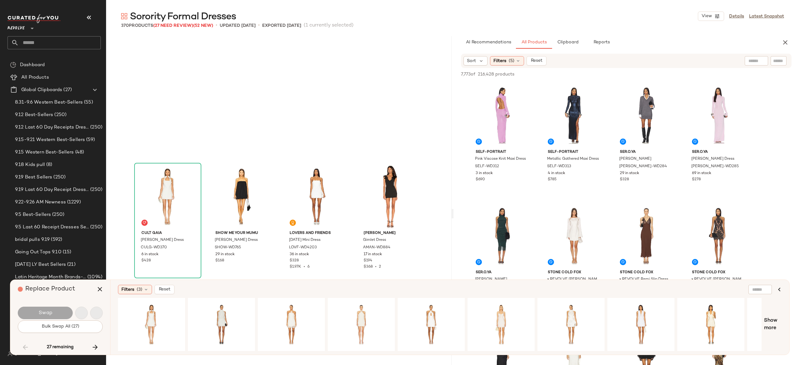
scroll to position [7950, 0]
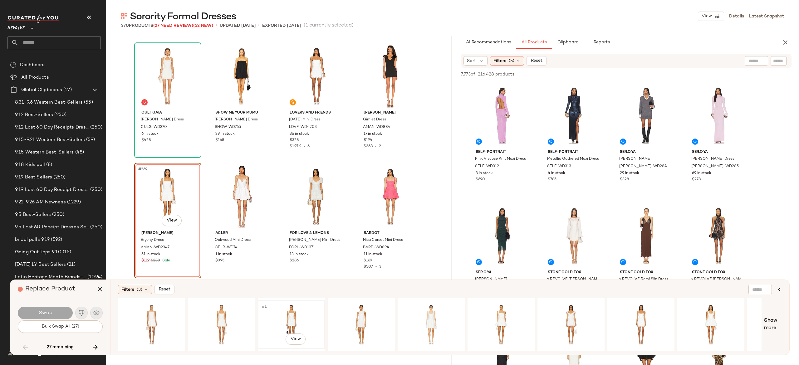
click at [283, 312] on div "#1 View" at bounding box center [291, 324] width 63 height 44
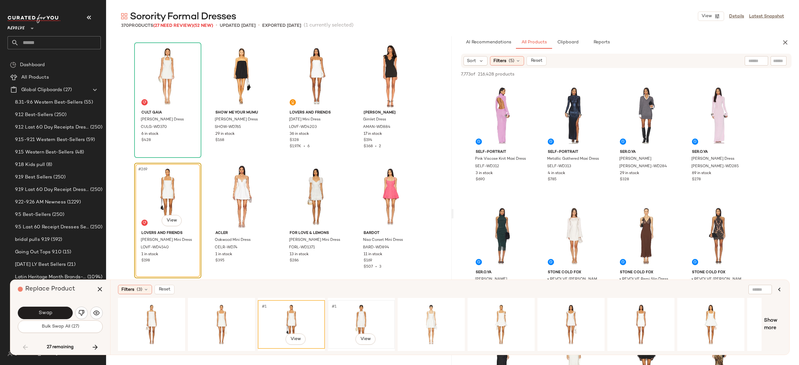
click at [359, 315] on div "#1 View" at bounding box center [361, 324] width 63 height 44
click at [61, 309] on button "Swap" at bounding box center [45, 313] width 55 height 12
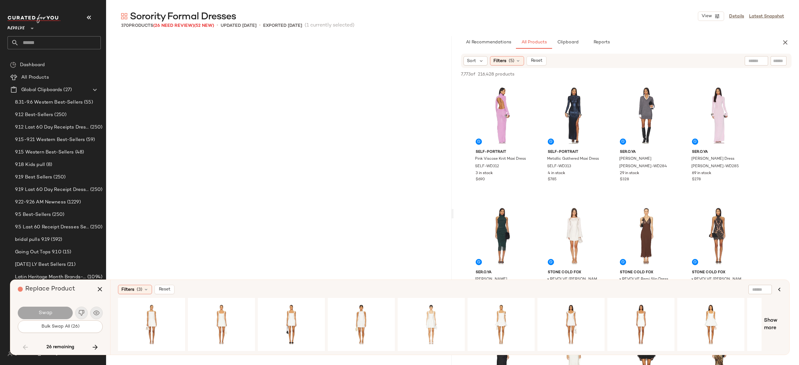
scroll to position [8190, 0]
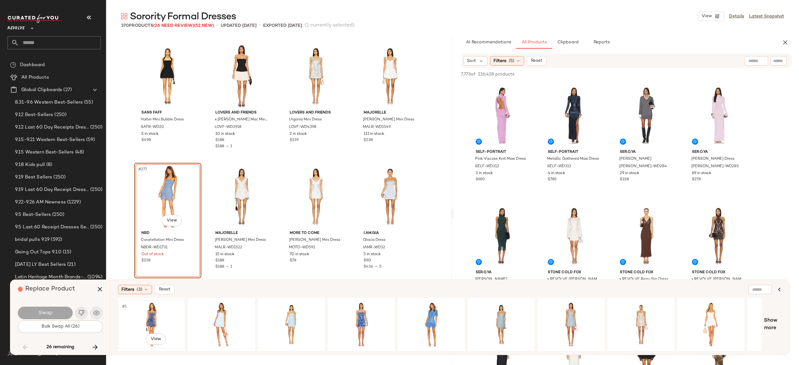
click at [154, 310] on div "#1 View" at bounding box center [151, 324] width 63 height 44
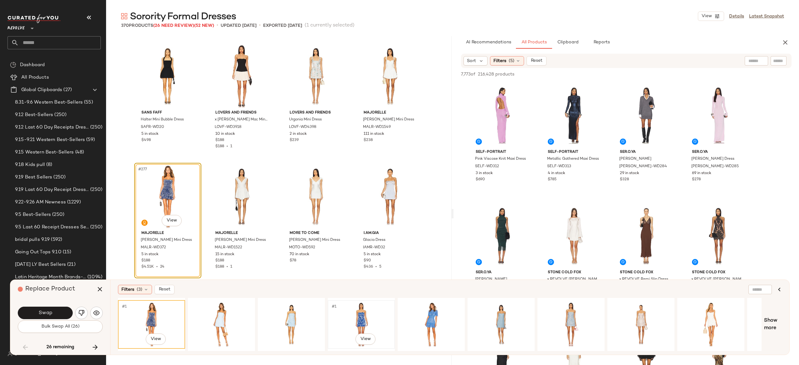
click at [349, 313] on div "#1 View" at bounding box center [361, 324] width 63 height 44
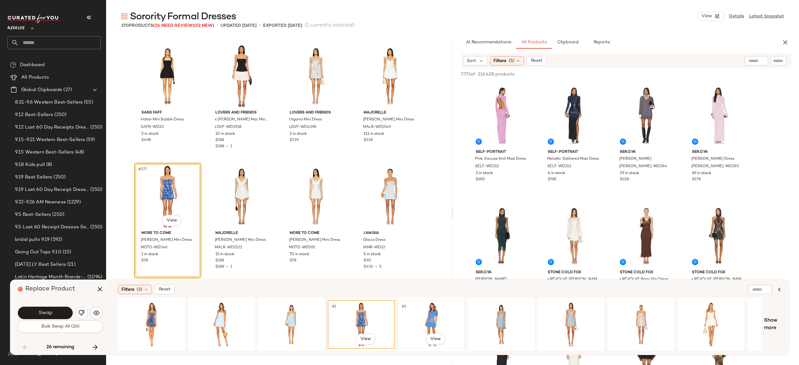
click at [442, 318] on div "#1 View" at bounding box center [431, 324] width 63 height 44
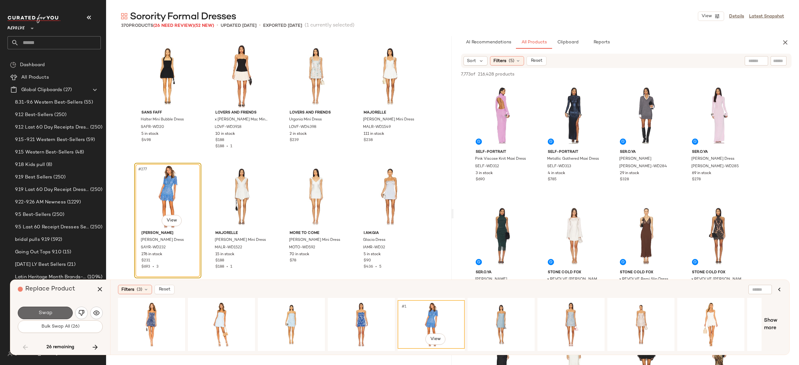
click at [66, 310] on button "Swap" at bounding box center [45, 313] width 55 height 12
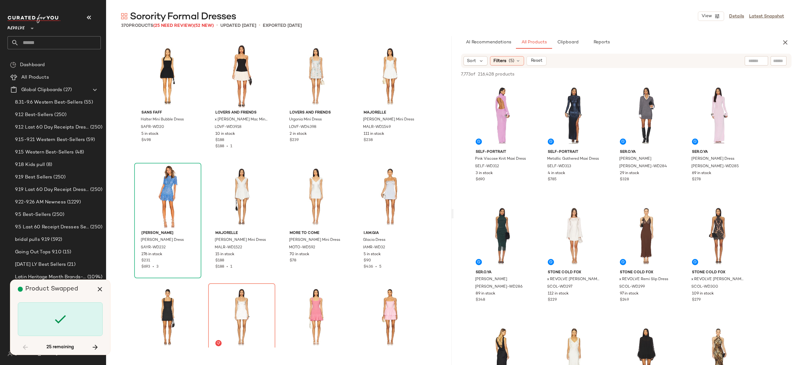
scroll to position [8311, 0]
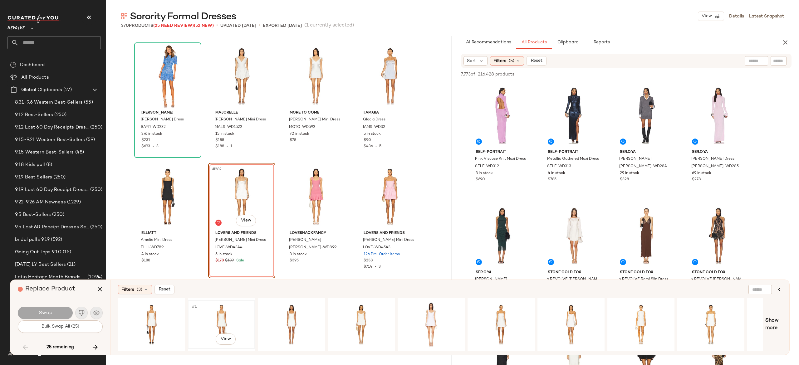
click at [220, 315] on div "#1 View" at bounding box center [221, 324] width 63 height 44
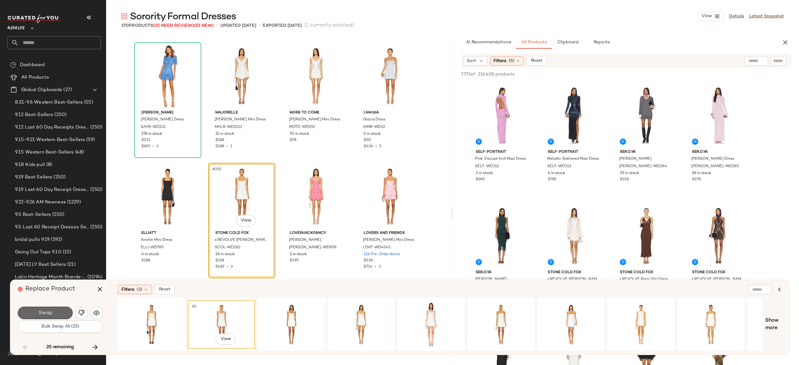
click at [64, 311] on button "Swap" at bounding box center [45, 313] width 55 height 12
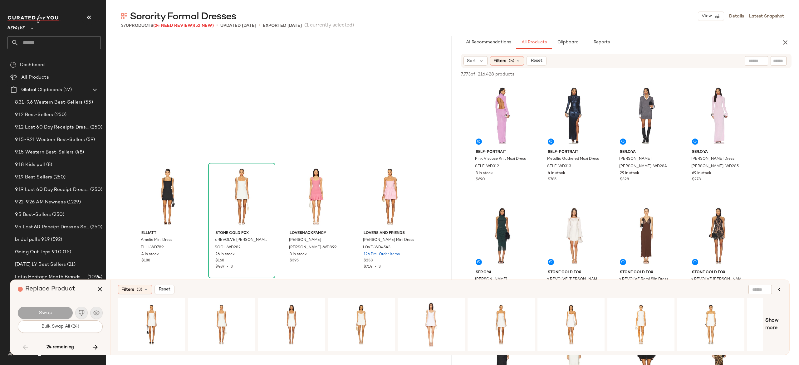
scroll to position [8431, 0]
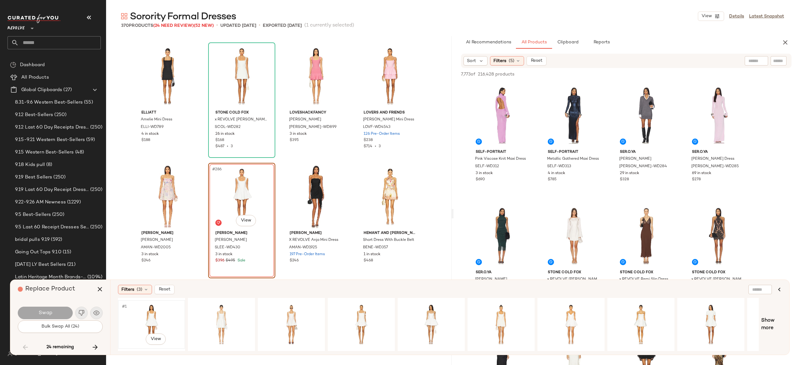
click at [150, 312] on div "#1 View" at bounding box center [151, 324] width 63 height 44
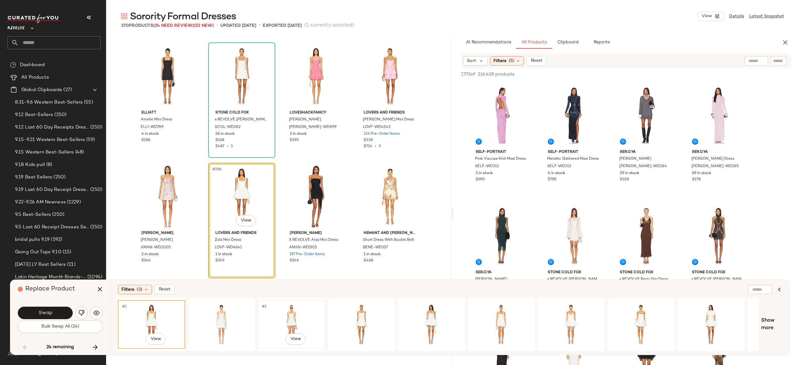
click at [285, 319] on div "#1 View" at bounding box center [291, 324] width 63 height 44
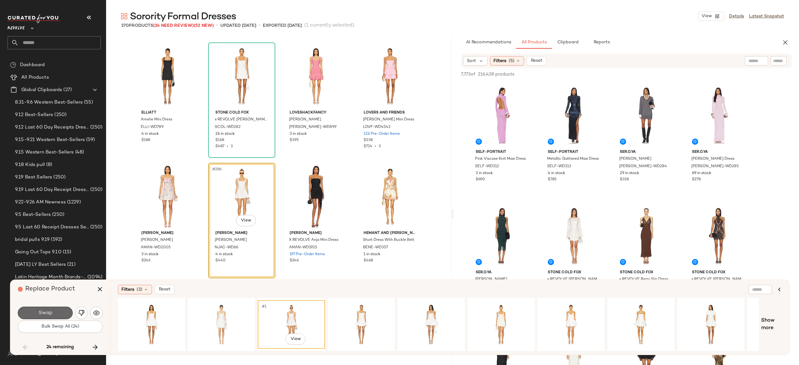
click at [63, 311] on button "Swap" at bounding box center [45, 313] width 55 height 12
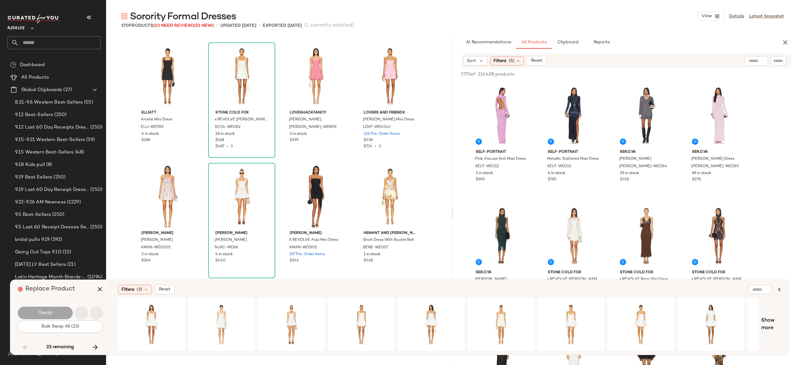
scroll to position [8672, 0]
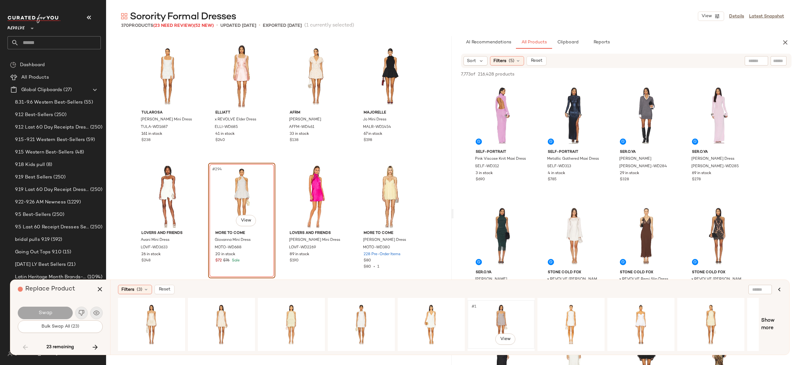
click at [495, 317] on div "#1 View" at bounding box center [501, 324] width 63 height 44
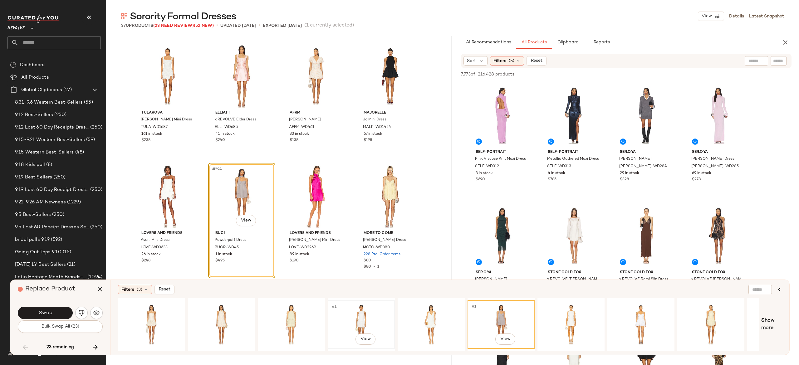
click at [351, 315] on div "#1 View" at bounding box center [361, 324] width 63 height 44
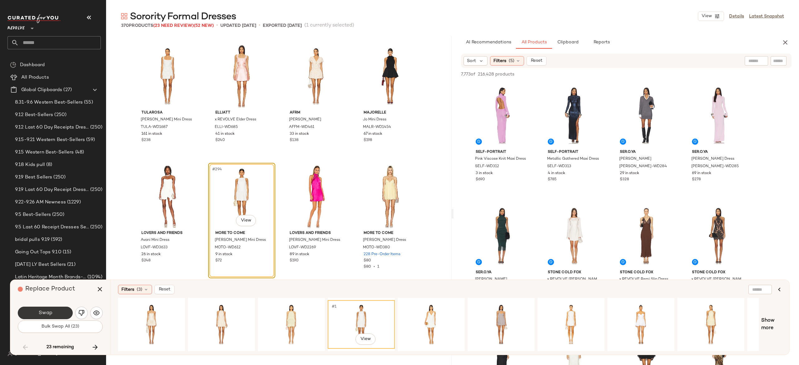
click at [64, 315] on button "Swap" at bounding box center [45, 313] width 55 height 12
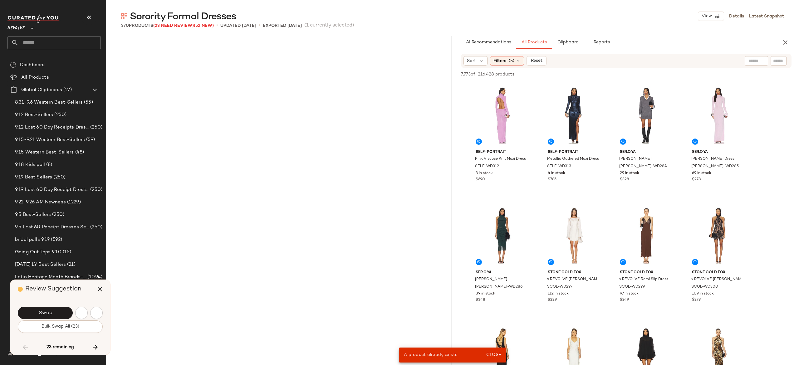
scroll to position [7950, 0]
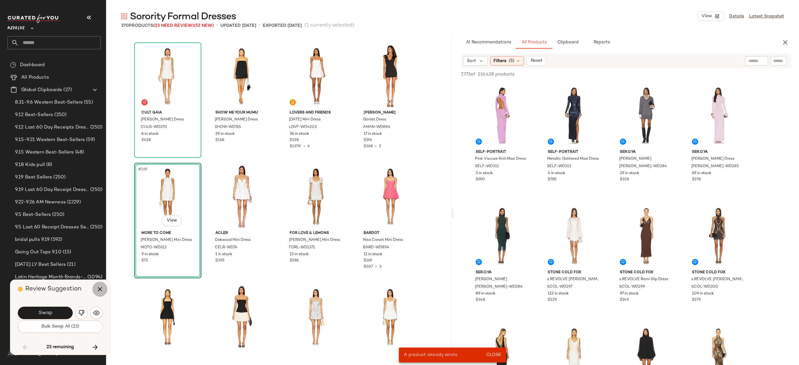
click at [102, 286] on icon "button" at bounding box center [99, 289] width 7 height 7
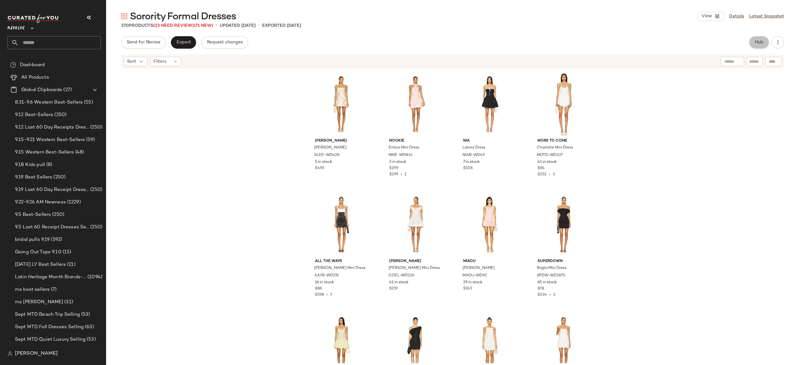
click at [756, 44] on span "Hub" at bounding box center [759, 42] width 9 height 5
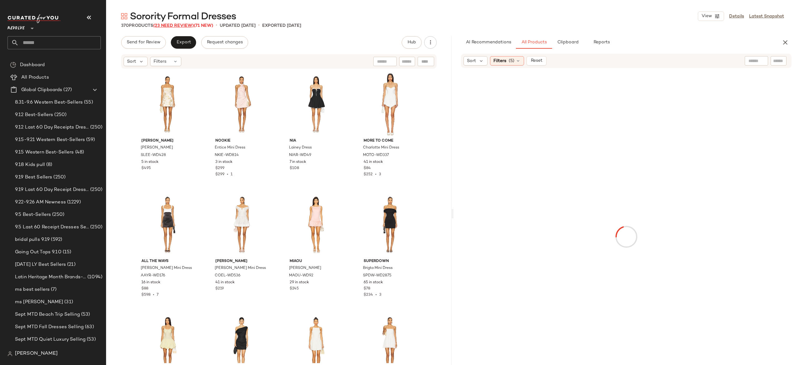
click at [188, 24] on span "(23 Need Review)" at bounding box center [173, 25] width 41 height 5
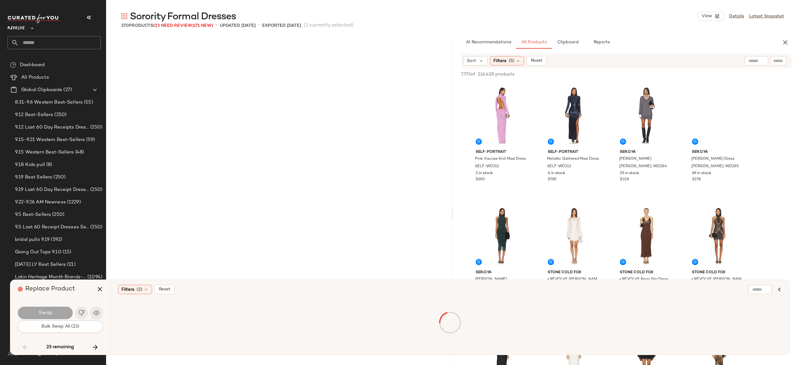
scroll to position [8672, 0]
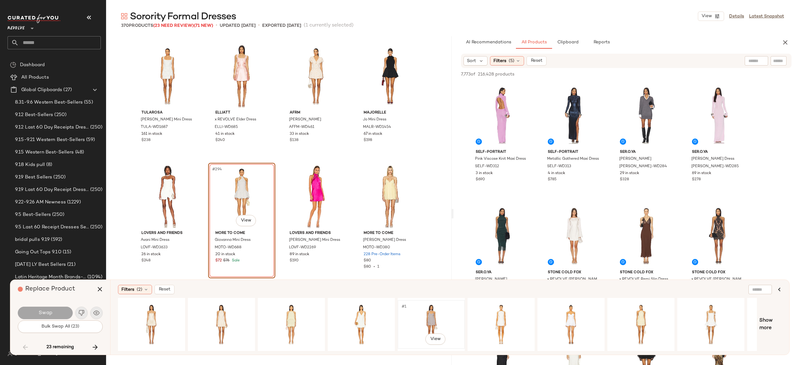
click at [426, 305] on div "#1 View" at bounding box center [431, 324] width 63 height 44
click at [362, 313] on div "#1 View" at bounding box center [361, 324] width 63 height 44
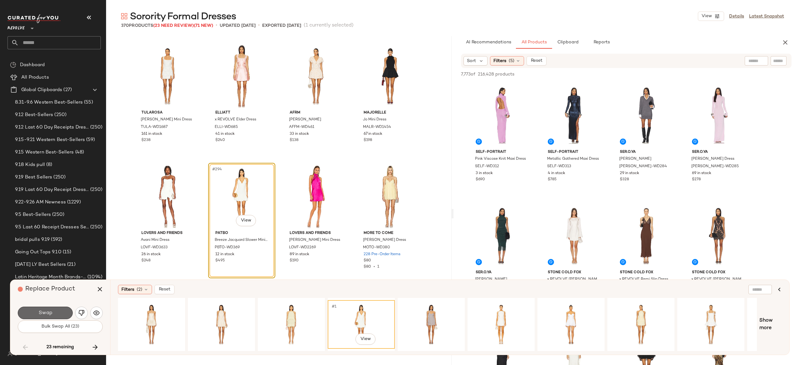
click at [63, 310] on button "Swap" at bounding box center [45, 313] width 55 height 12
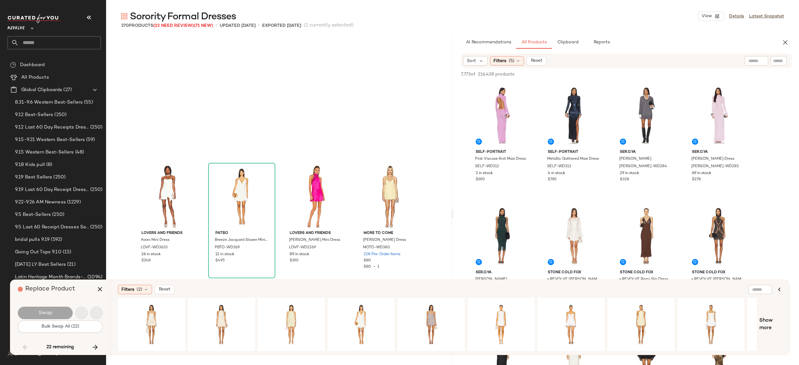
scroll to position [8793, 0]
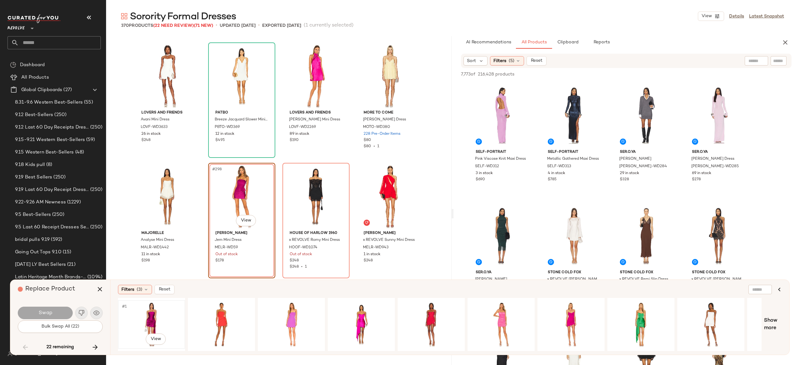
click at [154, 313] on div "#1 View" at bounding box center [151, 324] width 63 height 44
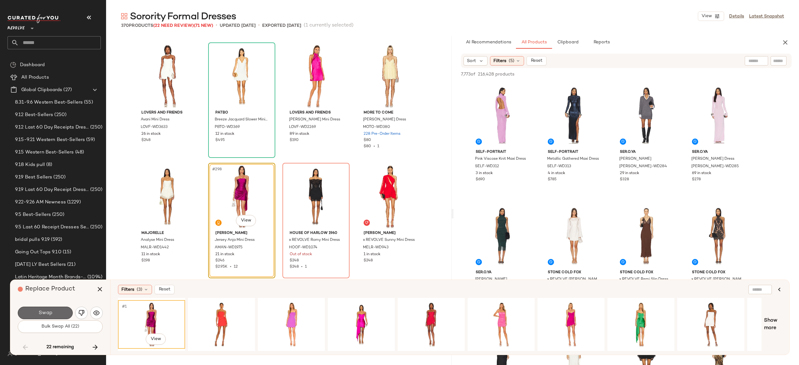
click at [63, 311] on button "Swap" at bounding box center [45, 313] width 55 height 12
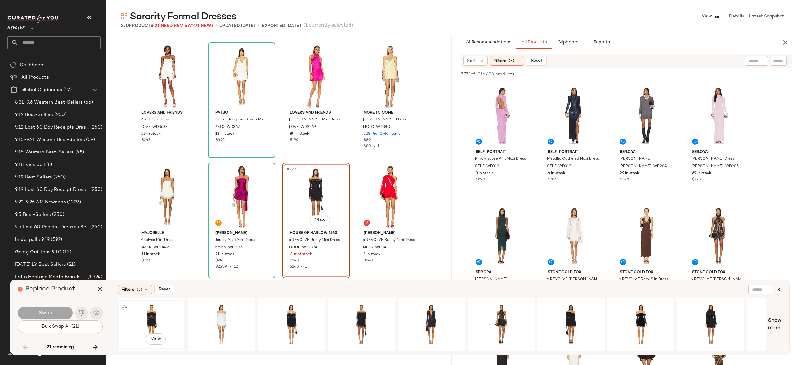
click at [152, 314] on div "#1 View" at bounding box center [151, 324] width 63 height 44
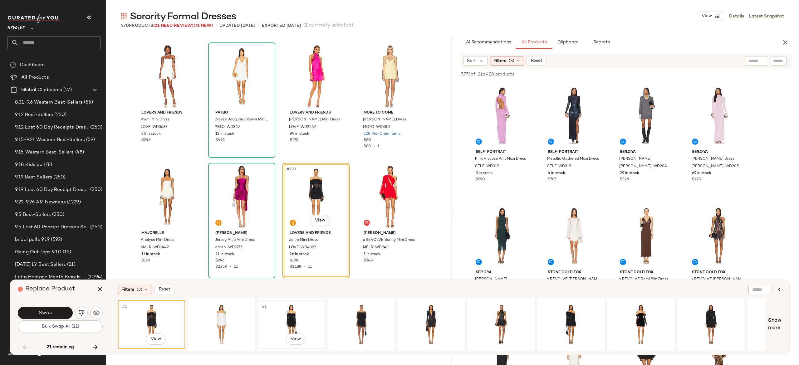
click at [286, 313] on div "#1 View" at bounding box center [291, 324] width 63 height 44
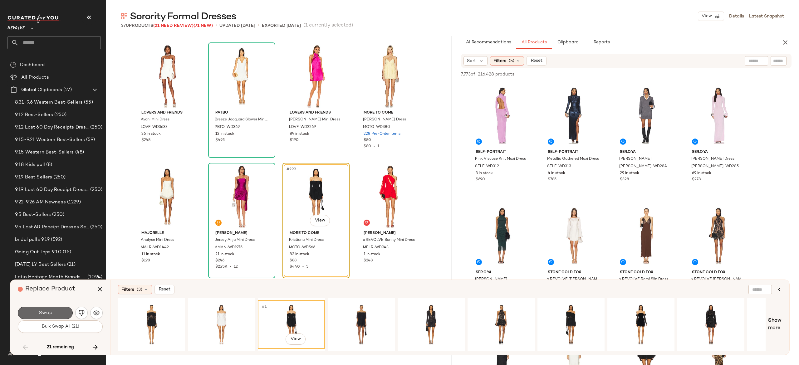
click at [64, 308] on button "Swap" at bounding box center [45, 313] width 55 height 12
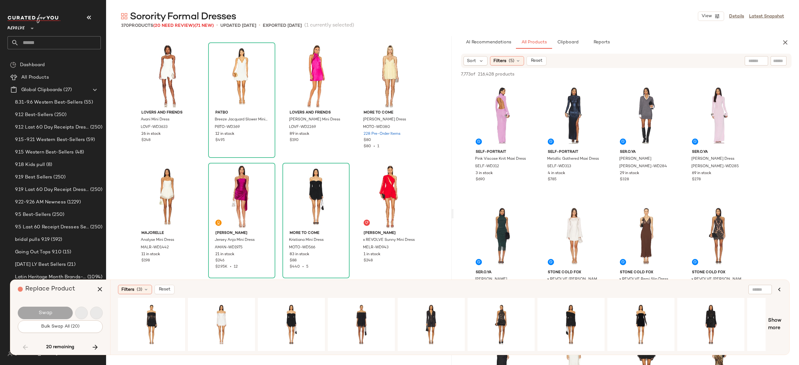
scroll to position [8913, 0]
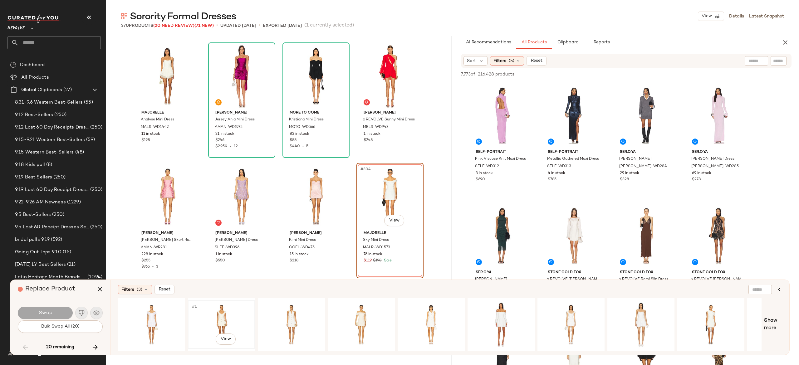
click at [220, 319] on div "#1 View" at bounding box center [221, 324] width 63 height 44
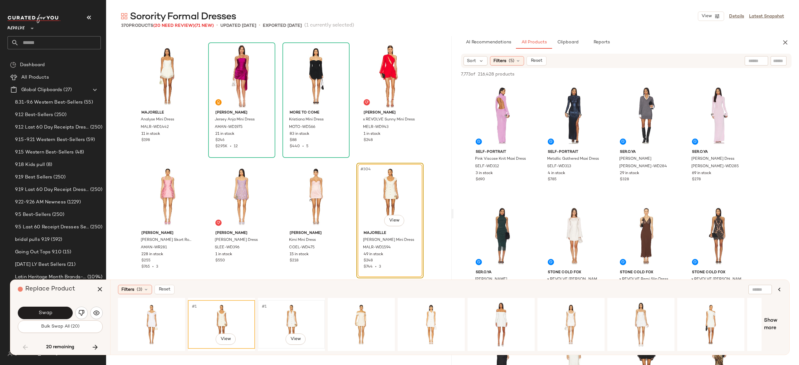
click at [296, 311] on div "#1 View" at bounding box center [291, 324] width 63 height 44
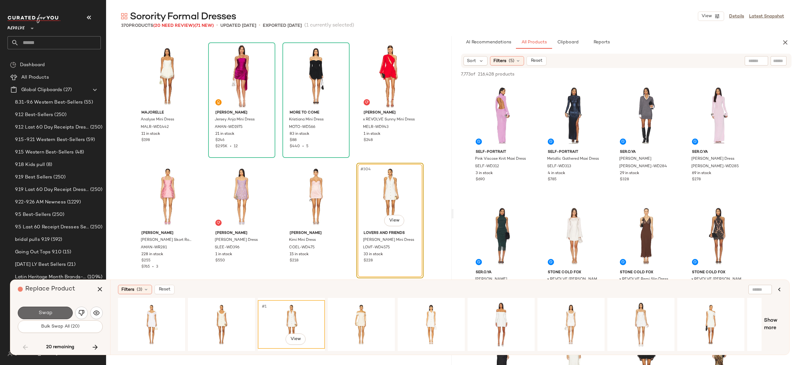
click at [60, 312] on button "Swap" at bounding box center [45, 313] width 55 height 12
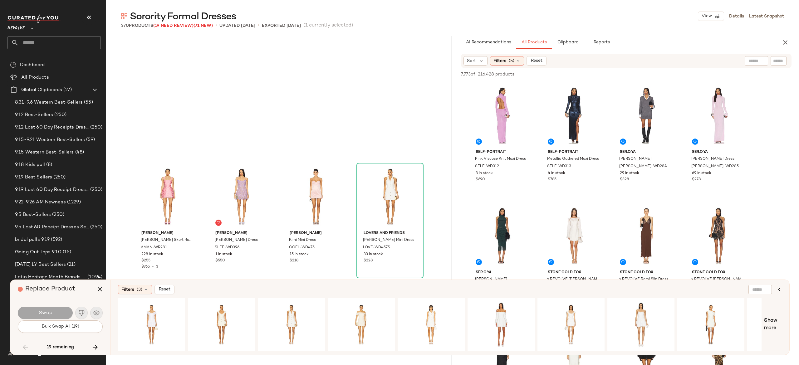
scroll to position [9034, 0]
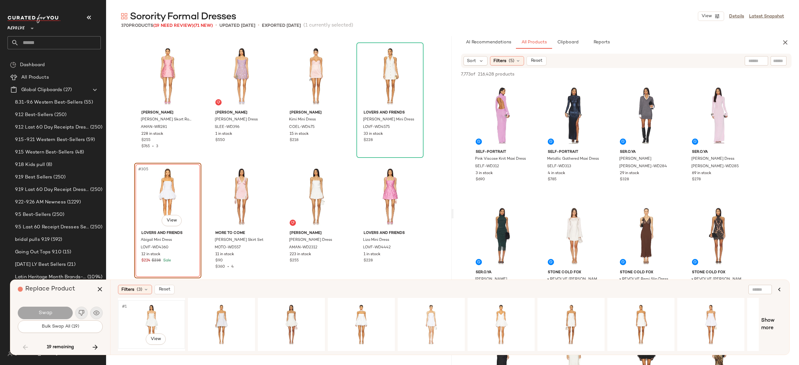
click at [145, 309] on div "#1 View" at bounding box center [151, 324] width 63 height 44
click at [61, 309] on button "Swap" at bounding box center [45, 313] width 55 height 12
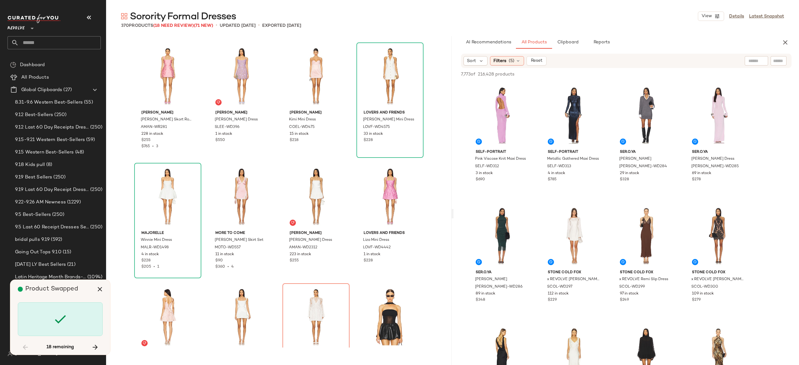
scroll to position [9154, 0]
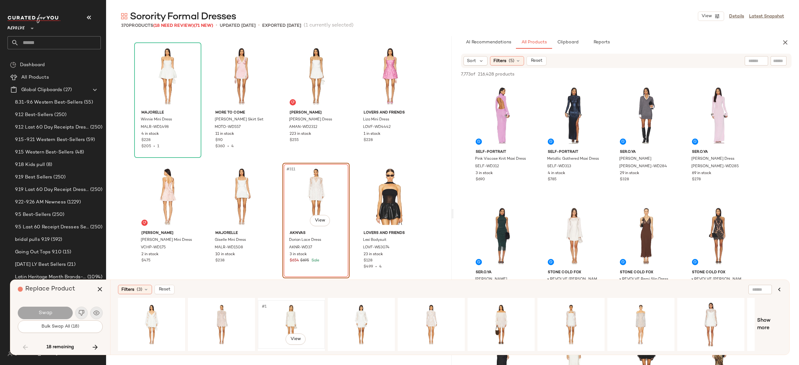
click at [287, 314] on div "#1 View" at bounding box center [291, 324] width 63 height 44
click at [63, 310] on button "Swap" at bounding box center [45, 313] width 55 height 12
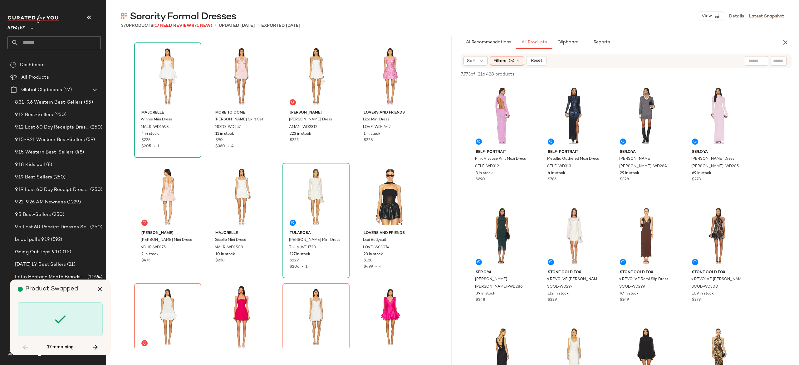
scroll to position [9274, 0]
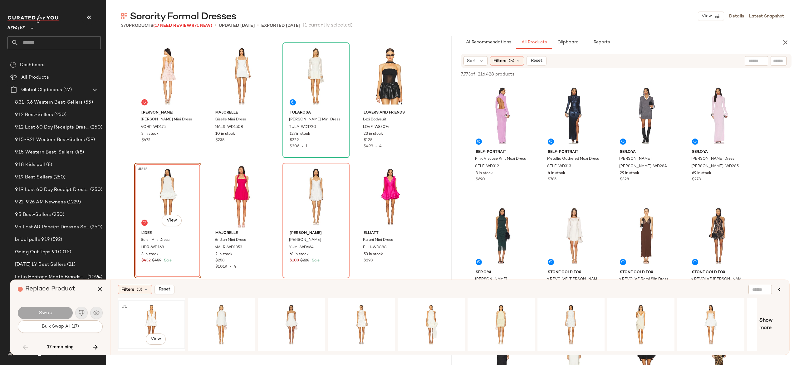
click at [150, 311] on div "#1 View" at bounding box center [151, 324] width 63 height 44
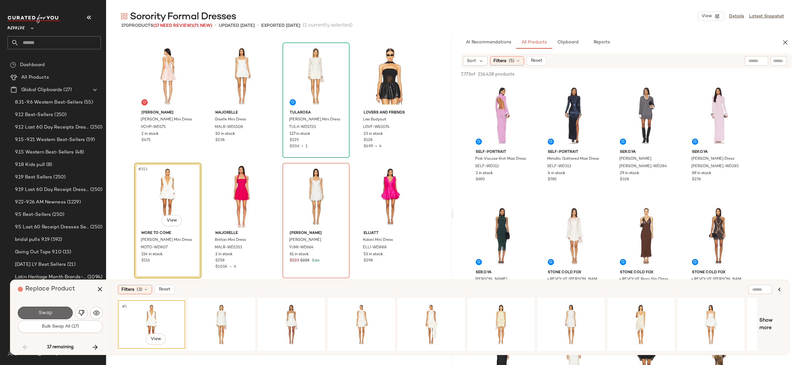
click at [59, 310] on button "Swap" at bounding box center [45, 313] width 55 height 12
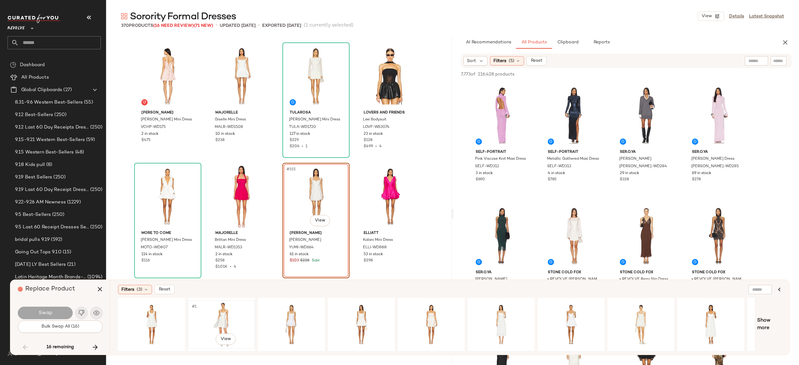
click at [220, 311] on div "#1 View" at bounding box center [221, 324] width 63 height 44
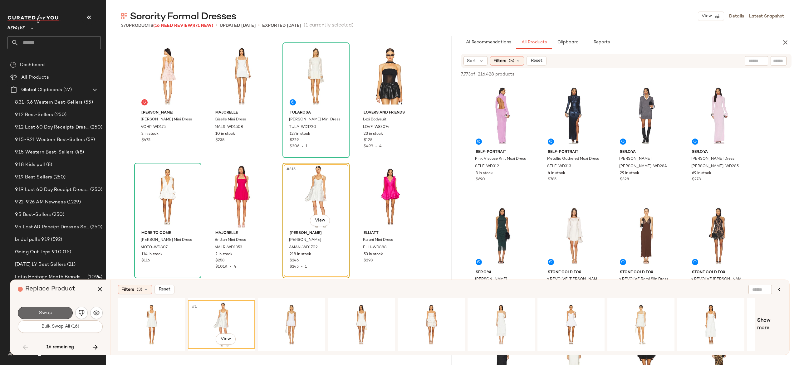
click at [62, 309] on button "Swap" at bounding box center [45, 313] width 55 height 12
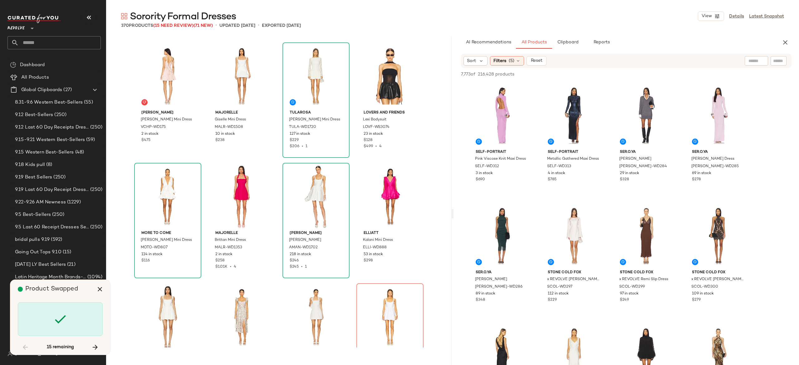
scroll to position [9395, 0]
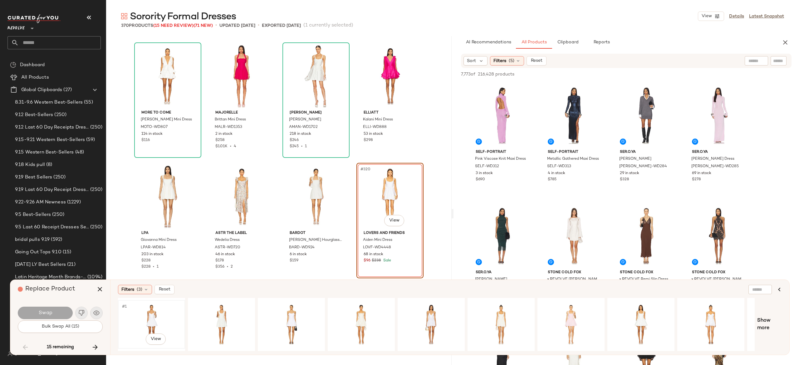
click at [152, 315] on div "#1 View" at bounding box center [151, 324] width 63 height 44
click at [61, 310] on button "Swap" at bounding box center [45, 313] width 55 height 12
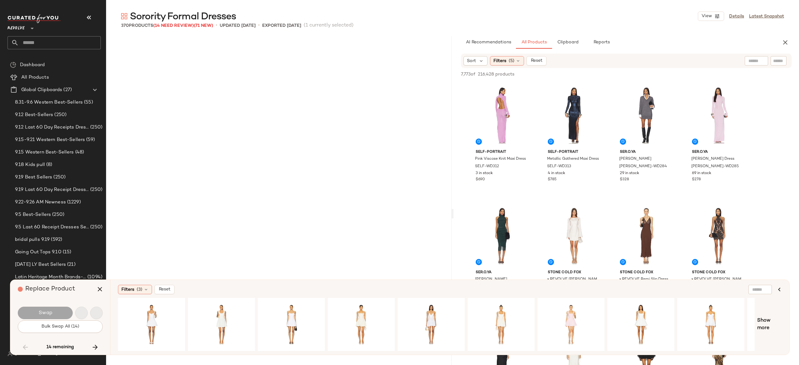
scroll to position [9636, 0]
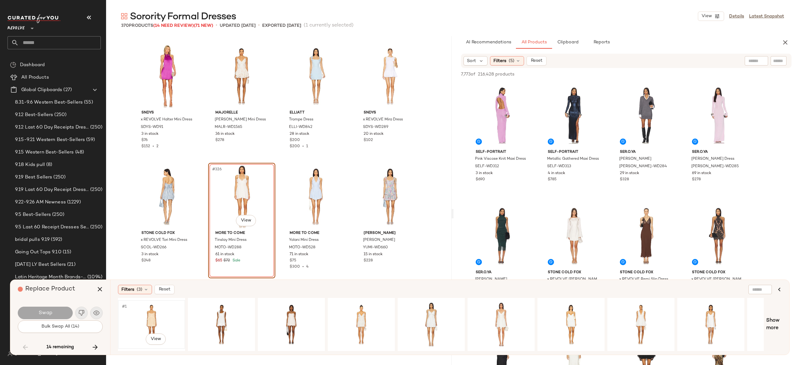
click at [153, 311] on div "#1 View" at bounding box center [151, 324] width 63 height 44
click at [69, 312] on button "Swap" at bounding box center [45, 313] width 55 height 12
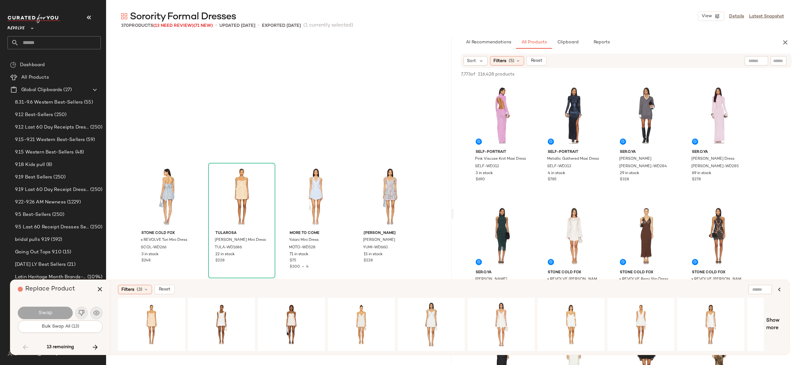
scroll to position [9756, 0]
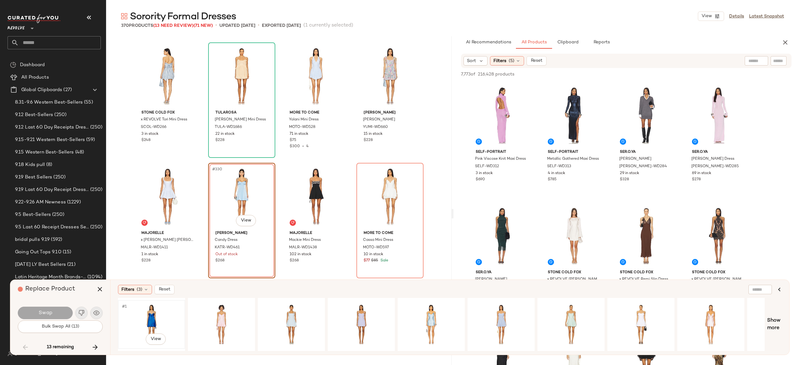
click at [153, 315] on div "#1 View" at bounding box center [151, 324] width 63 height 44
click at [62, 311] on button "Swap" at bounding box center [45, 313] width 55 height 12
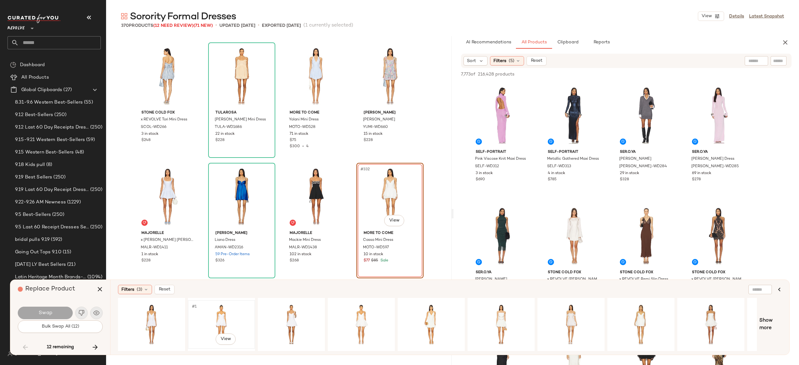
click at [216, 318] on div "#1 View" at bounding box center [221, 324] width 63 height 44
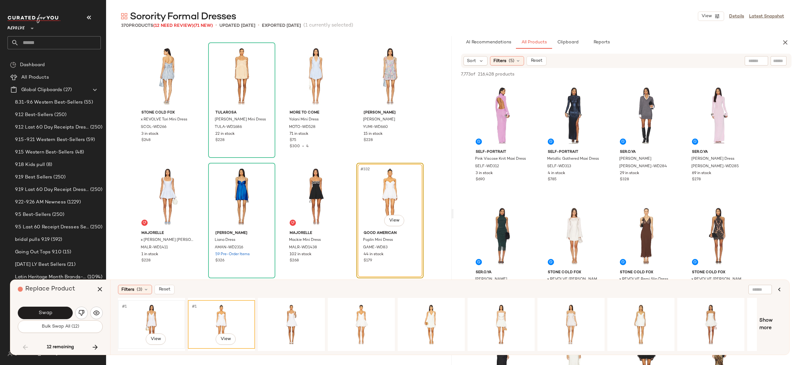
click at [148, 313] on div "#1 View" at bounding box center [151, 324] width 63 height 44
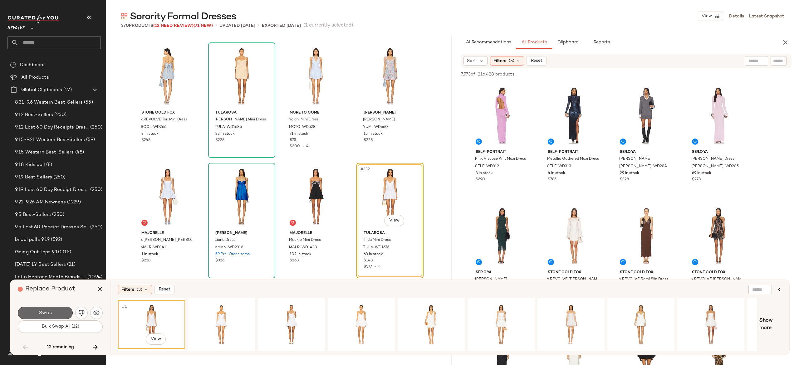
click at [64, 308] on button "Swap" at bounding box center [45, 313] width 55 height 12
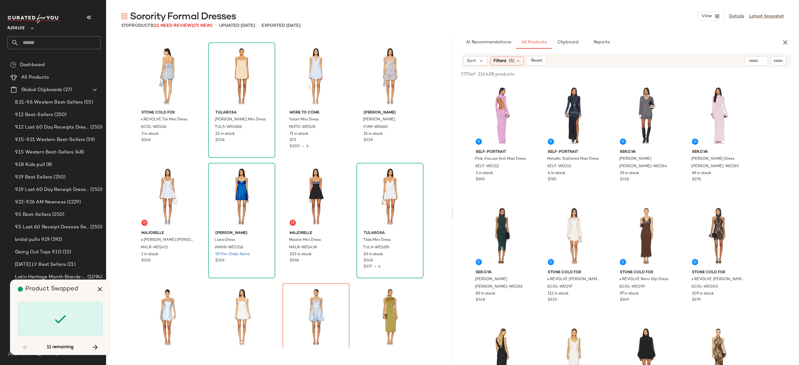
scroll to position [9877, 0]
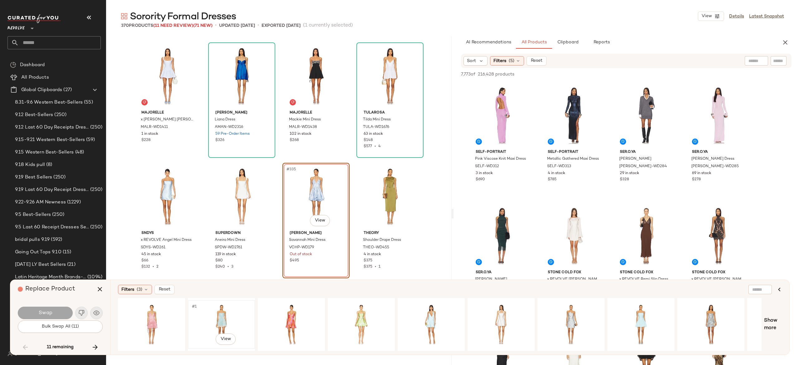
click at [214, 318] on div "#1 View" at bounding box center [221, 324] width 63 height 44
click at [62, 311] on button "Swap" at bounding box center [45, 313] width 55 height 12
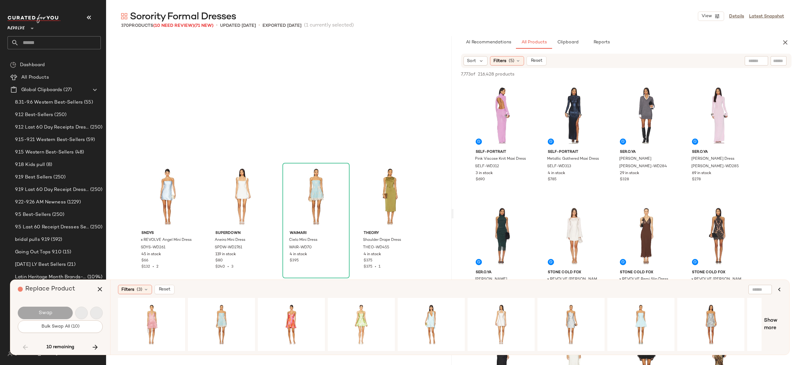
scroll to position [9997, 0]
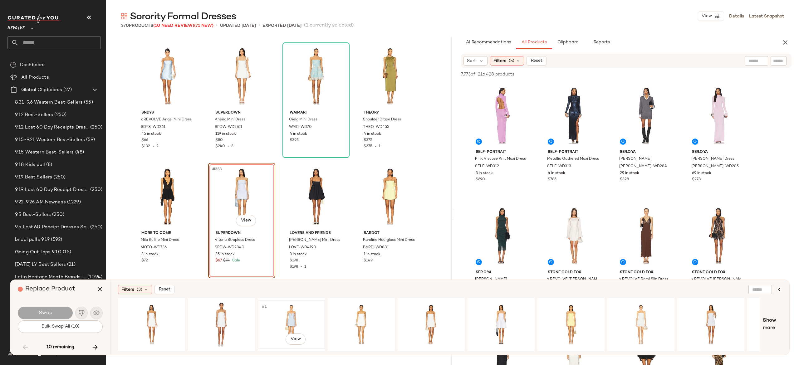
click at [288, 320] on div "#1 View" at bounding box center [291, 324] width 63 height 44
click at [63, 310] on button "Swap" at bounding box center [45, 313] width 55 height 12
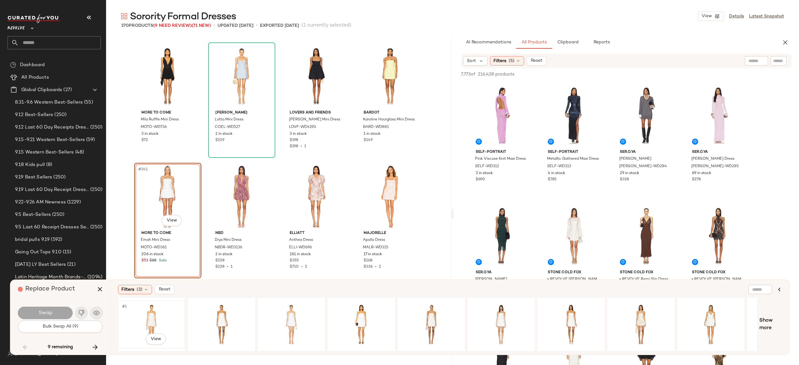
click at [153, 311] on div "#1 View" at bounding box center [151, 324] width 63 height 44
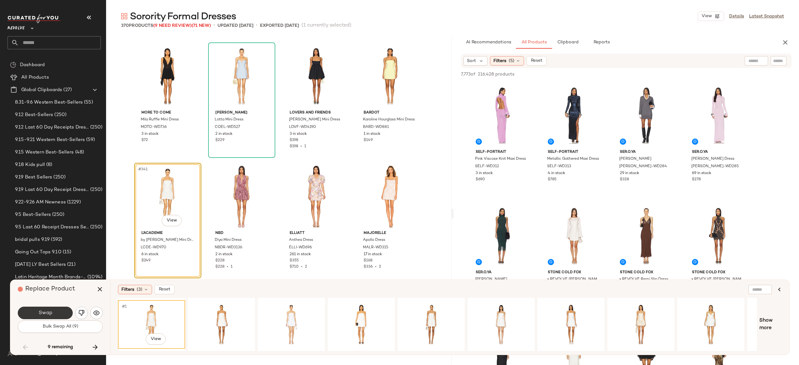
click at [62, 311] on button "Swap" at bounding box center [45, 313] width 55 height 12
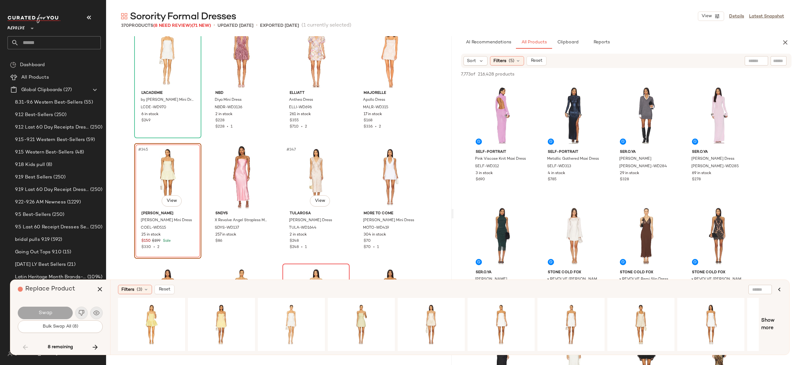
scroll to position [10257, 0]
click at [219, 315] on div "#1 View" at bounding box center [221, 324] width 63 height 44
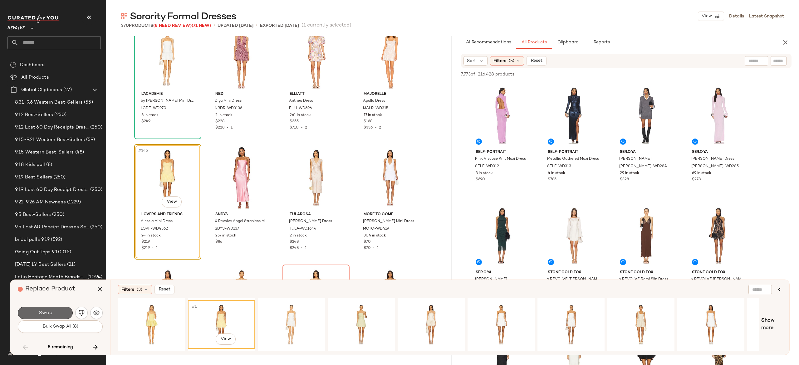
click at [64, 311] on button "Swap" at bounding box center [45, 313] width 55 height 12
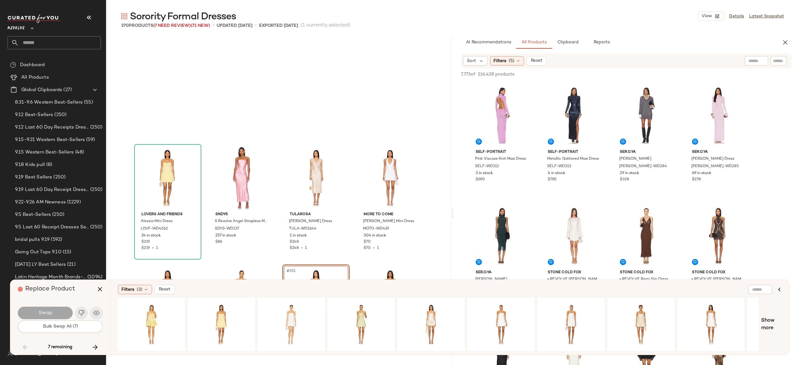
scroll to position [10358, 0]
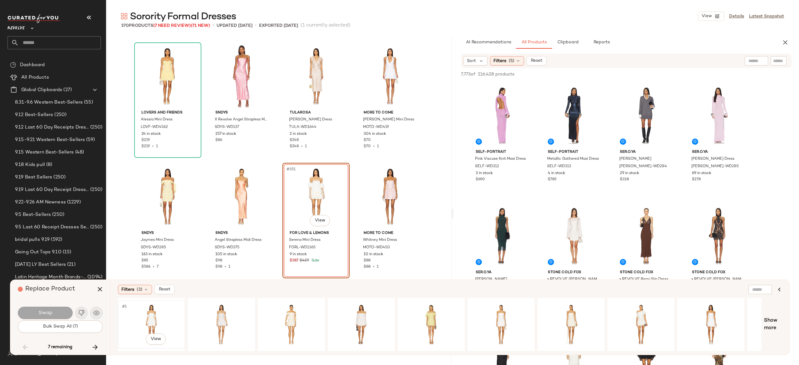
click at [154, 315] on div "#1 View" at bounding box center [151, 324] width 63 height 44
click at [66, 308] on button "Swap" at bounding box center [45, 313] width 55 height 12
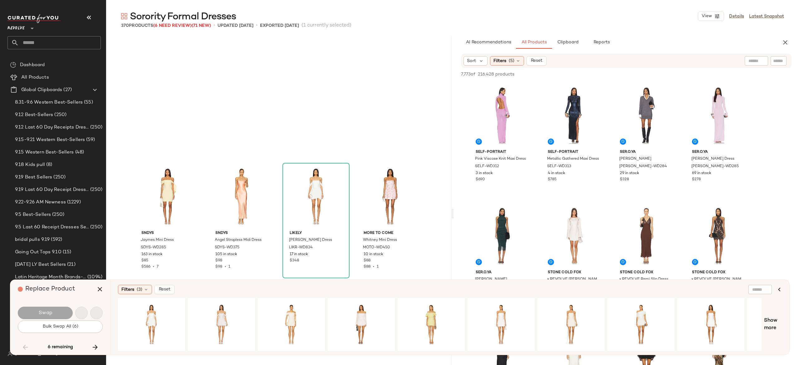
scroll to position [10479, 0]
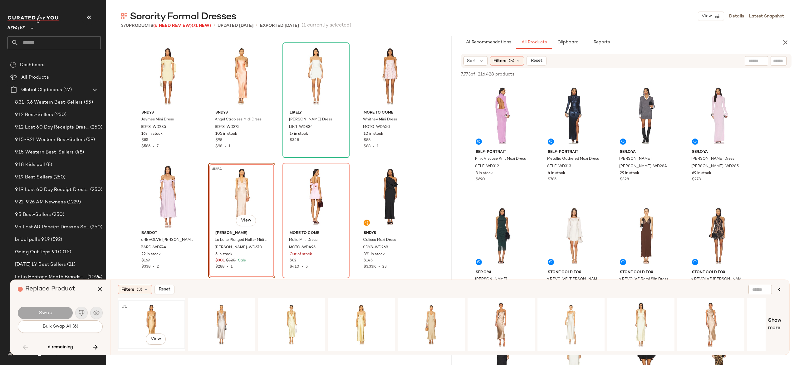
click at [150, 310] on div "#1 View" at bounding box center [151, 324] width 63 height 44
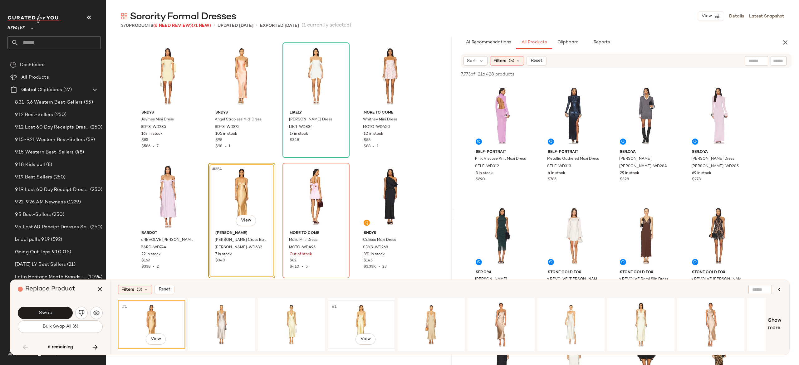
click at [355, 317] on div "#1 View" at bounding box center [361, 324] width 63 height 44
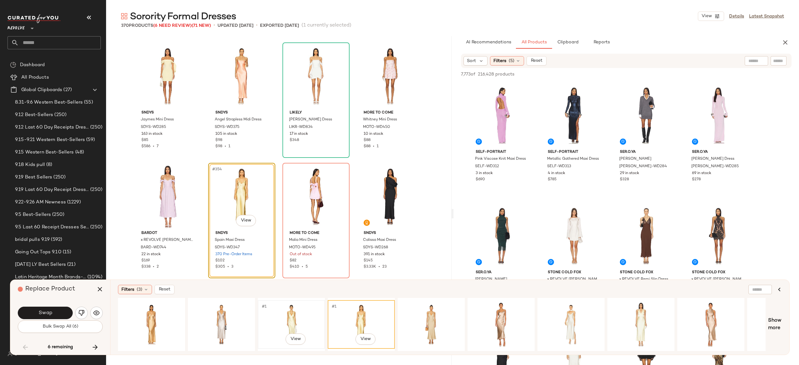
click at [287, 316] on div "#1 View" at bounding box center [291, 324] width 63 height 44
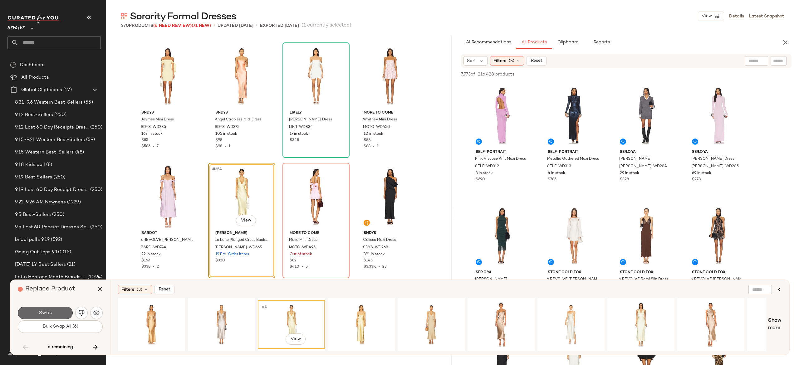
click at [59, 311] on button "Swap" at bounding box center [45, 313] width 55 height 12
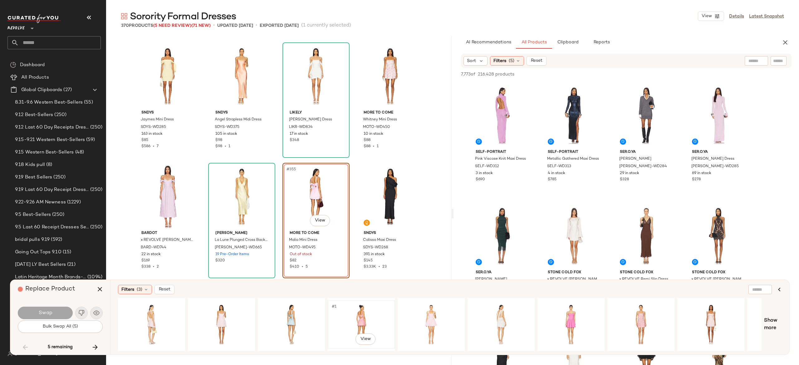
click at [351, 319] on div "#1 View" at bounding box center [361, 324] width 63 height 44
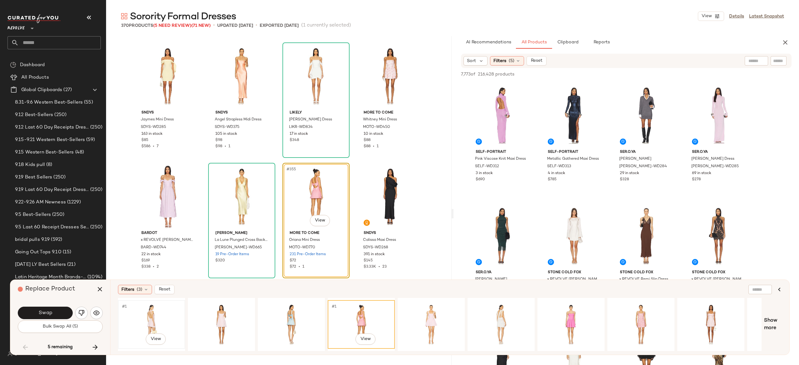
click at [154, 316] on div "#1 View" at bounding box center [151, 324] width 63 height 44
click at [634, 320] on div "#1 View" at bounding box center [640, 324] width 63 height 44
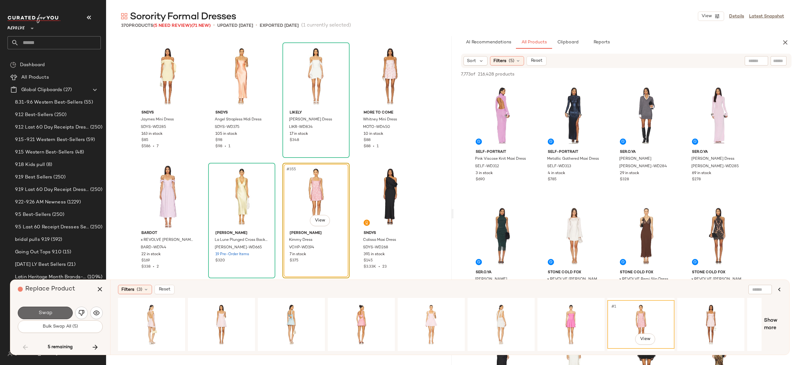
click at [69, 309] on button "Swap" at bounding box center [45, 313] width 55 height 12
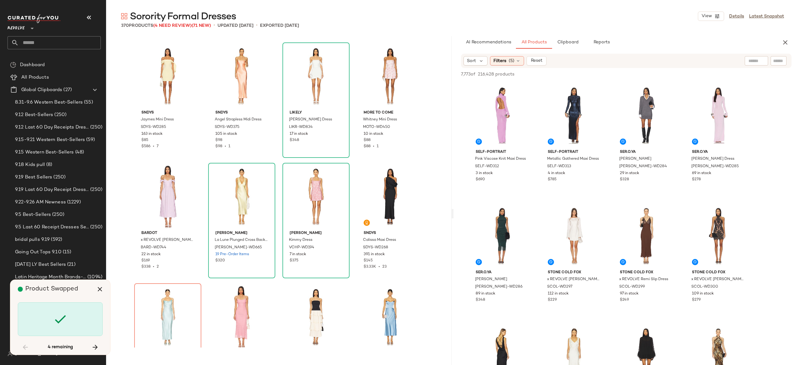
scroll to position [10599, 0]
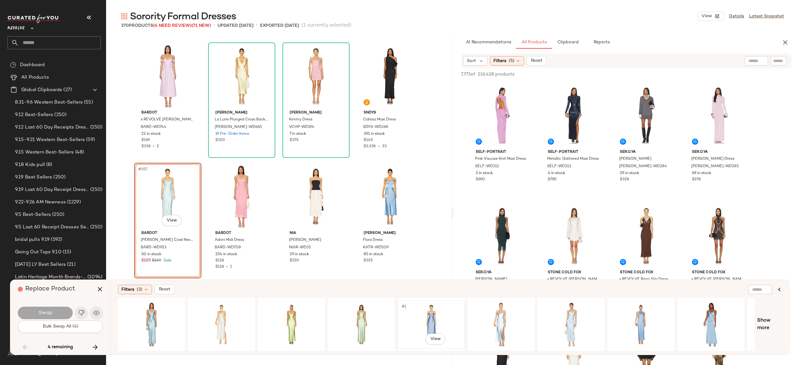
click at [431, 318] on div "#1 View" at bounding box center [431, 324] width 63 height 44
click at [61, 313] on button "Swap" at bounding box center [45, 313] width 55 height 12
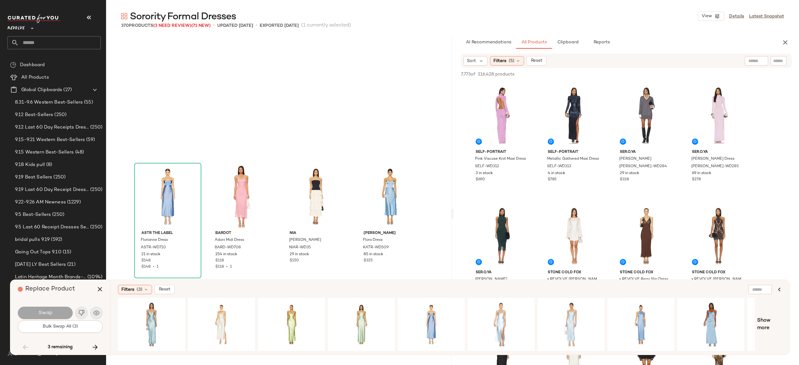
scroll to position [10720, 0]
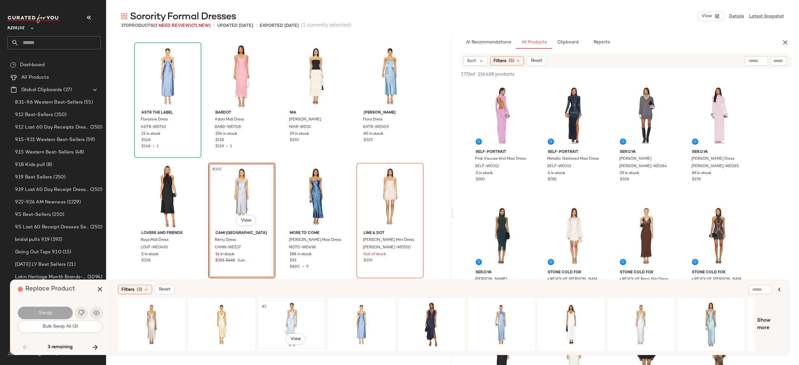
click at [286, 310] on div "#1 View" at bounding box center [291, 324] width 63 height 44
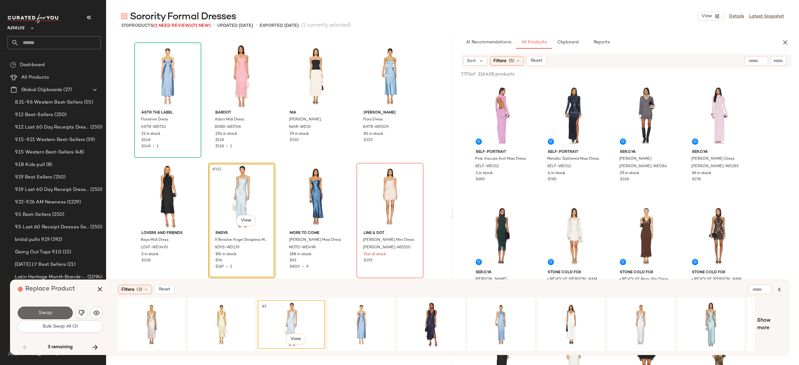
click at [61, 310] on button "Swap" at bounding box center [45, 313] width 55 height 12
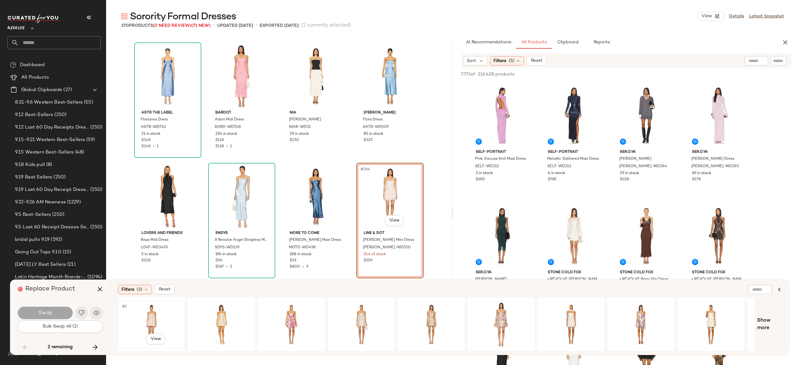
click at [154, 315] on div "#1 View" at bounding box center [151, 324] width 63 height 44
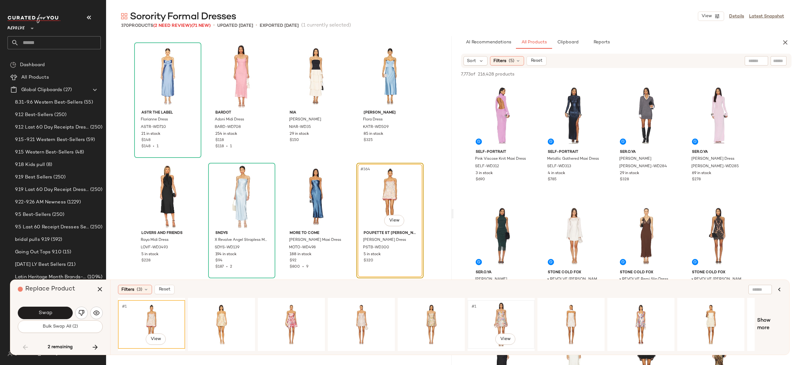
click at [498, 308] on div "#1 View" at bounding box center [501, 324] width 63 height 44
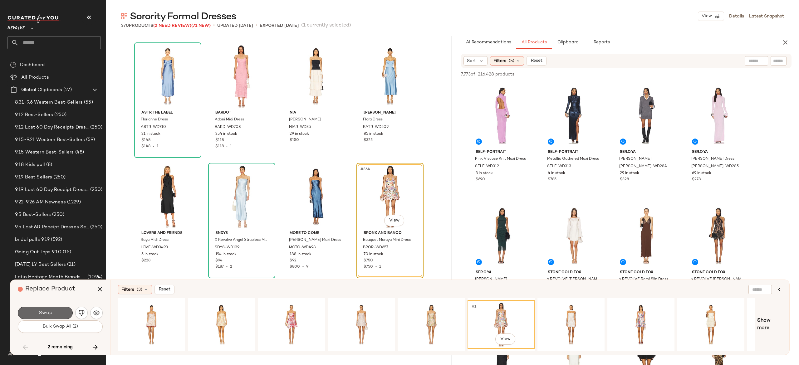
click at [64, 311] on button "Swap" at bounding box center [45, 313] width 55 height 12
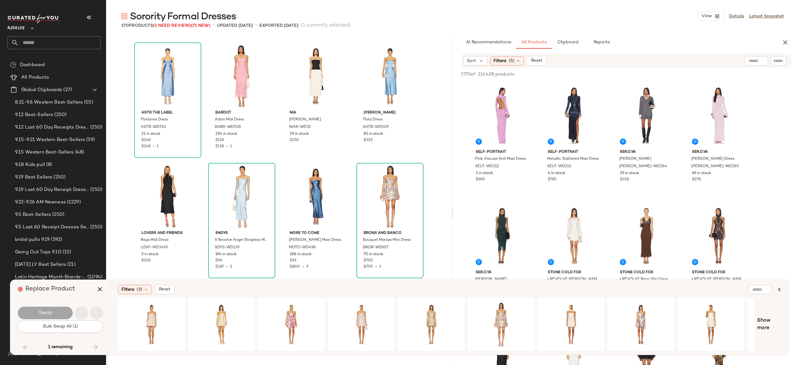
scroll to position [10840, 0]
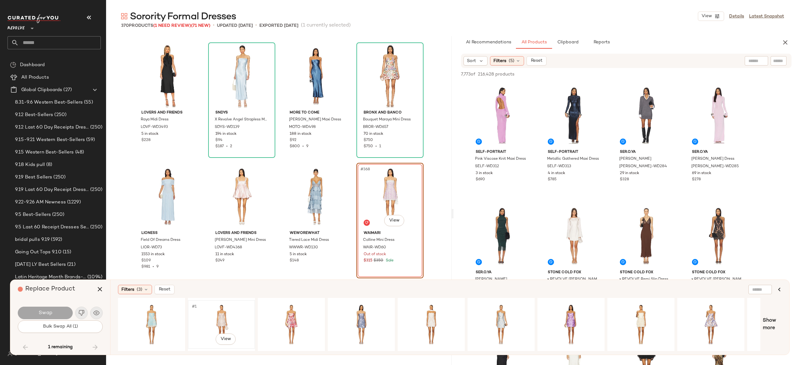
click at [218, 314] on div "#1 View" at bounding box center [221, 324] width 63 height 44
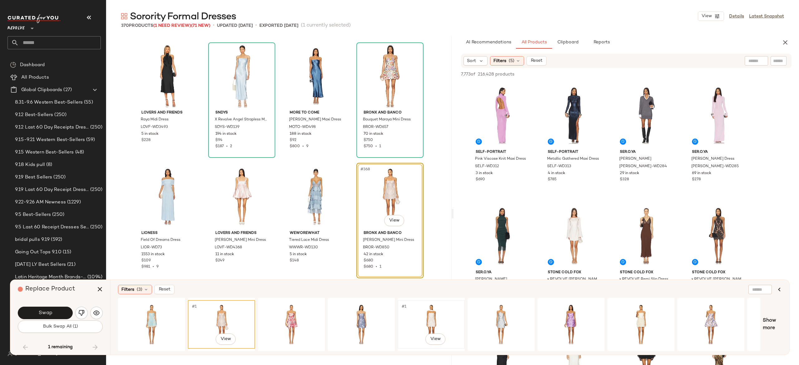
click at [429, 314] on div "#1 View" at bounding box center [431, 324] width 63 height 44
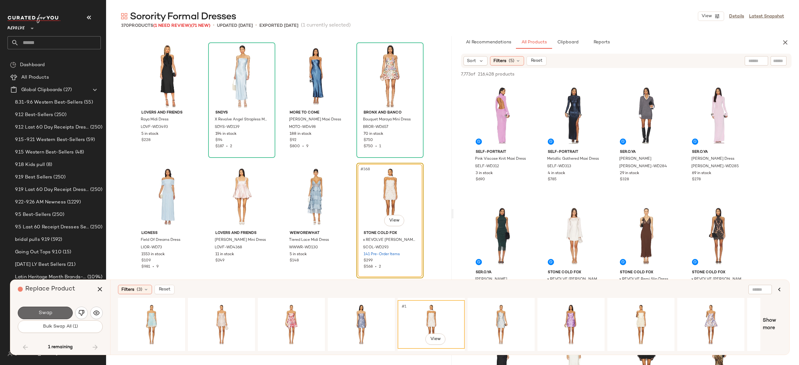
click at [58, 313] on button "Swap" at bounding box center [45, 313] width 55 height 12
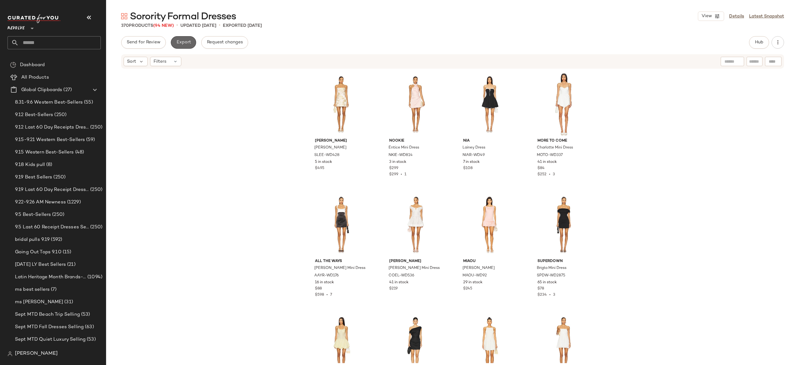
click at [188, 39] on button "Export" at bounding box center [183, 42] width 25 height 12
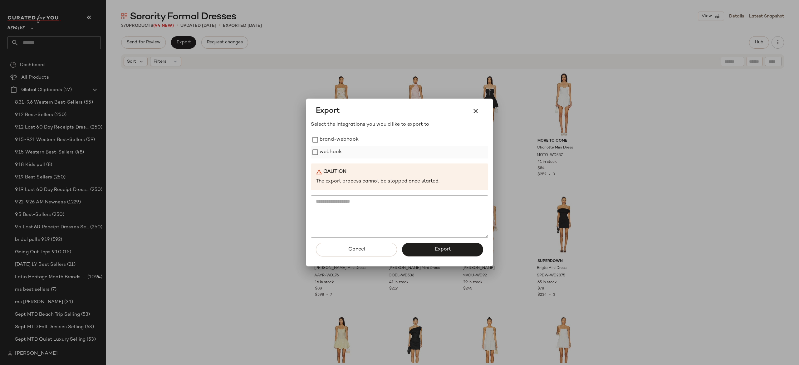
click at [325, 151] on label "webhook" at bounding box center [331, 152] width 22 height 12
click at [421, 247] on button "Export" at bounding box center [442, 250] width 81 height 14
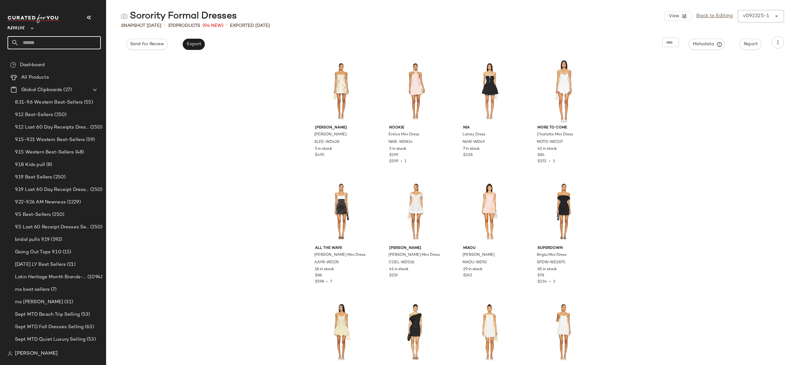
click at [85, 40] on input "text" at bounding box center [60, 42] width 82 height 13
type input "*"
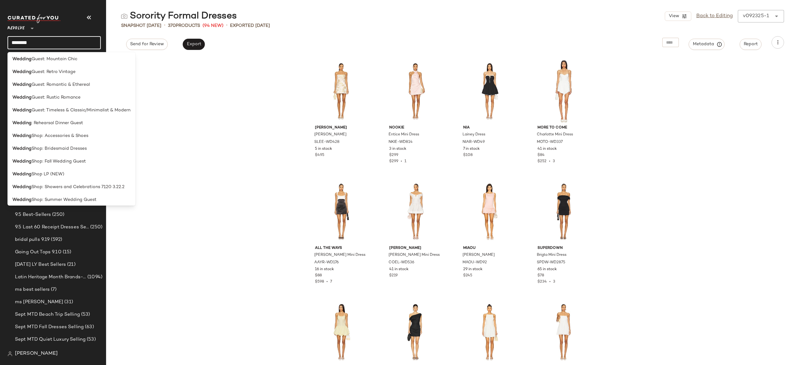
scroll to position [187, 0]
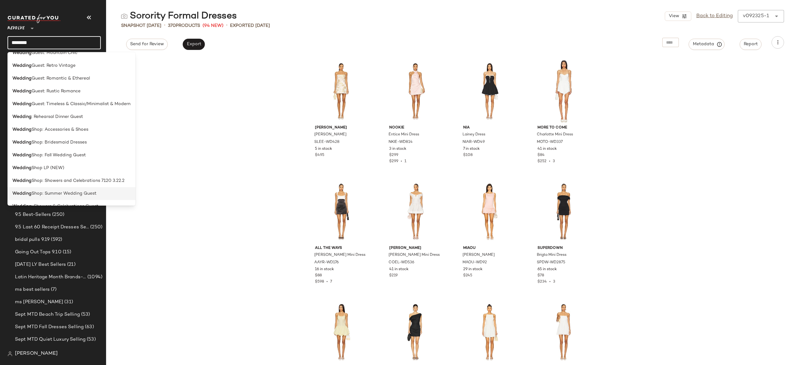
type input "*******"
click at [82, 193] on span "Shop: Summer Wedding Guest" at bounding box center [64, 193] width 65 height 7
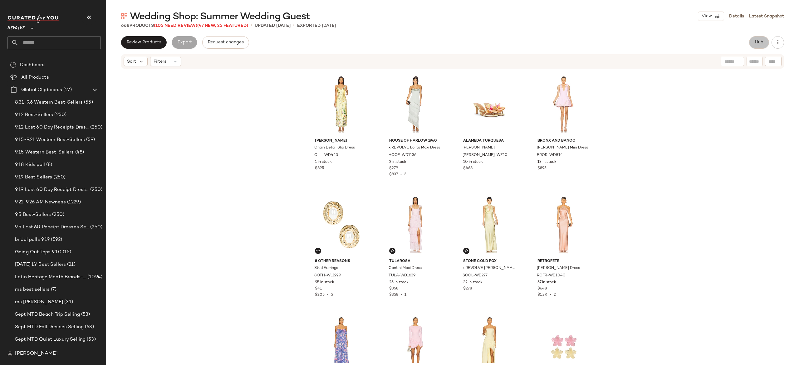
click at [761, 42] on span "Hub" at bounding box center [759, 42] width 9 height 5
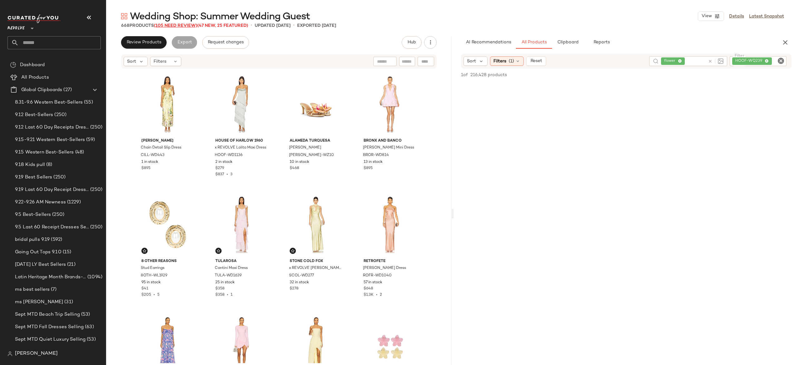
click at [190, 27] on span "(105 Need Review)" at bounding box center [175, 25] width 43 height 5
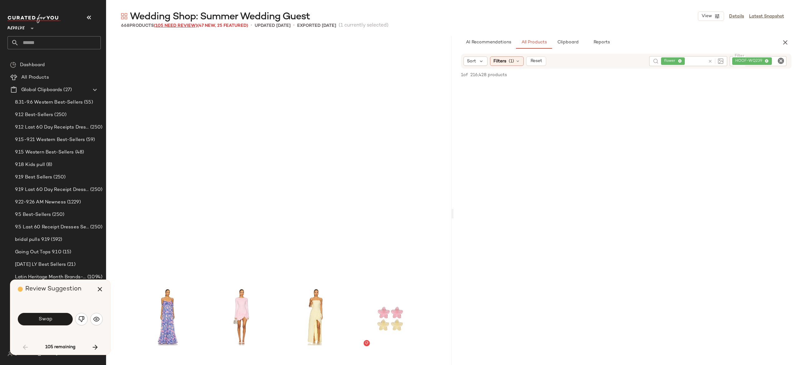
scroll to position [246, 0]
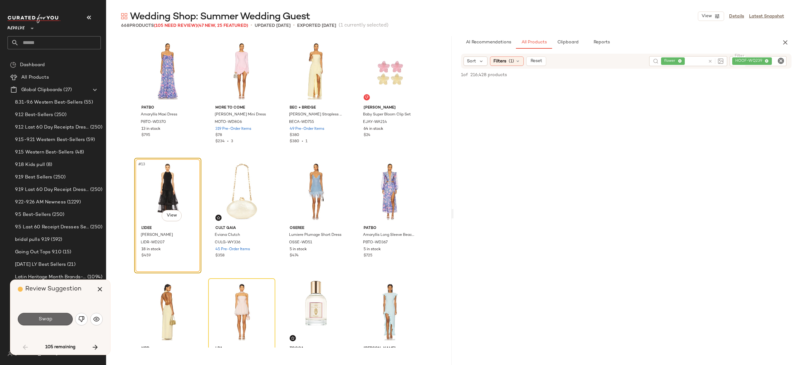
click at [62, 319] on button "Swap" at bounding box center [45, 319] width 55 height 12
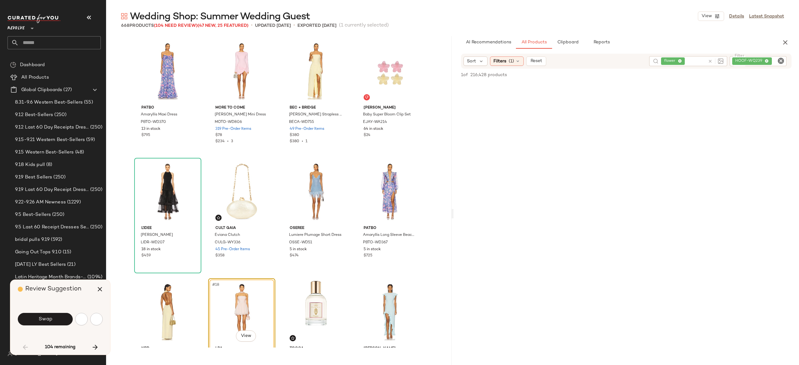
scroll to position [361, 0]
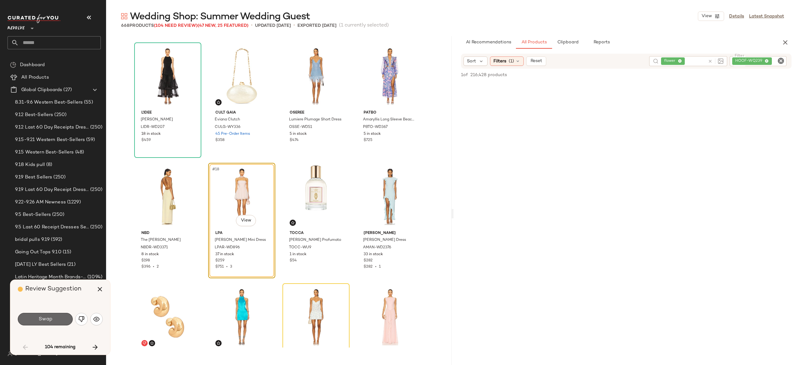
click at [66, 318] on button "Swap" at bounding box center [45, 319] width 55 height 12
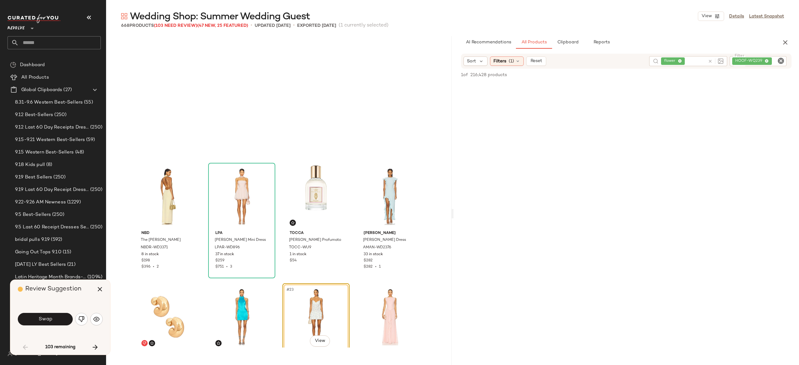
scroll to position [482, 0]
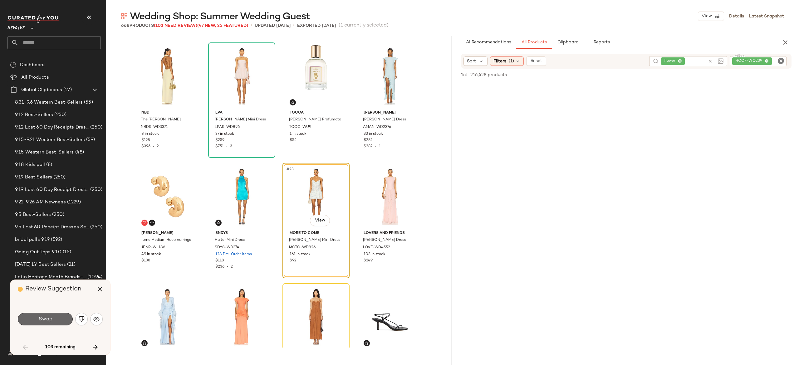
click at [66, 321] on button "Swap" at bounding box center [45, 319] width 55 height 12
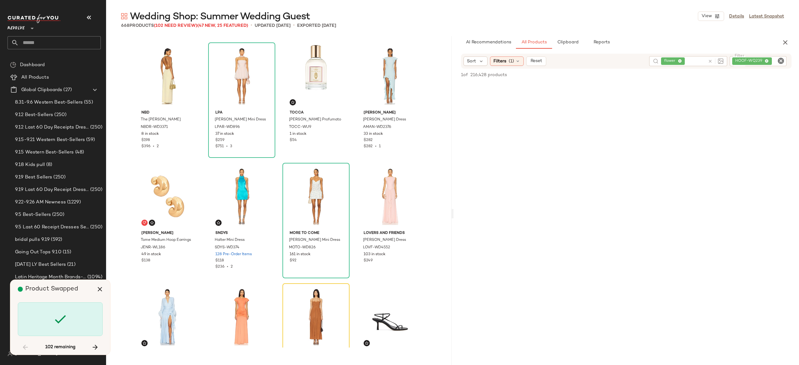
scroll to position [602, 0]
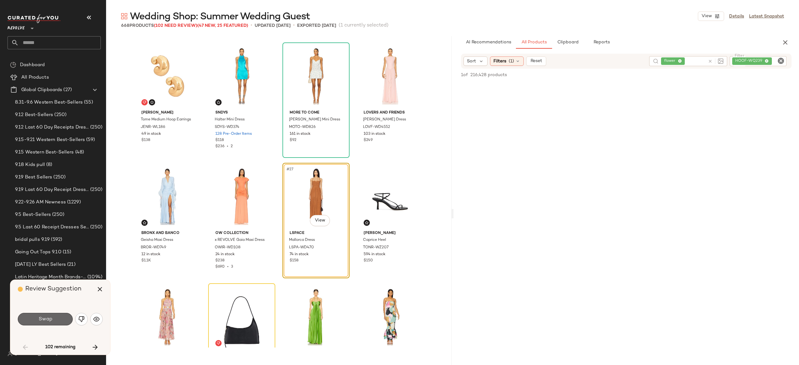
click at [60, 322] on button "Swap" at bounding box center [45, 319] width 55 height 12
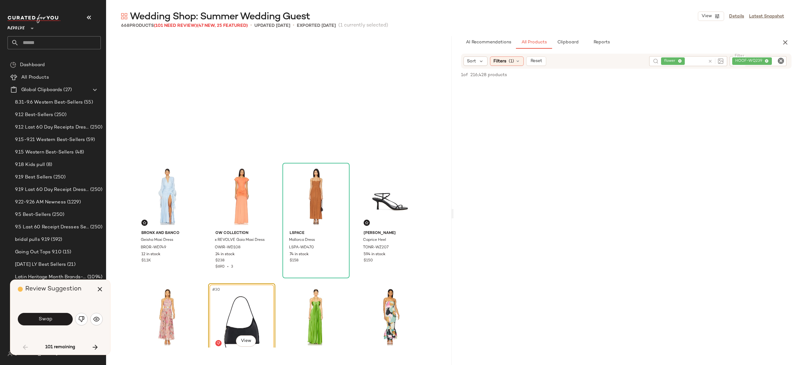
scroll to position [723, 0]
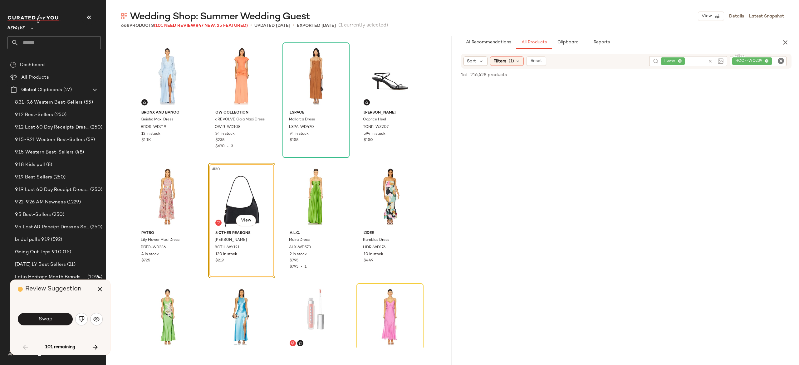
click at [60, 322] on button "Swap" at bounding box center [45, 319] width 55 height 12
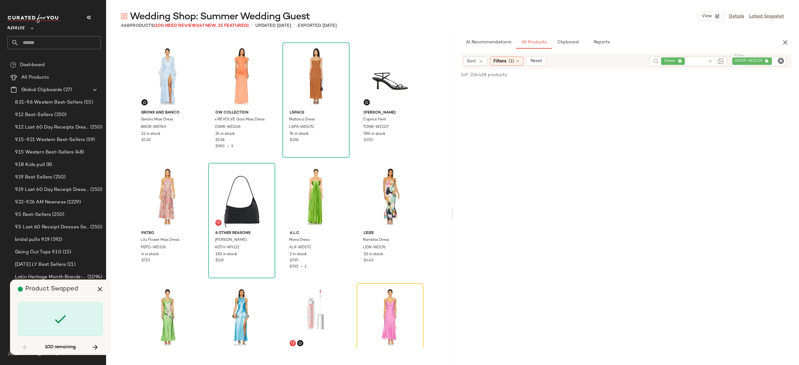
scroll to position [843, 0]
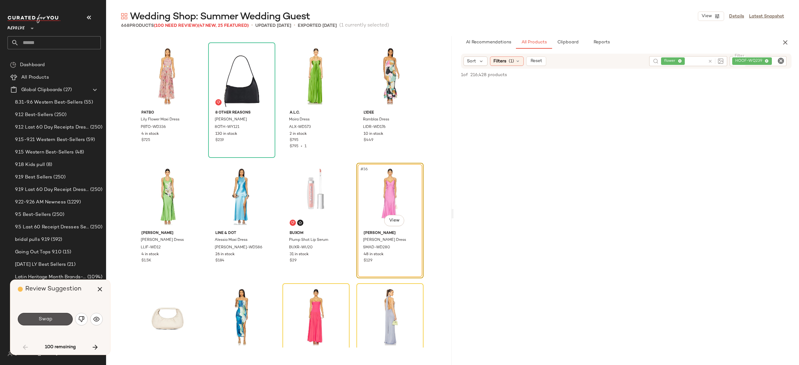
click at [60, 322] on button "Swap" at bounding box center [45, 319] width 55 height 12
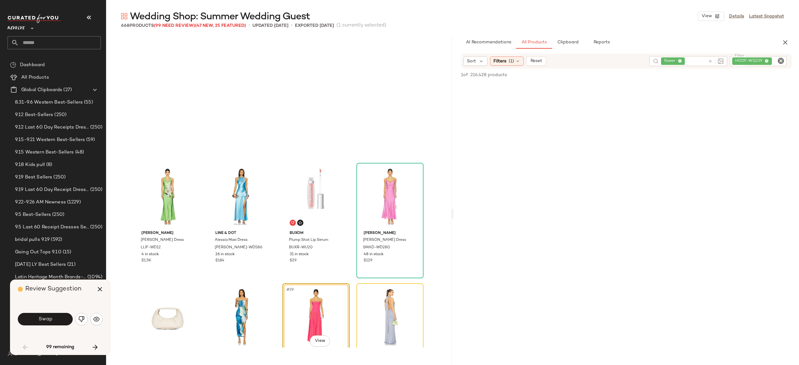
scroll to position [964, 0]
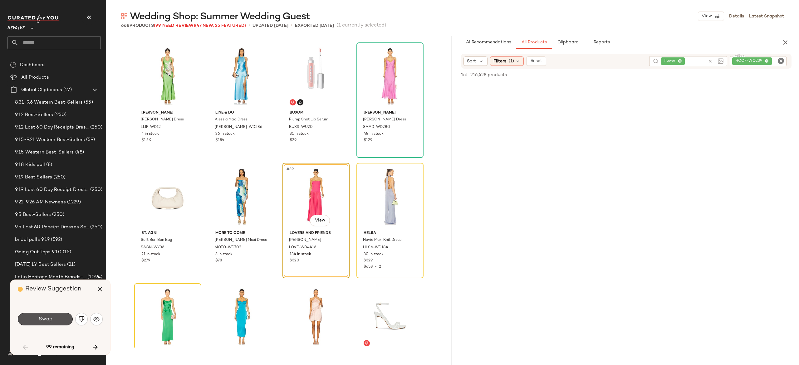
click at [60, 322] on button "Swap" at bounding box center [45, 319] width 55 height 12
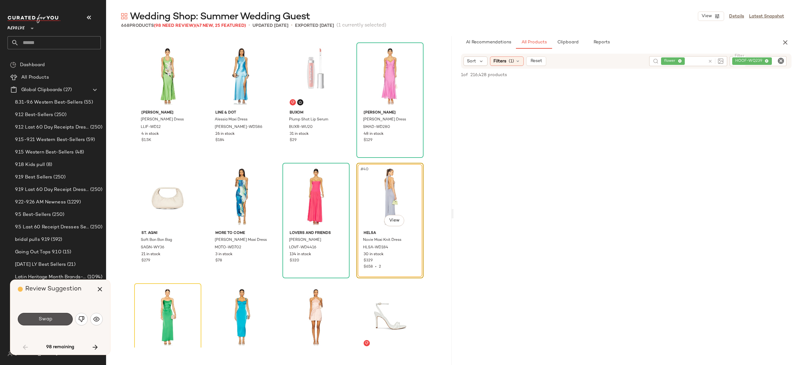
click at [60, 322] on button "Swap" at bounding box center [45, 319] width 55 height 12
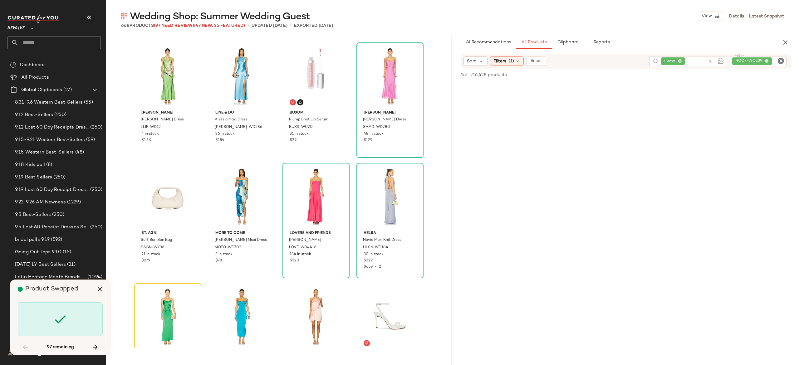
scroll to position [1084, 0]
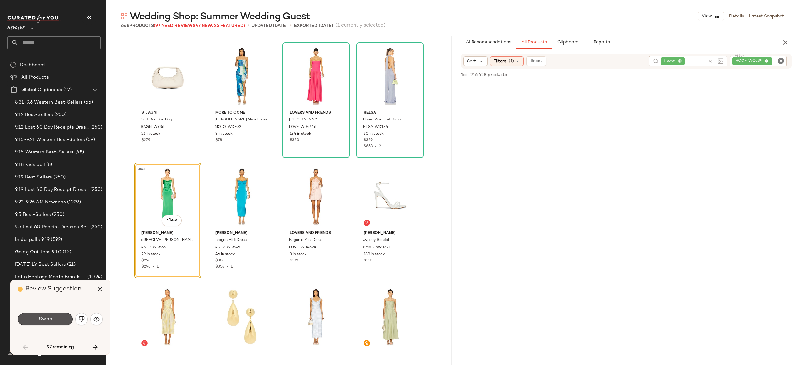
click at [60, 322] on button "Swap" at bounding box center [45, 319] width 55 height 12
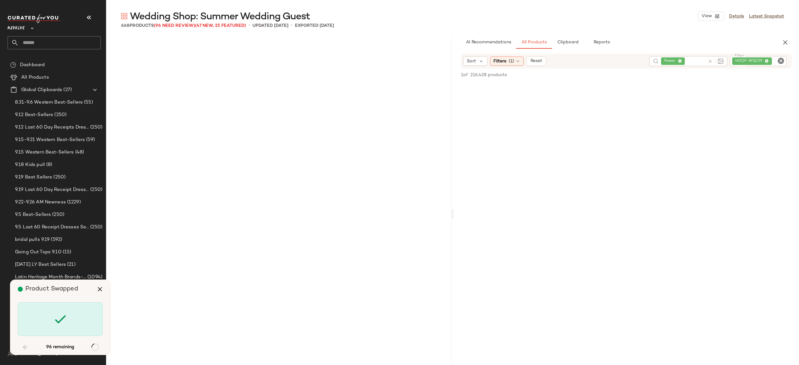
scroll to position [1566, 0]
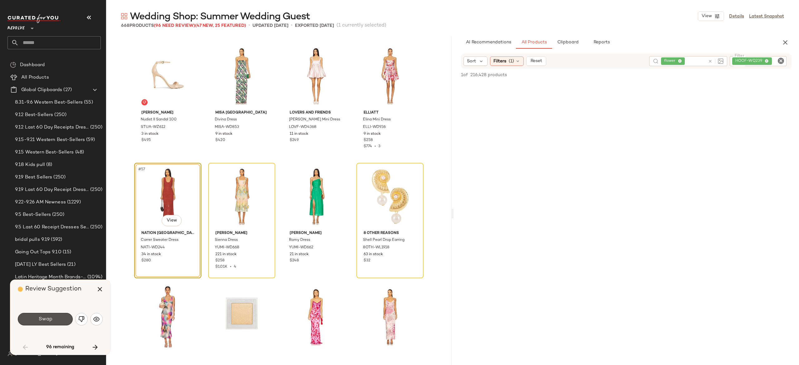
click at [60, 322] on button "Swap" at bounding box center [45, 319] width 55 height 12
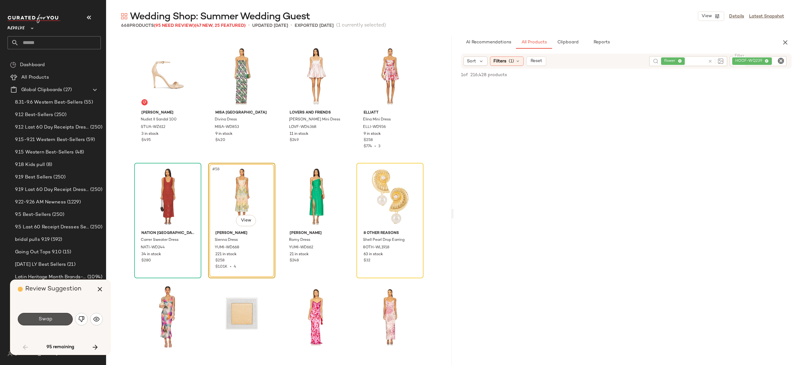
click at [60, 322] on button "Swap" at bounding box center [45, 319] width 55 height 12
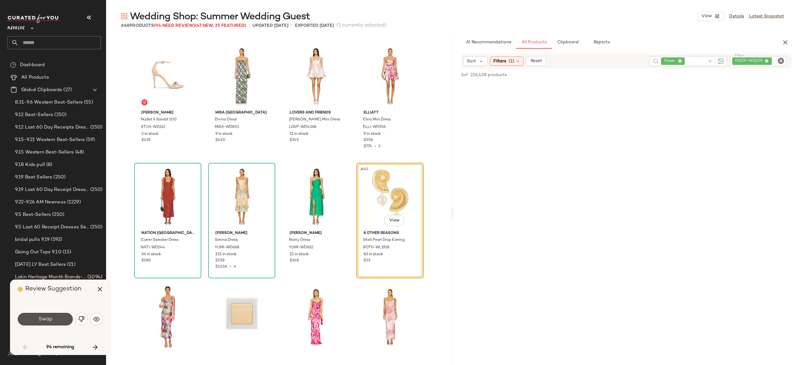
click at [60, 322] on button "Swap" at bounding box center [45, 319] width 55 height 12
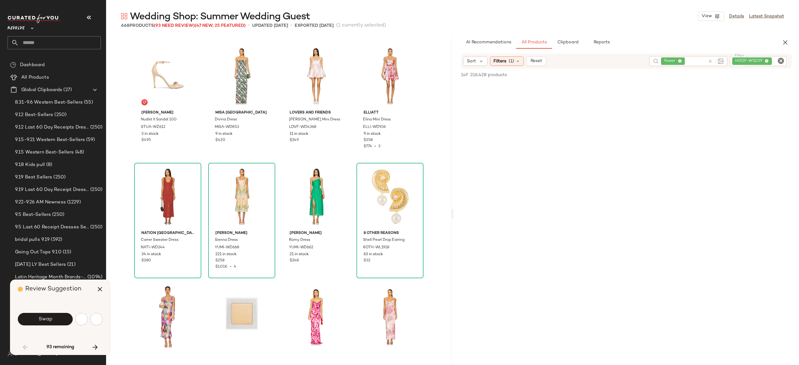
scroll to position [1807, 0]
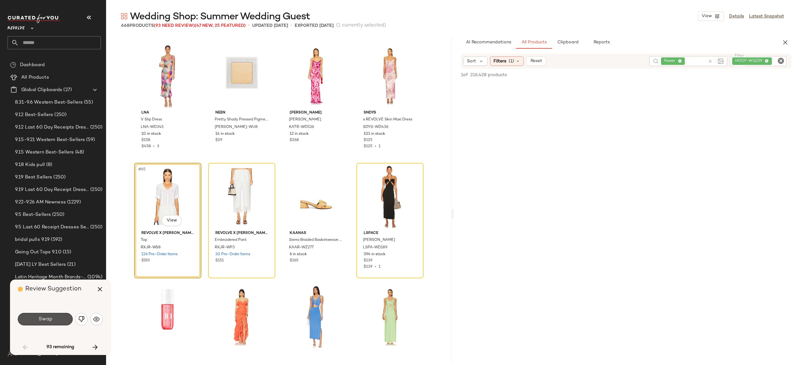
click at [60, 322] on button "Swap" at bounding box center [45, 319] width 55 height 12
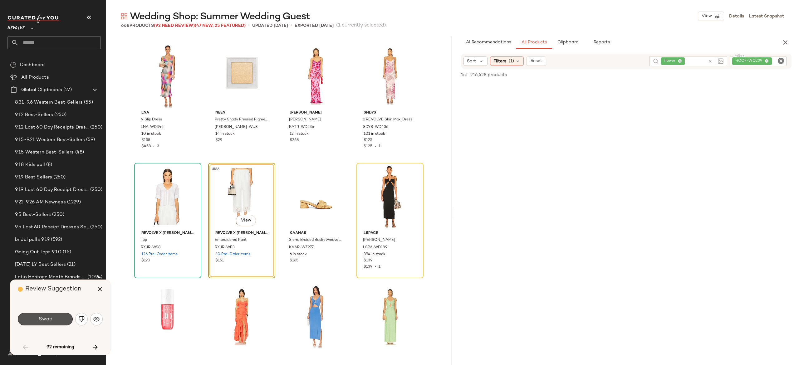
click at [60, 322] on button "Swap" at bounding box center [45, 319] width 55 height 12
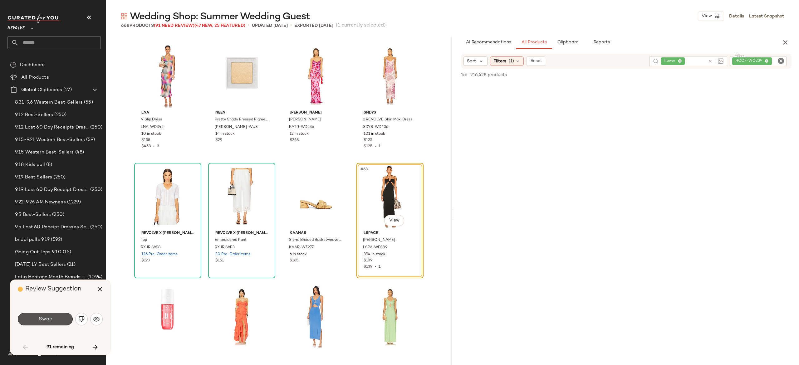
click at [60, 322] on button "Swap" at bounding box center [45, 319] width 55 height 12
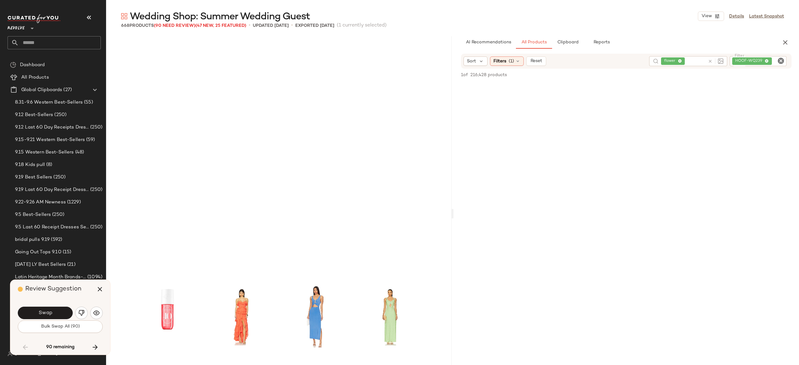
scroll to position [2048, 0]
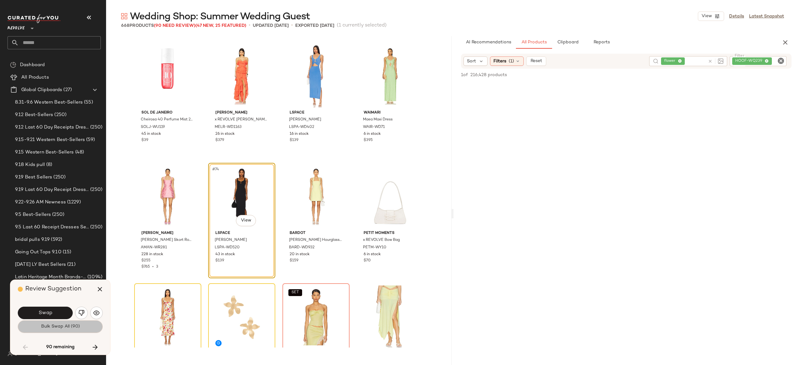
click at [62, 324] on span "Bulk Swap All (90)" at bounding box center [60, 326] width 39 height 5
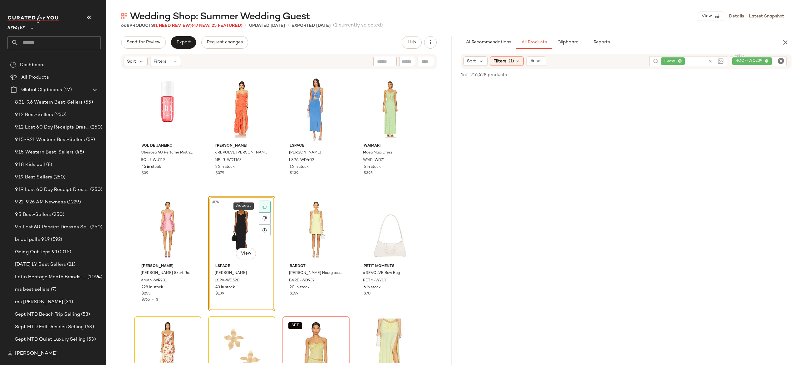
click at [264, 205] on icon at bounding box center [264, 206] width 4 height 4
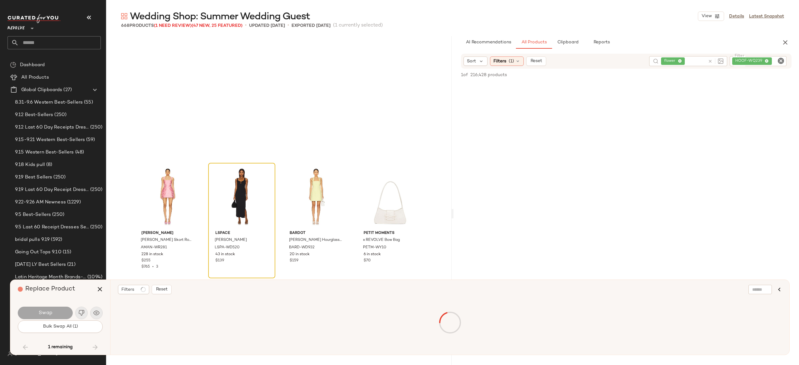
scroll to position [2168, 0]
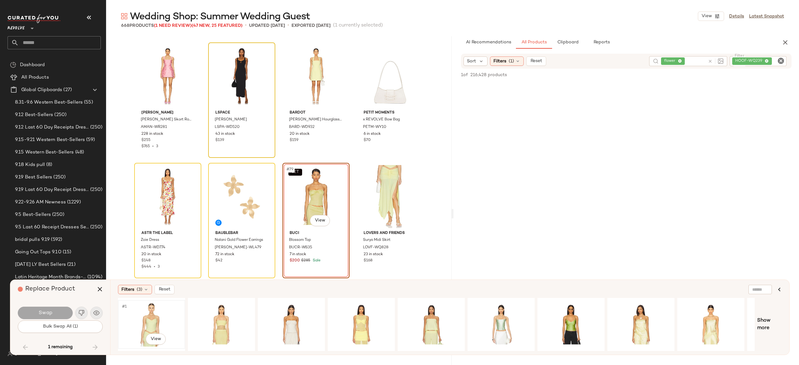
click at [152, 318] on div "#1 View" at bounding box center [151, 324] width 63 height 44
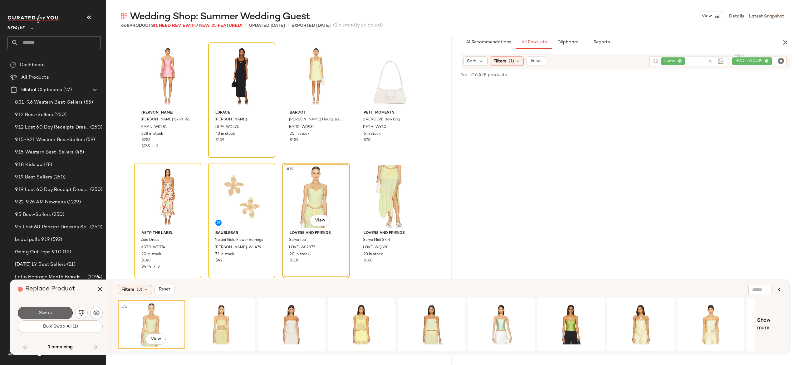
click at [62, 312] on button "Swap" at bounding box center [45, 313] width 55 height 12
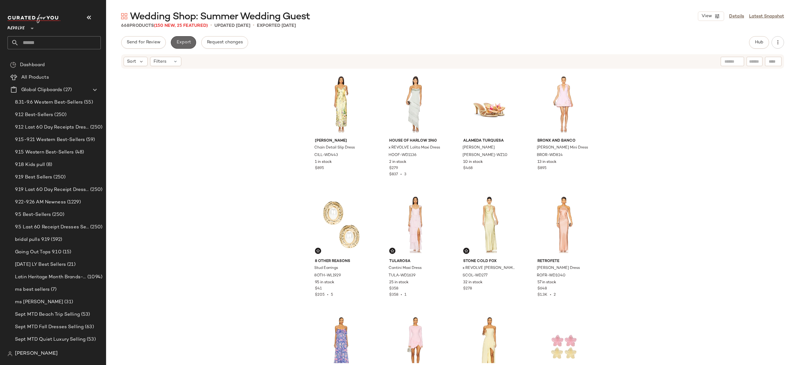
click at [187, 42] on span "Export" at bounding box center [183, 42] width 15 height 5
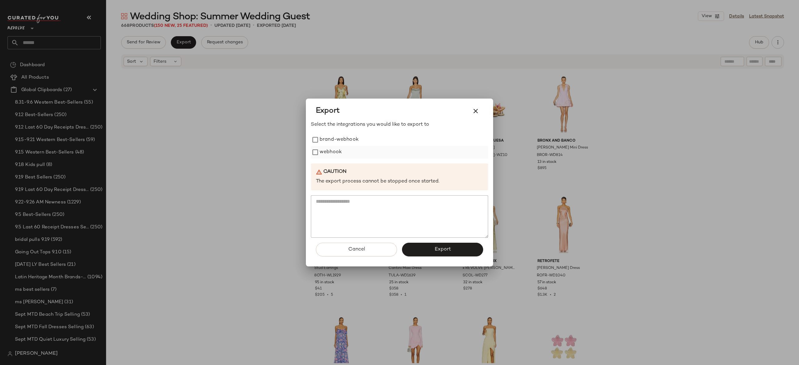
click at [336, 148] on label "webhook" at bounding box center [331, 152] width 22 height 12
click at [414, 247] on button "Export" at bounding box center [442, 250] width 81 height 14
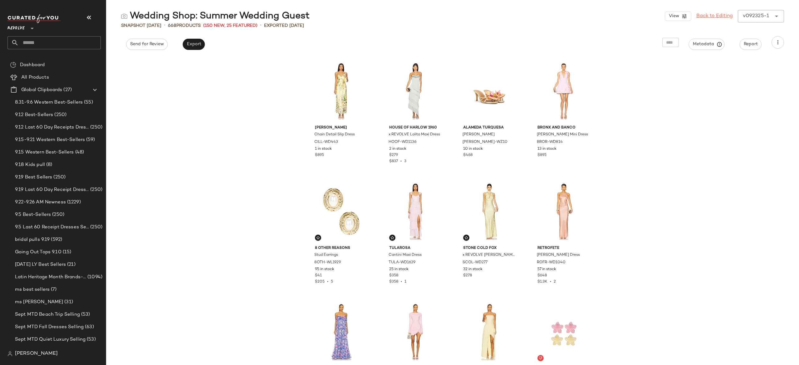
click at [717, 18] on link "Back to Editing" at bounding box center [714, 15] width 37 height 7
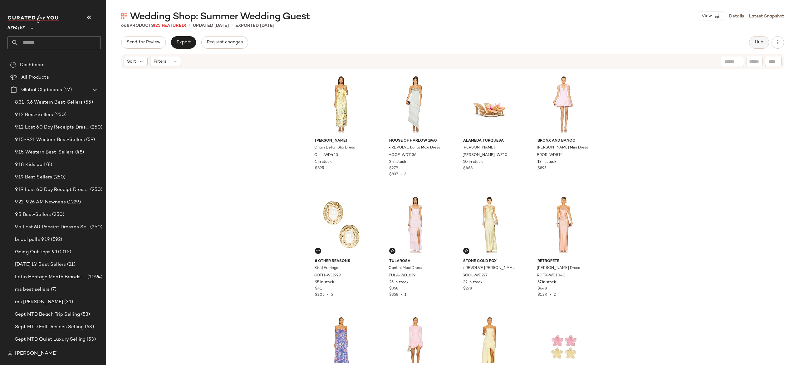
click at [761, 45] on span "Hub" at bounding box center [759, 42] width 9 height 5
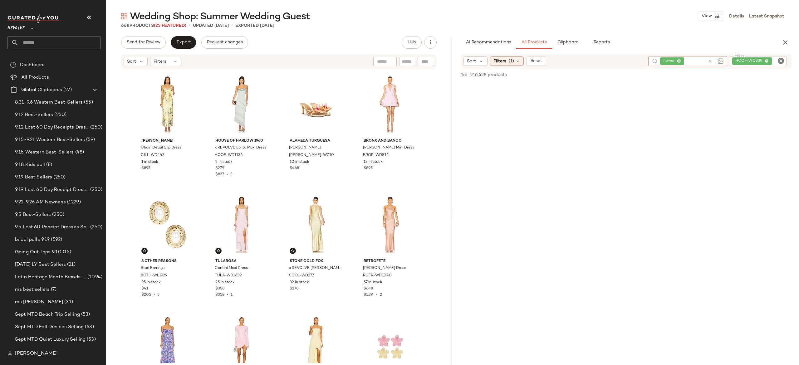
click at [712, 59] on icon at bounding box center [710, 61] width 5 height 5
click at [740, 59] on div "HOOF-WQ239" at bounding box center [736, 61] width 99 height 10
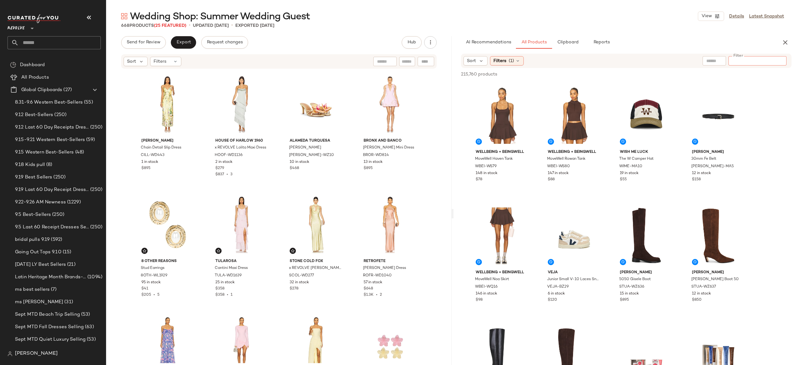
paste input "*********"
type input "*********"
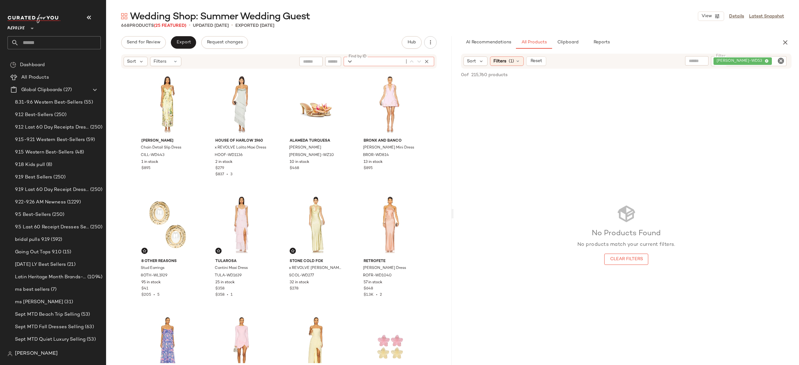
click at [427, 61] on div "Find by ID Find by ID" at bounding box center [389, 61] width 90 height 9
paste input "*********"
type input "*********"
click at [427, 61] on icon "button" at bounding box center [427, 62] width 6 height 6
